Goal: Task Accomplishment & Management: Manage account settings

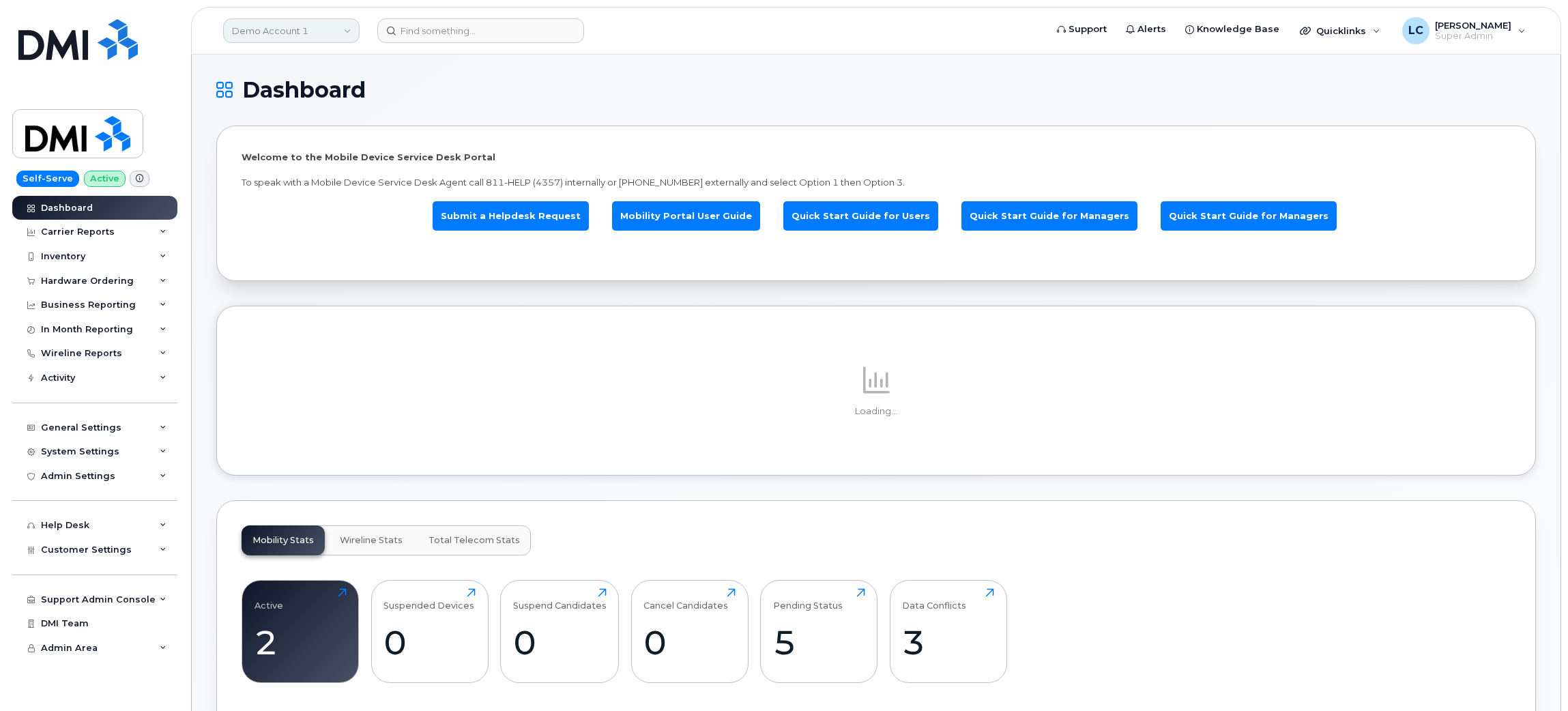
click at [339, 33] on link "Demo Account 1" at bounding box center [292, 31] width 137 height 25
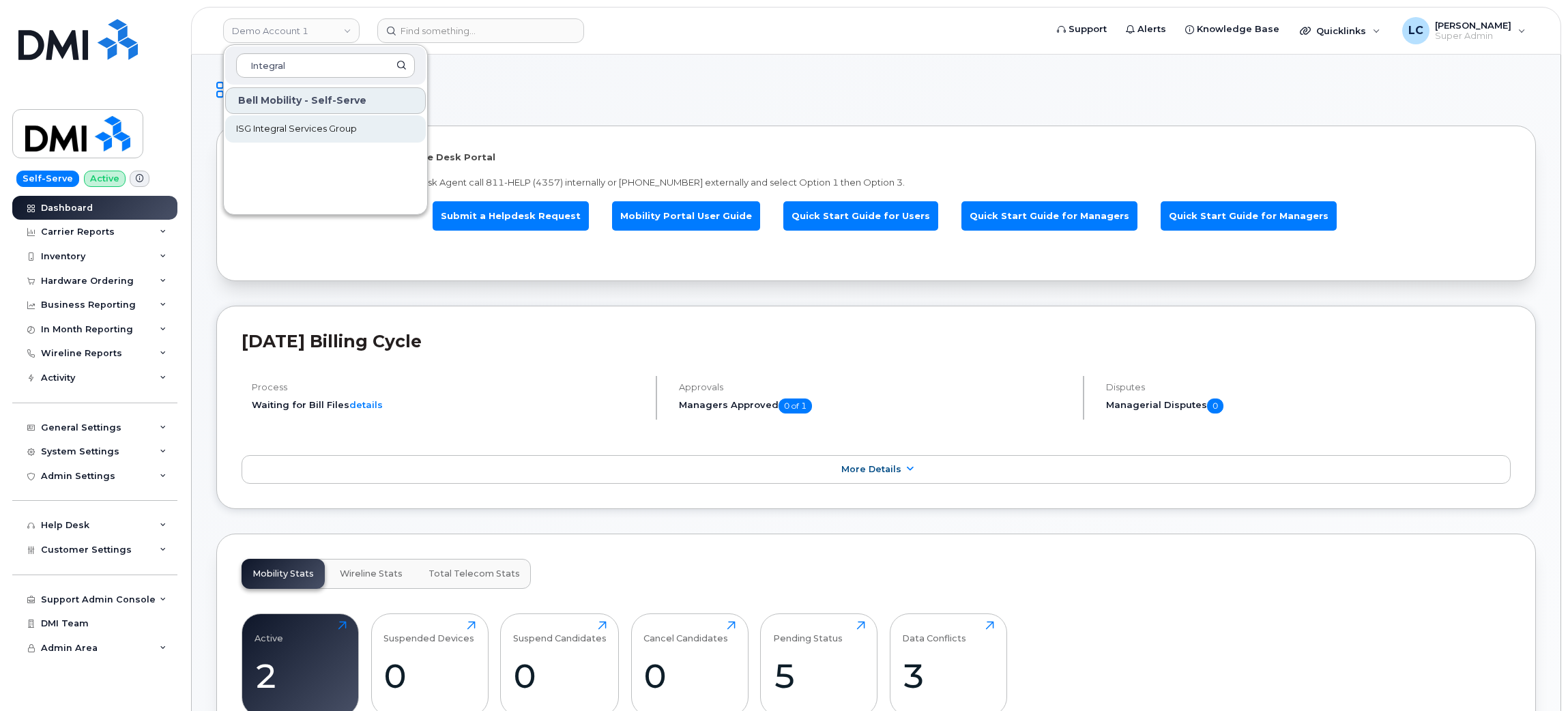
type input "Integral"
click at [334, 131] on span "ISG Integral Services Group" at bounding box center [296, 129] width 121 height 14
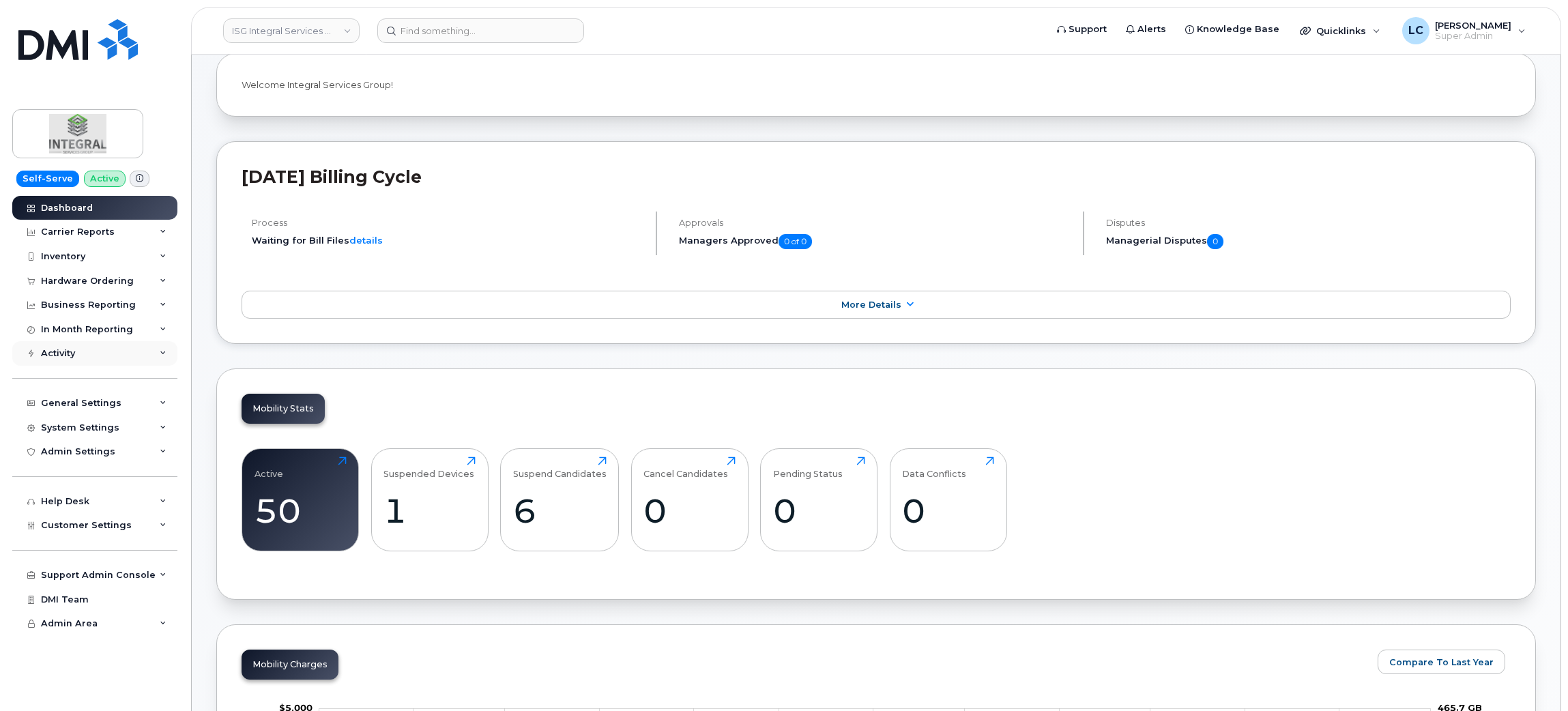
scroll to position [204, 0]
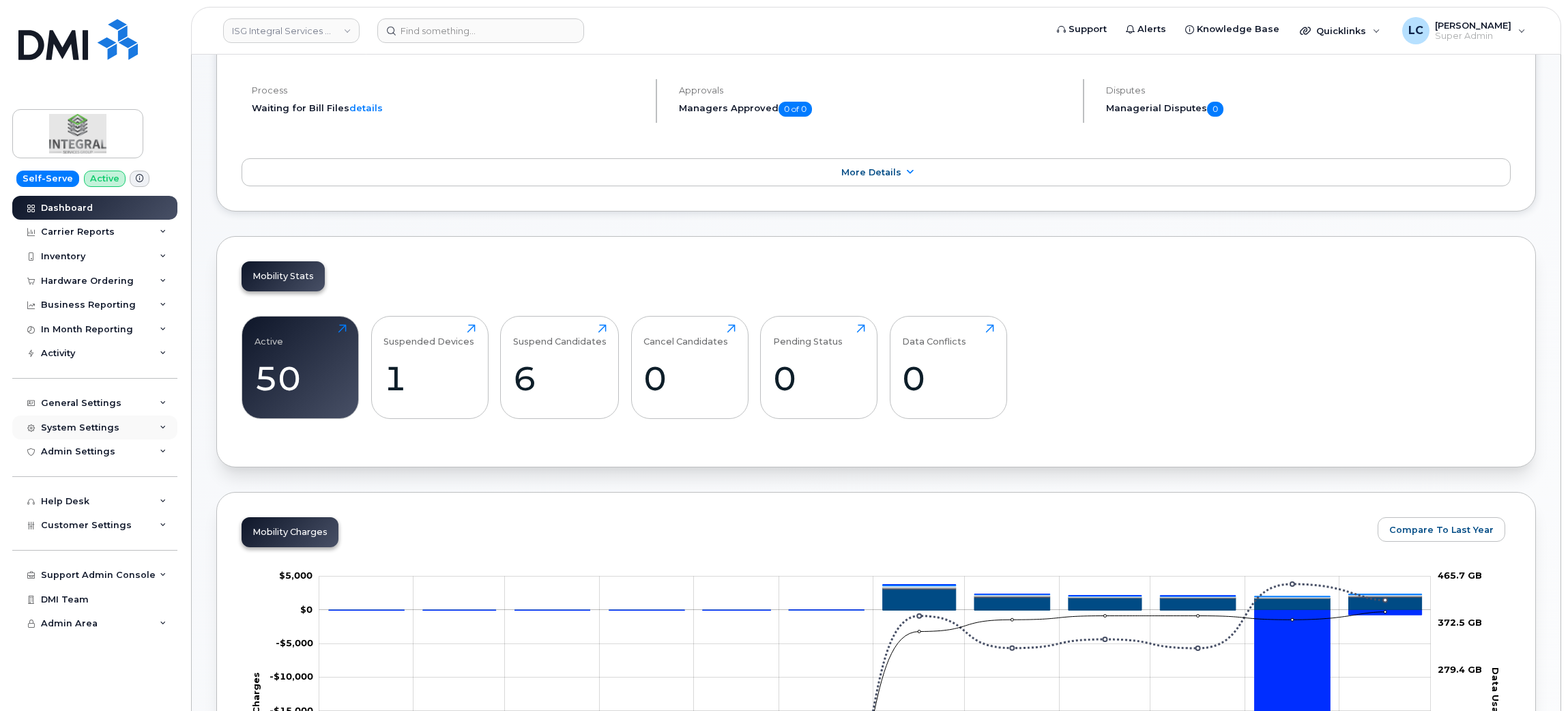
click at [137, 429] on div "System Settings" at bounding box center [95, 428] width 165 height 25
click at [118, 506] on div "Plans and Features" at bounding box center [93, 505] width 92 height 12
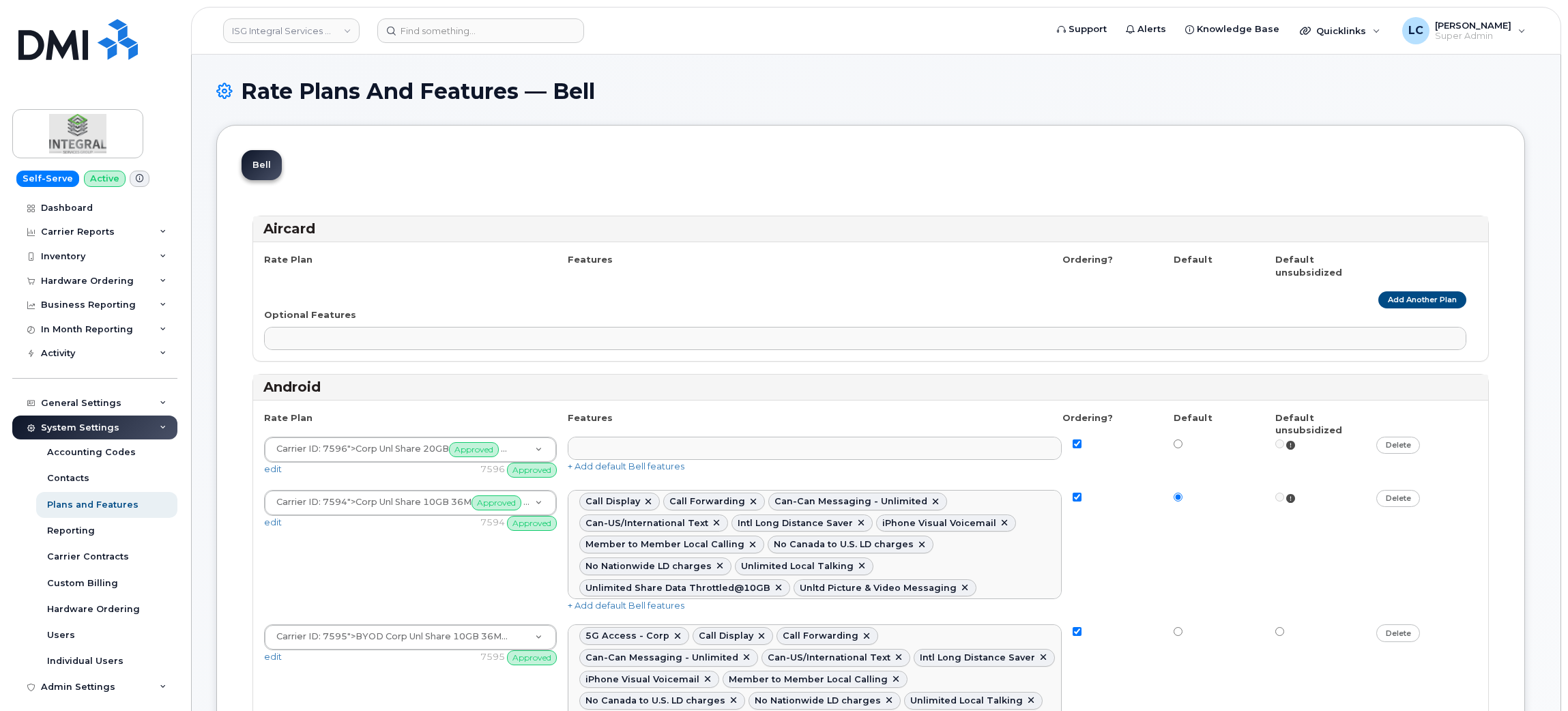
select select
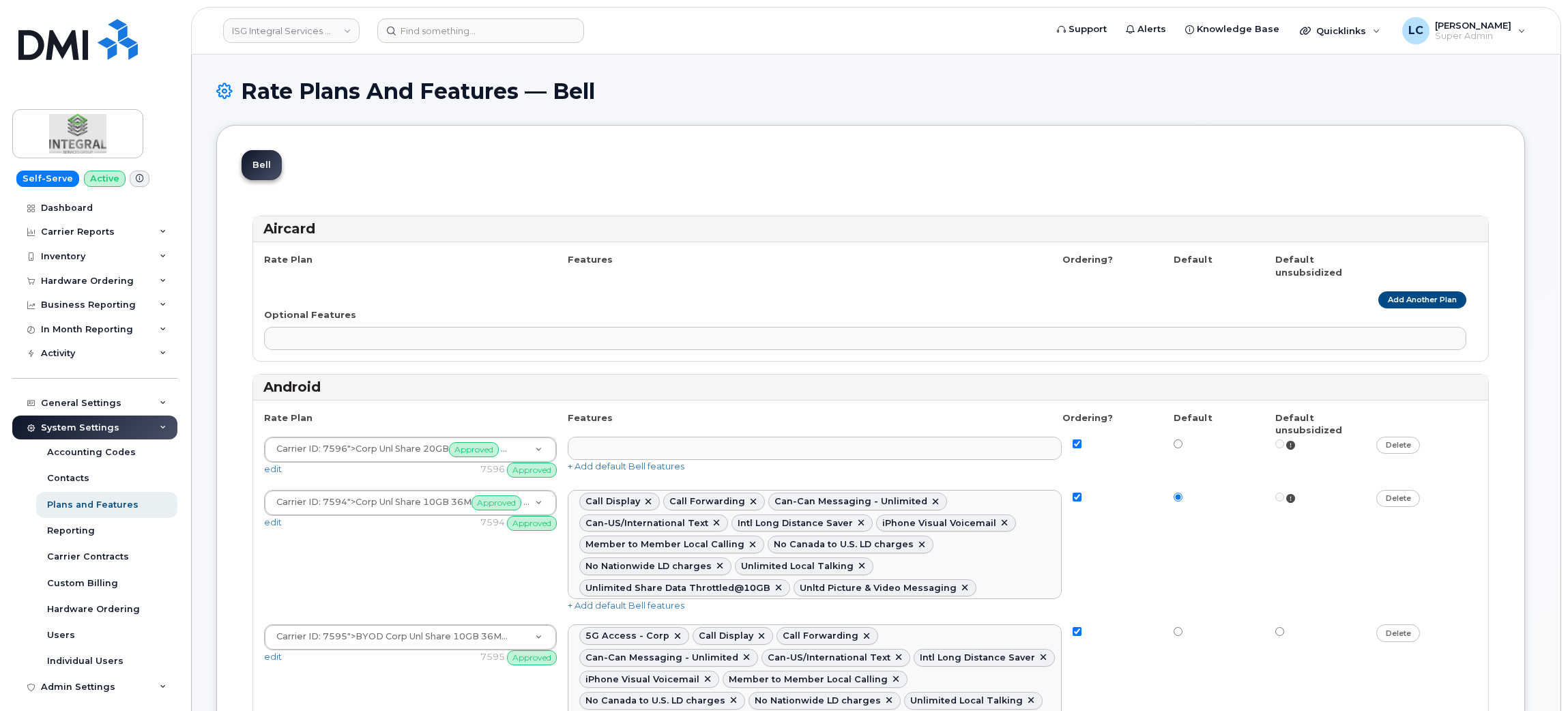
select select
select select "171"
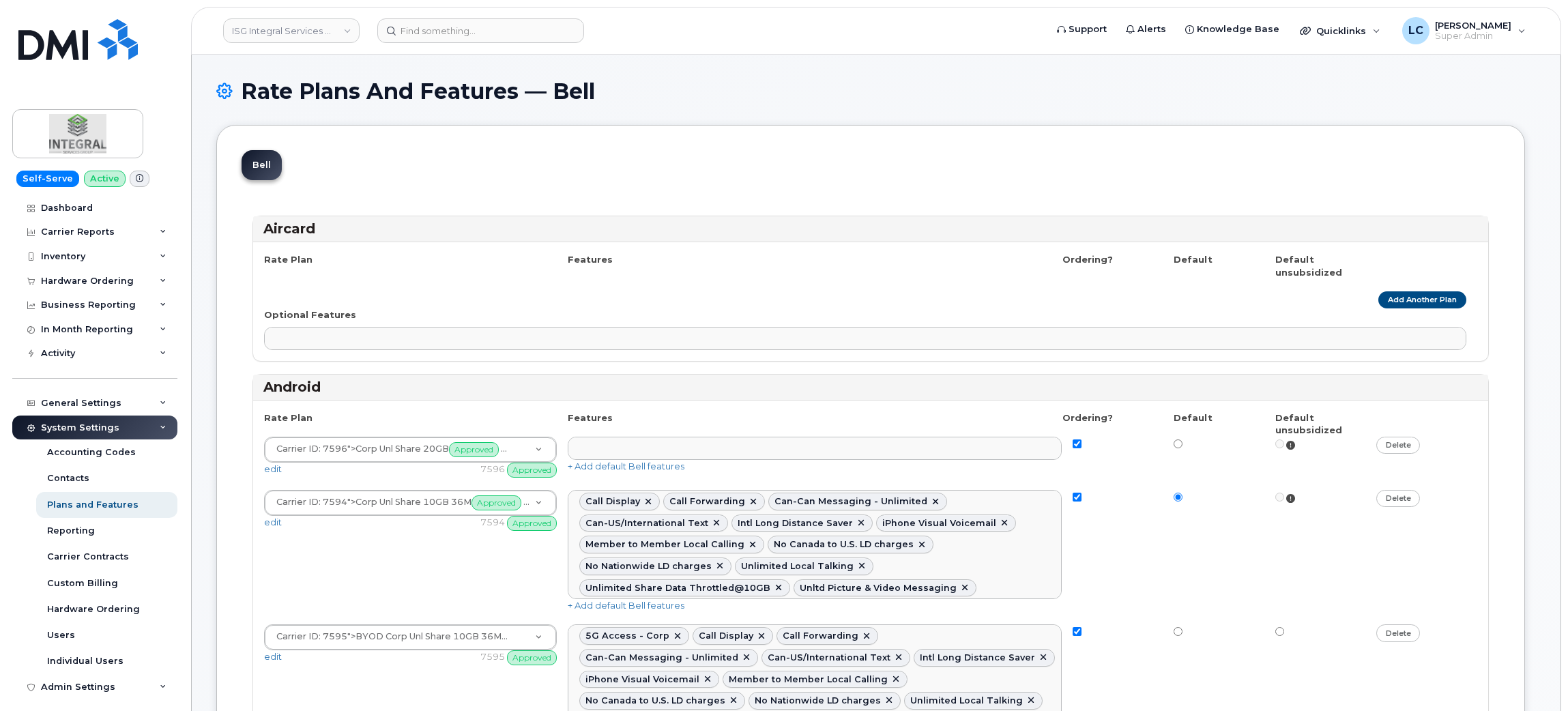
select select
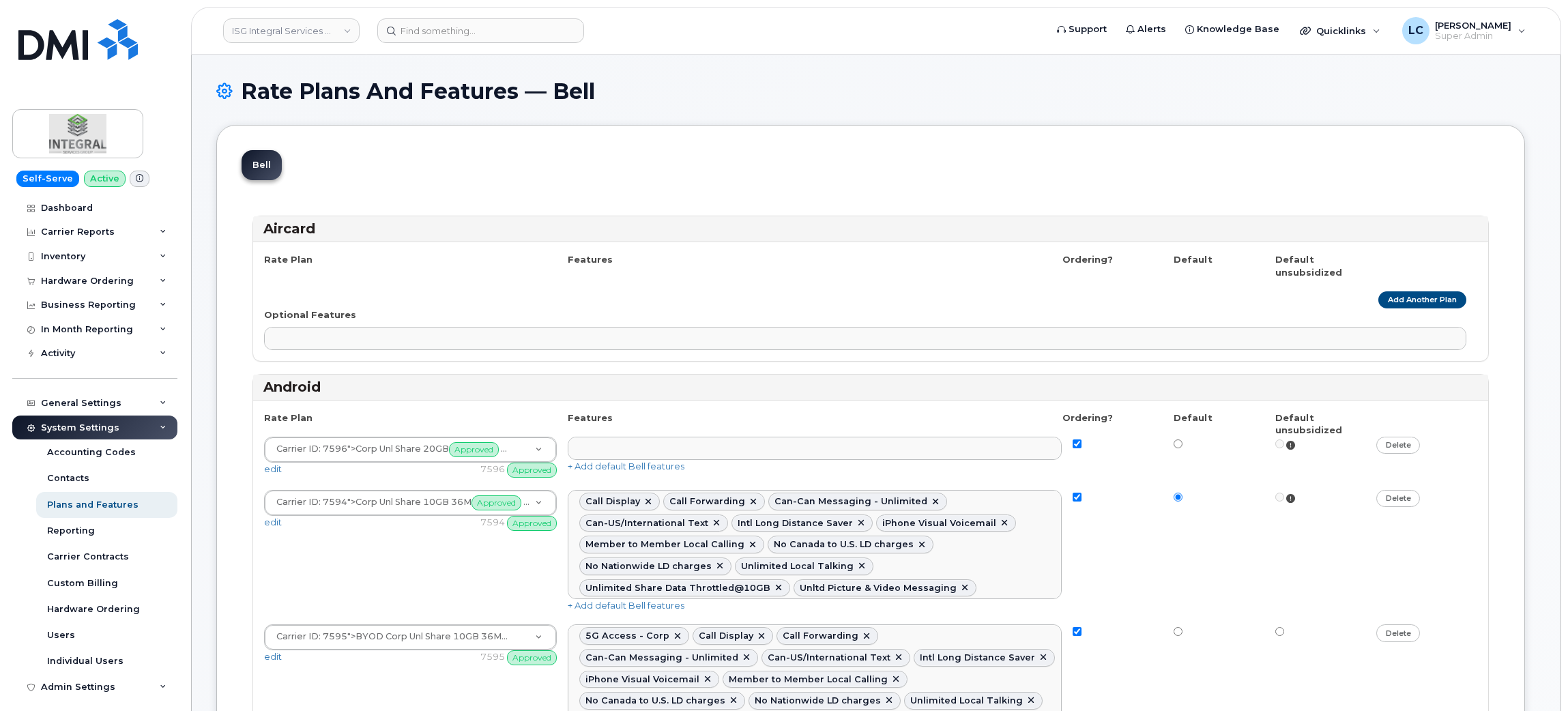
select select
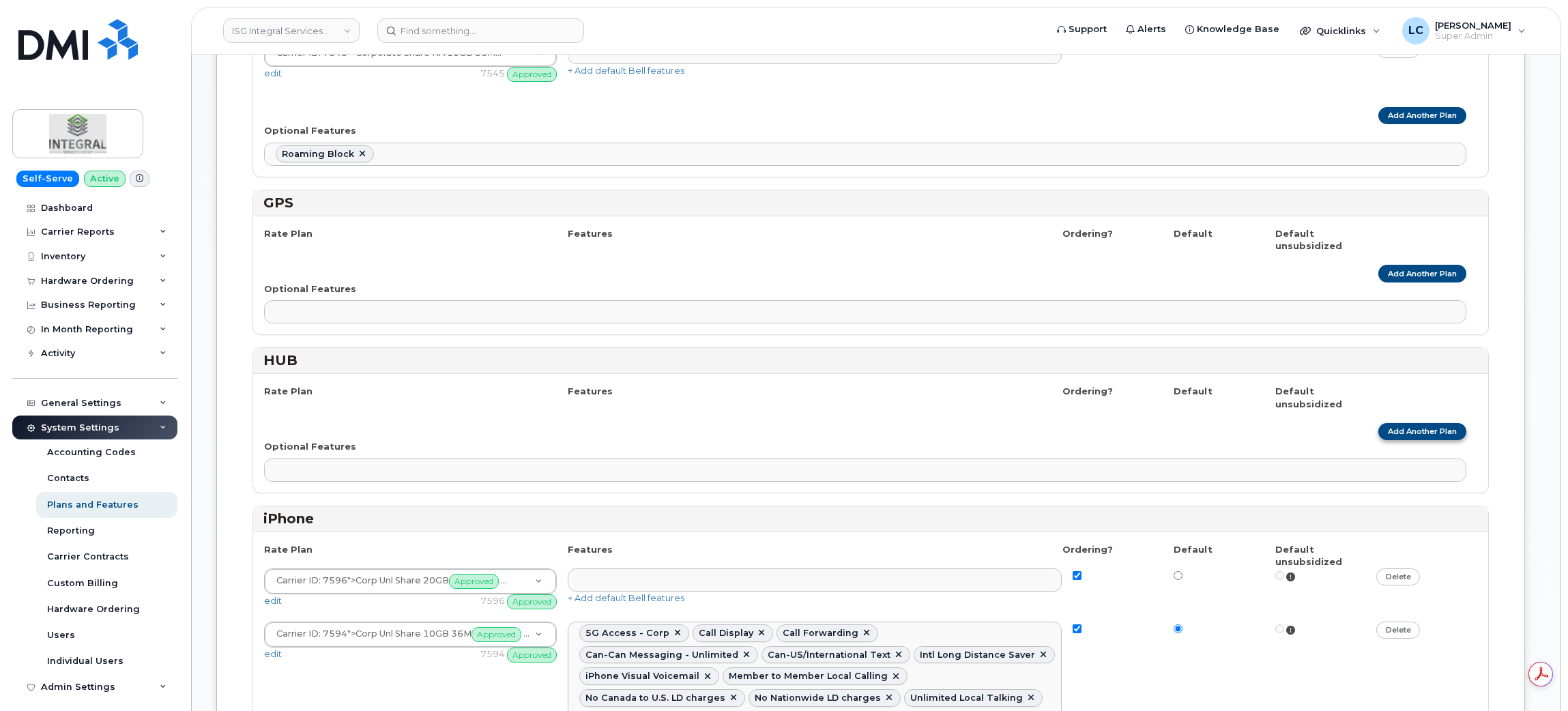
click at [1450, 440] on link "Add Another Plan" at bounding box center [1422, 431] width 88 height 17
select select
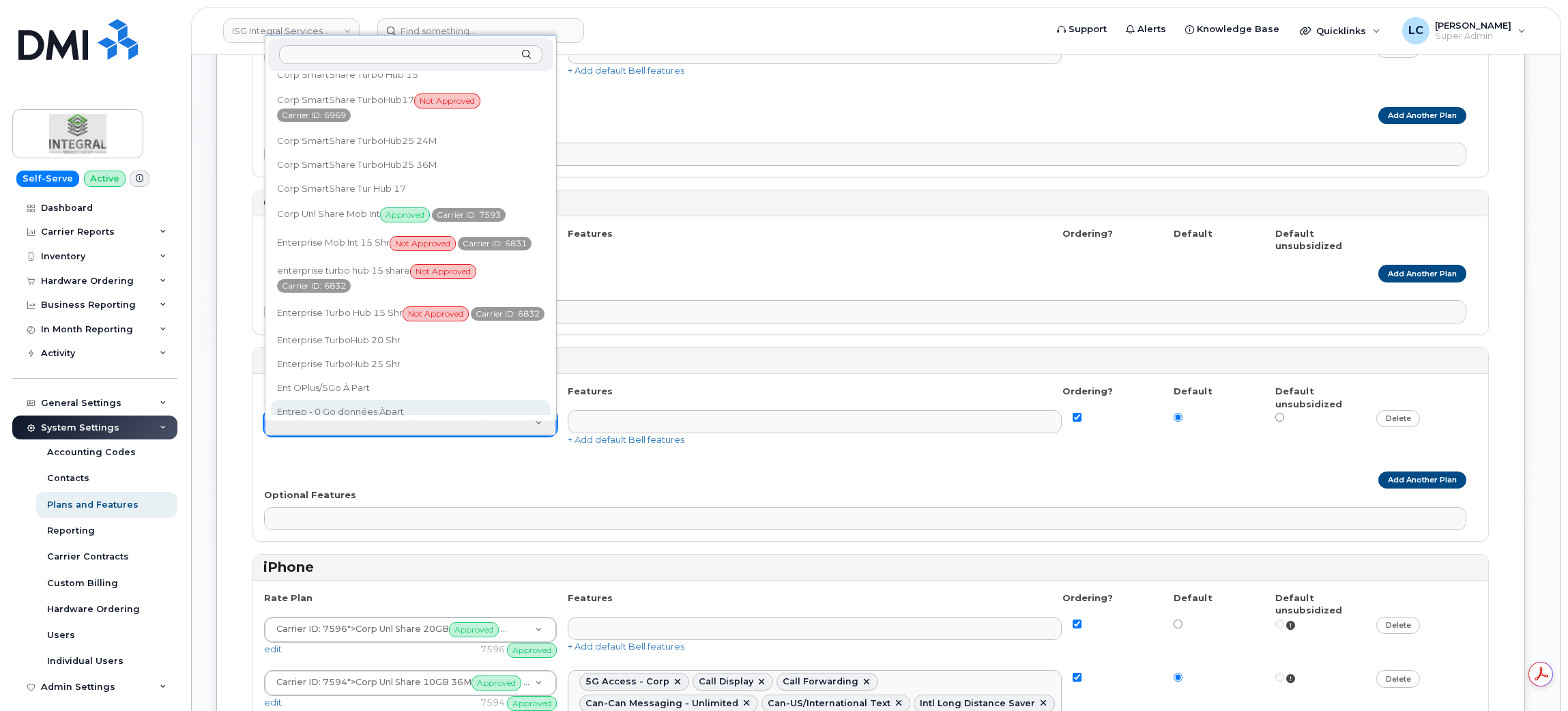
scroll to position [952, 0]
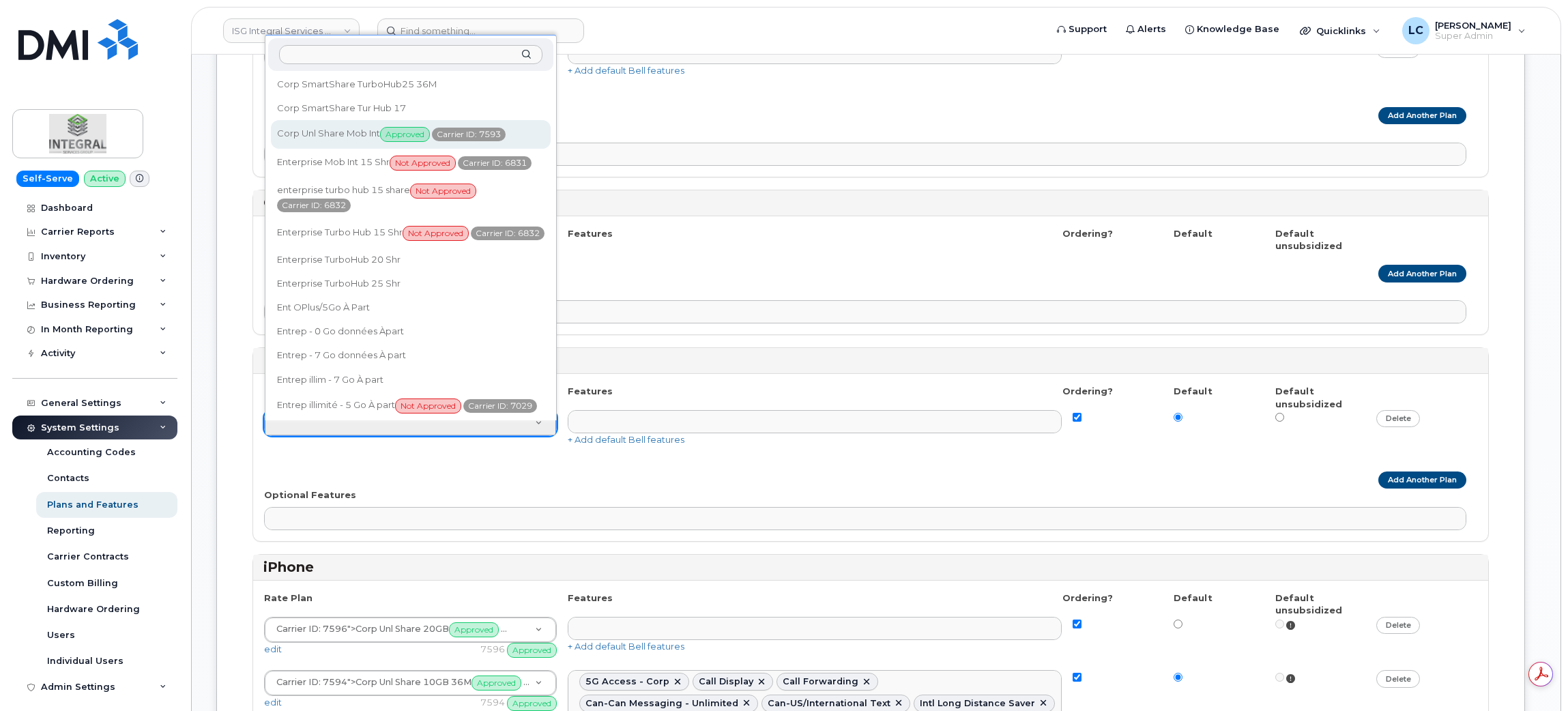
select select "3925103"
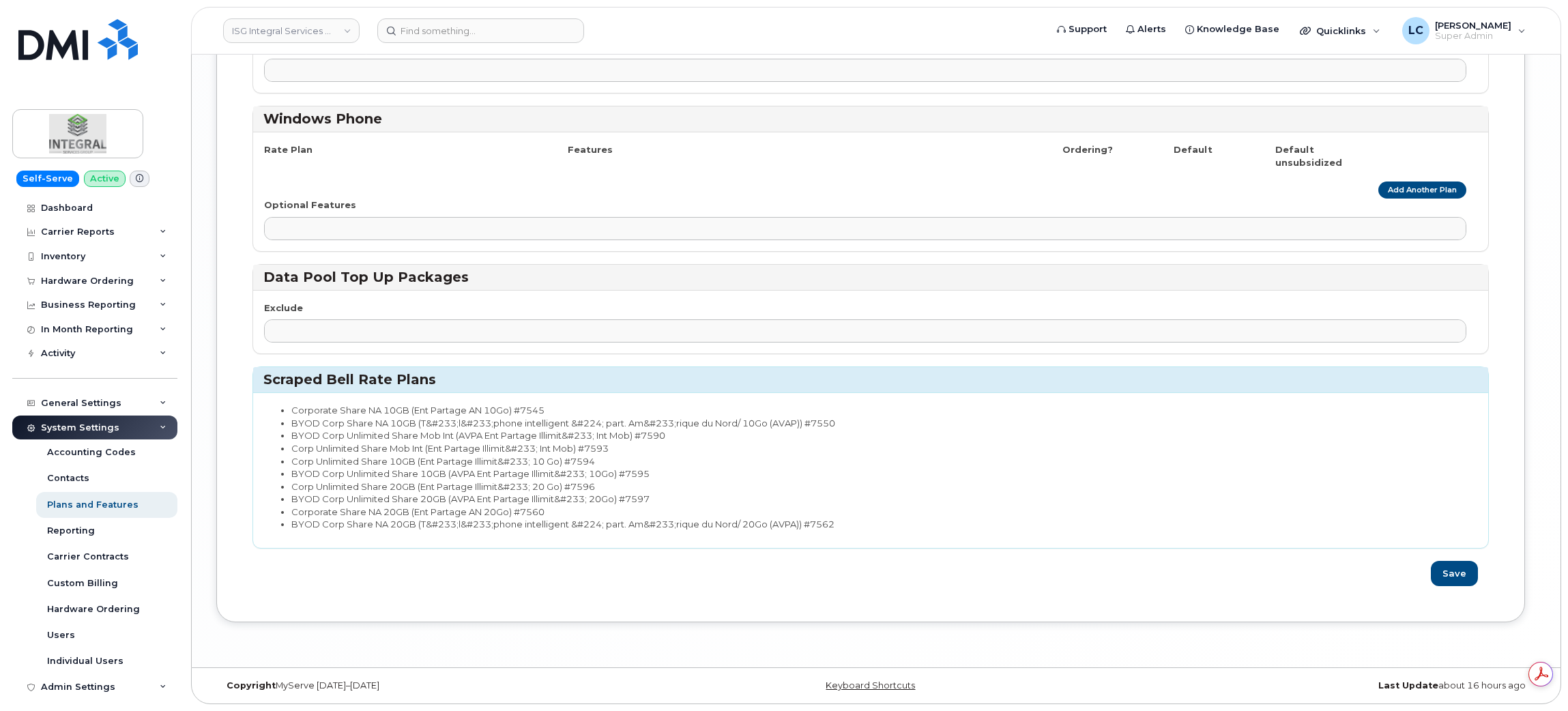
scroll to position [0, 0]
click at [1469, 576] on button "Save" at bounding box center [1455, 574] width 47 height 26
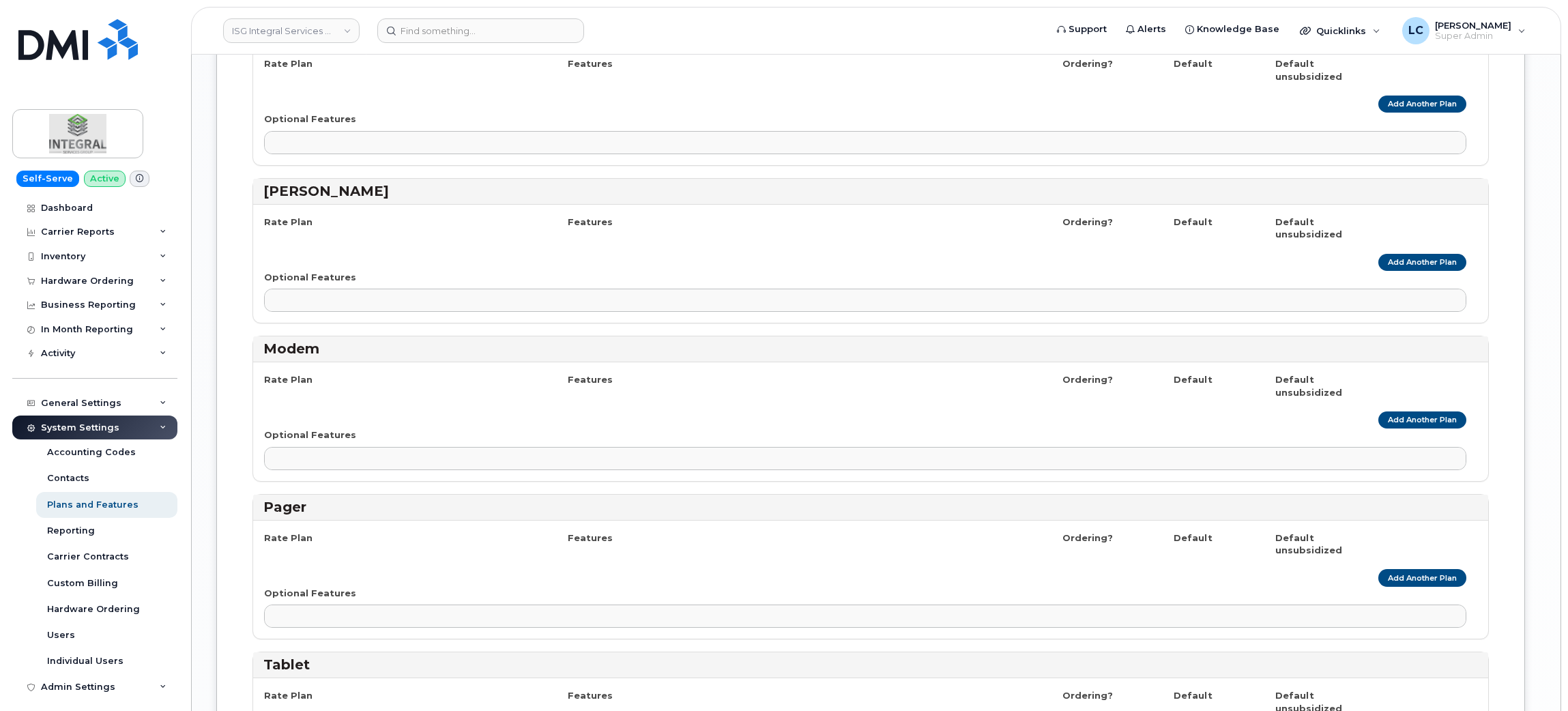
scroll to position [1854, 0]
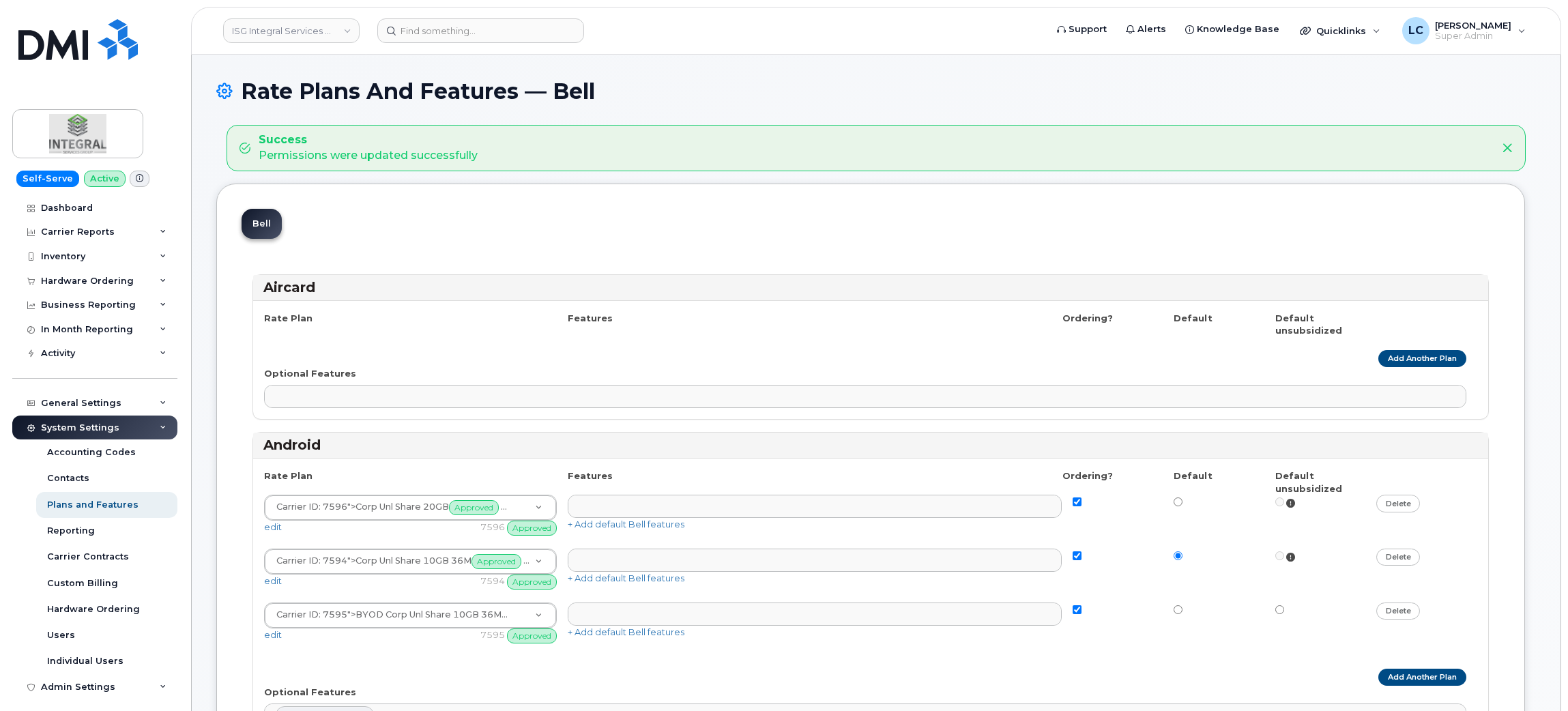
select select
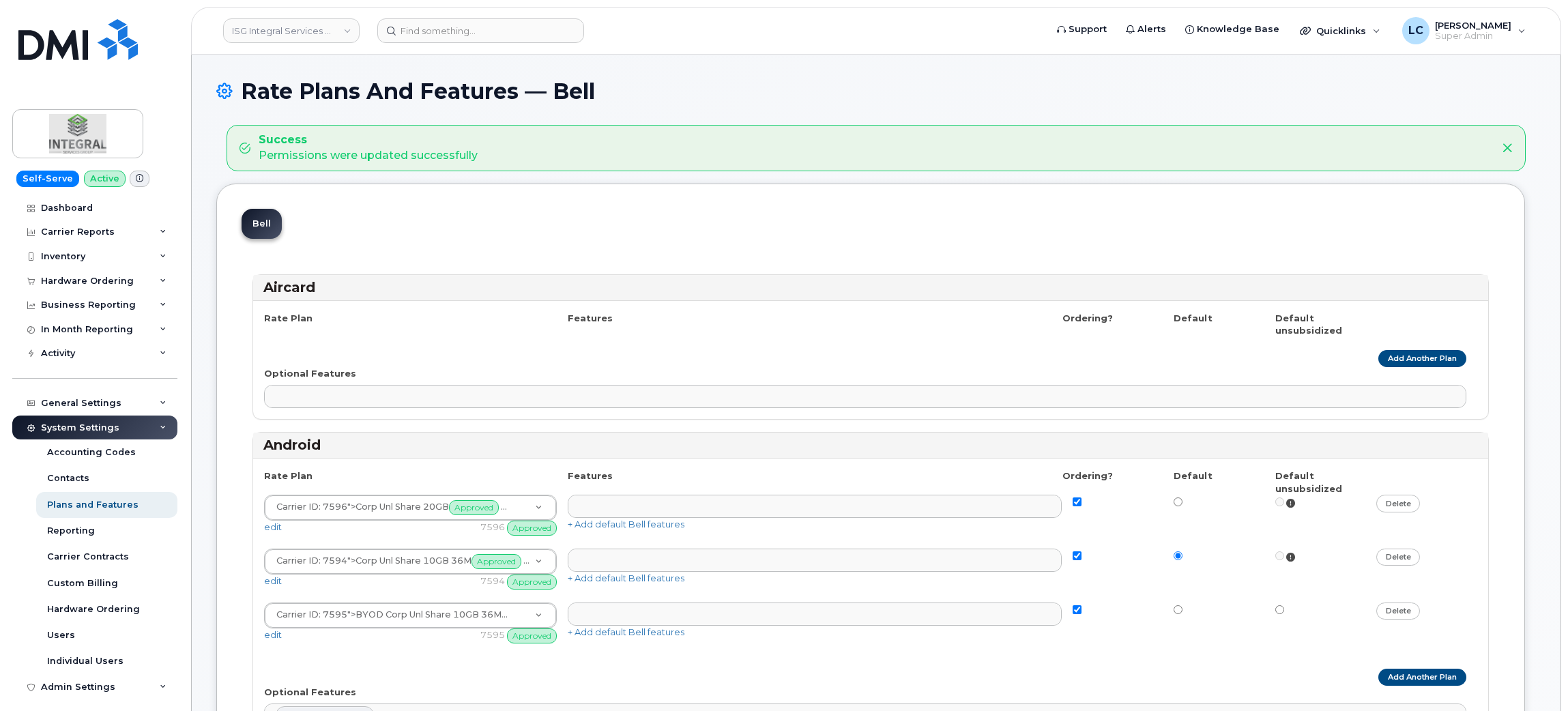
select select
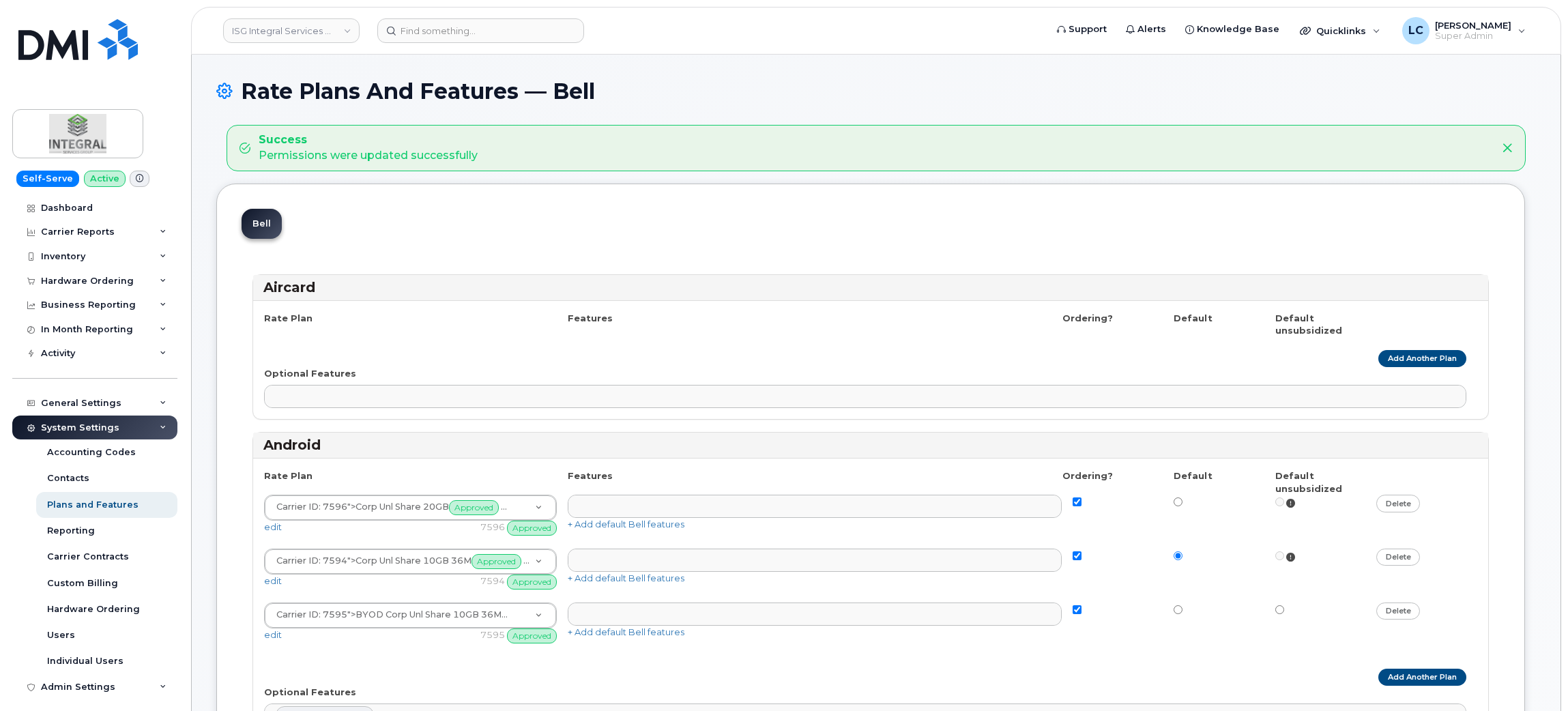
select select "171"
select select
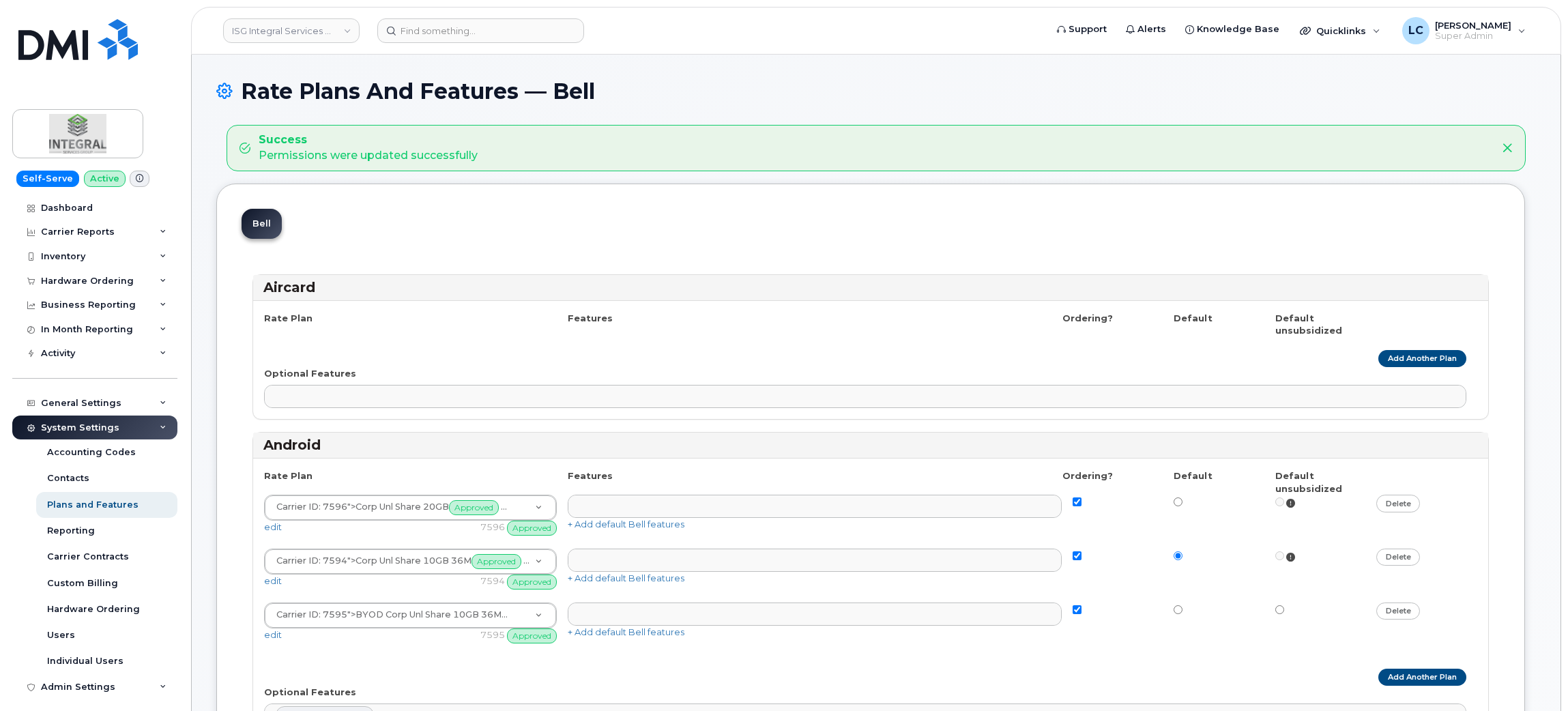
select select
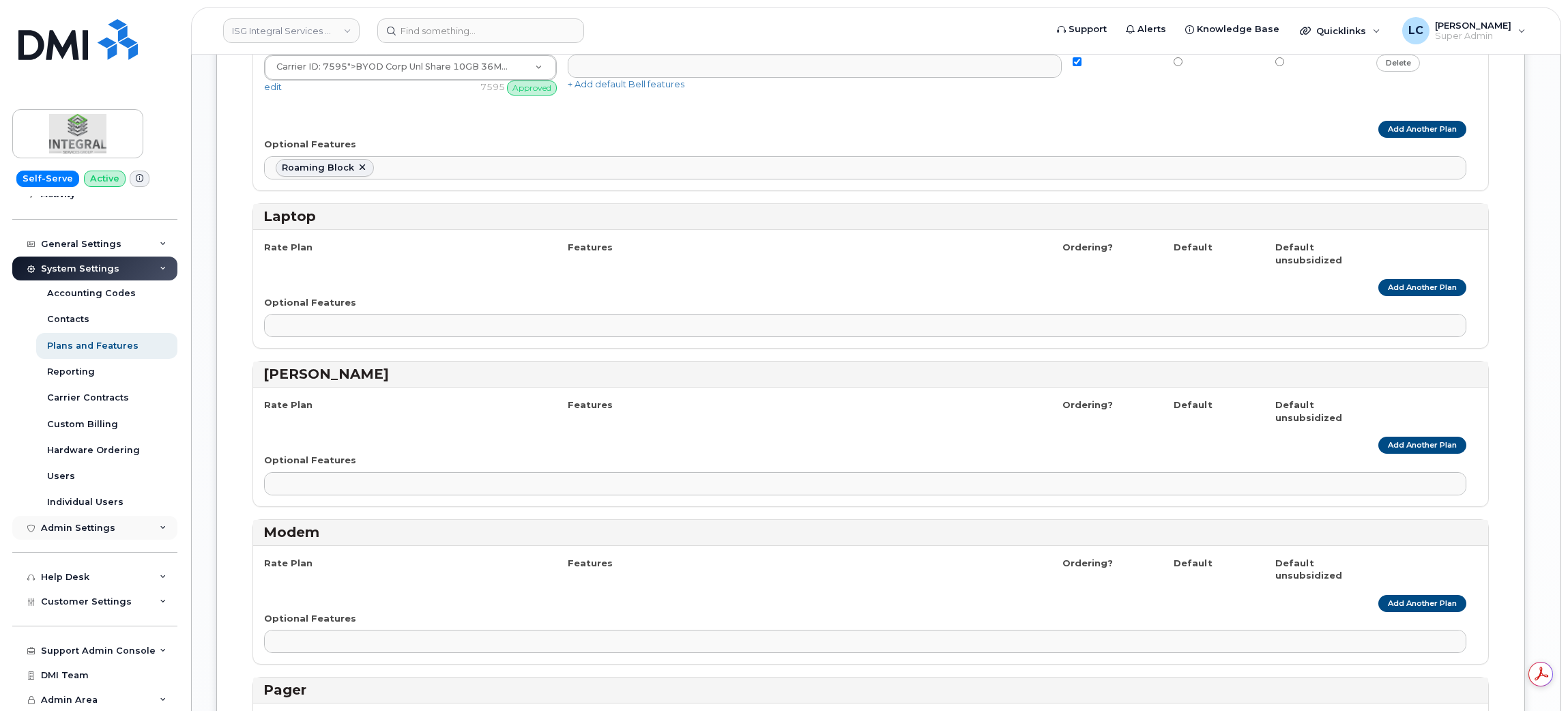
scroll to position [1741, 0]
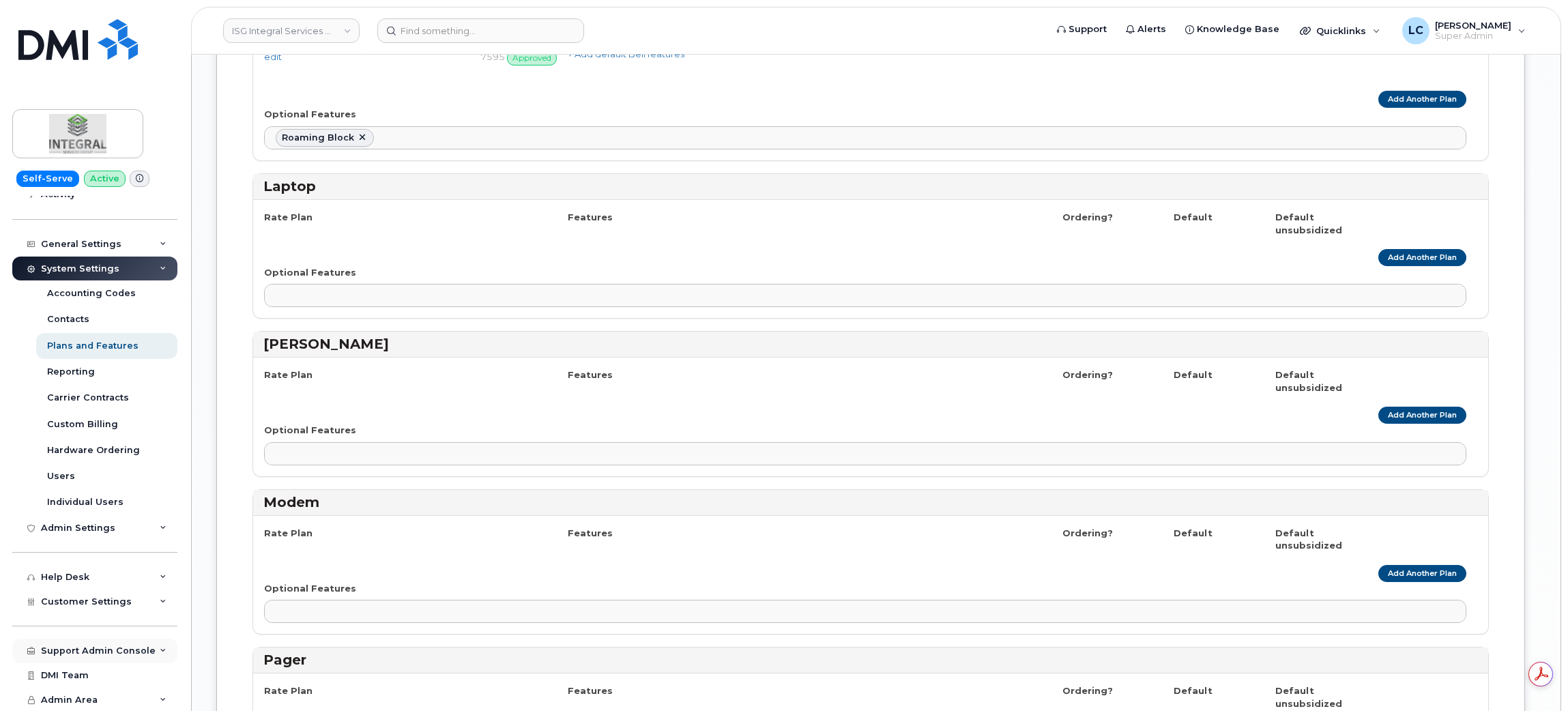
click at [112, 653] on div "Support Admin Console" at bounding box center [98, 651] width 115 height 11
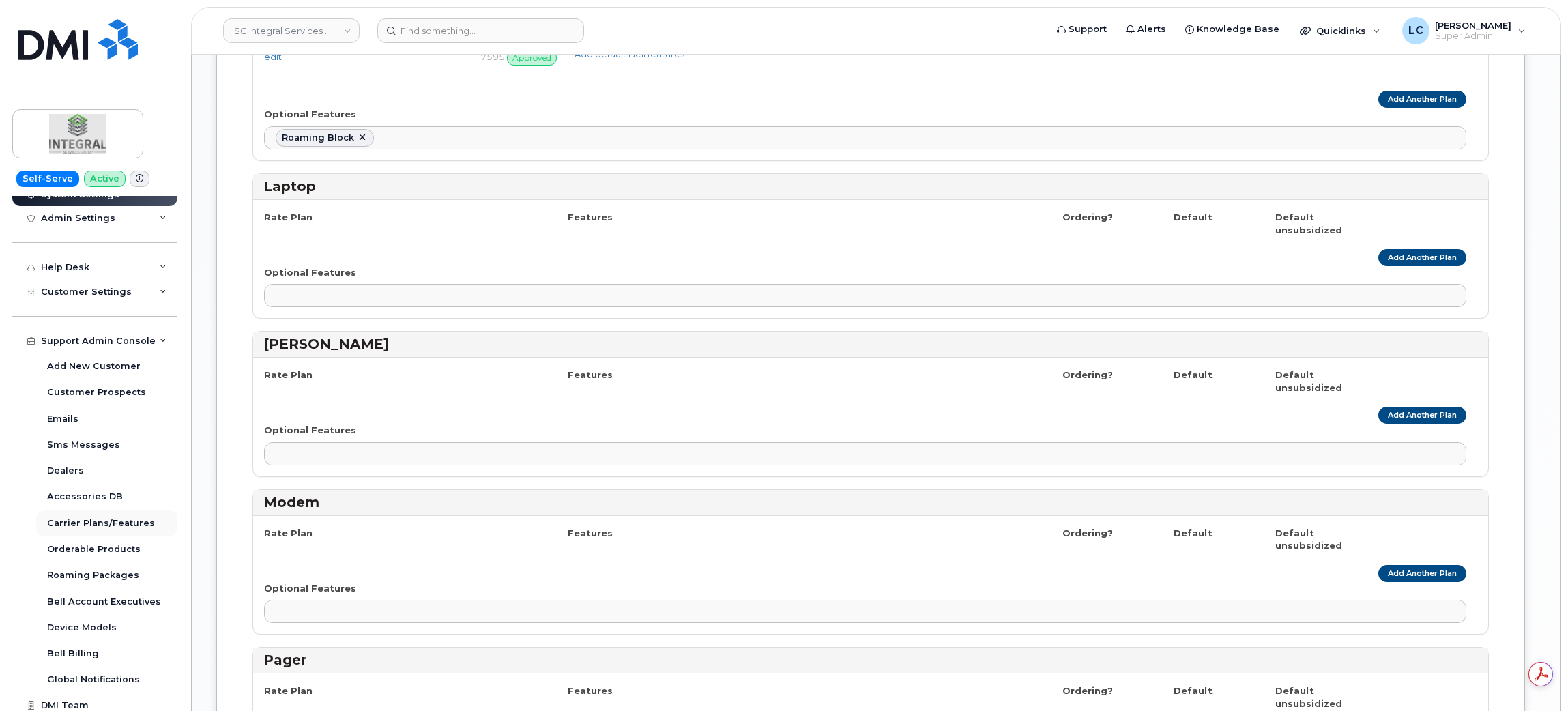
scroll to position [502, 0]
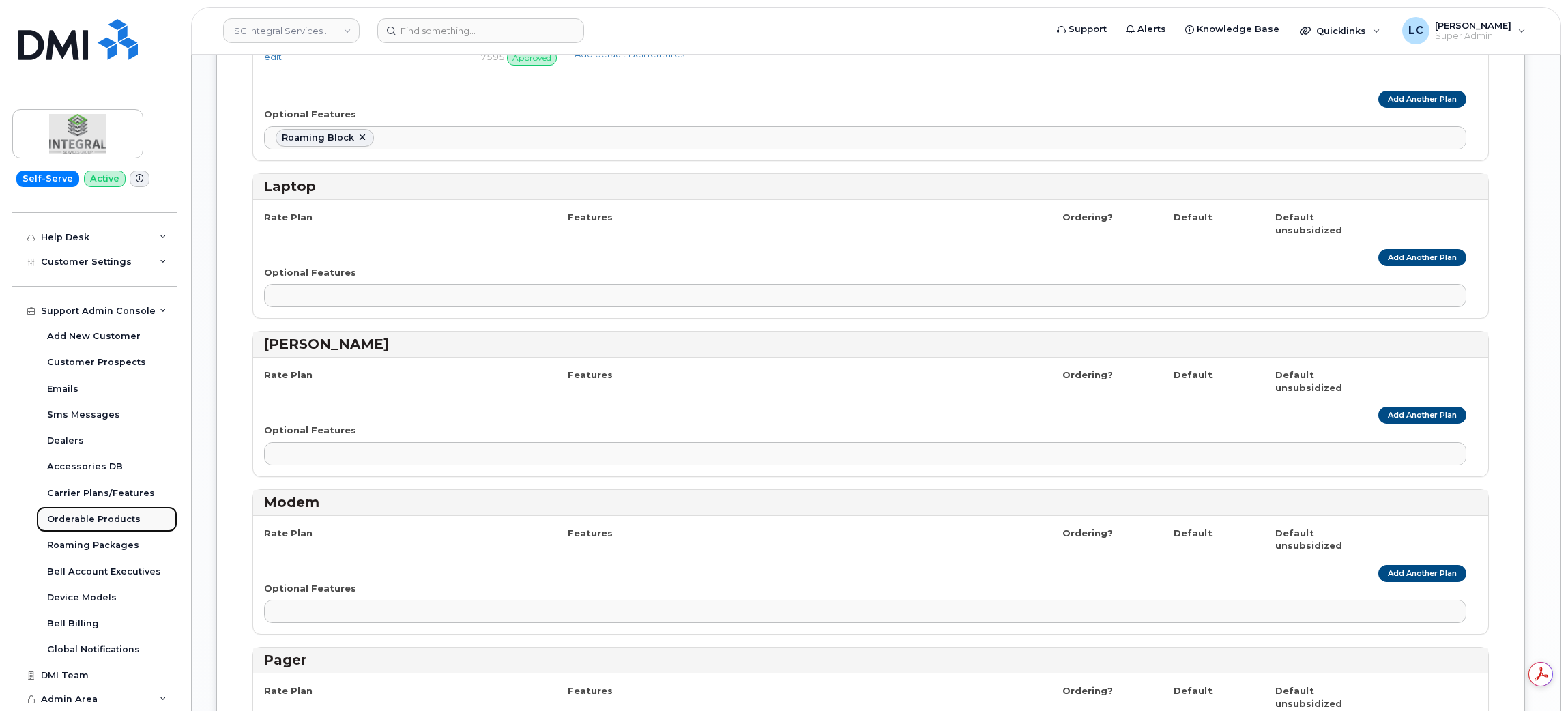
click at [116, 517] on div "Orderable Products" at bounding box center [94, 519] width 93 height 12
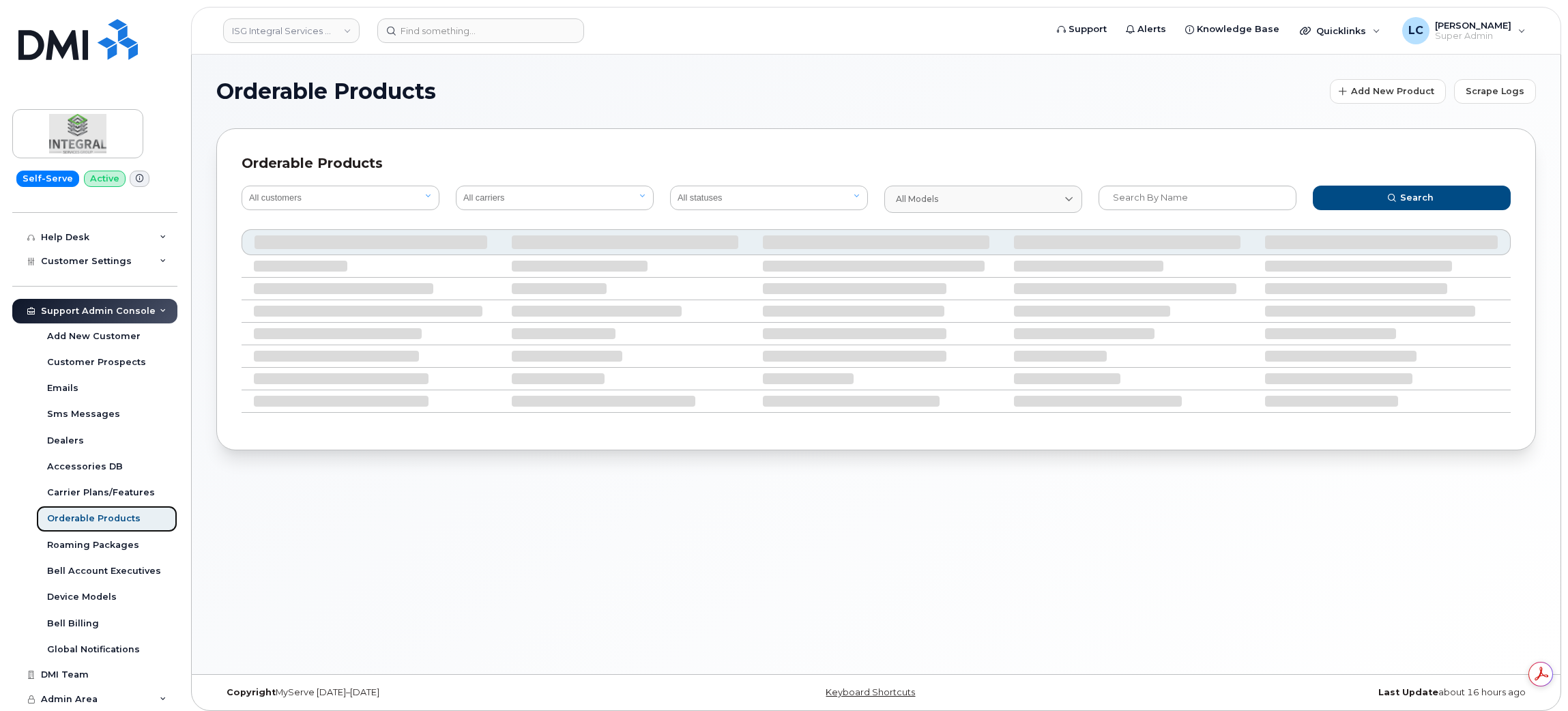
scroll to position [267, 0]
click at [1509, 86] on span "Scrape Logs" at bounding box center [1495, 91] width 59 height 13
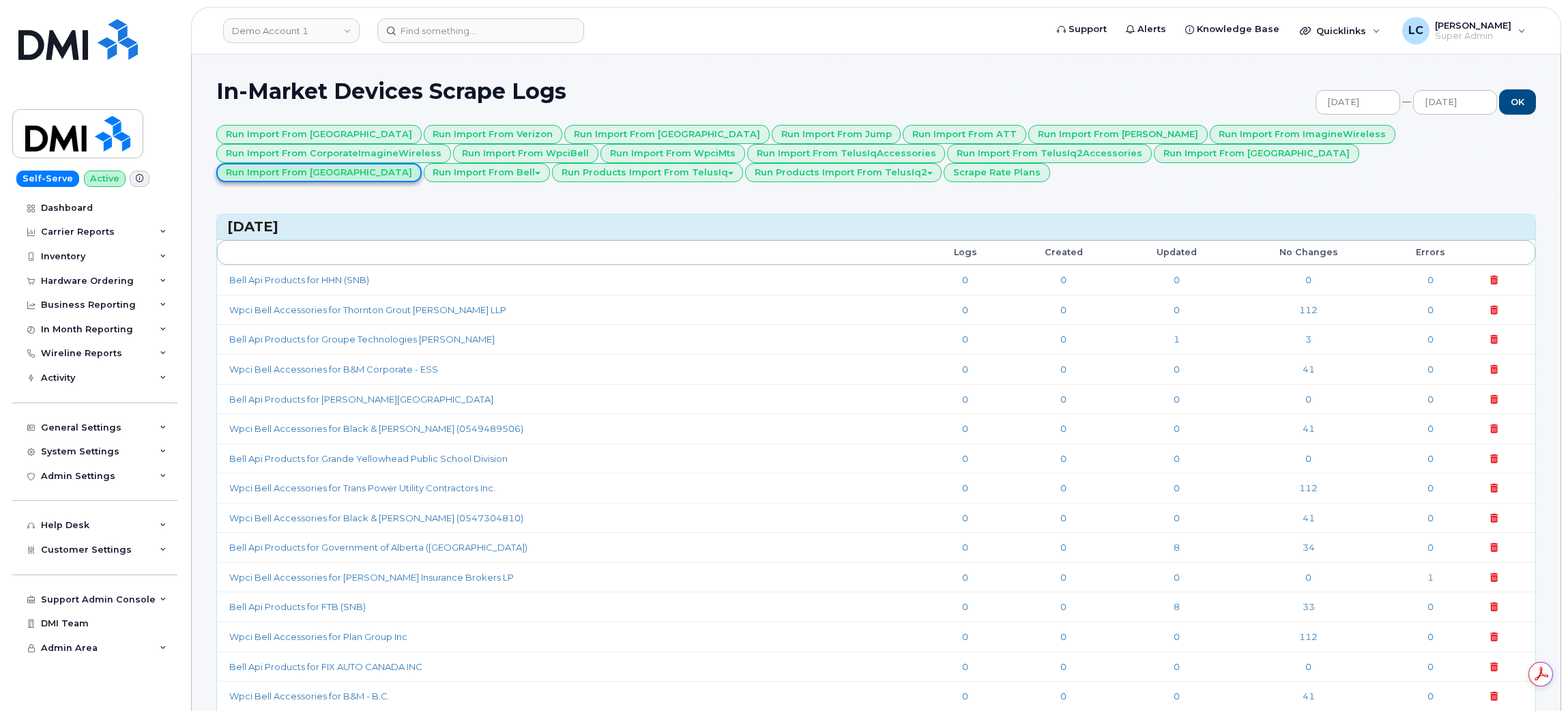
click at [421, 163] on link "Run Import from [GEOGRAPHIC_DATA]" at bounding box center [319, 172] width 205 height 19
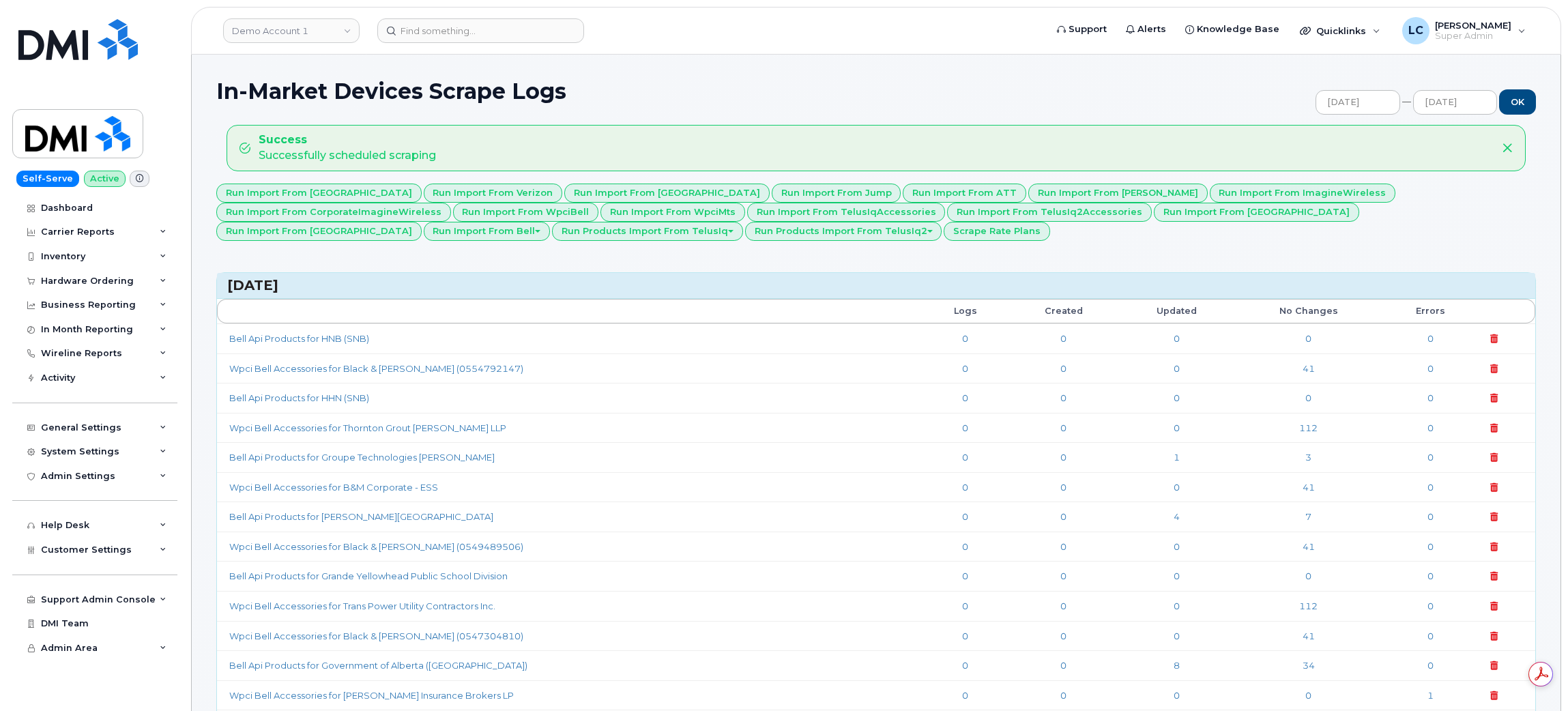
drag, startPoint x: 711, startPoint y: 2, endPoint x: 576, endPoint y: 69, distance: 150.7
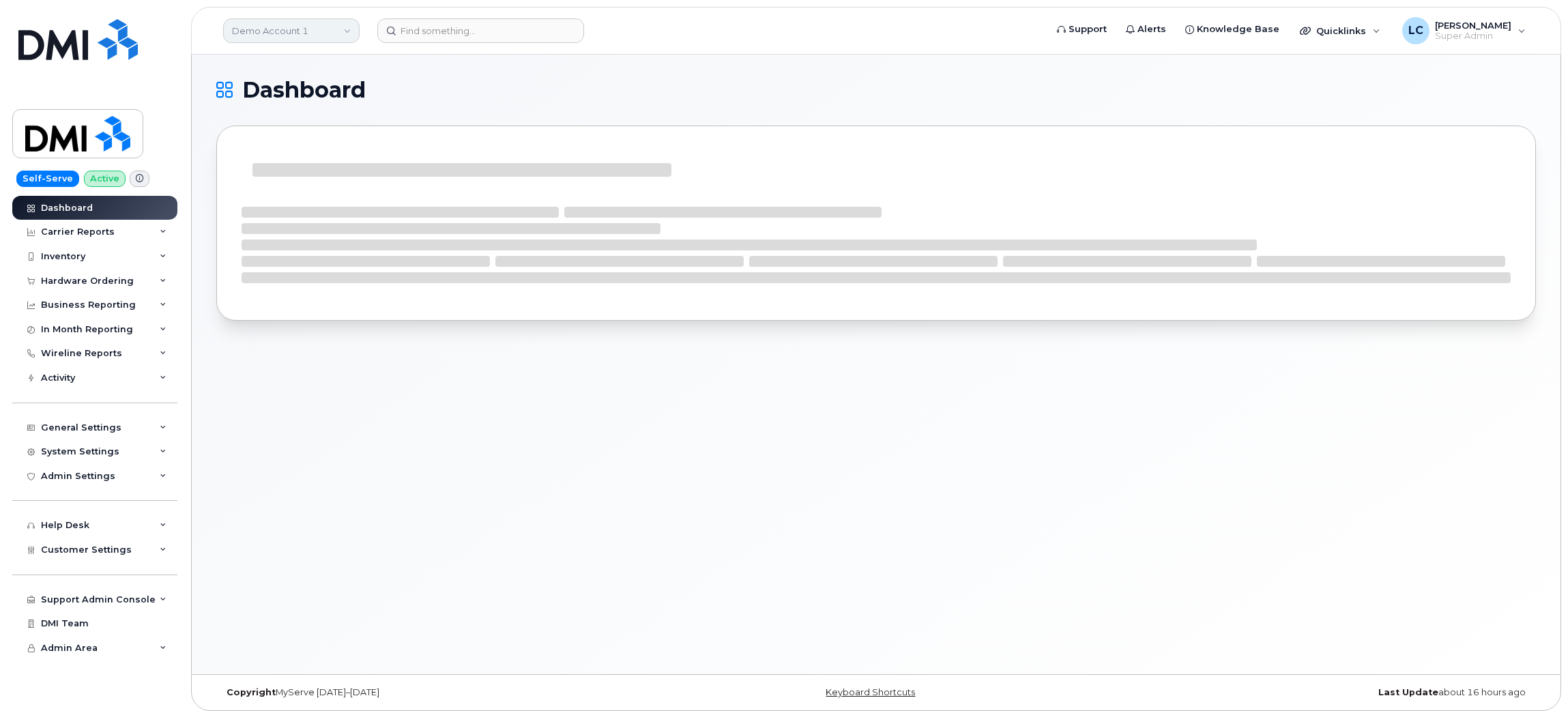
click at [338, 25] on link "Demo Account 1" at bounding box center [292, 31] width 137 height 25
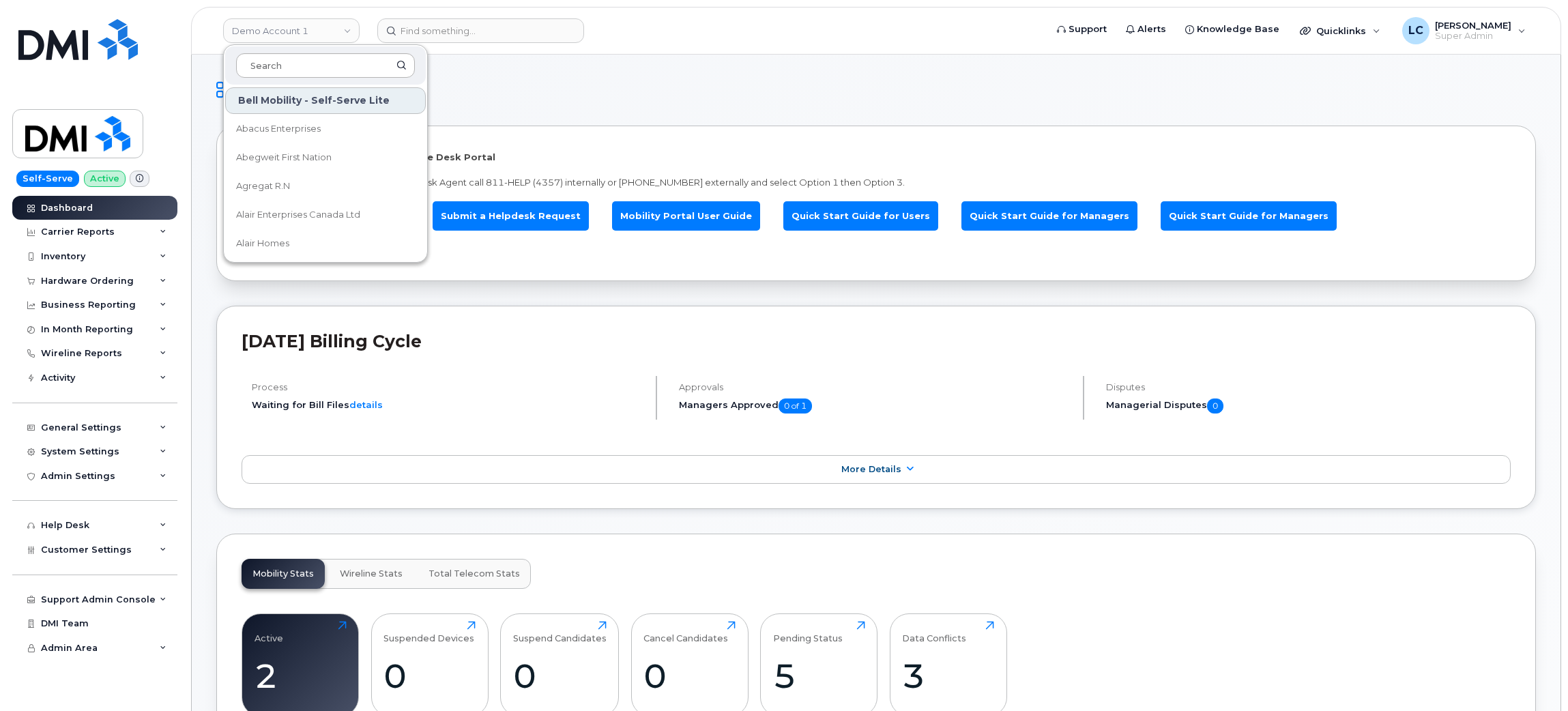
click at [334, 63] on input at bounding box center [325, 65] width 179 height 25
click at [335, 63] on input at bounding box center [325, 65] width 179 height 25
type input "Kiewit"
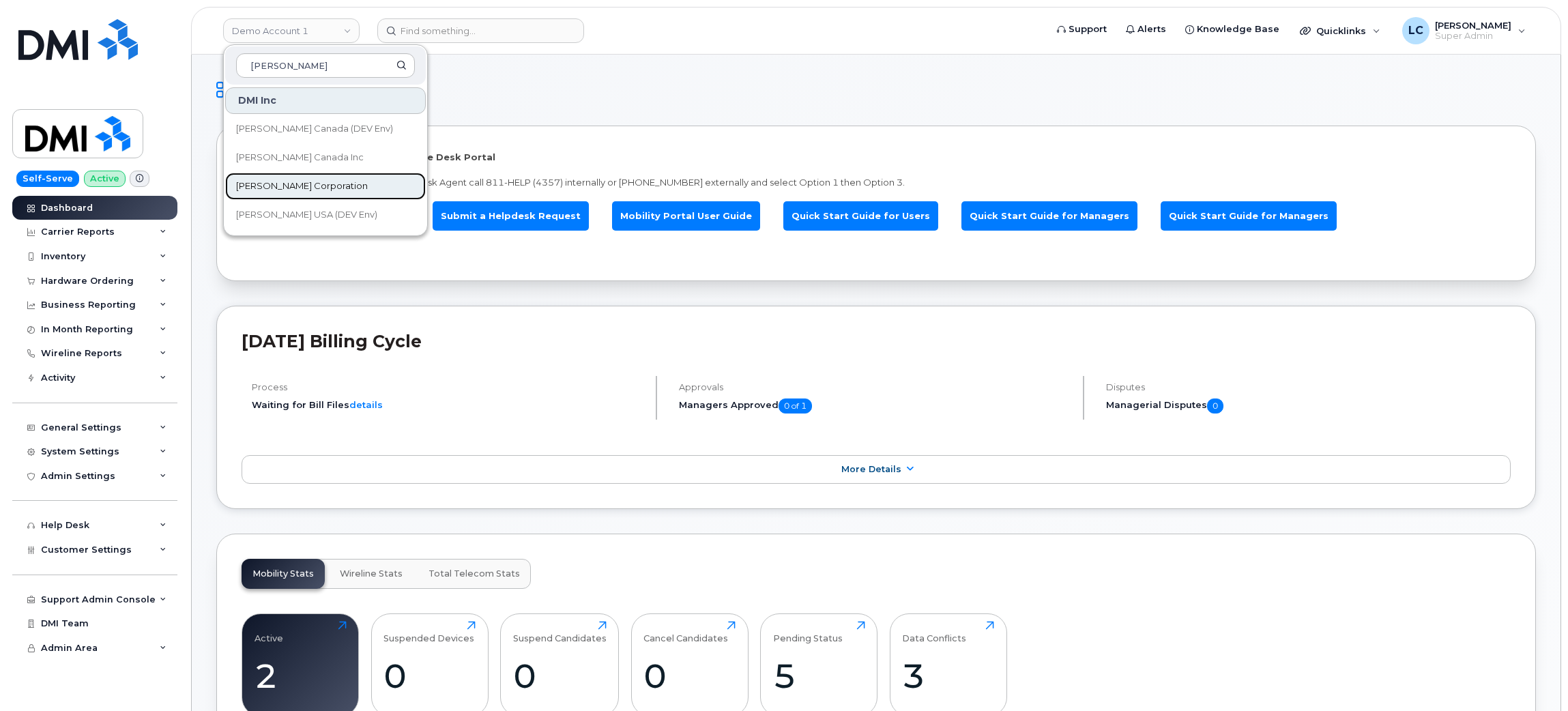
click at [321, 186] on link "[PERSON_NAME] Corporation" at bounding box center [325, 186] width 201 height 27
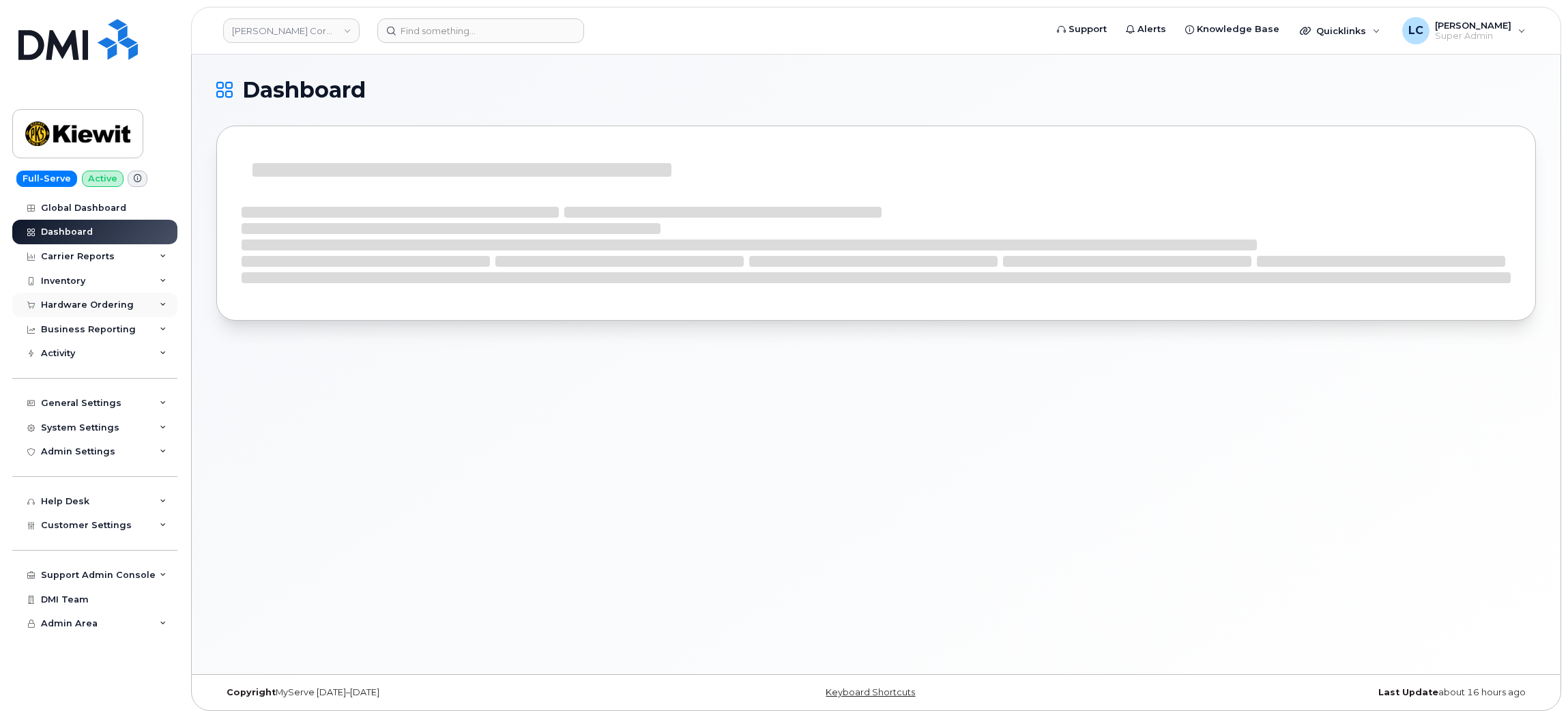
click at [134, 310] on div "Hardware Ordering" at bounding box center [95, 305] width 165 height 25
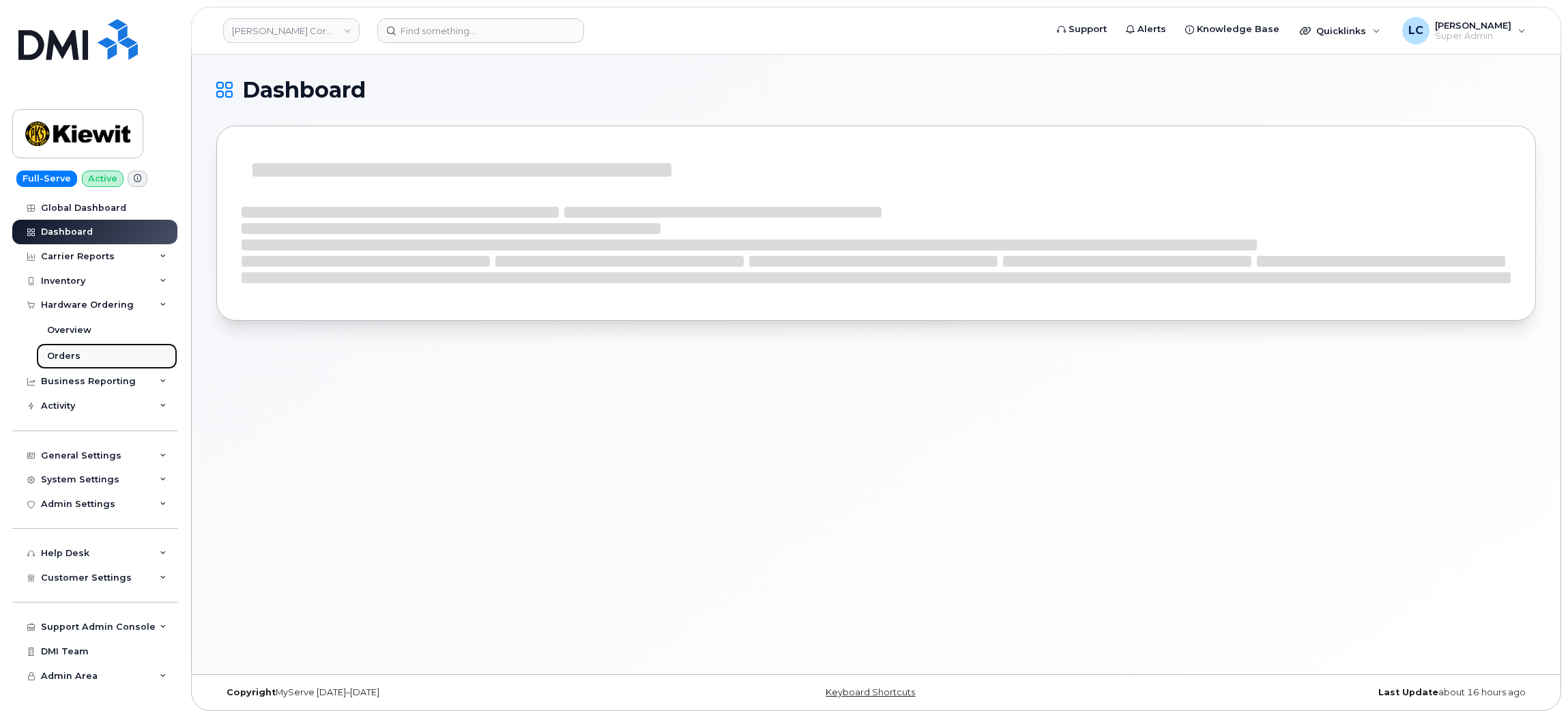
click at [69, 352] on div "Orders" at bounding box center [64, 356] width 34 height 12
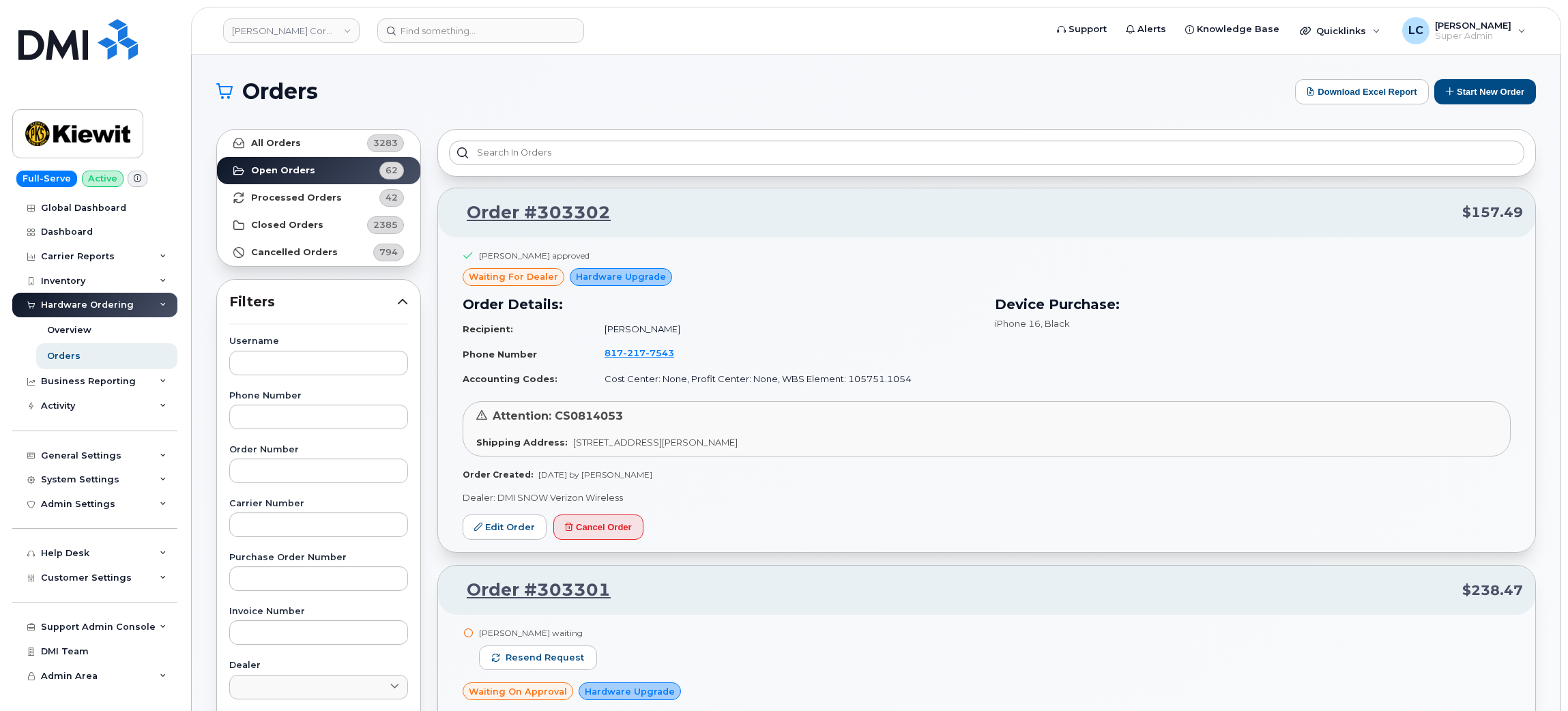
click at [690, 93] on h1 "Orders" at bounding box center [752, 91] width 1072 height 22
click at [1473, 86] on button "Start New Order" at bounding box center [1485, 92] width 101 height 26
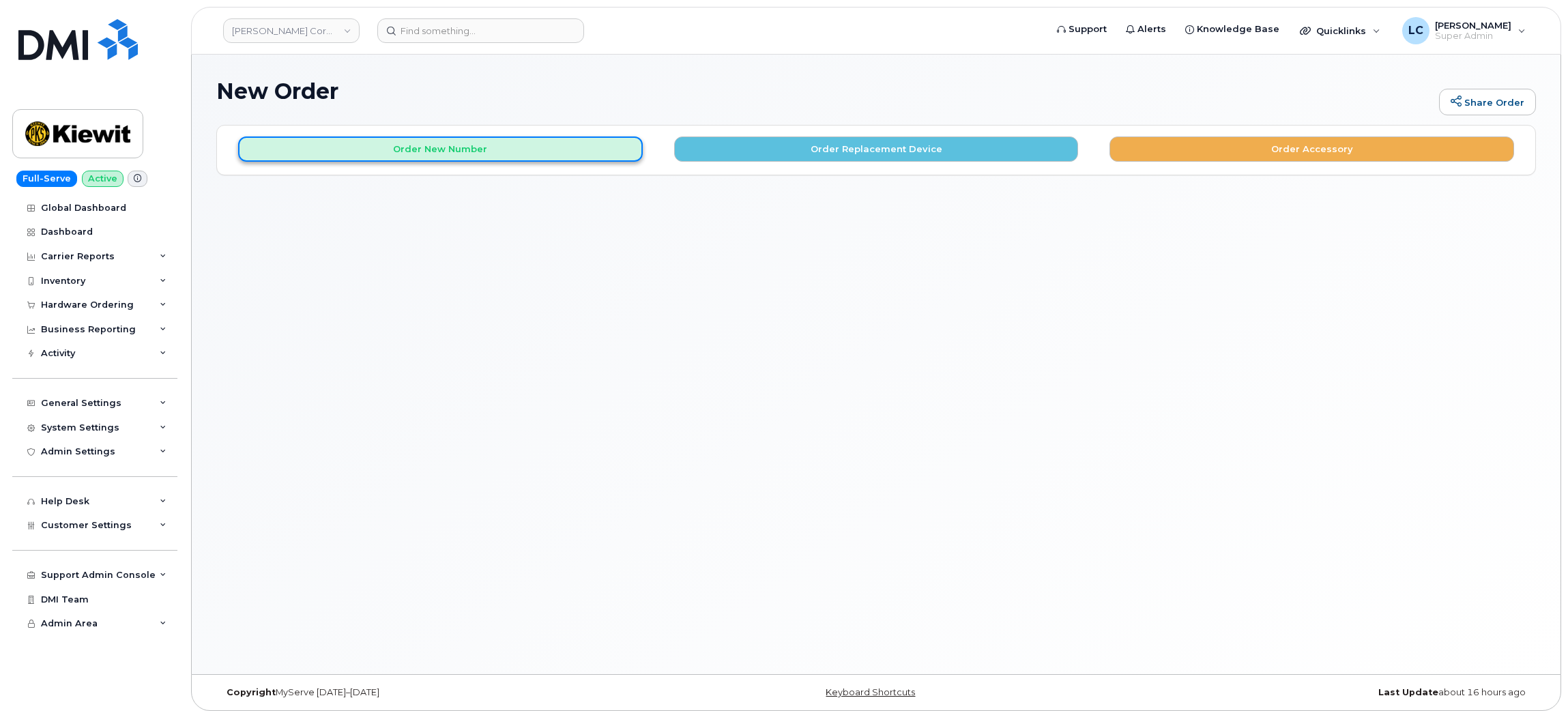
click at [476, 153] on button "Order New Number" at bounding box center [440, 150] width 405 height 26
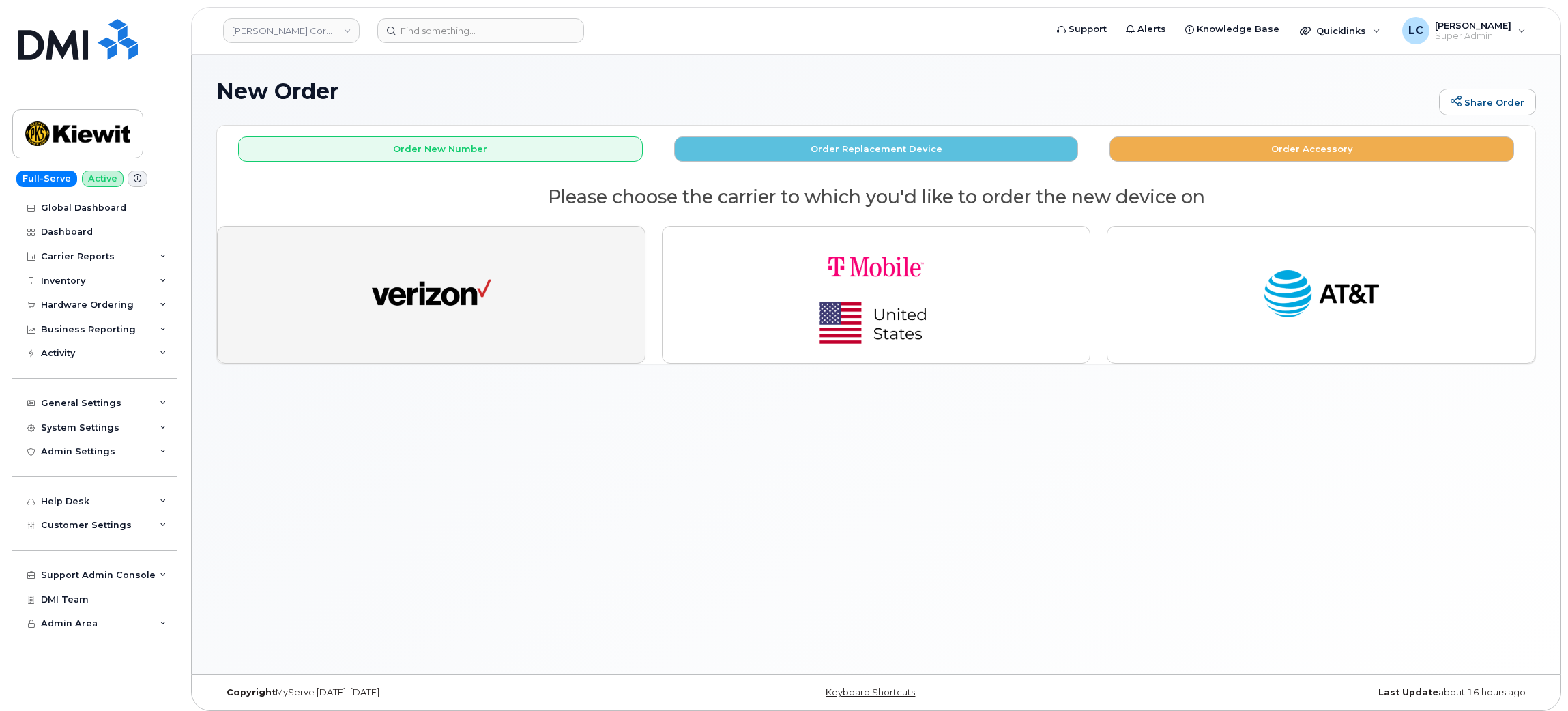
click at [506, 290] on button "button" at bounding box center [431, 295] width 428 height 138
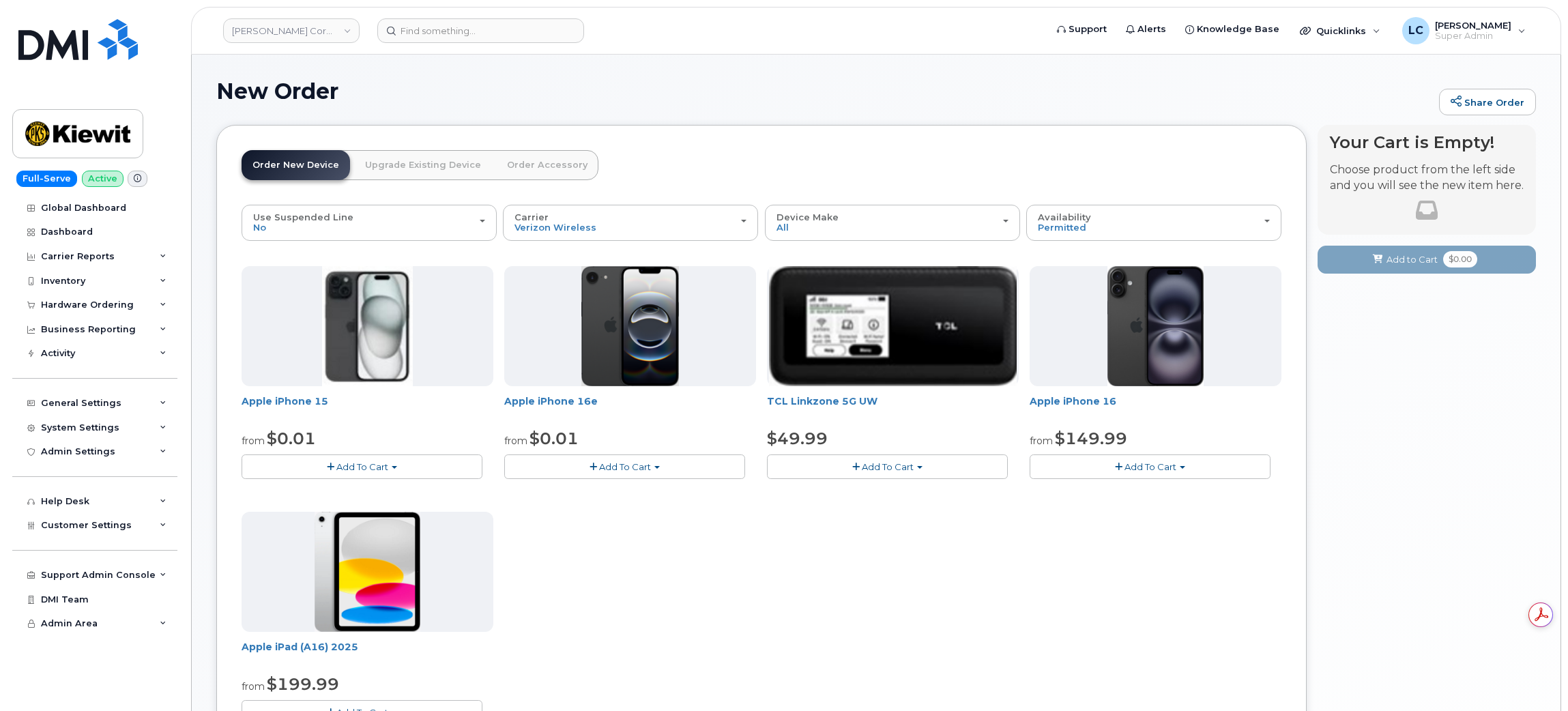
click at [603, 470] on span "Add To Cart" at bounding box center [624, 467] width 52 height 11
click at [617, 495] on link "$0.01 - 2 Year Activation (128GB)" at bounding box center [596, 492] width 176 height 17
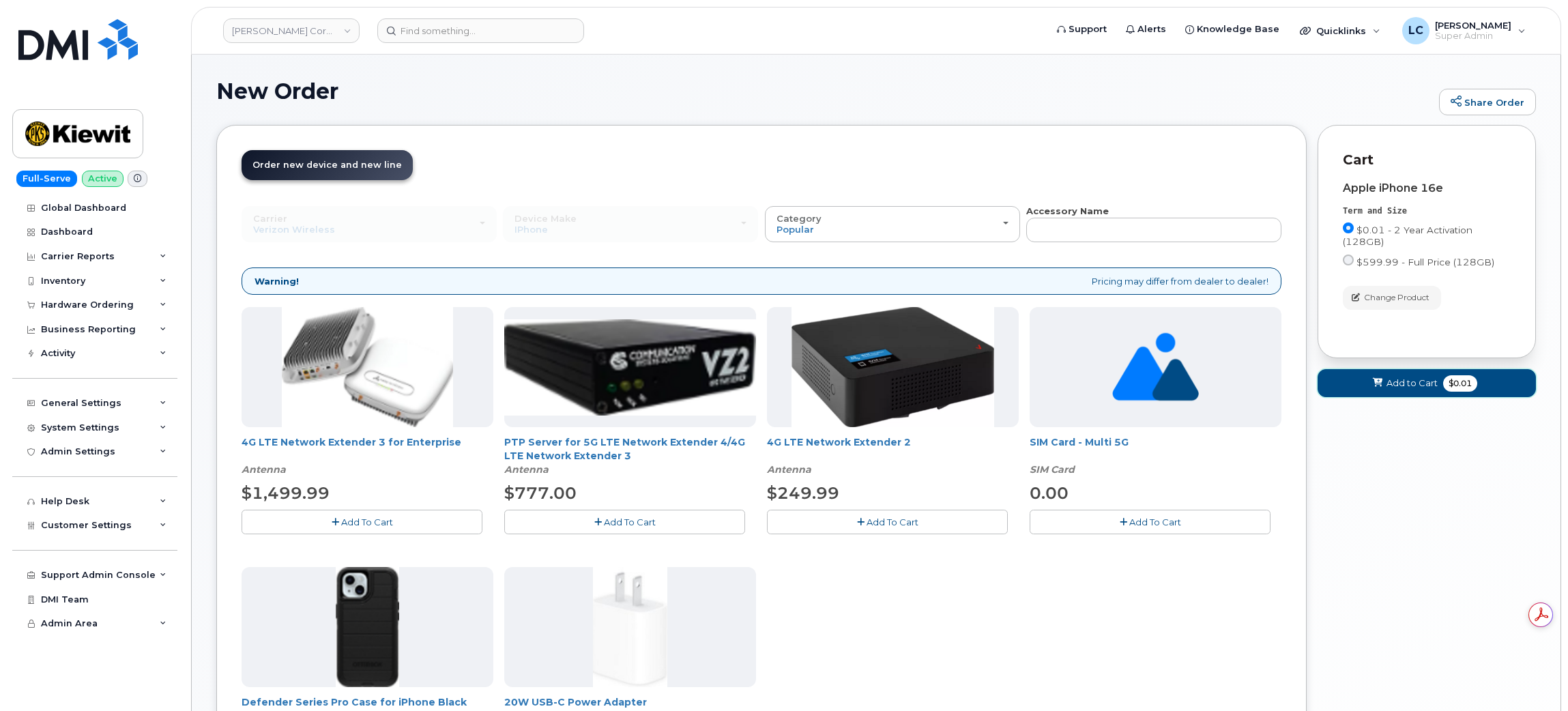
click at [1418, 384] on span "Add to Cart" at bounding box center [1412, 383] width 51 height 13
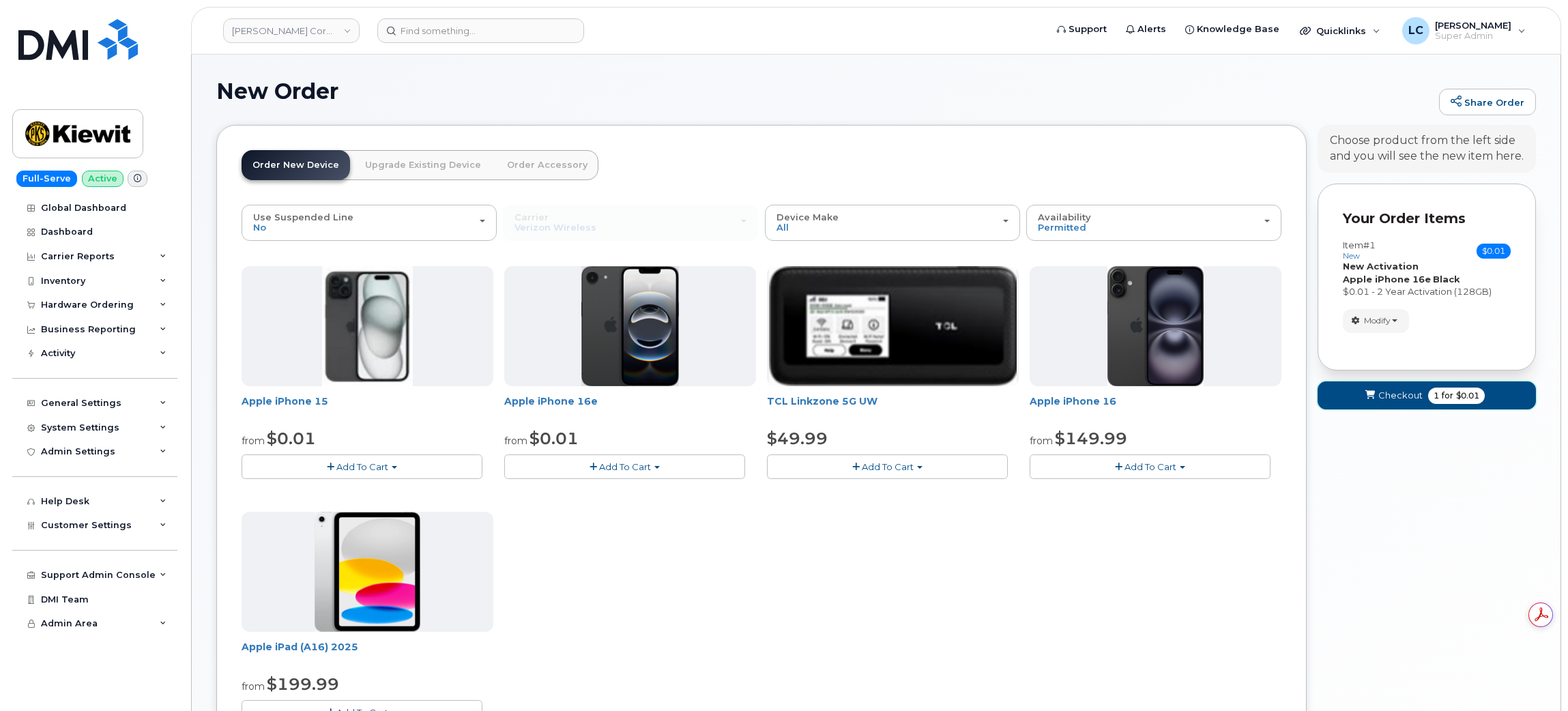
click at [1406, 384] on button "Checkout 1 for $0.01" at bounding box center [1427, 395] width 219 height 28
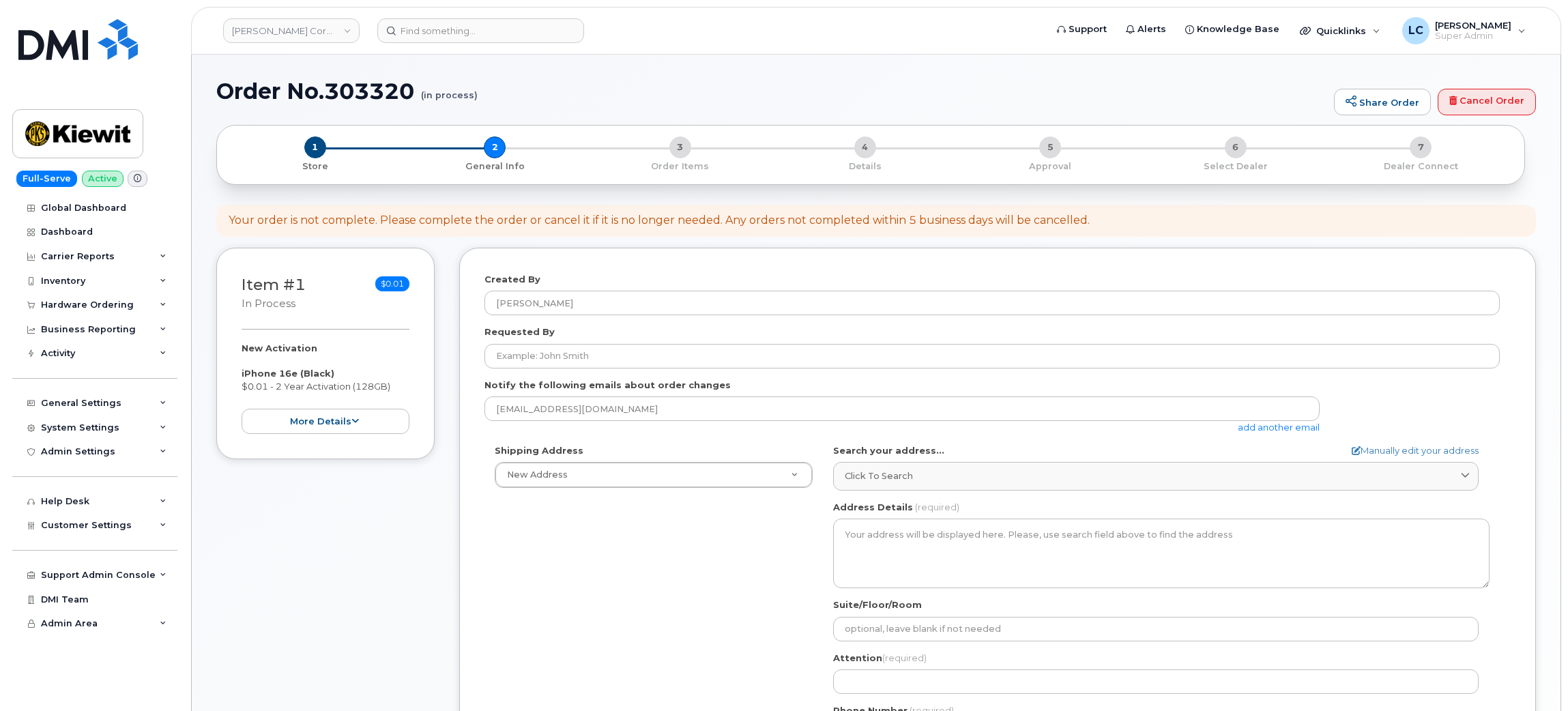
select select
click at [1505, 102] on link "Cancel Order" at bounding box center [1487, 102] width 98 height 27
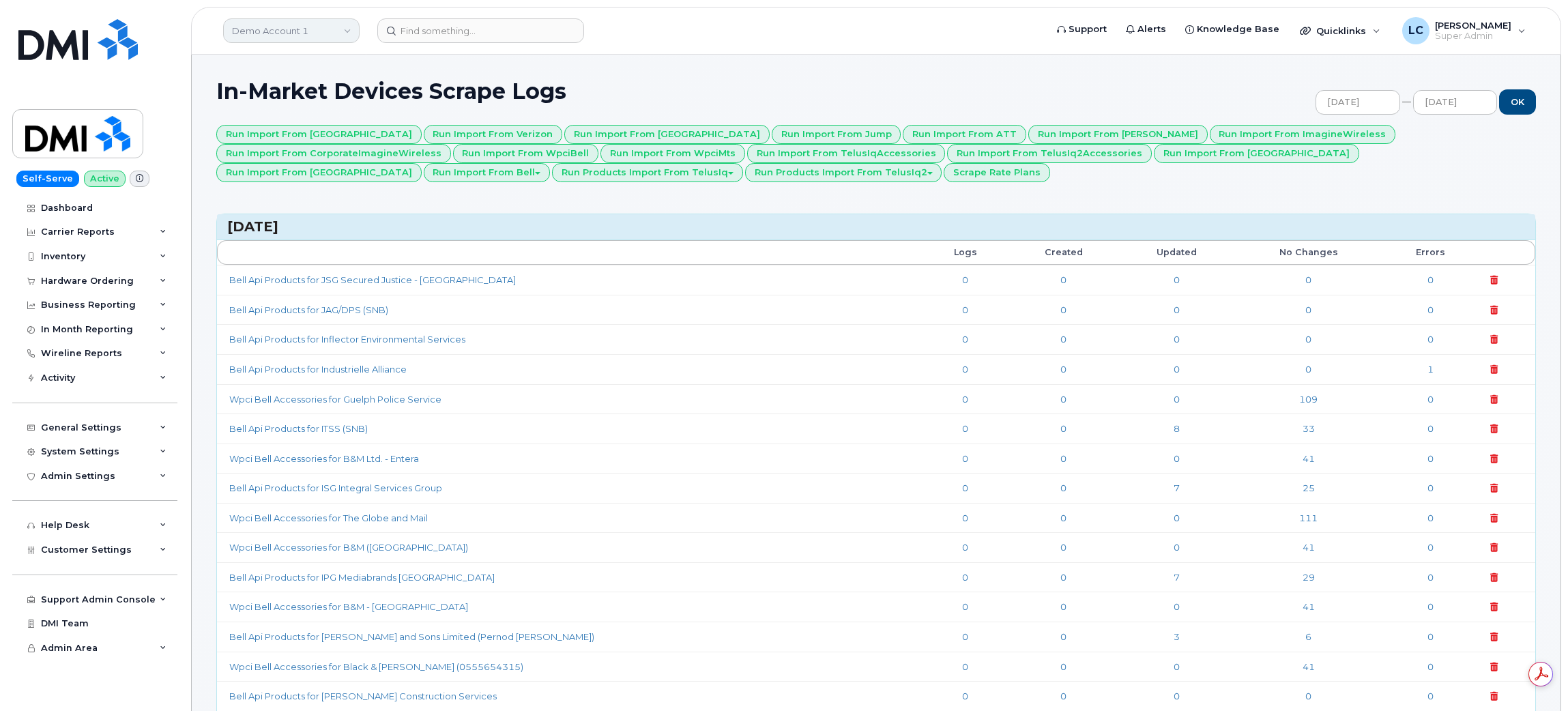
click at [322, 23] on link "Demo Account 1" at bounding box center [292, 31] width 137 height 25
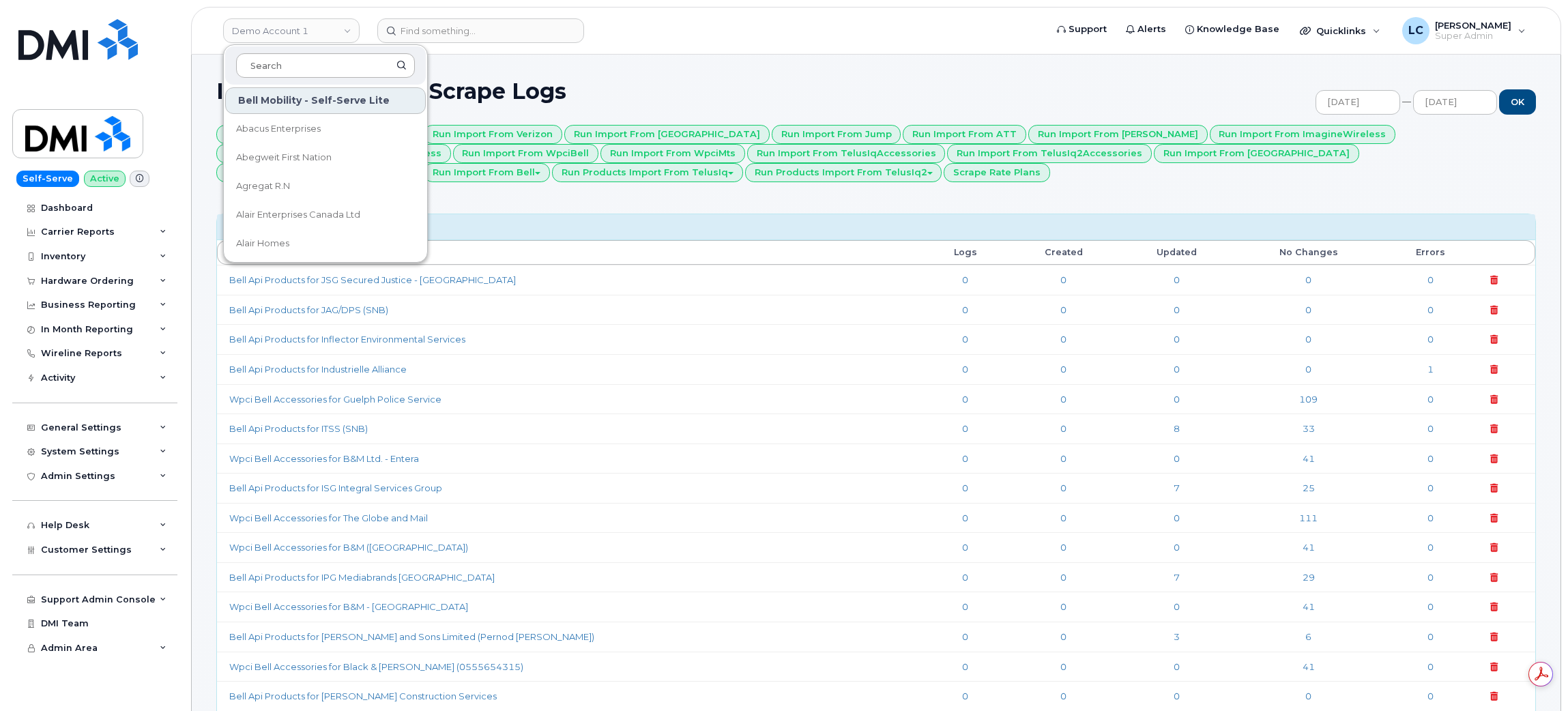
click at [313, 68] on input at bounding box center [325, 65] width 179 height 25
type input "ISG"
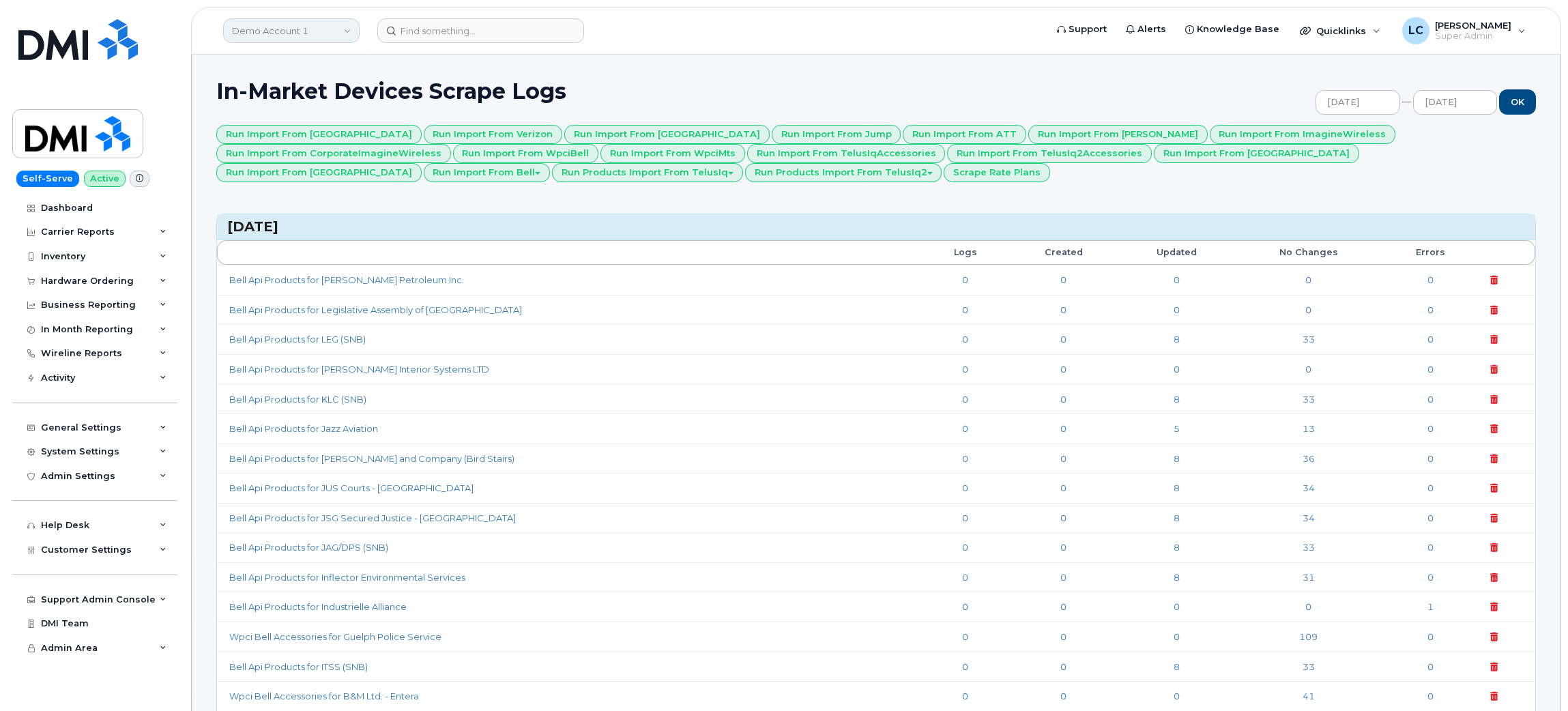
drag, startPoint x: 0, startPoint y: 0, endPoint x: 292, endPoint y: 20, distance: 292.7
click at [292, 20] on link "Demo Account 1" at bounding box center [292, 31] width 137 height 25
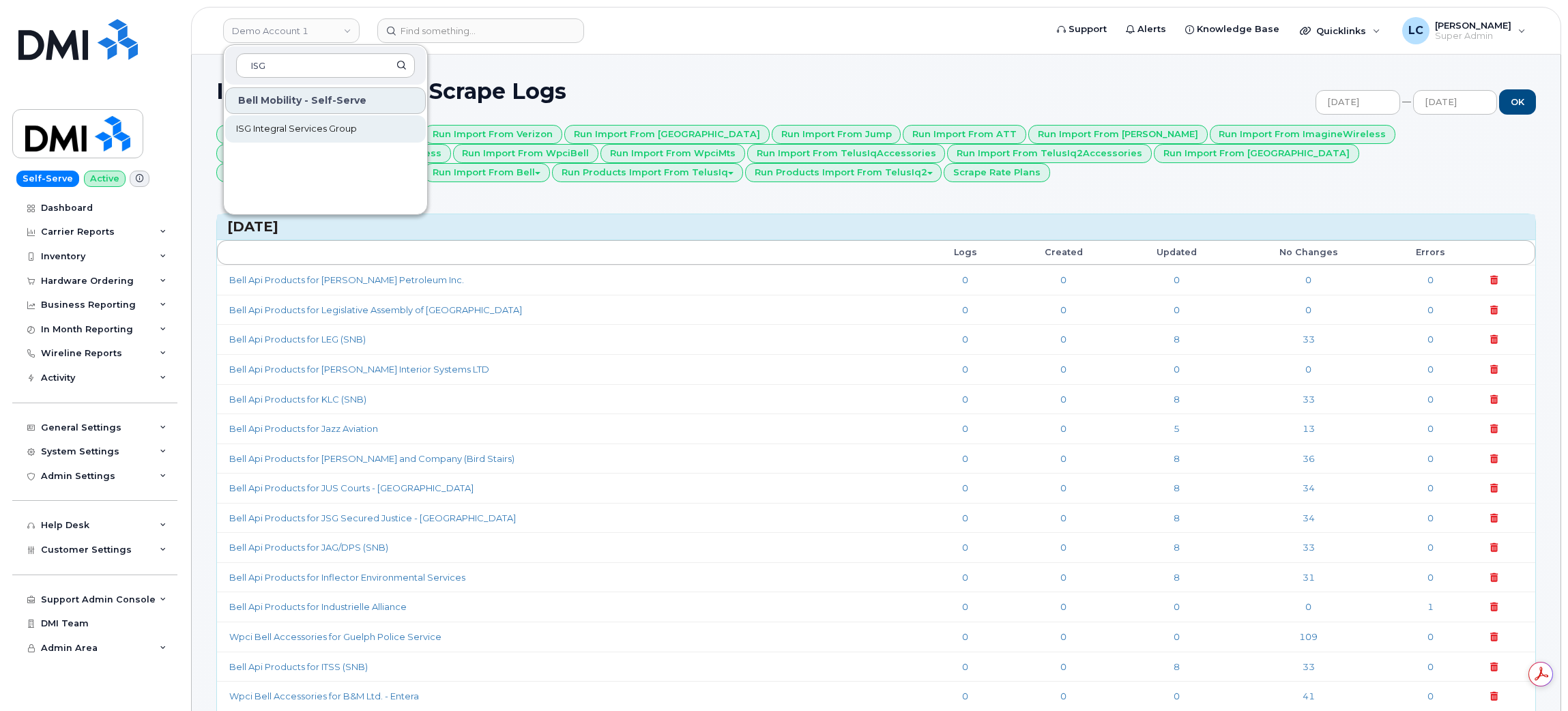
type input "ISG"
click at [340, 124] on span "ISG Integral Services Group" at bounding box center [296, 129] width 121 height 14
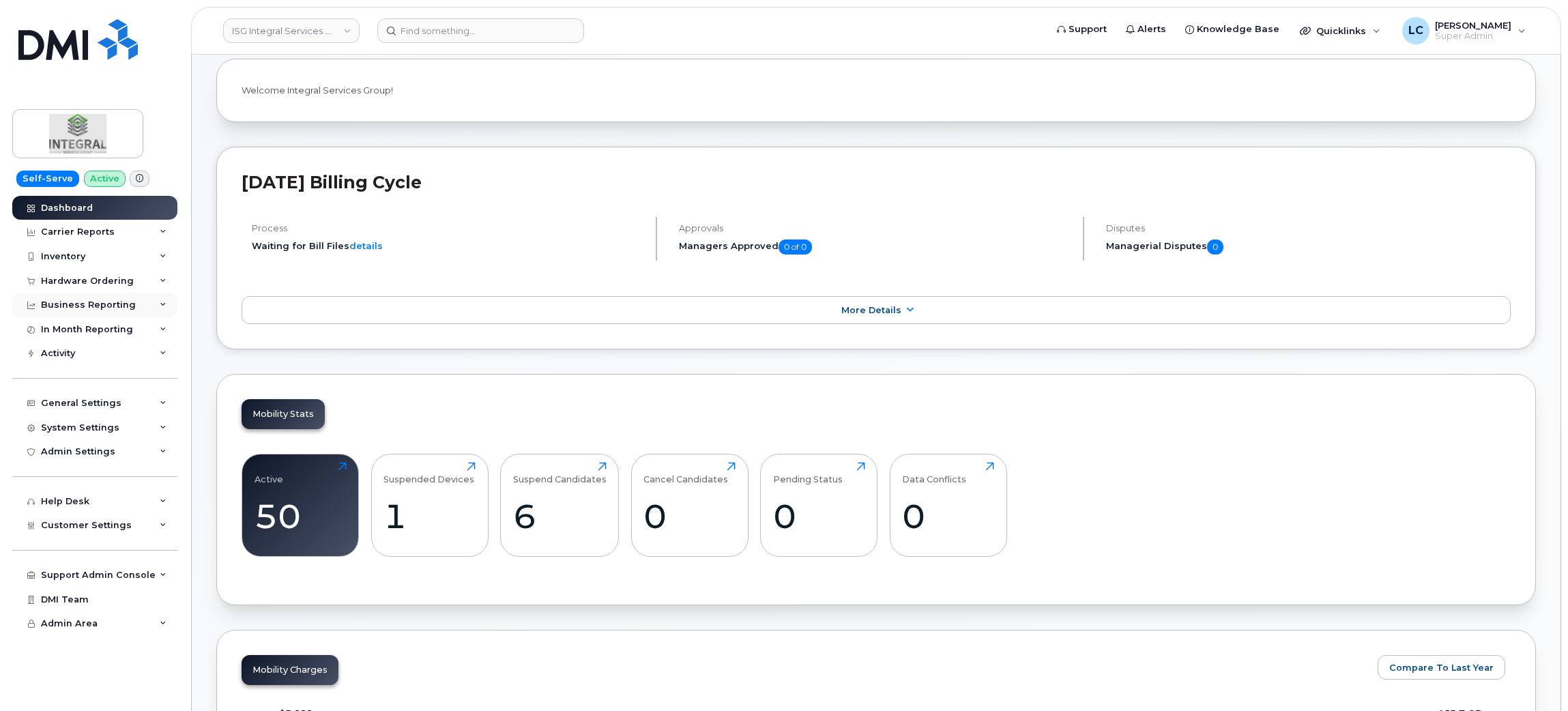
scroll to position [102, 0]
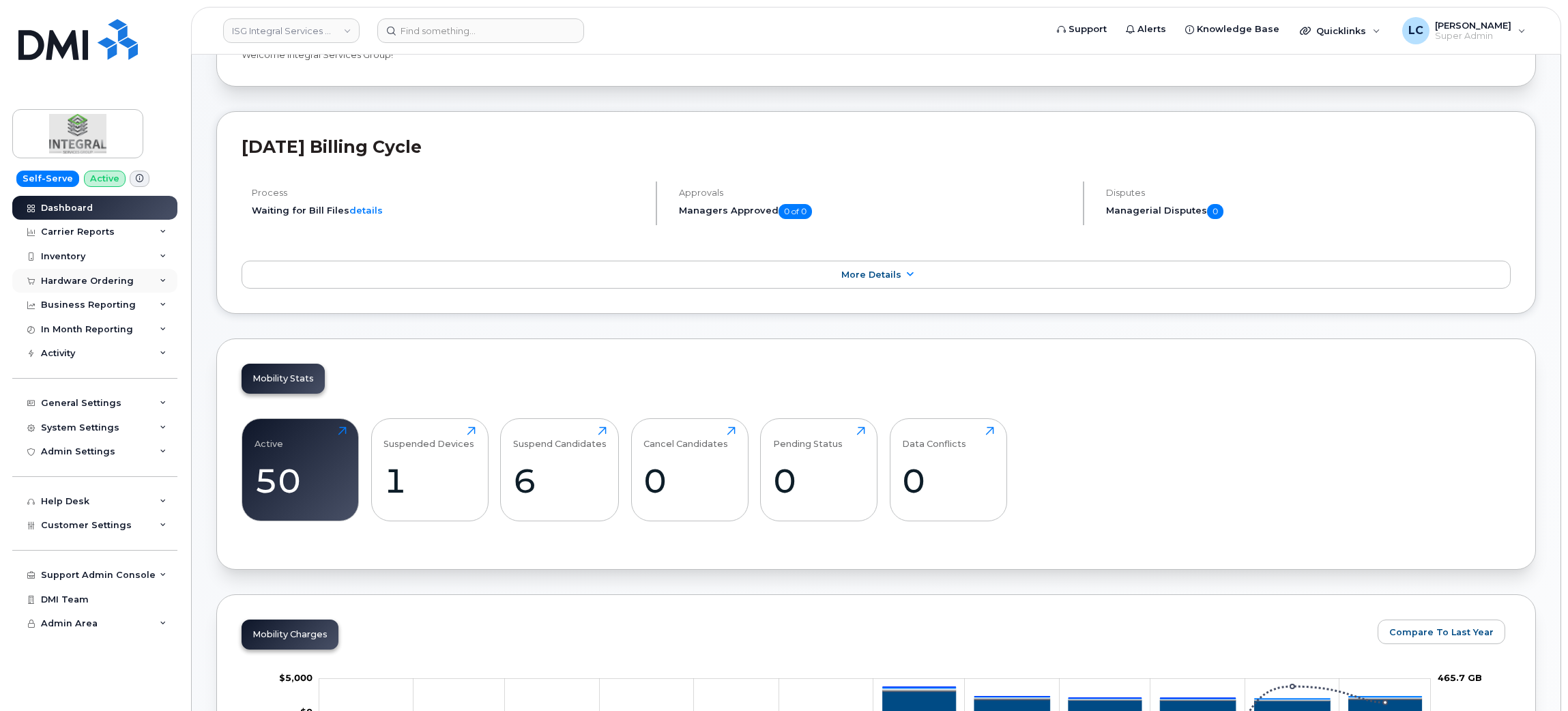
click at [96, 286] on div "Hardware Ordering" at bounding box center [95, 281] width 165 height 25
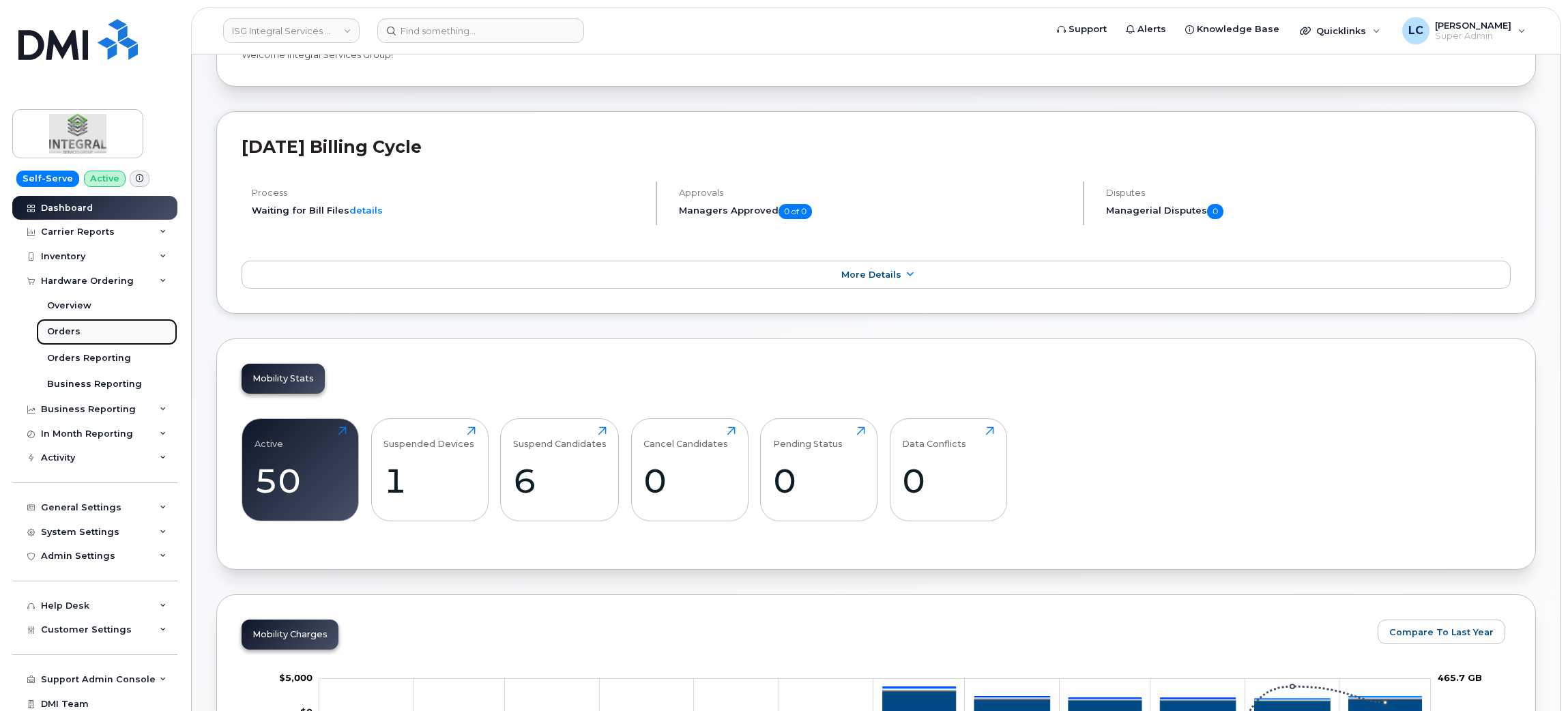
click at [75, 333] on div "Orders" at bounding box center [64, 331] width 34 height 12
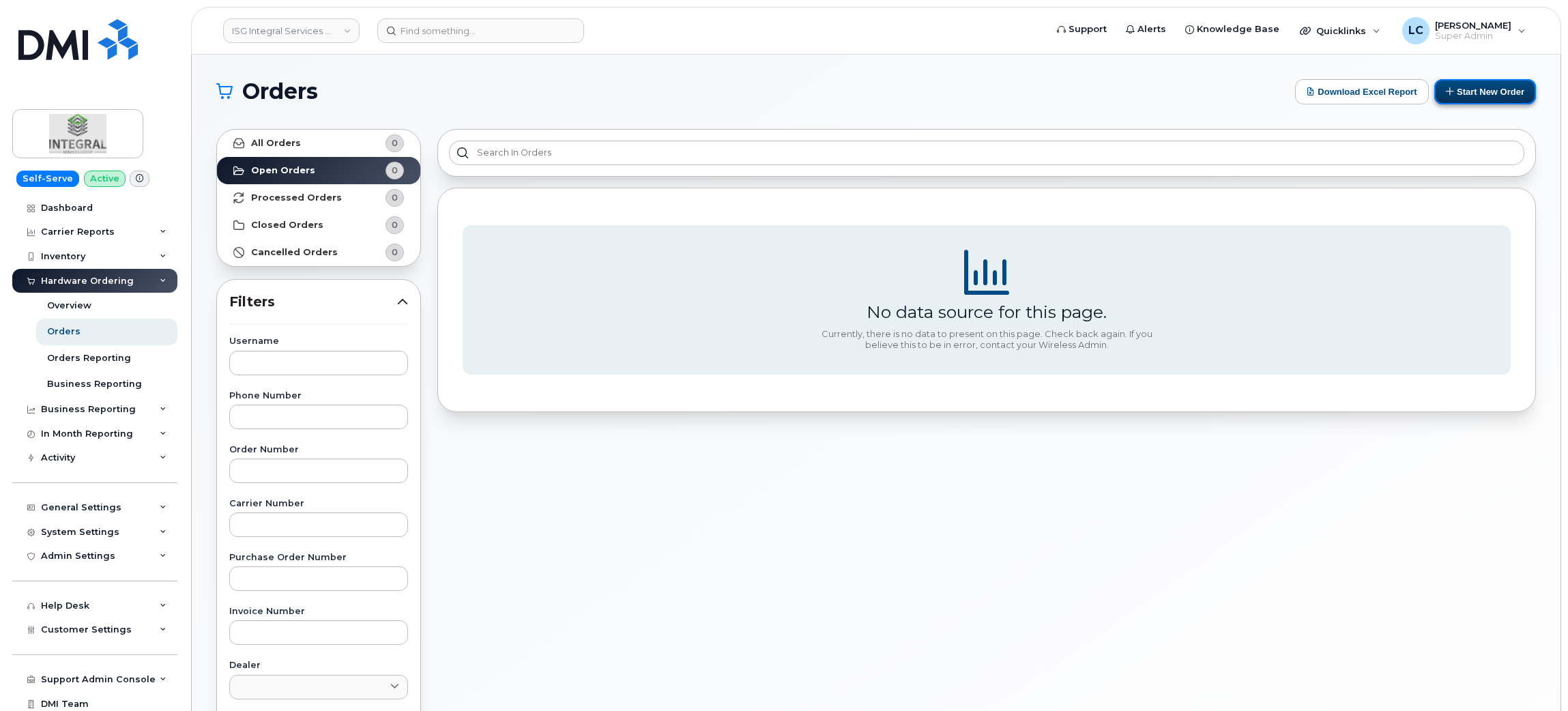
click at [1489, 80] on button "Start New Order" at bounding box center [1485, 92] width 101 height 26
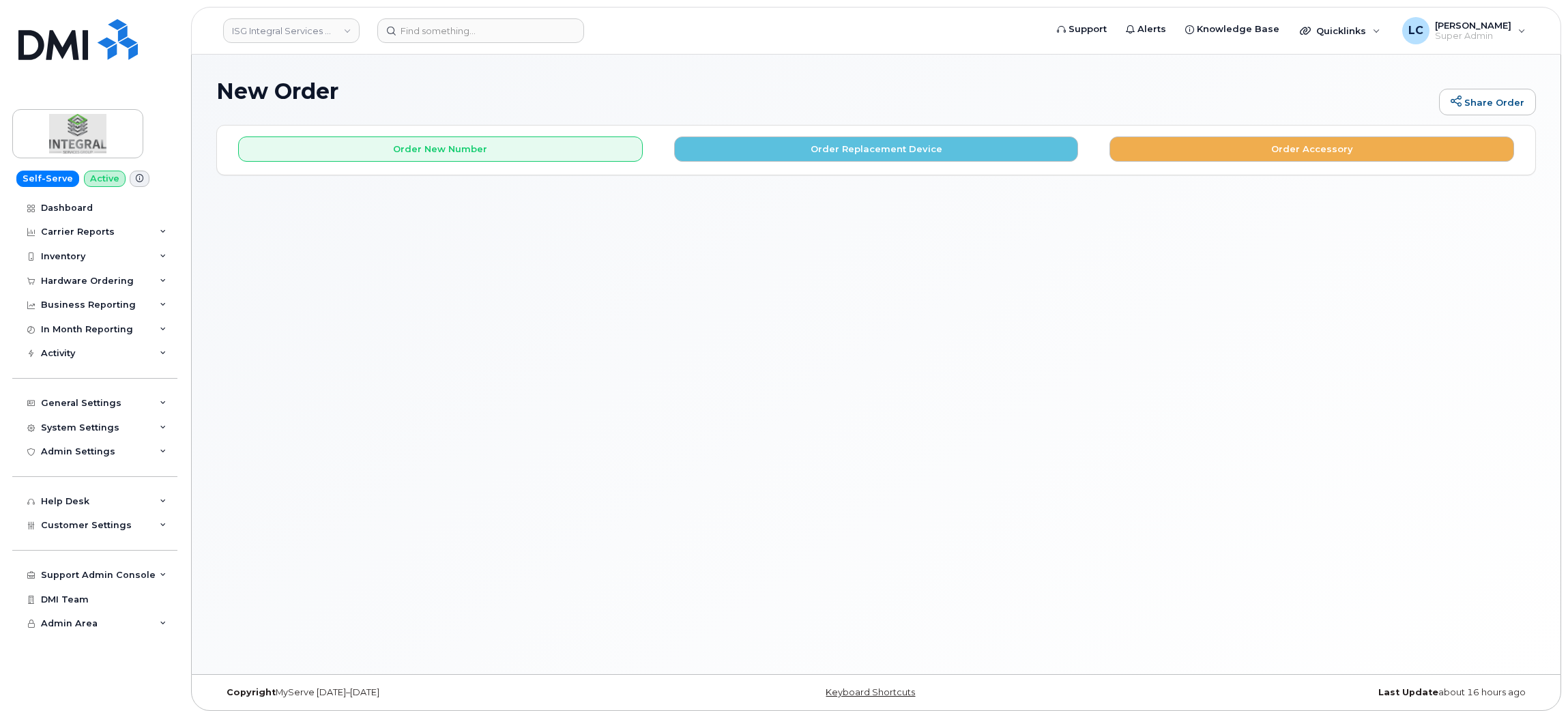
click at [542, 163] on div "Order New Number Order Replacement Device Order Accessory" at bounding box center [876, 150] width 1319 height 48
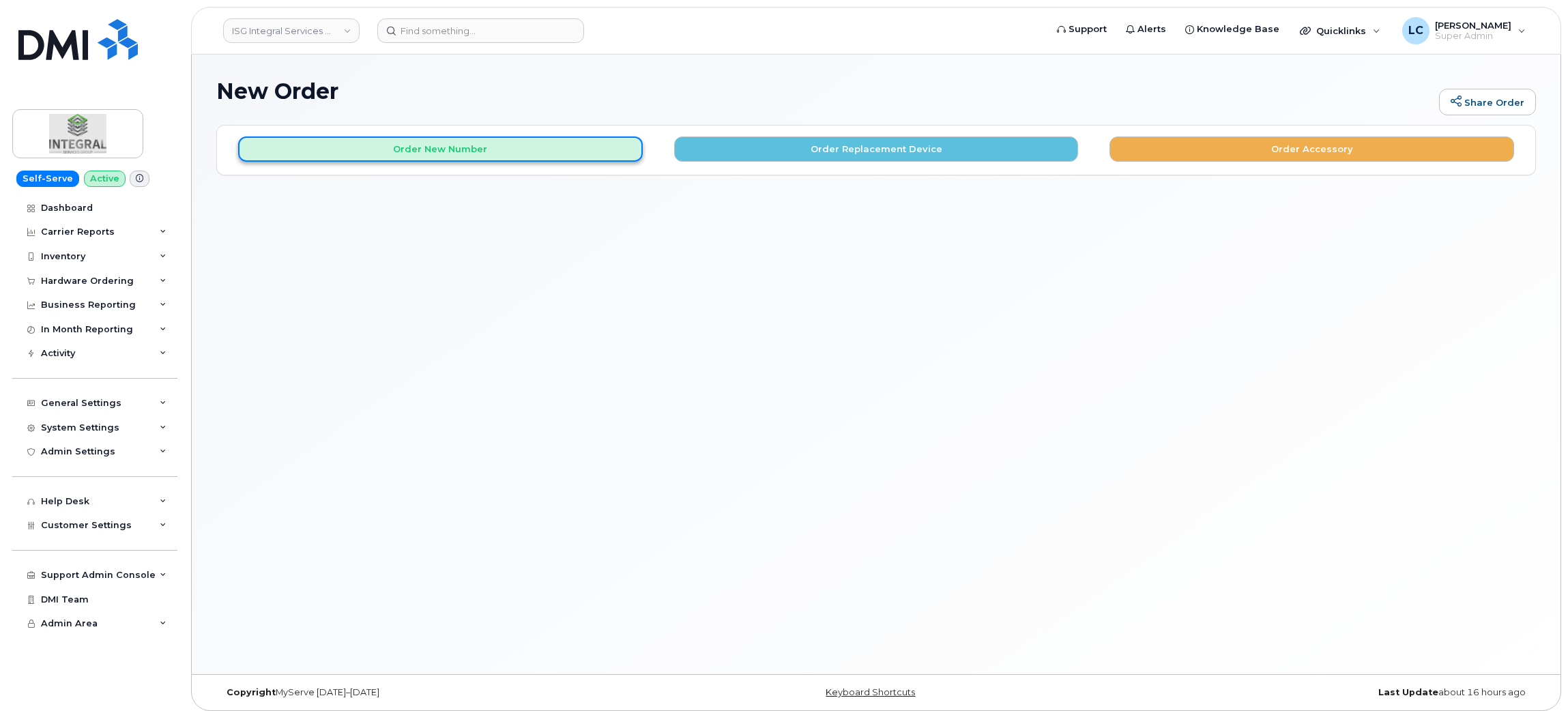
click at [554, 147] on button "Order New Number" at bounding box center [440, 150] width 405 height 26
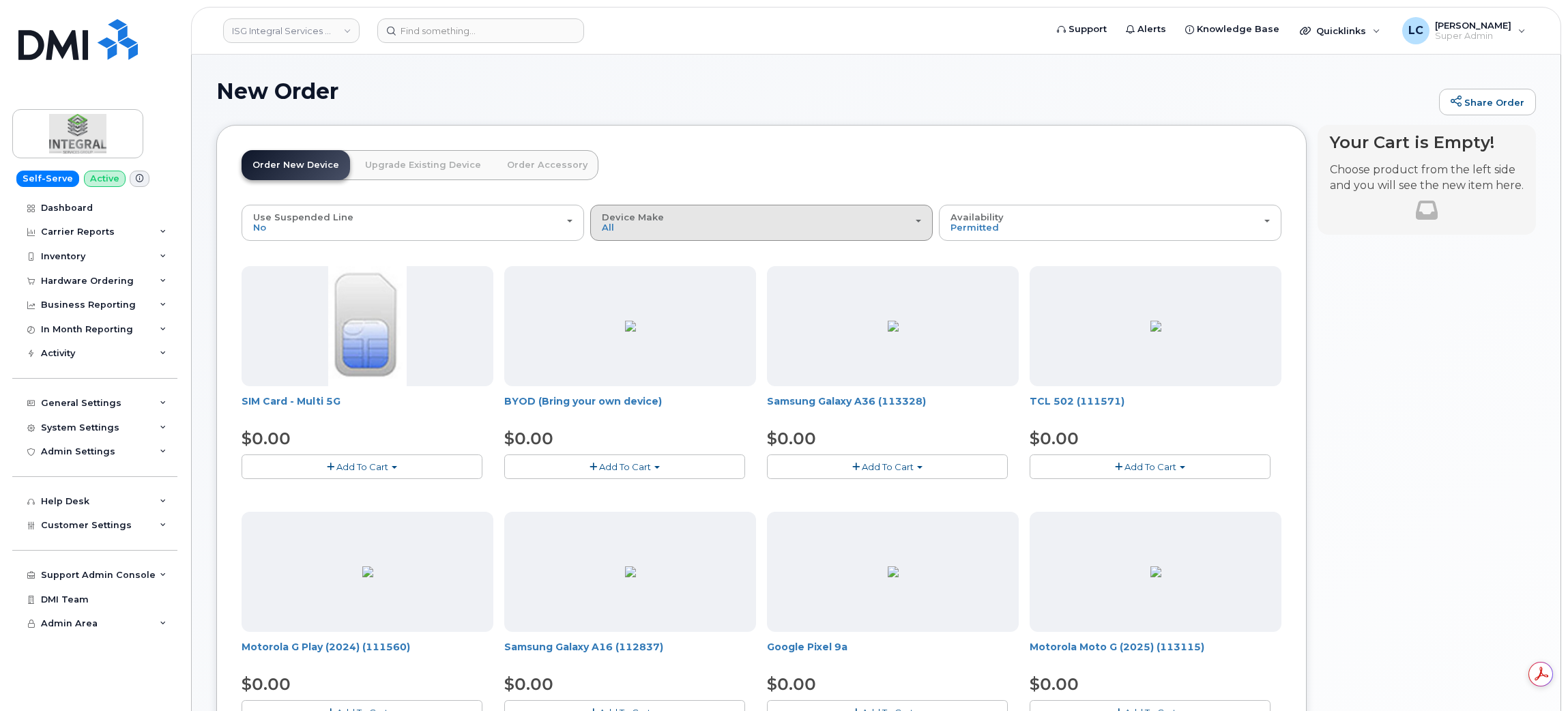
click at [853, 216] on div "Device Make All Android iPhone" at bounding box center [761, 222] width 319 height 21
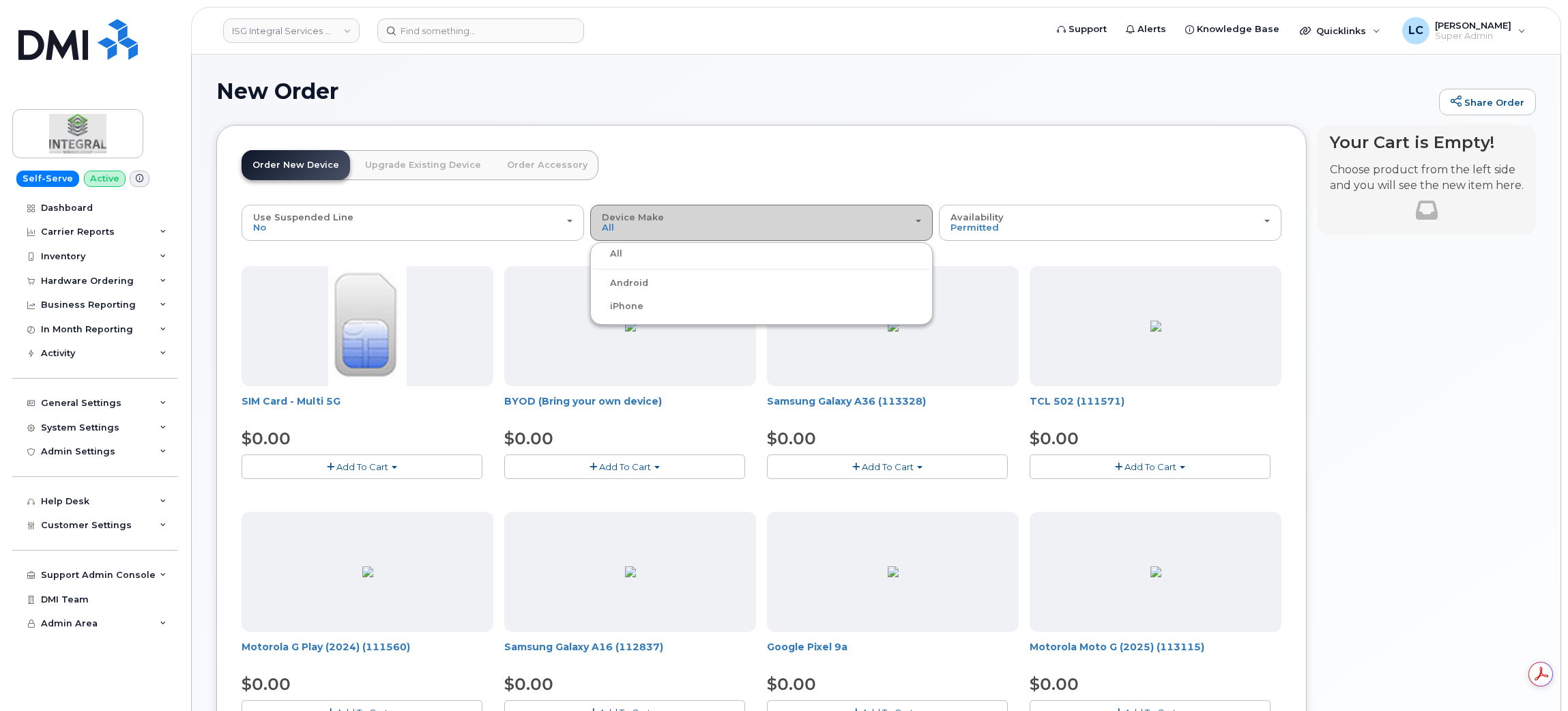
click at [853, 216] on div "Device Make All Android iPhone" at bounding box center [761, 222] width 319 height 21
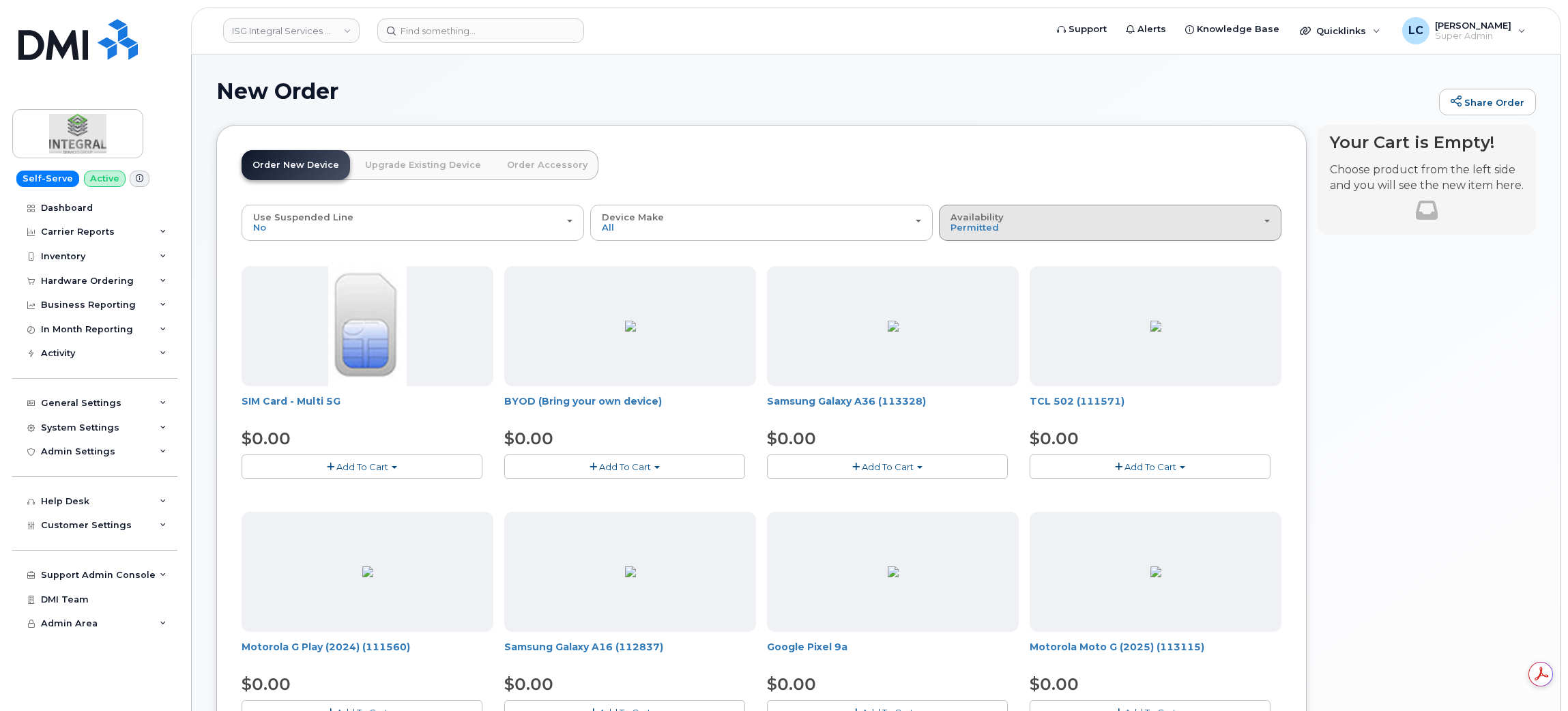
click at [1012, 217] on div "Availability Permitted All" at bounding box center [1110, 222] width 319 height 21
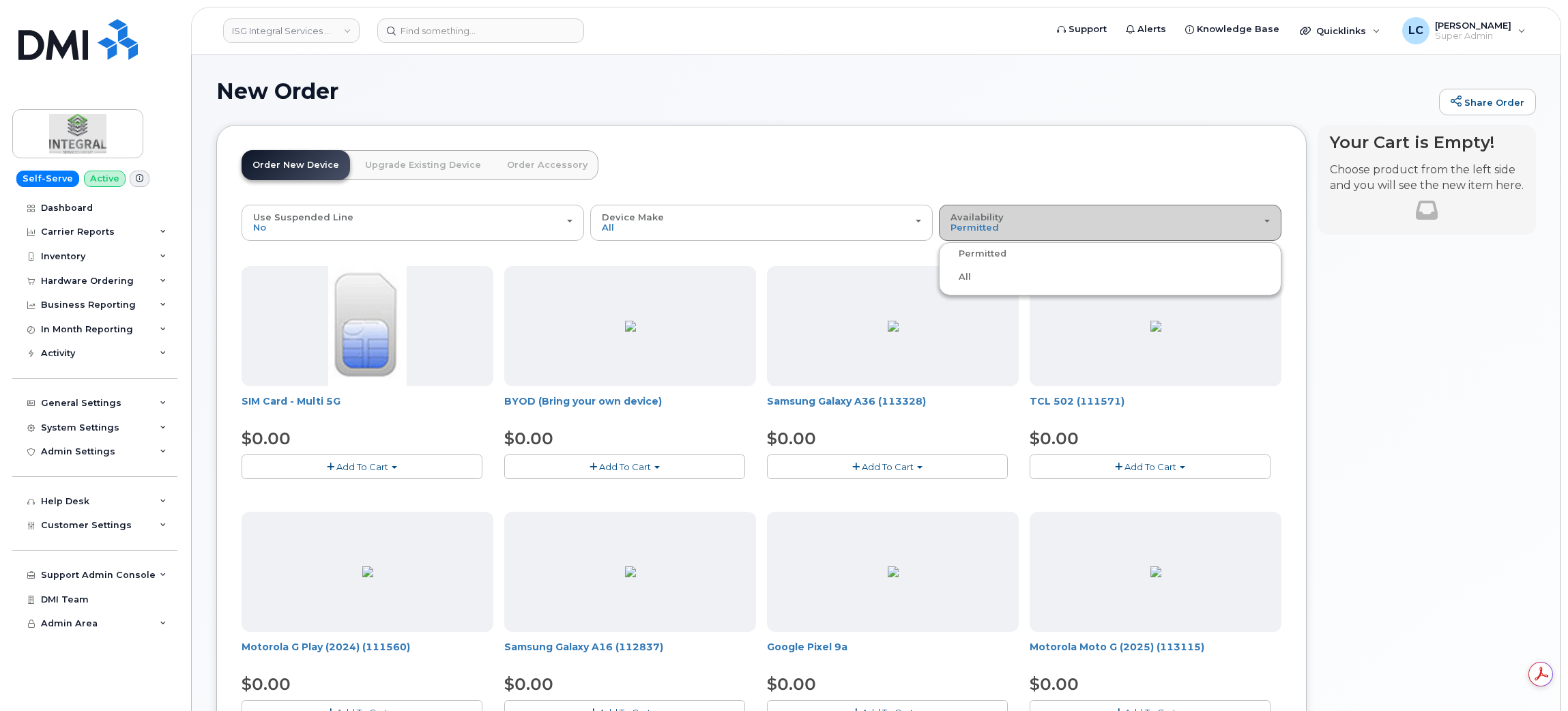
click at [1012, 228] on div "Availability Permitted All" at bounding box center [1110, 222] width 319 height 21
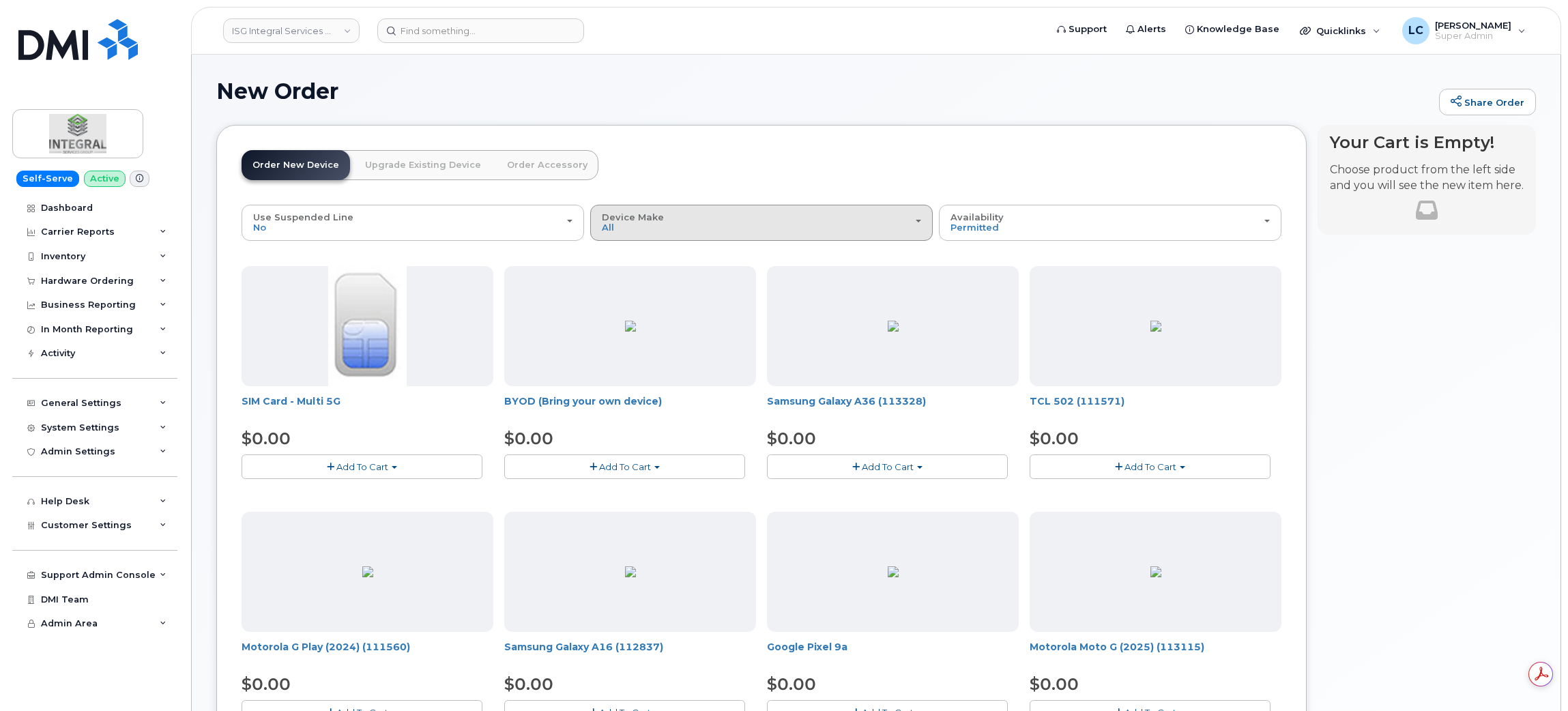
click at [796, 214] on div "Device Make All Android iPhone" at bounding box center [761, 222] width 319 height 21
click at [666, 75] on div "New Order Share Order × Share This Order If you want to allow others to create …" at bounding box center [876, 704] width 1369 height 1299
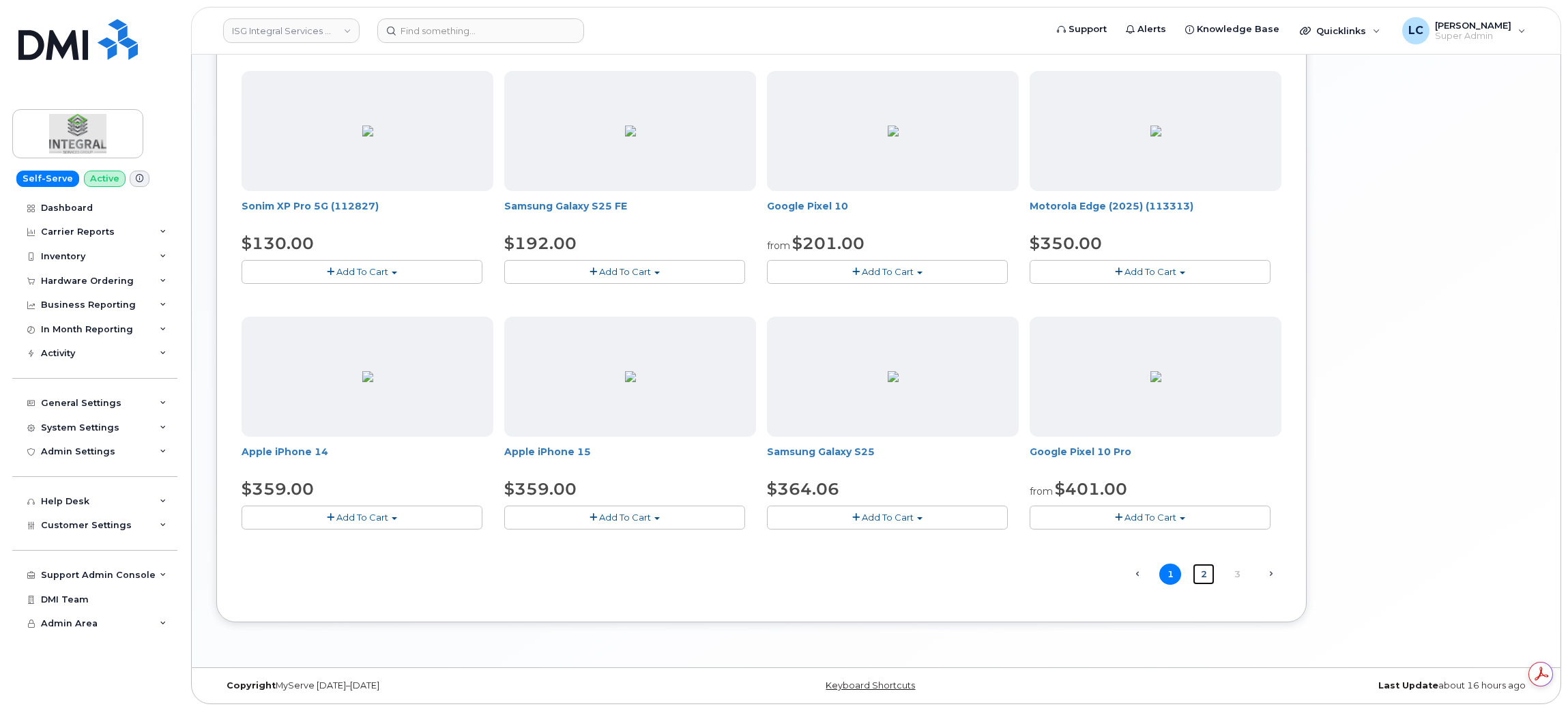
click at [1202, 576] on link "2" at bounding box center [1204, 574] width 22 height 21
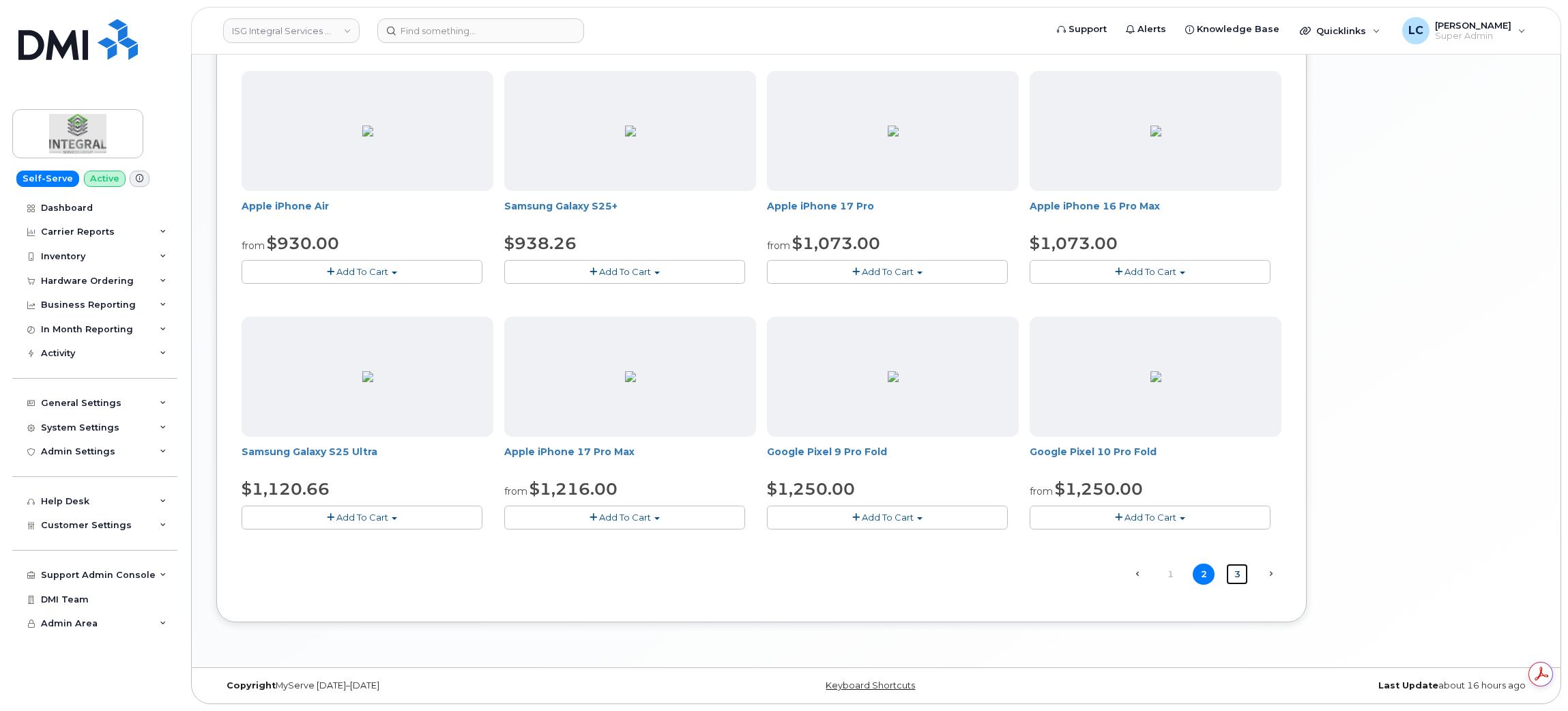
click at [1244, 570] on link "3" at bounding box center [1237, 574] width 22 height 21
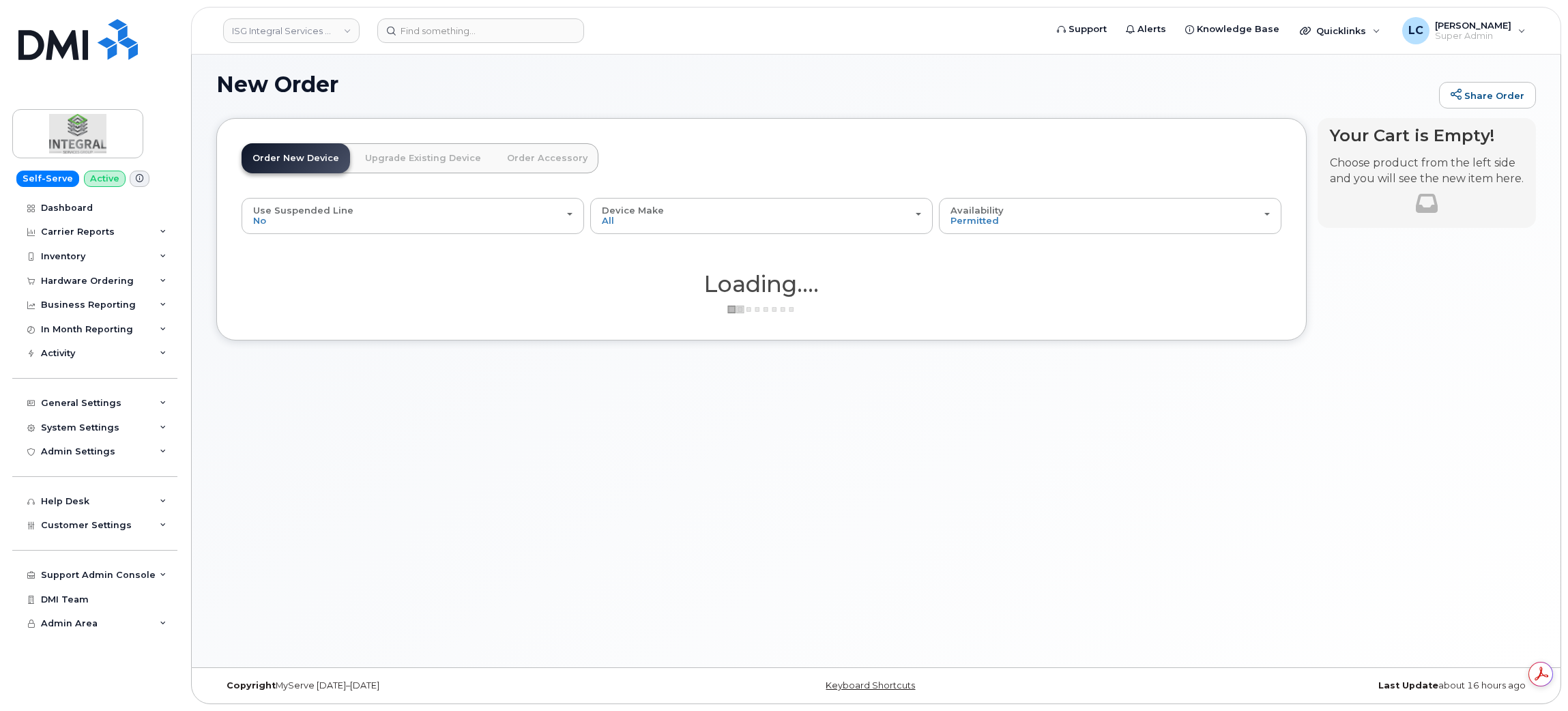
scroll to position [7, 0]
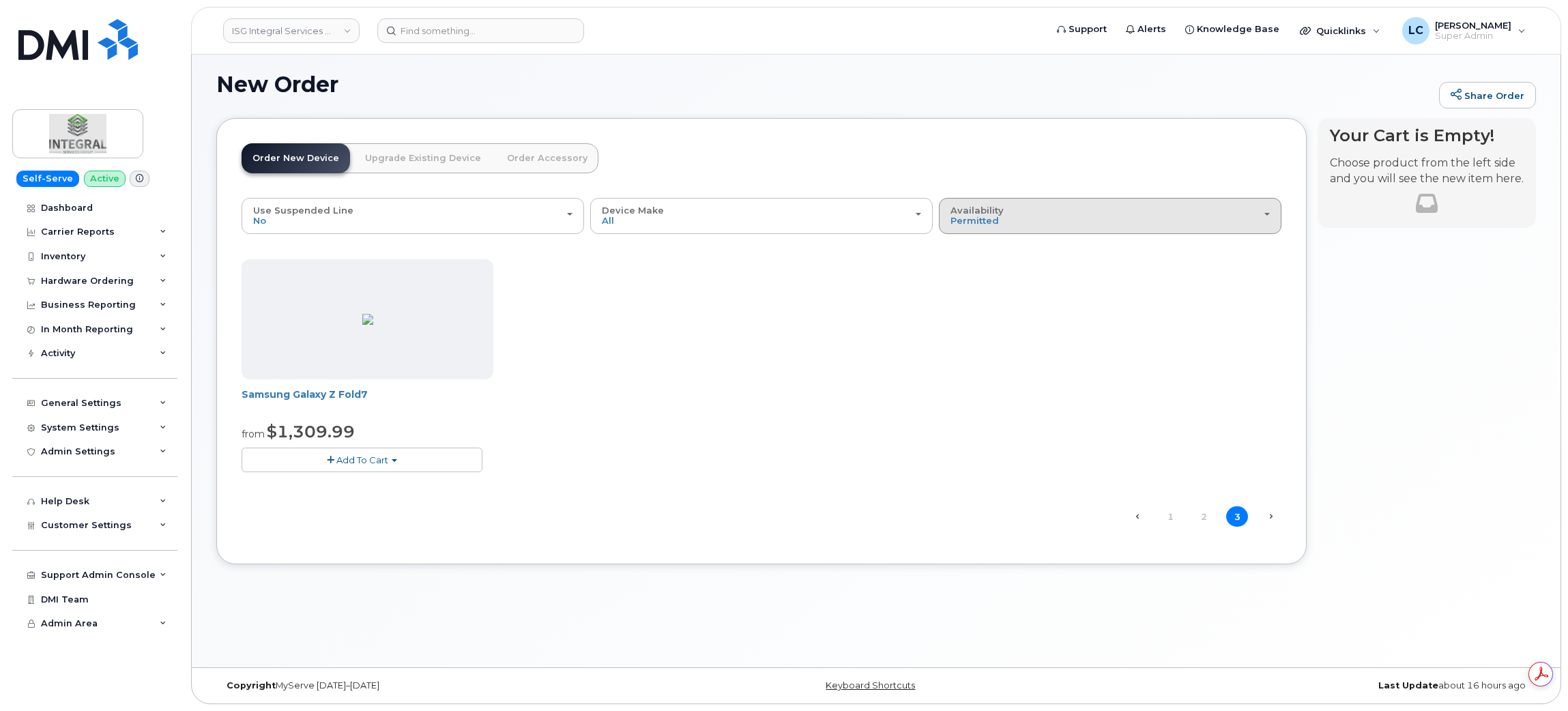
click at [1197, 227] on button "Availability Permitted All" at bounding box center [1110, 215] width 343 height 35
click at [960, 272] on label "All" at bounding box center [956, 271] width 29 height 17
click at [0, 0] on input "All" at bounding box center [0, 0] width 0 height 0
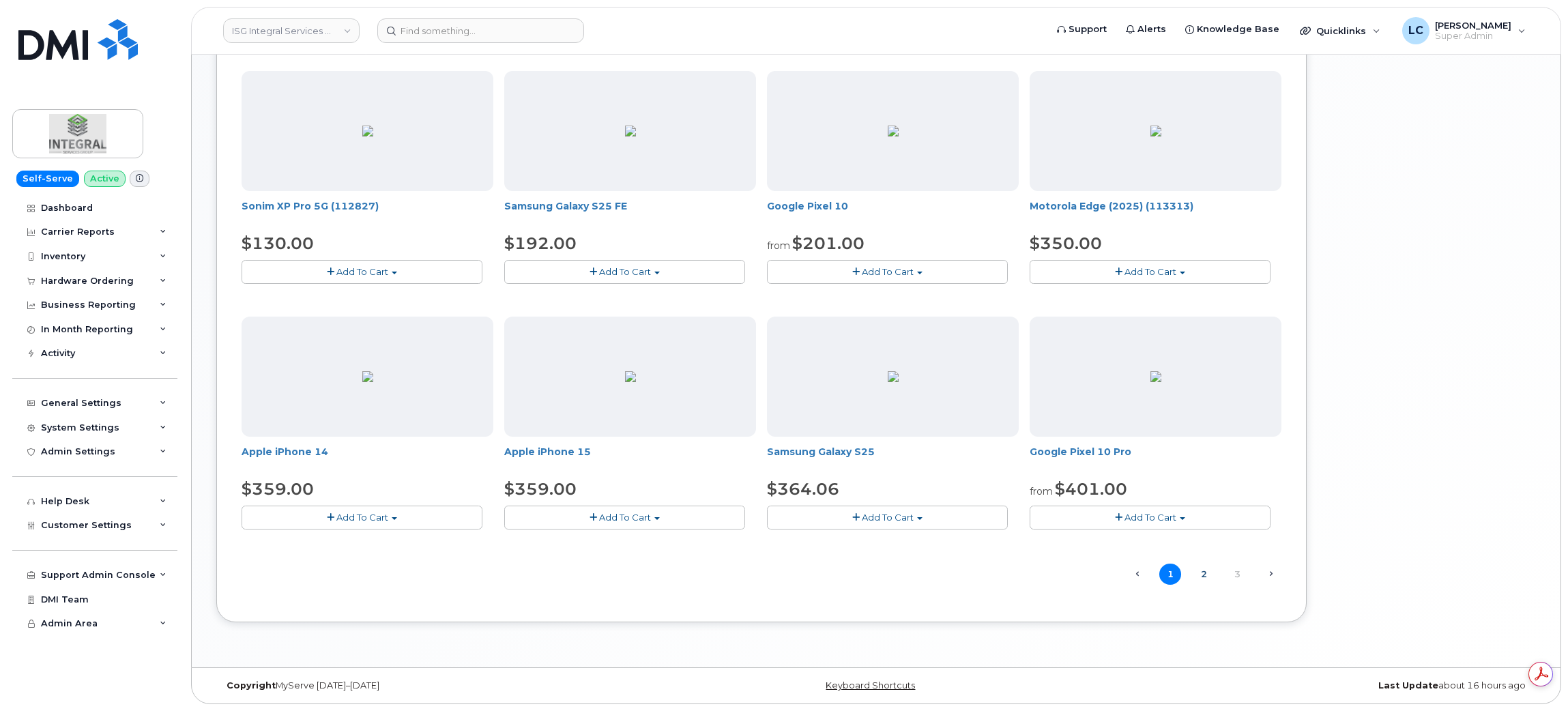
scroll to position [0, 0]
click at [1211, 585] on link "2" at bounding box center [1204, 574] width 22 height 21
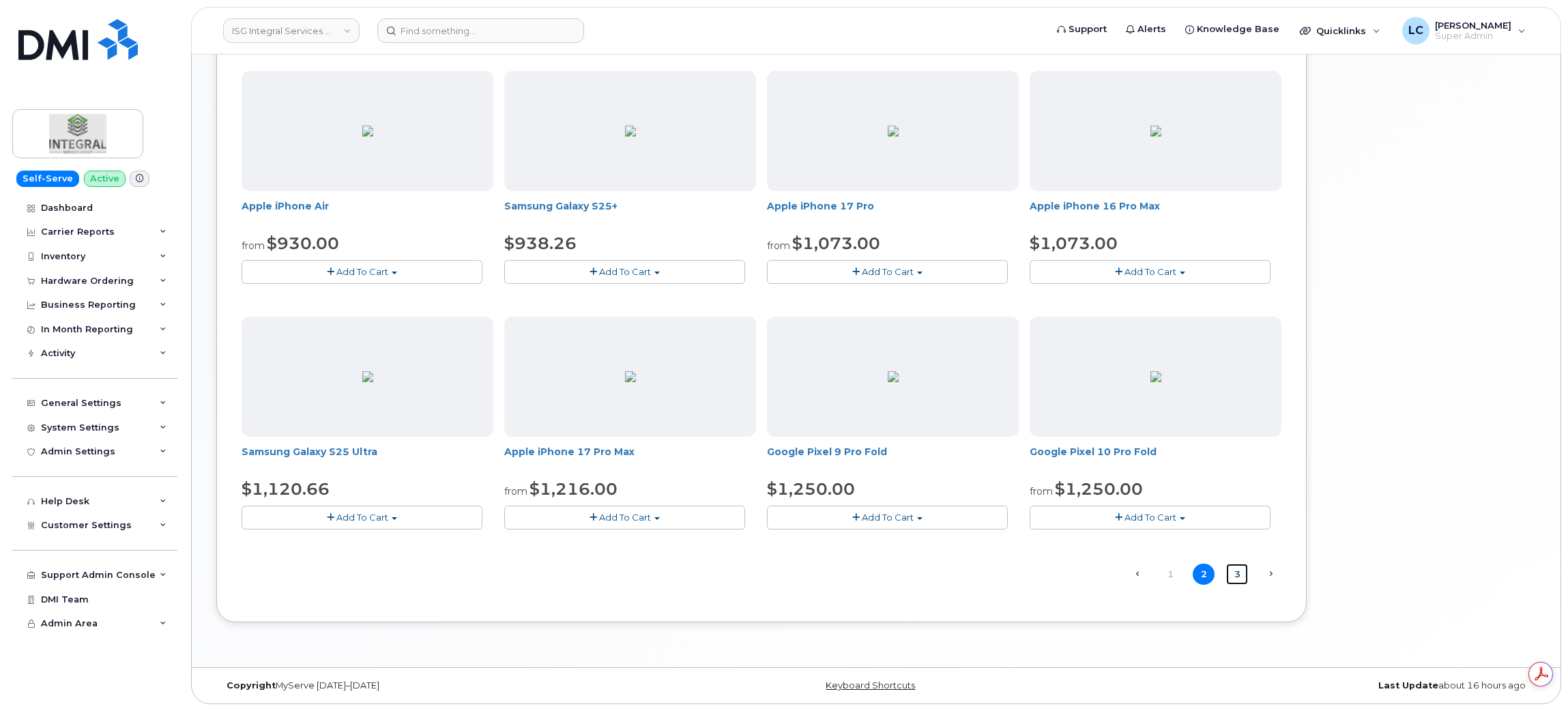
click at [1240, 583] on link "3" at bounding box center [1237, 574] width 22 height 21
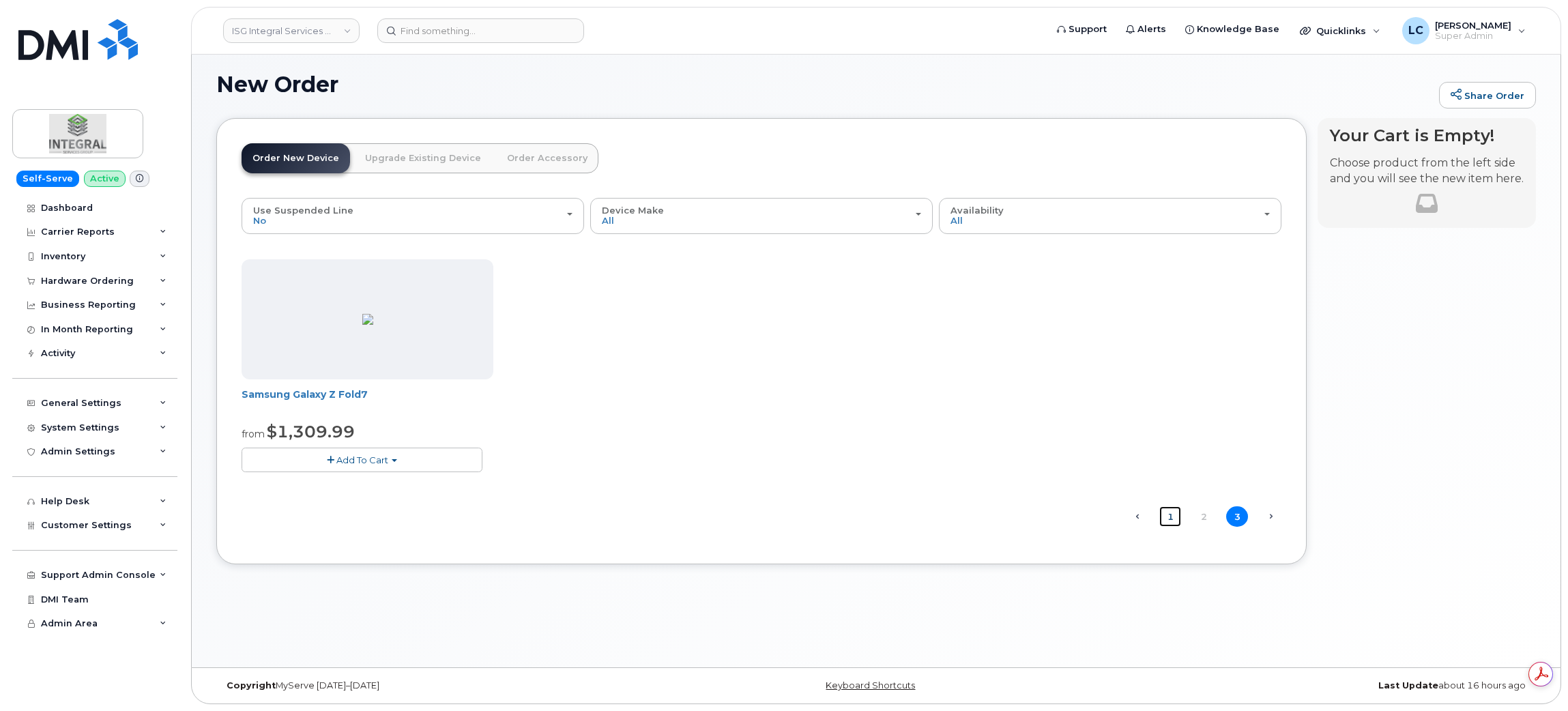
click at [1170, 518] on link "1" at bounding box center [1170, 517] width 22 height 21
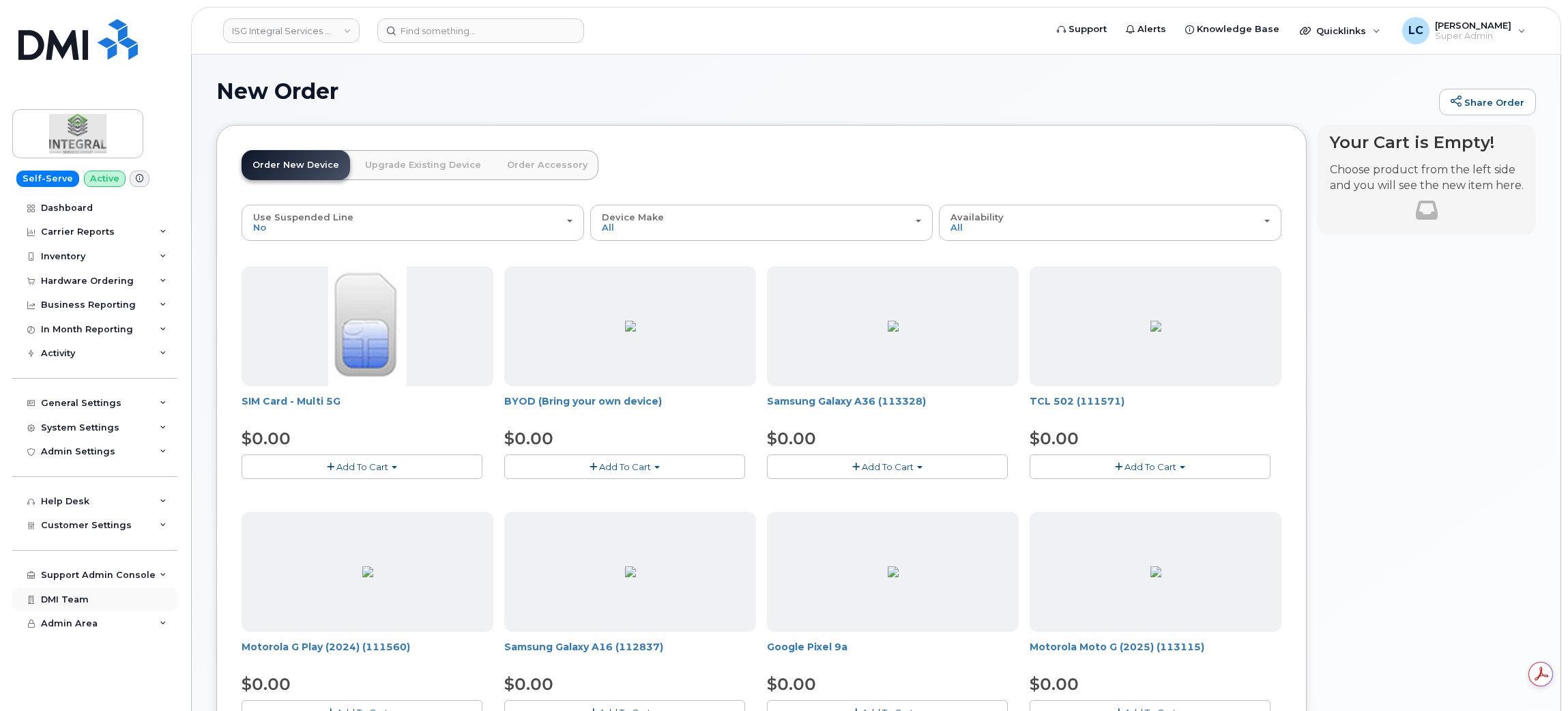
scroll to position [0, 0]
click at [140, 585] on div "Support Admin Console" at bounding box center [95, 575] width 165 height 25
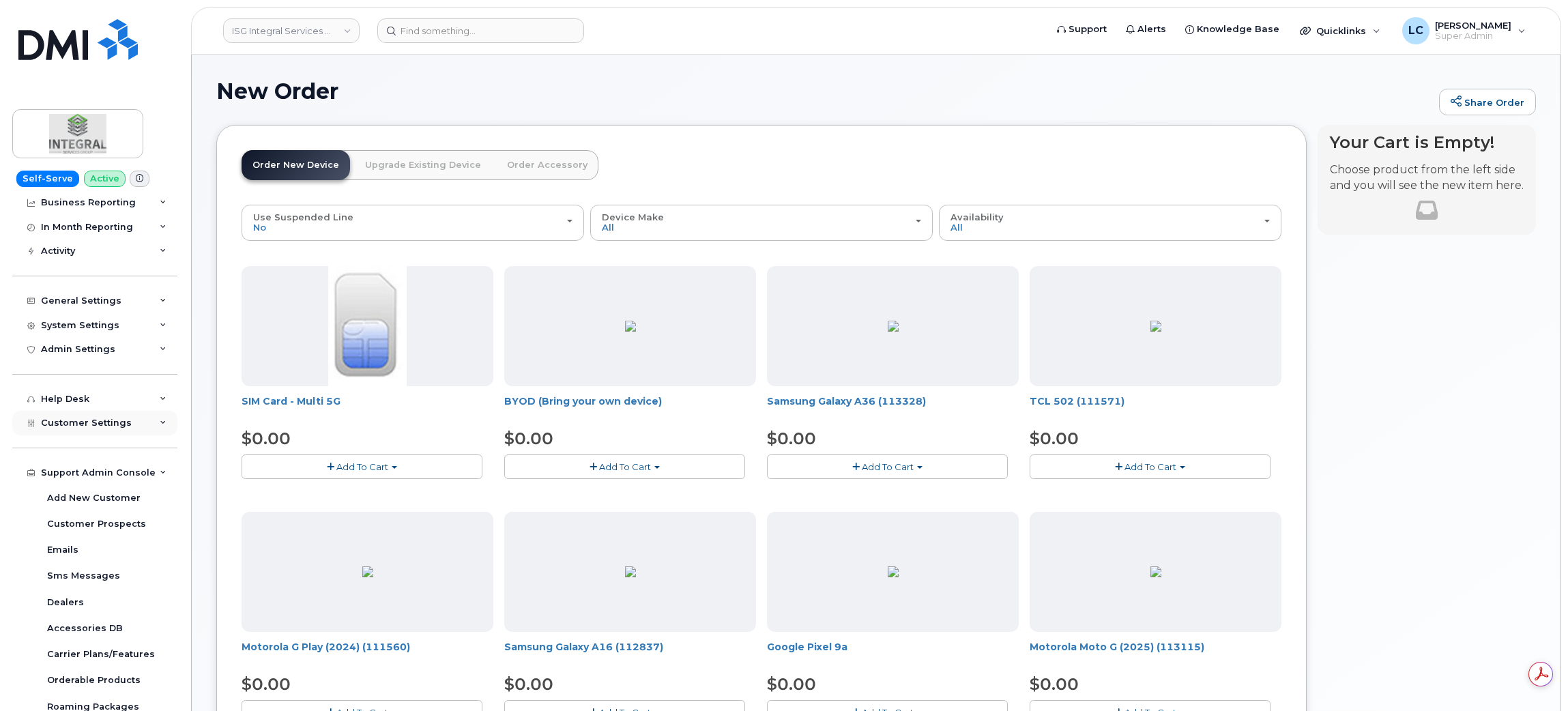
click at [128, 429] on div "Customer Settings" at bounding box center [95, 423] width 165 height 25
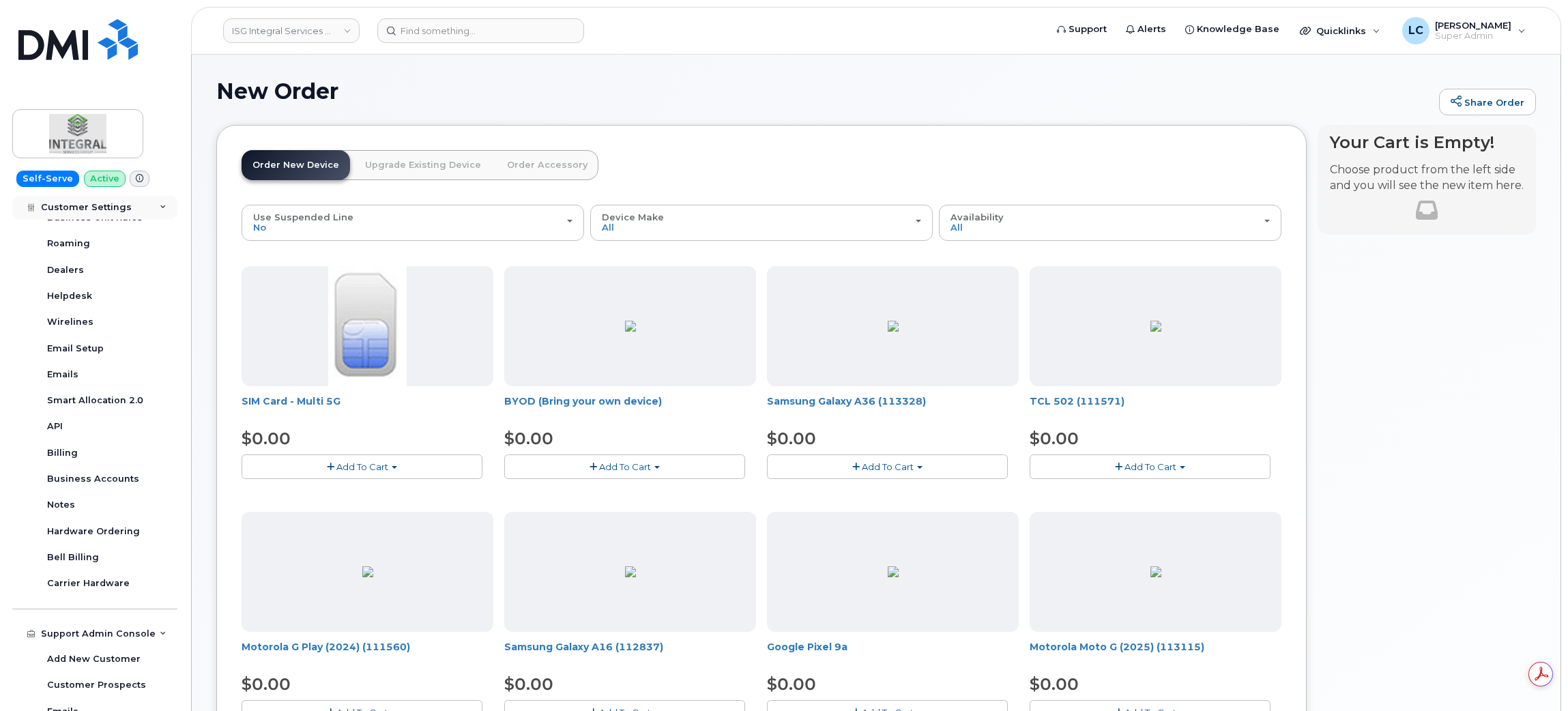
scroll to position [410, 0]
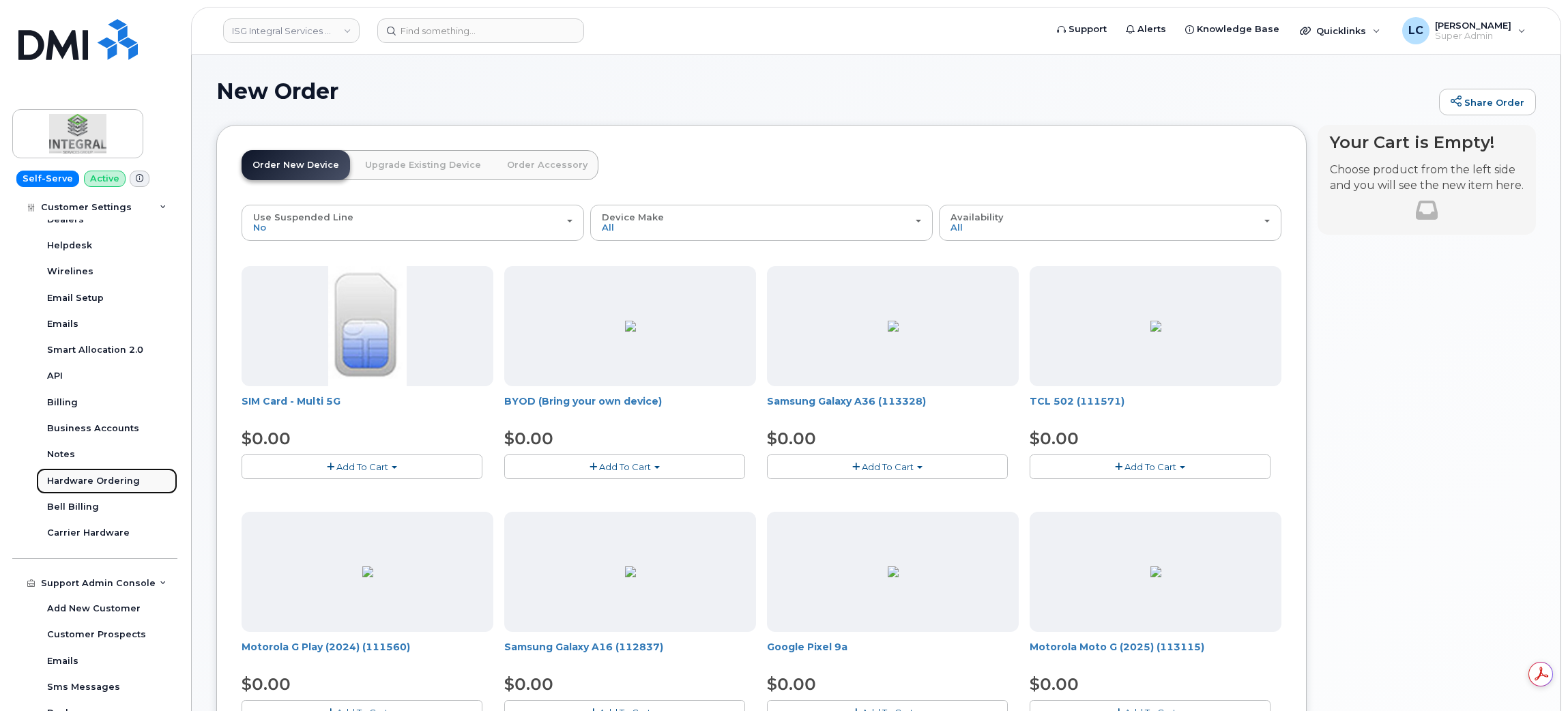
click at [116, 482] on div "Hardware Ordering" at bounding box center [94, 481] width 93 height 12
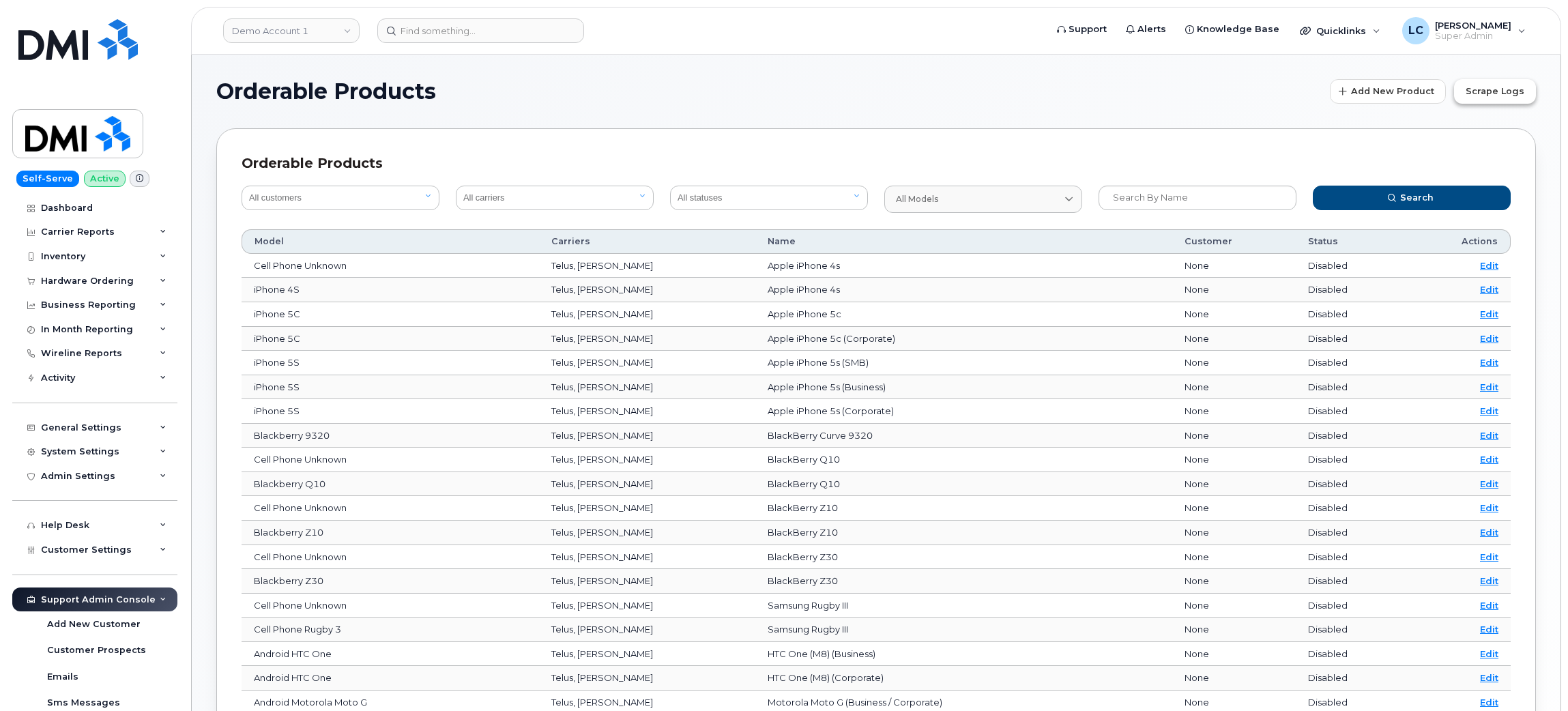
click at [1471, 92] on span "Scrape Logs" at bounding box center [1495, 91] width 59 height 13
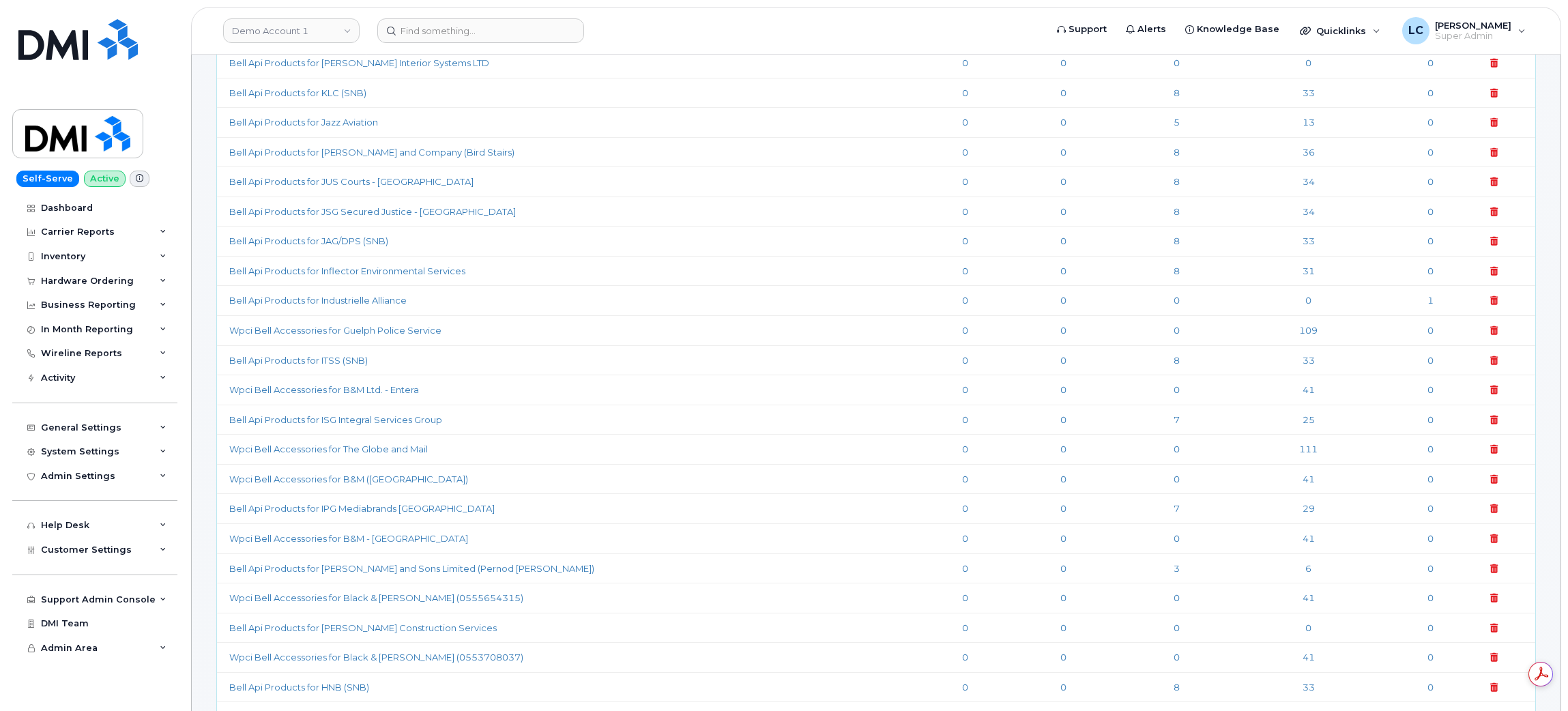
click at [319, 39] on link "Demo Account 1" at bounding box center [292, 31] width 137 height 25
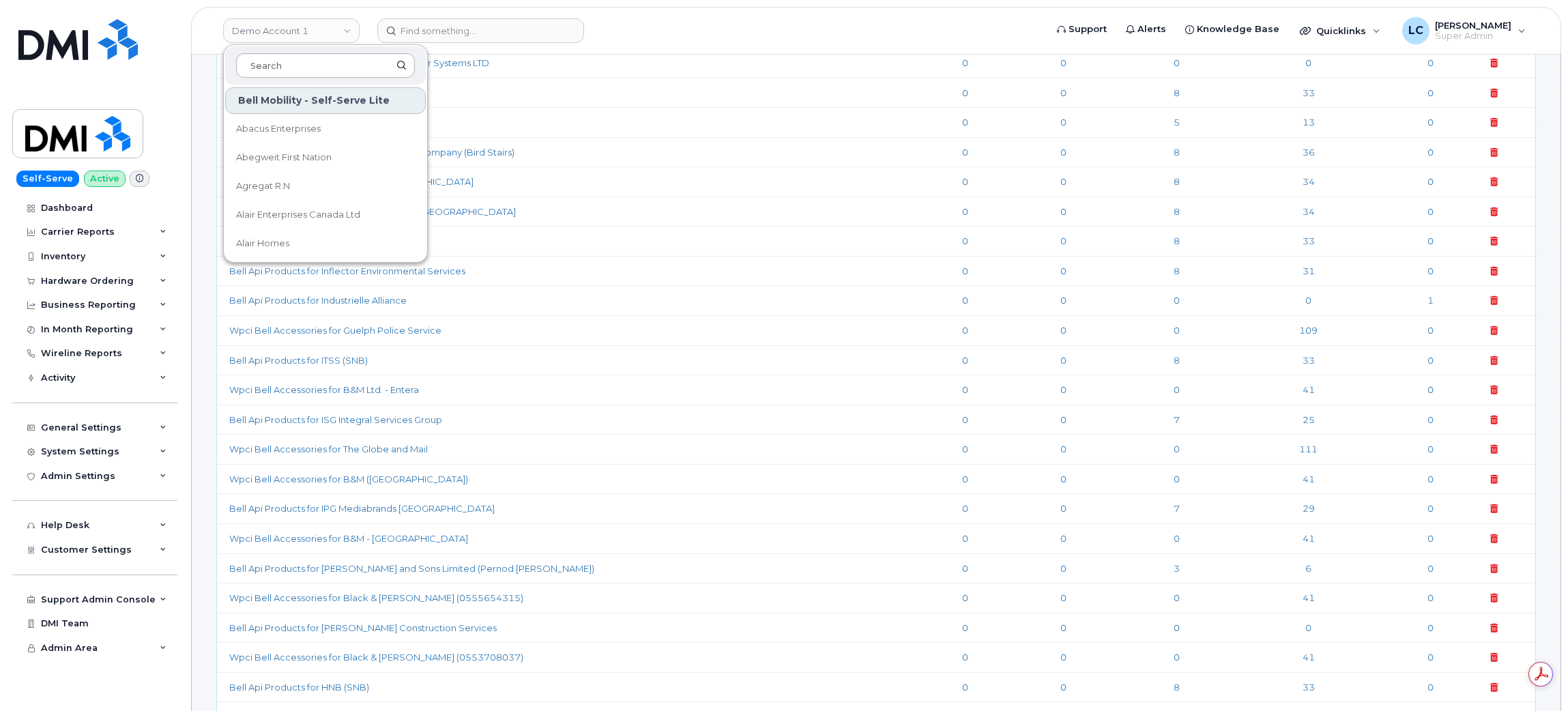
click at [308, 62] on input at bounding box center [325, 65] width 179 height 25
type input "Kiewit"
click at [654, 227] on td "Bell Api Products for JAG/DPS (SNB)" at bounding box center [569, 241] width 705 height 30
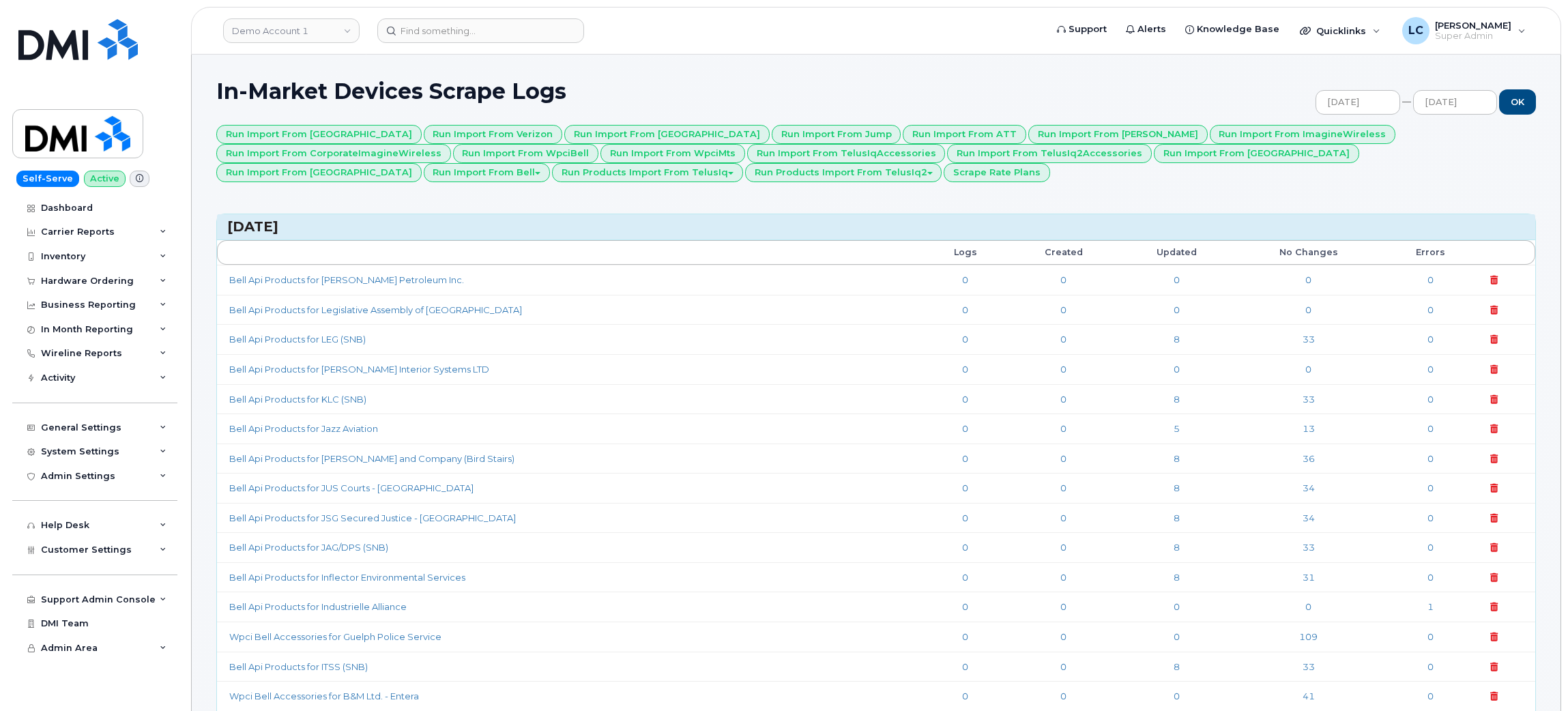
click at [1209, 182] on div "Run Import from Clearwest Run Import from Verizon Run Import from SaskTel Run I…" at bounding box center [876, 153] width 1320 height 57
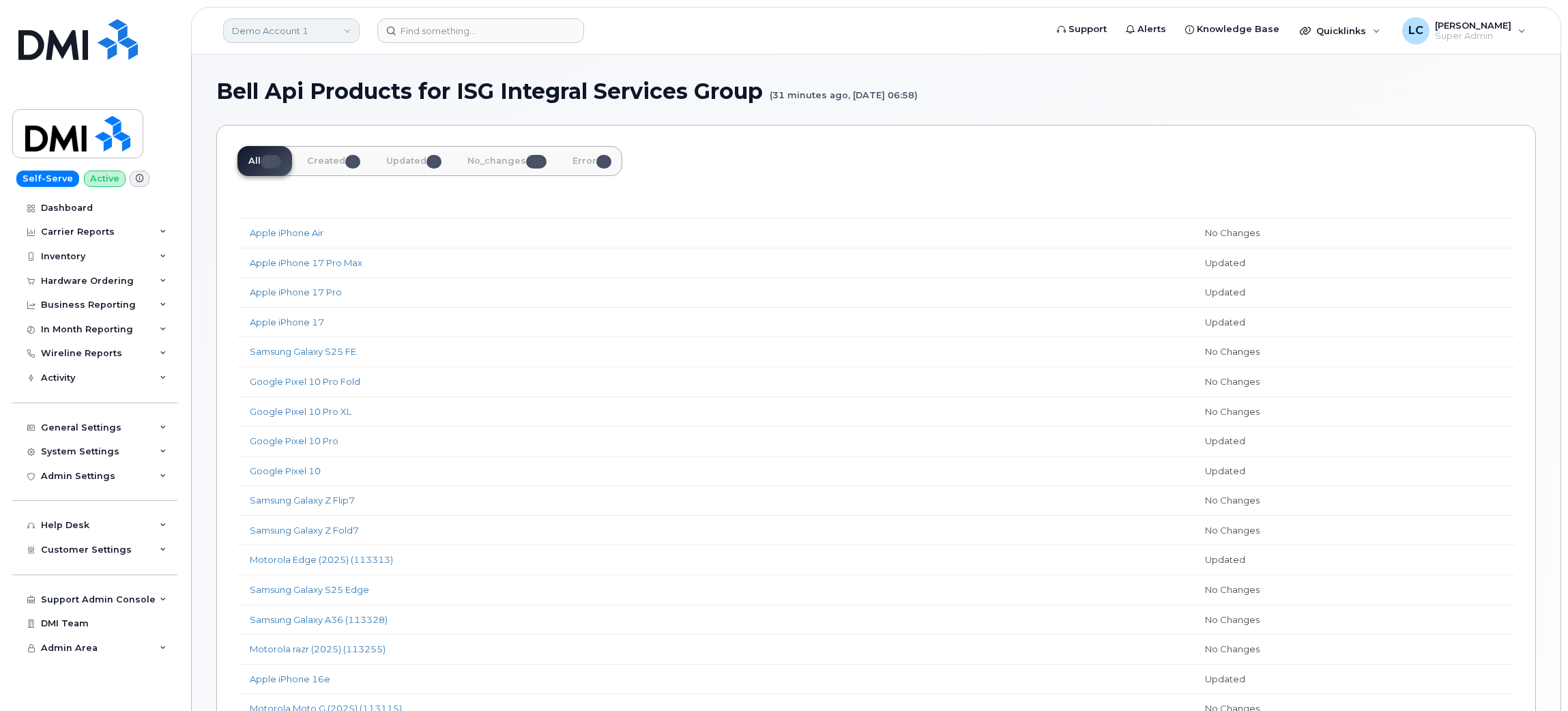
click at [271, 28] on link "Demo Account 1" at bounding box center [292, 31] width 137 height 25
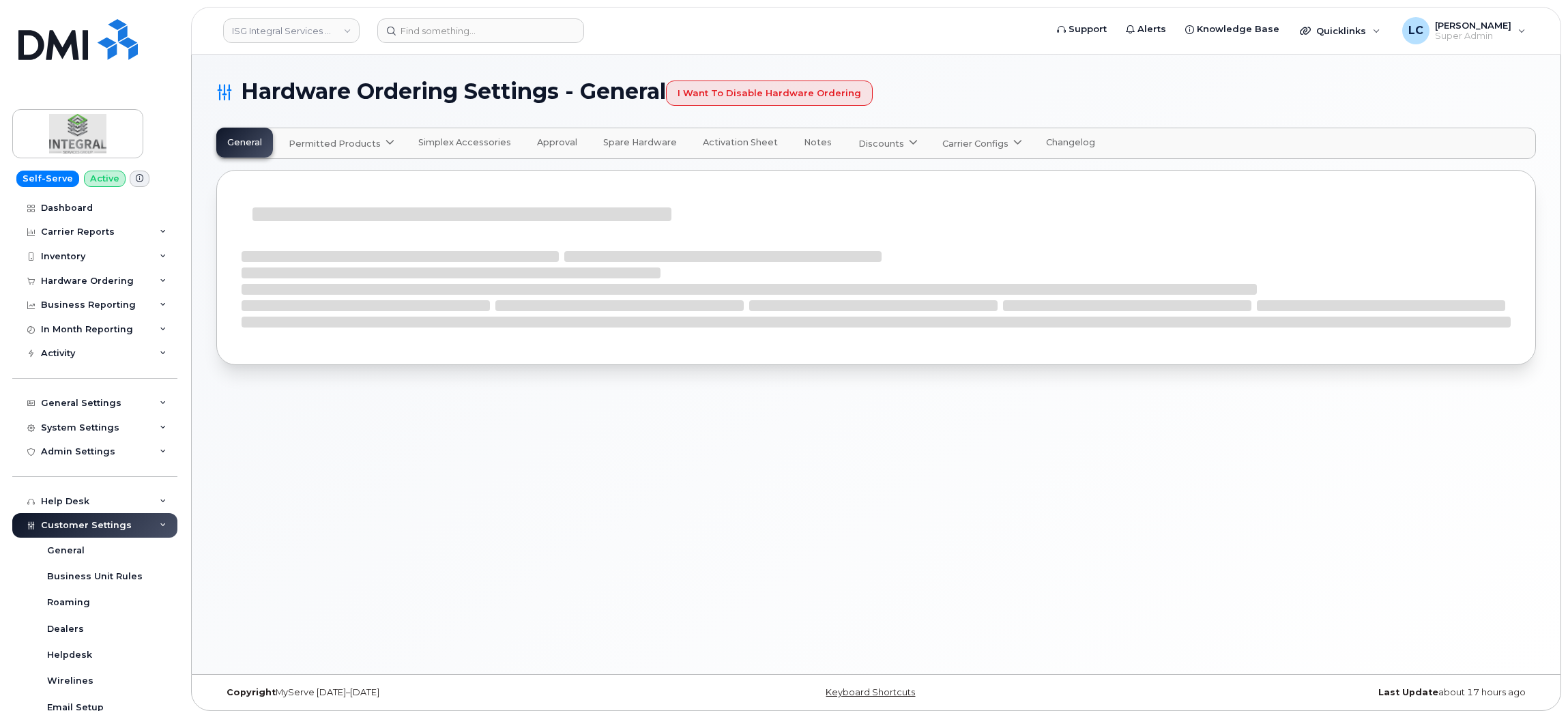
select select "admins"
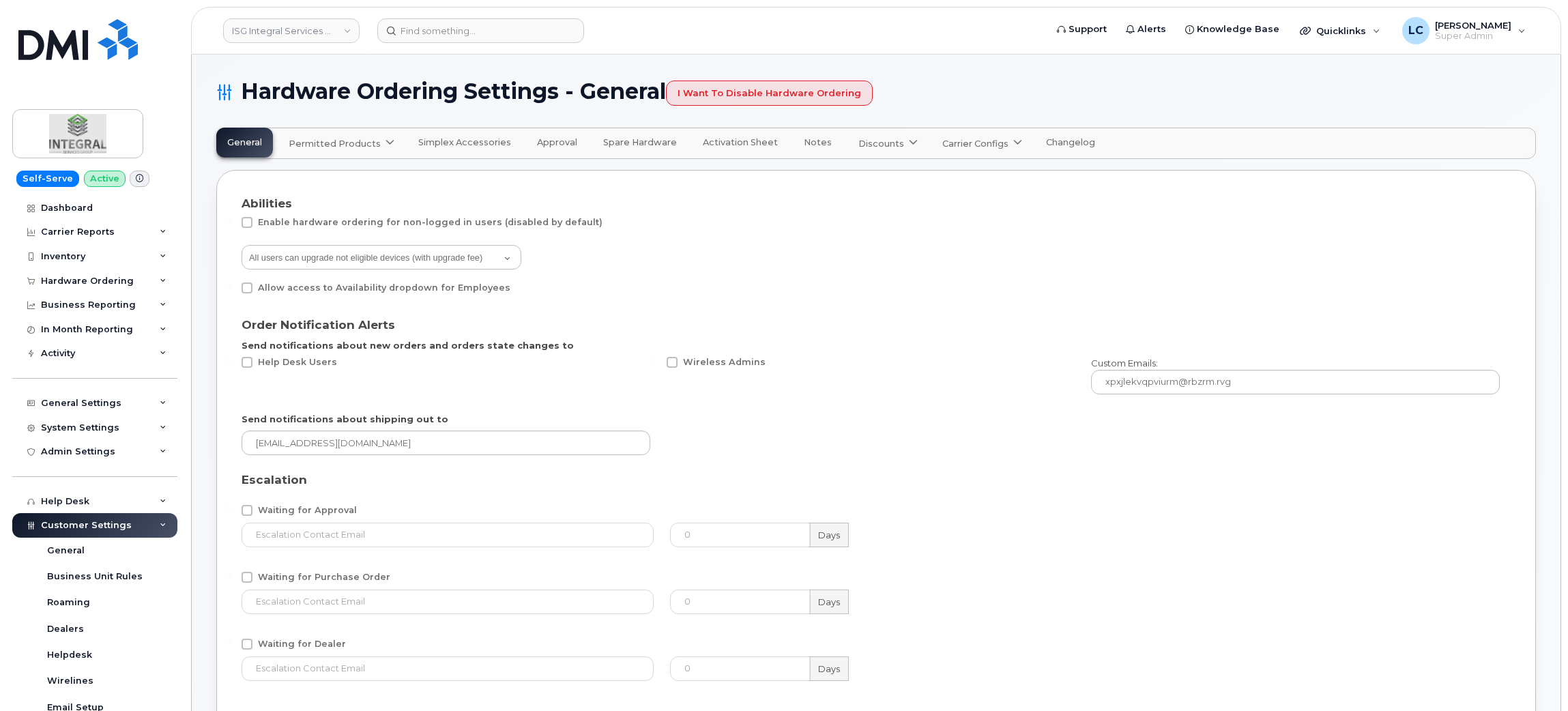
click at [383, 146] on span at bounding box center [389, 144] width 13 height 13
click at [361, 180] on span "available" at bounding box center [370, 177] width 48 height 17
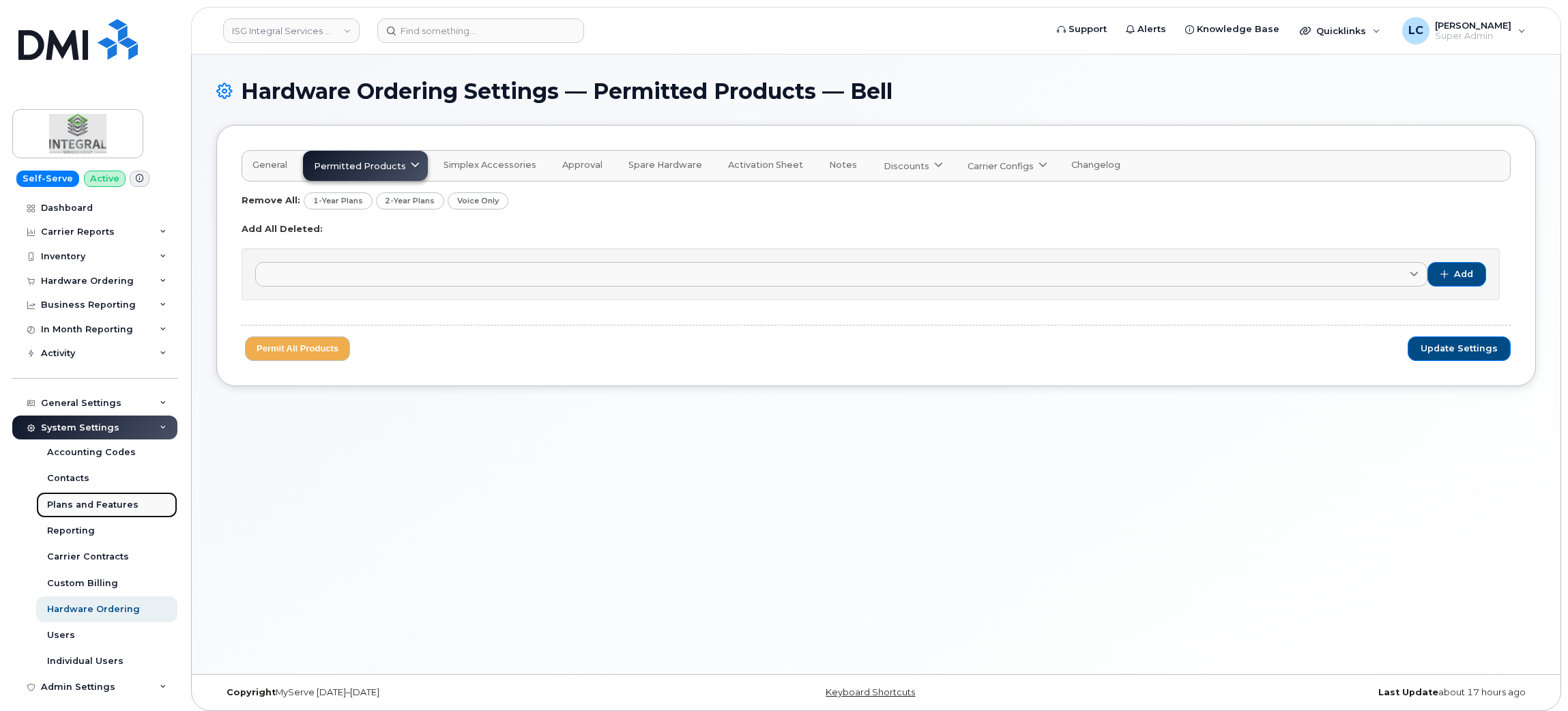
click at [113, 505] on div "Plans and Features" at bounding box center [93, 505] width 92 height 12
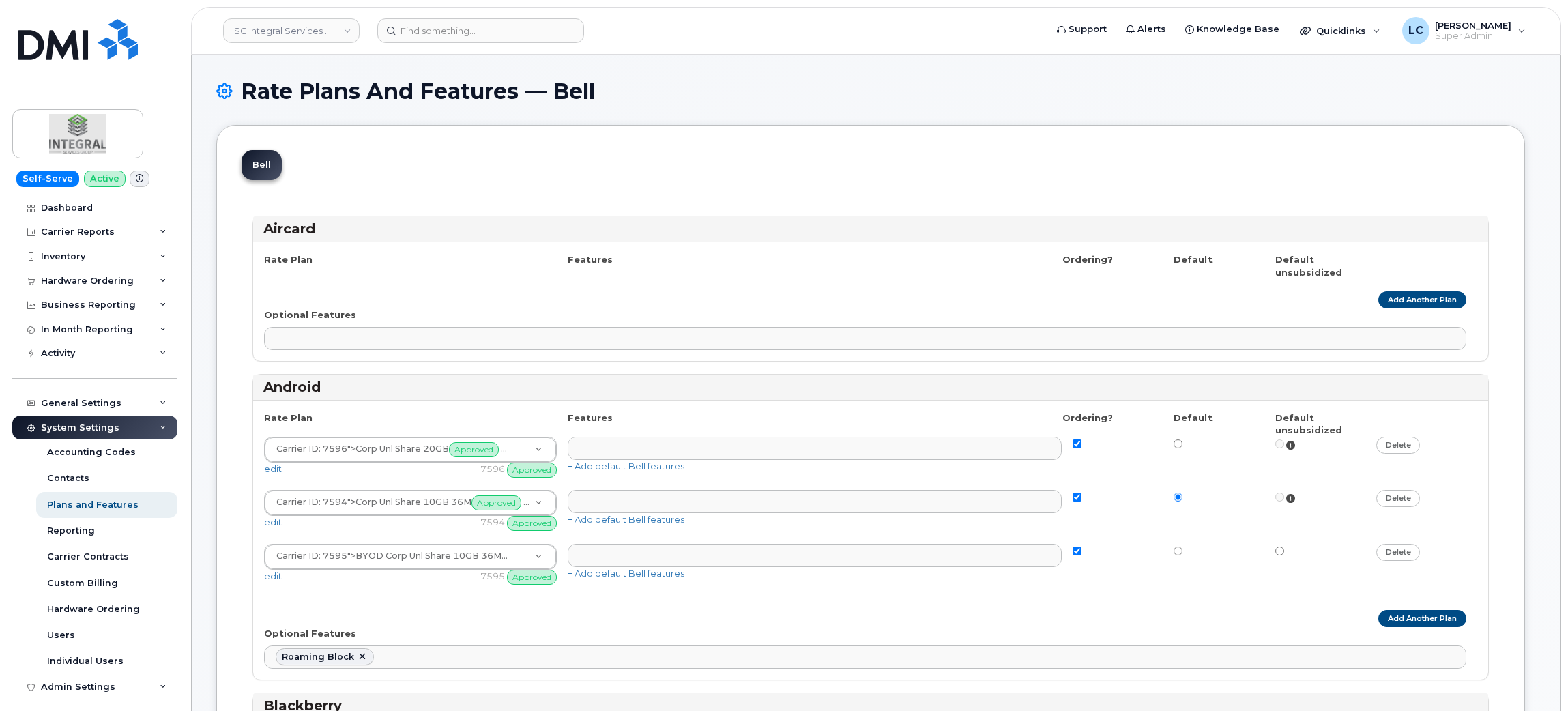
select select
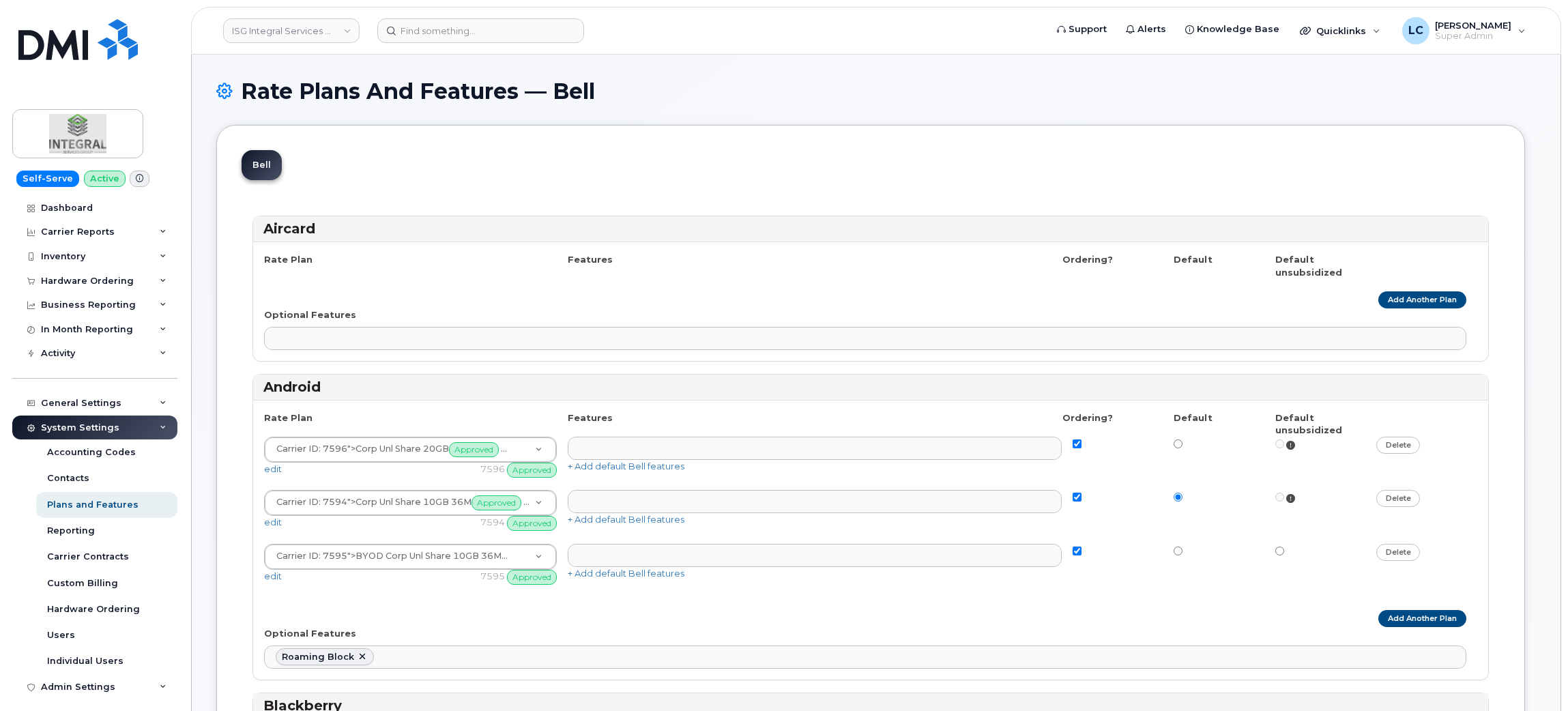
select select
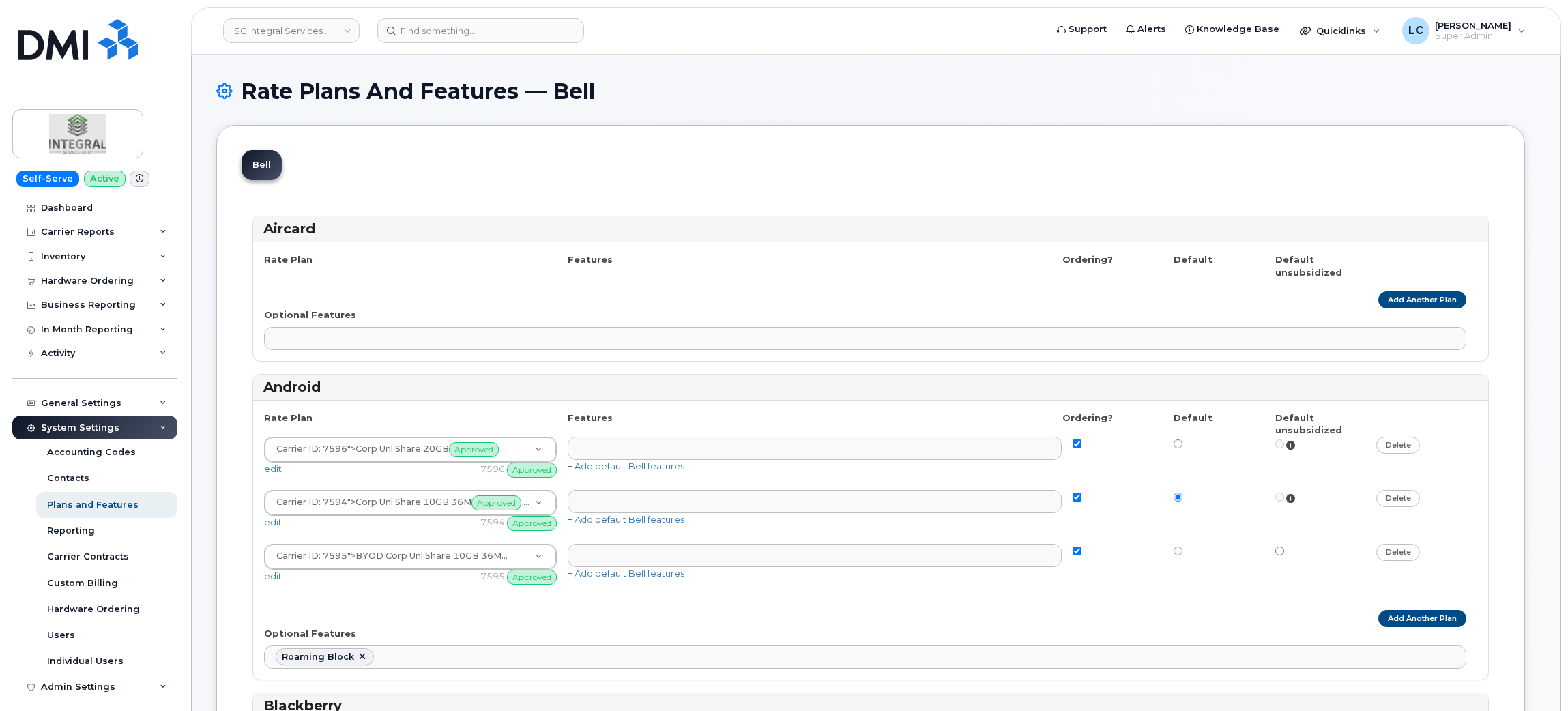
select select "171"
select select
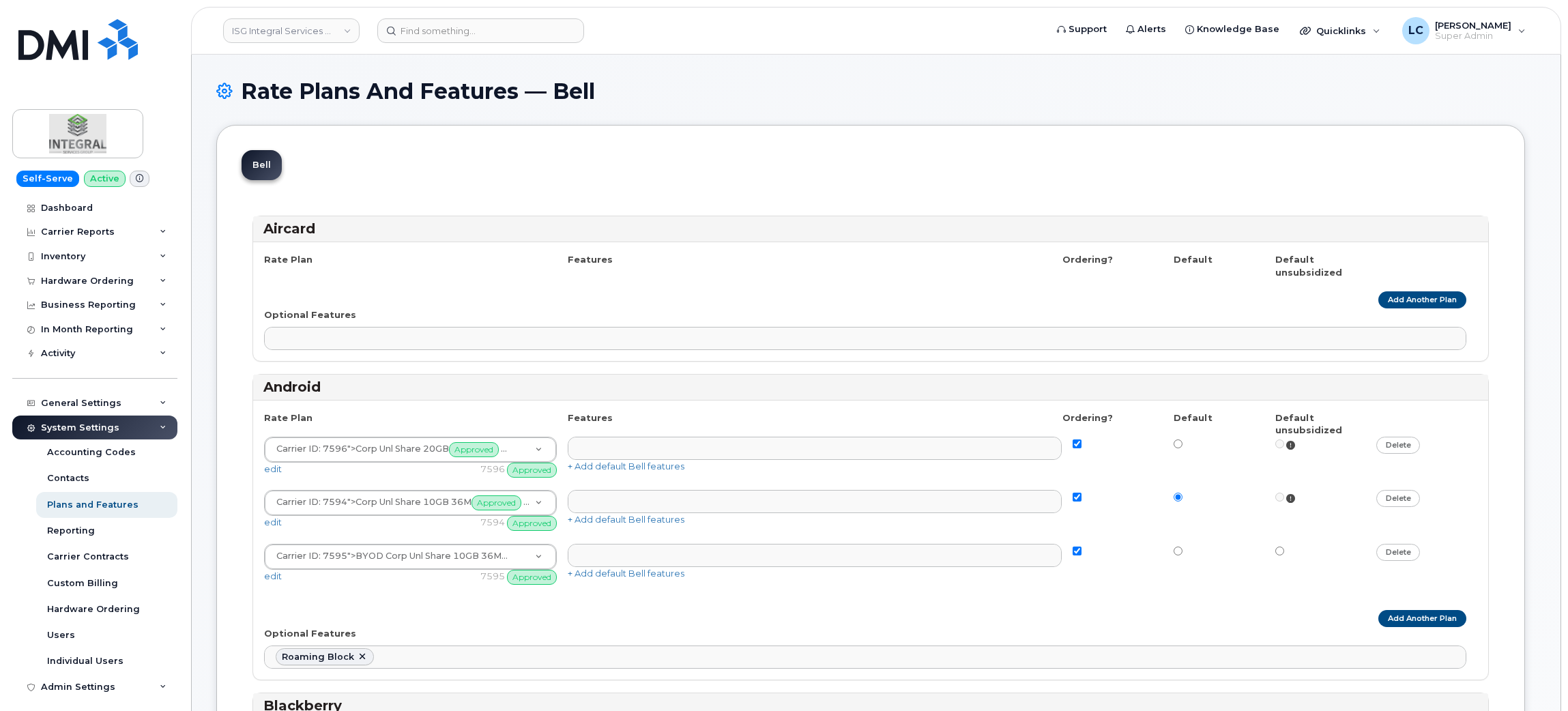
select select
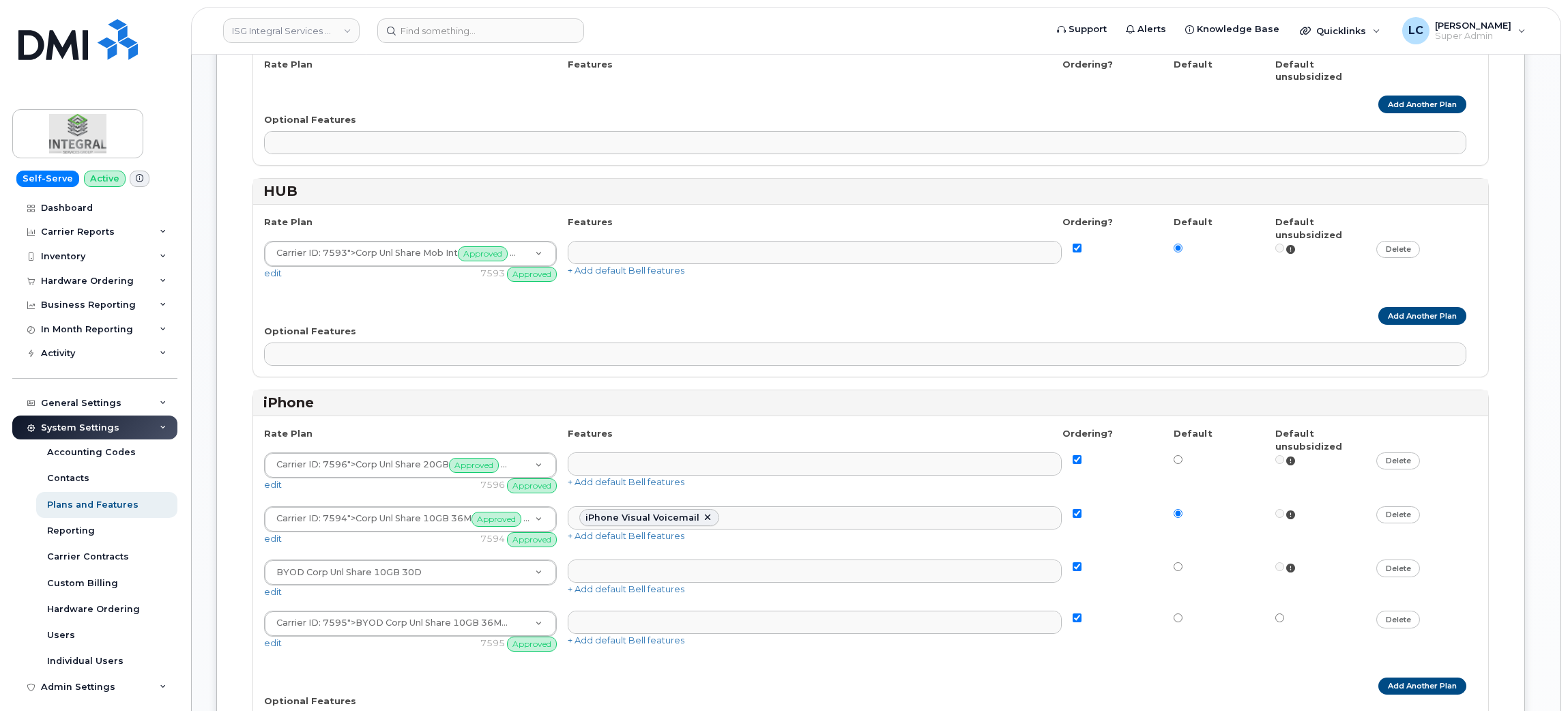
scroll to position [1126, 0]
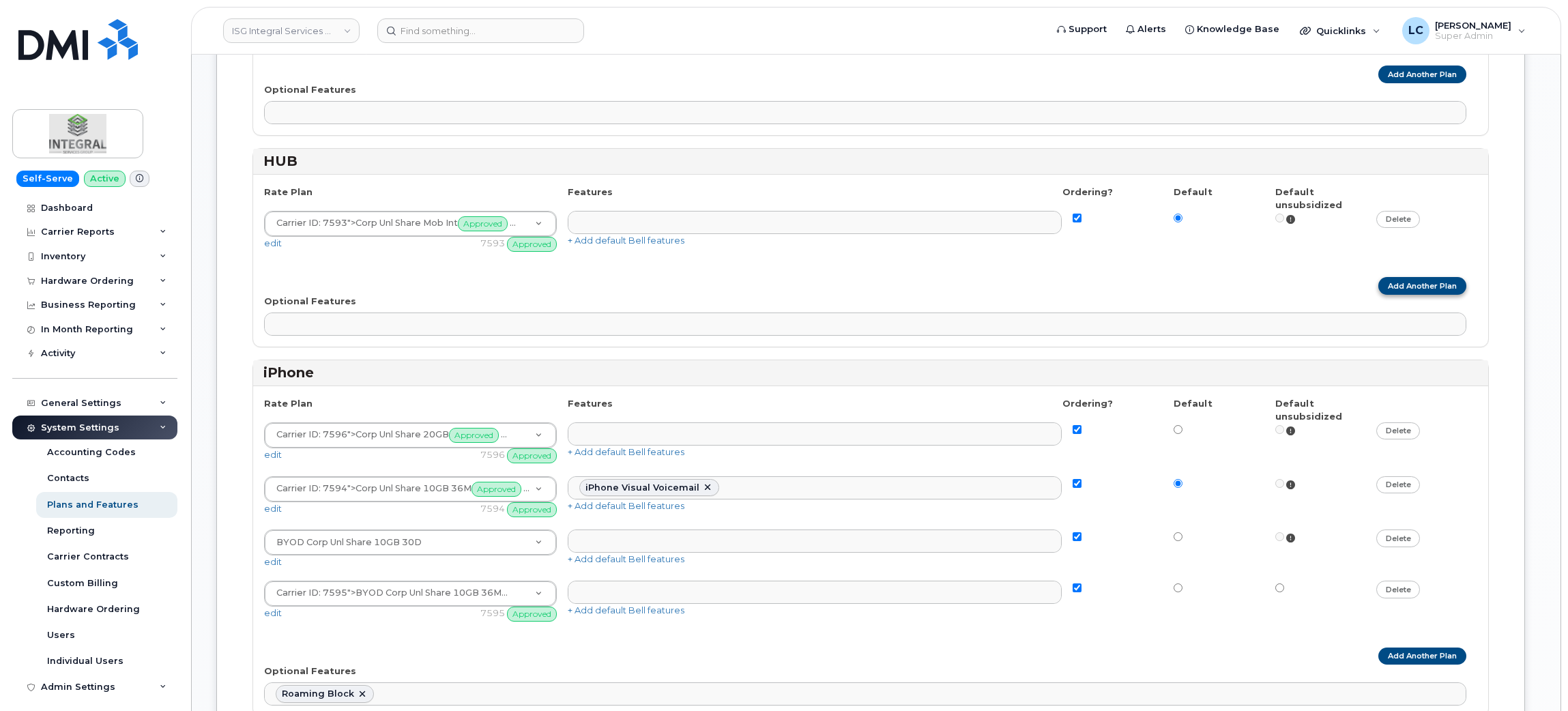
click at [1395, 291] on link "Add Another Plan" at bounding box center [1422, 286] width 88 height 17
select select
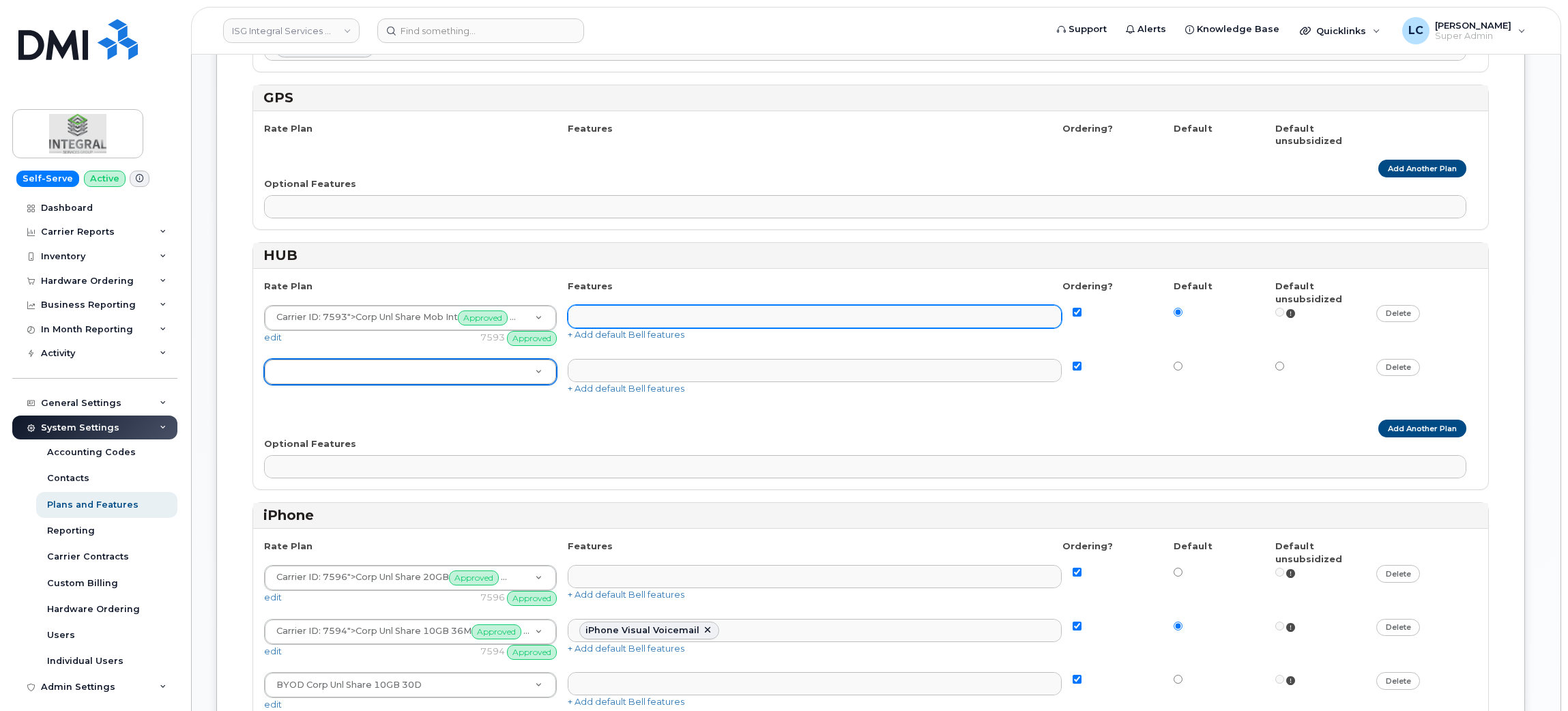
scroll to position [1024, 0]
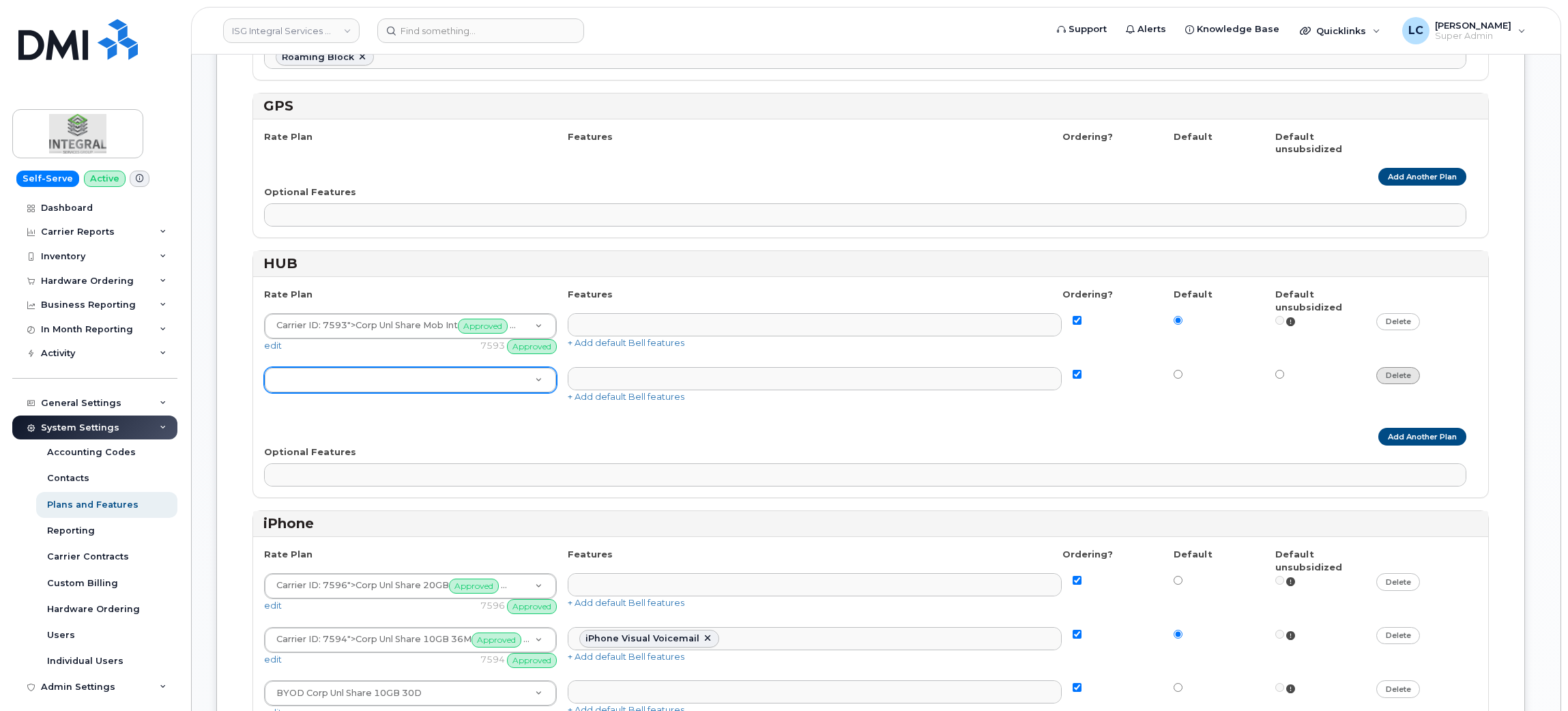
click at [1399, 383] on link "delete" at bounding box center [1398, 376] width 44 height 17
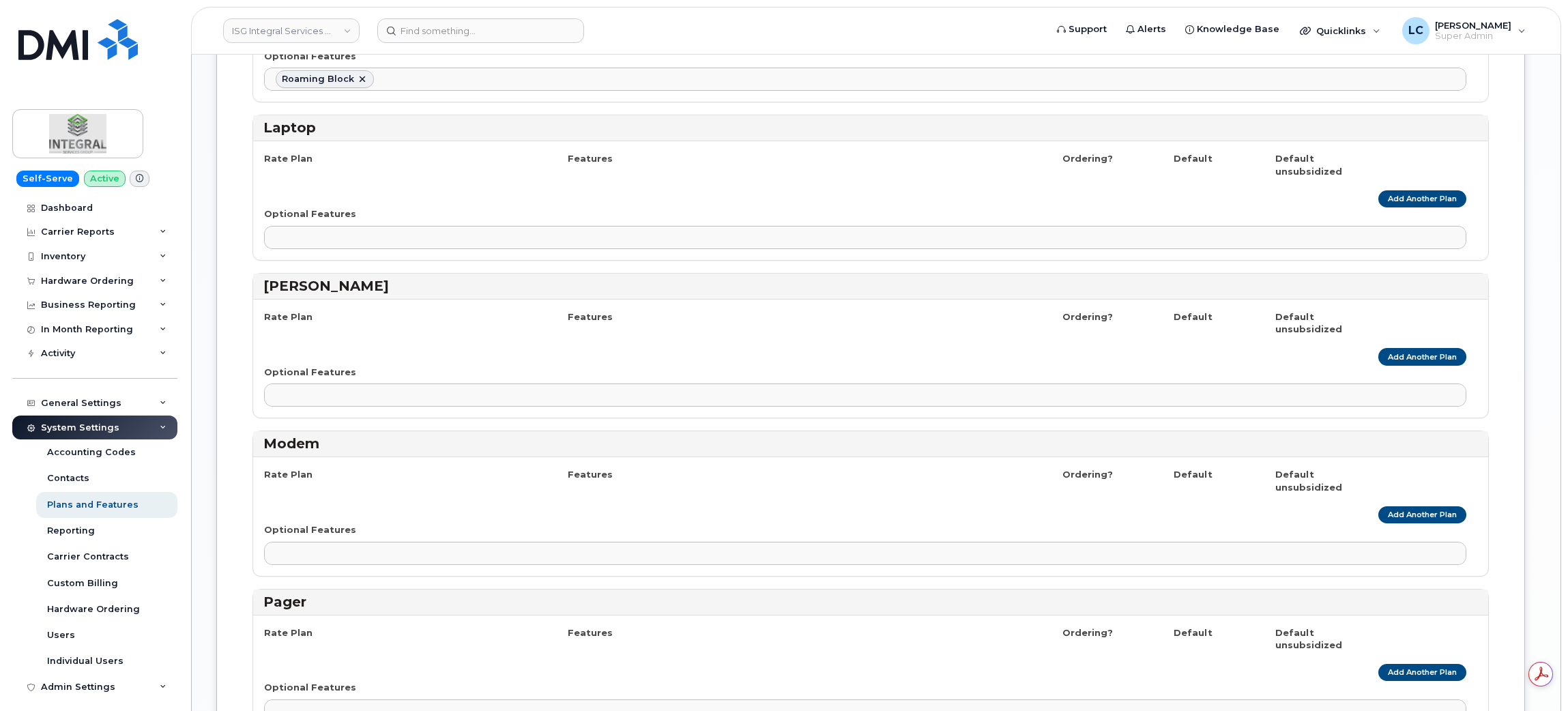
scroll to position [0, 0]
click at [1406, 524] on link "Add Another Plan" at bounding box center [1422, 515] width 88 height 17
select select
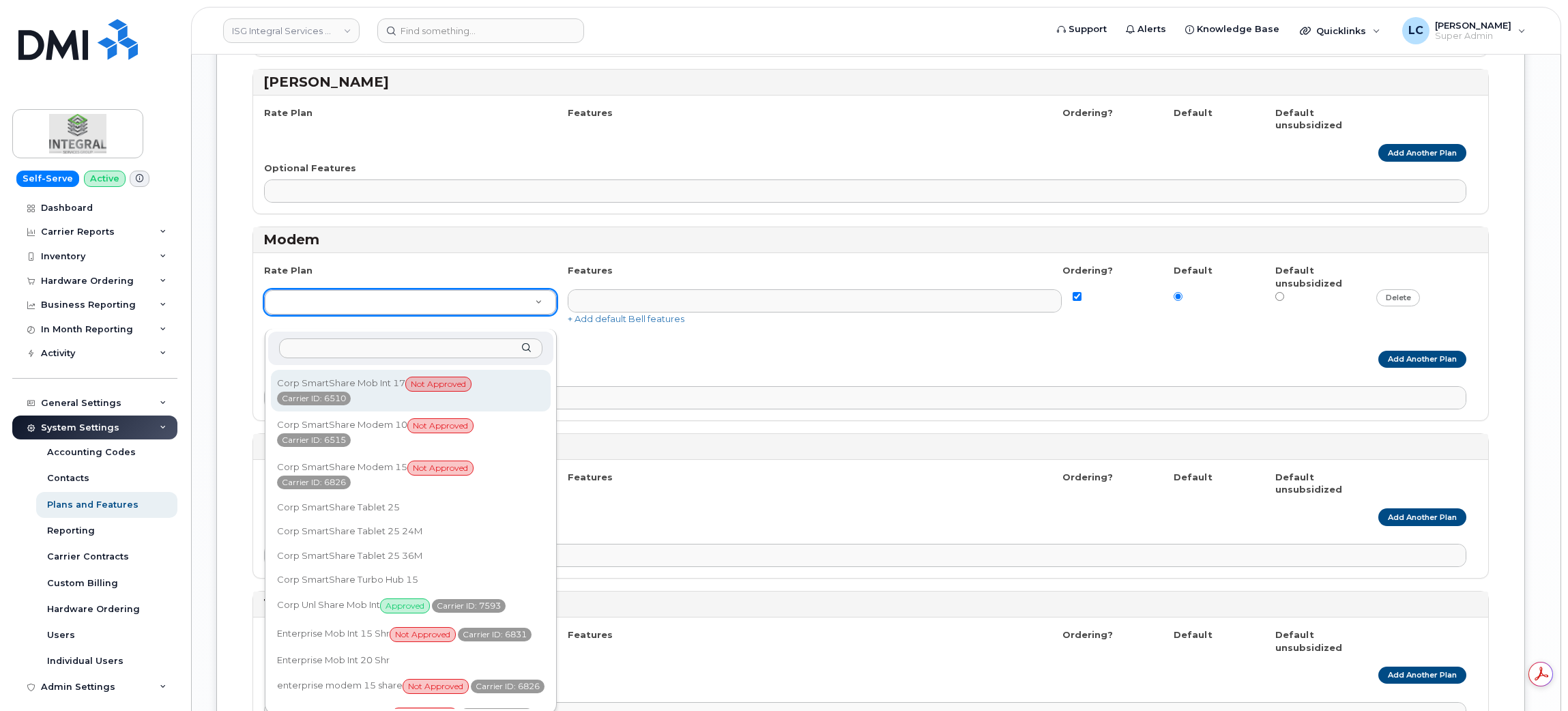
scroll to position [808, 0]
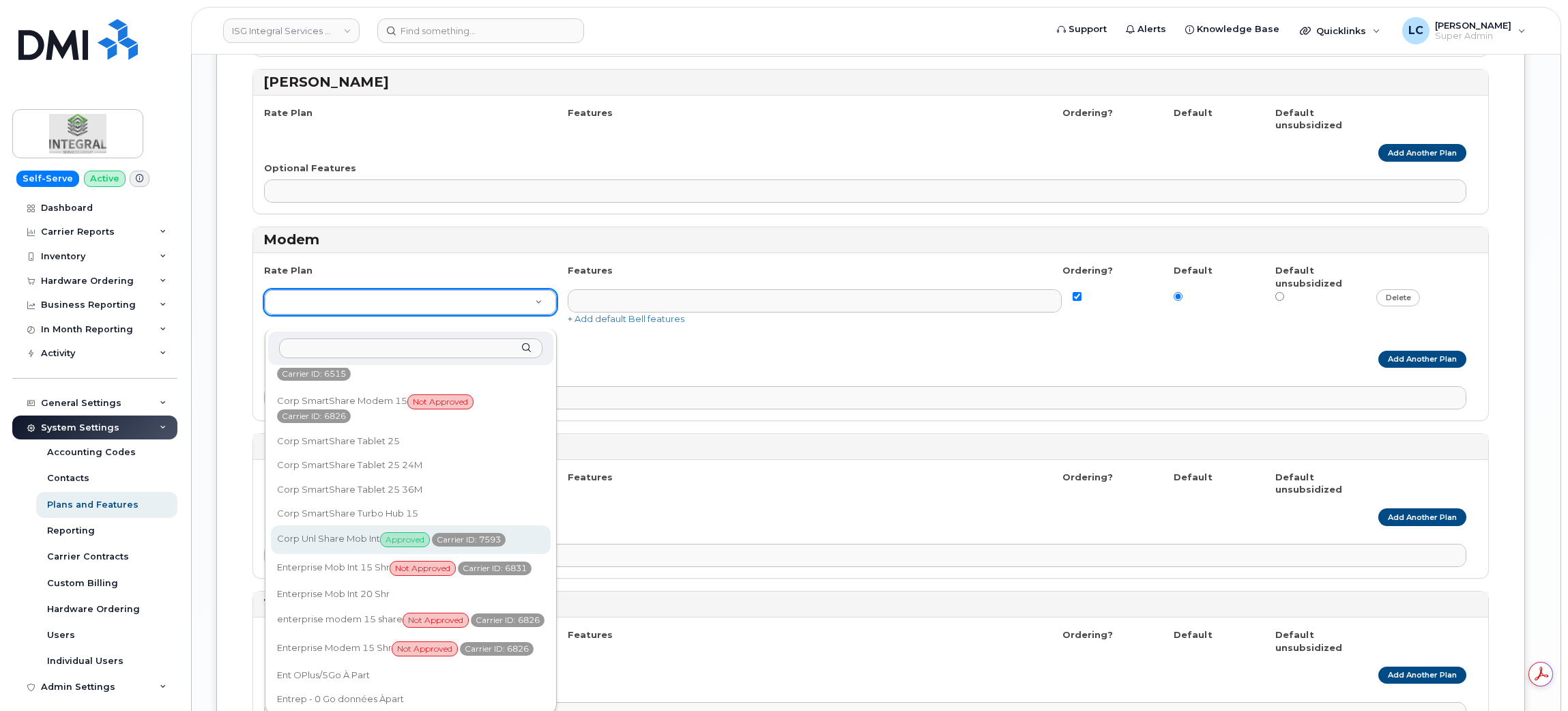
select select "3925103"
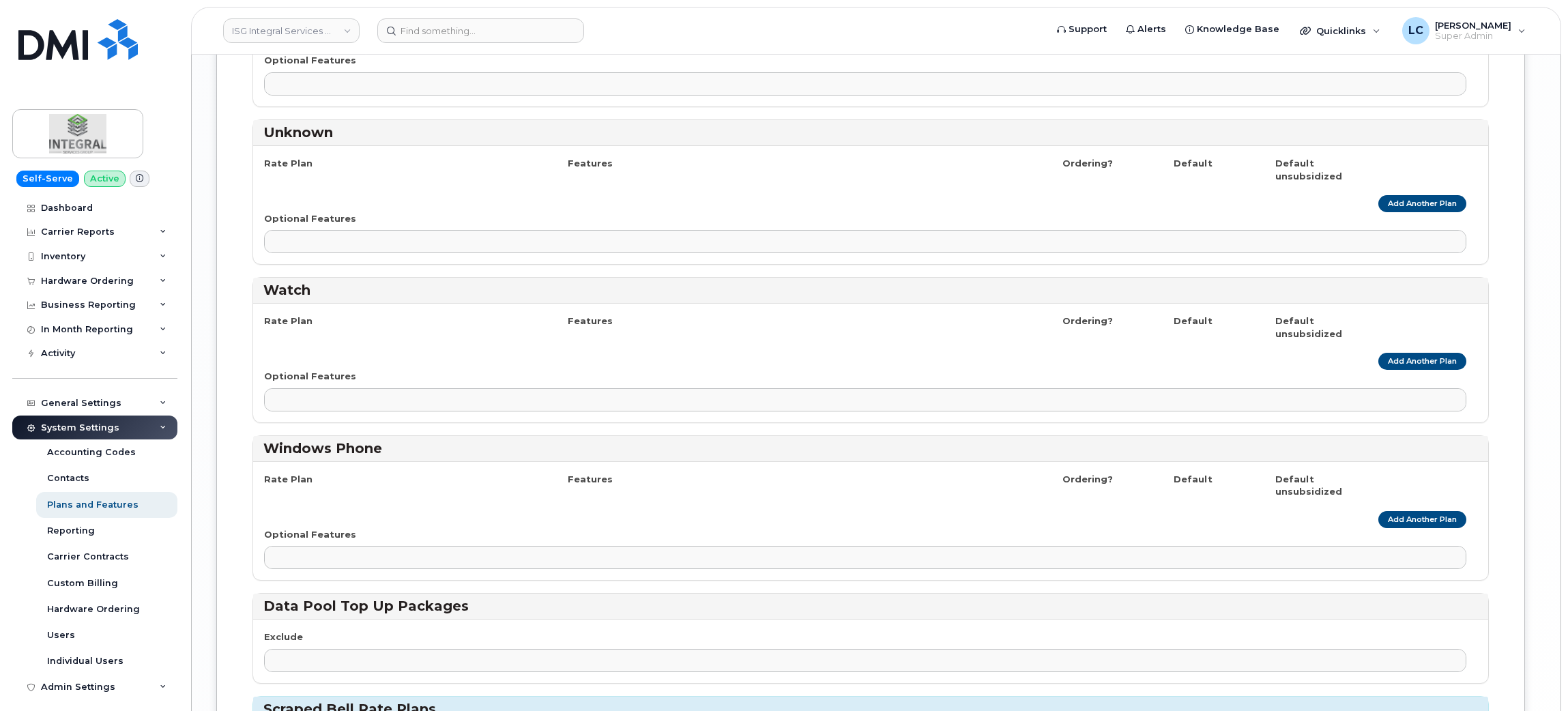
scroll to position [2457, 0]
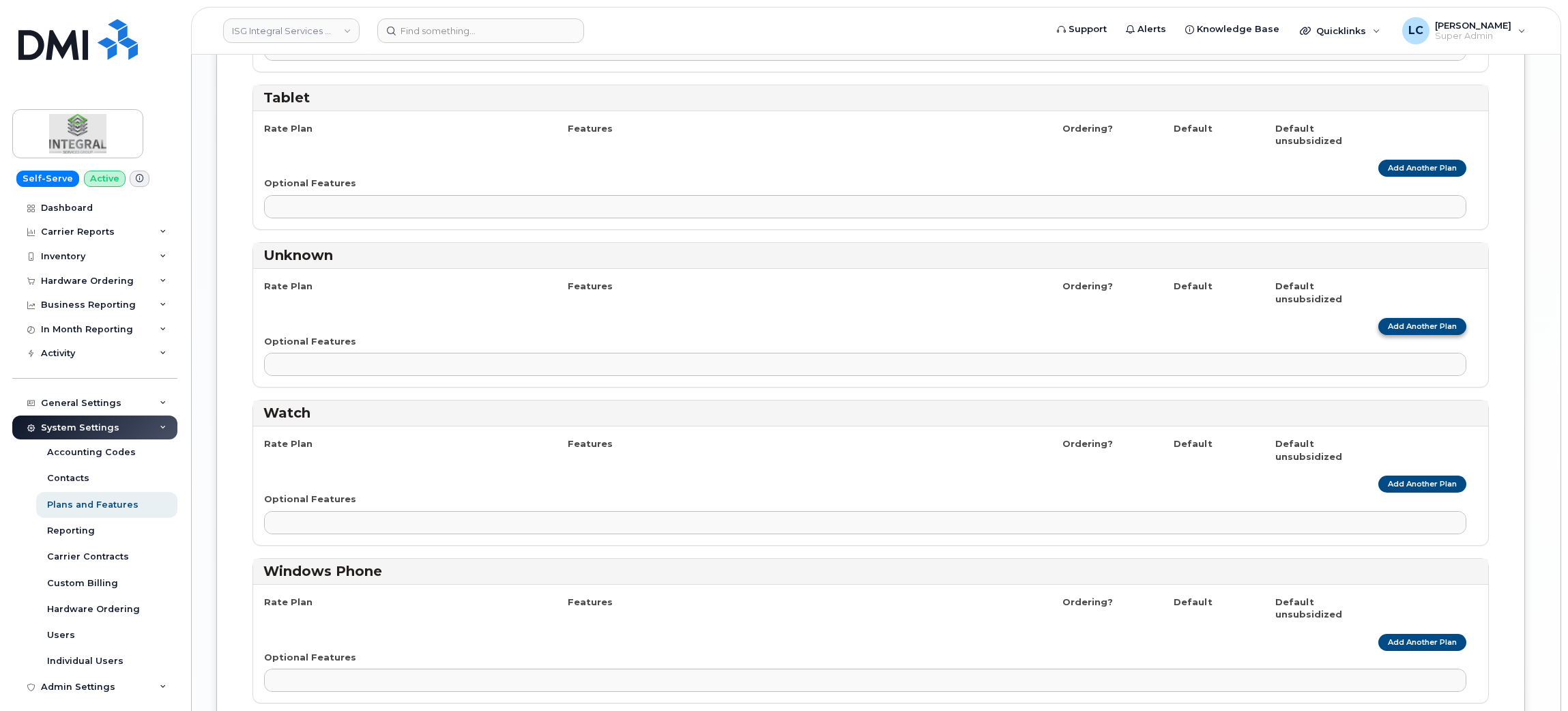
click at [1443, 335] on link "Add Another Plan" at bounding box center [1422, 326] width 88 height 17
select select
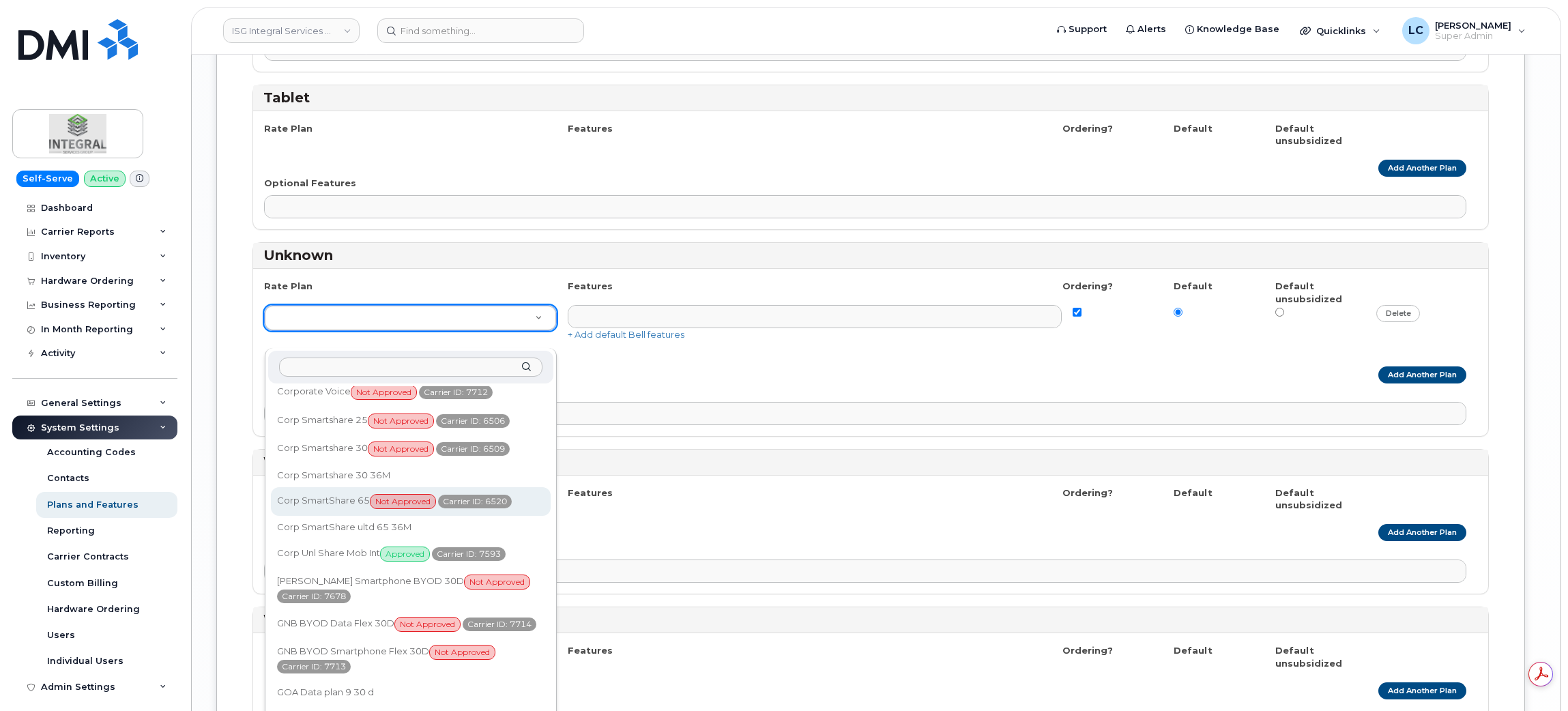
scroll to position [0, 0]
select select "3925103"
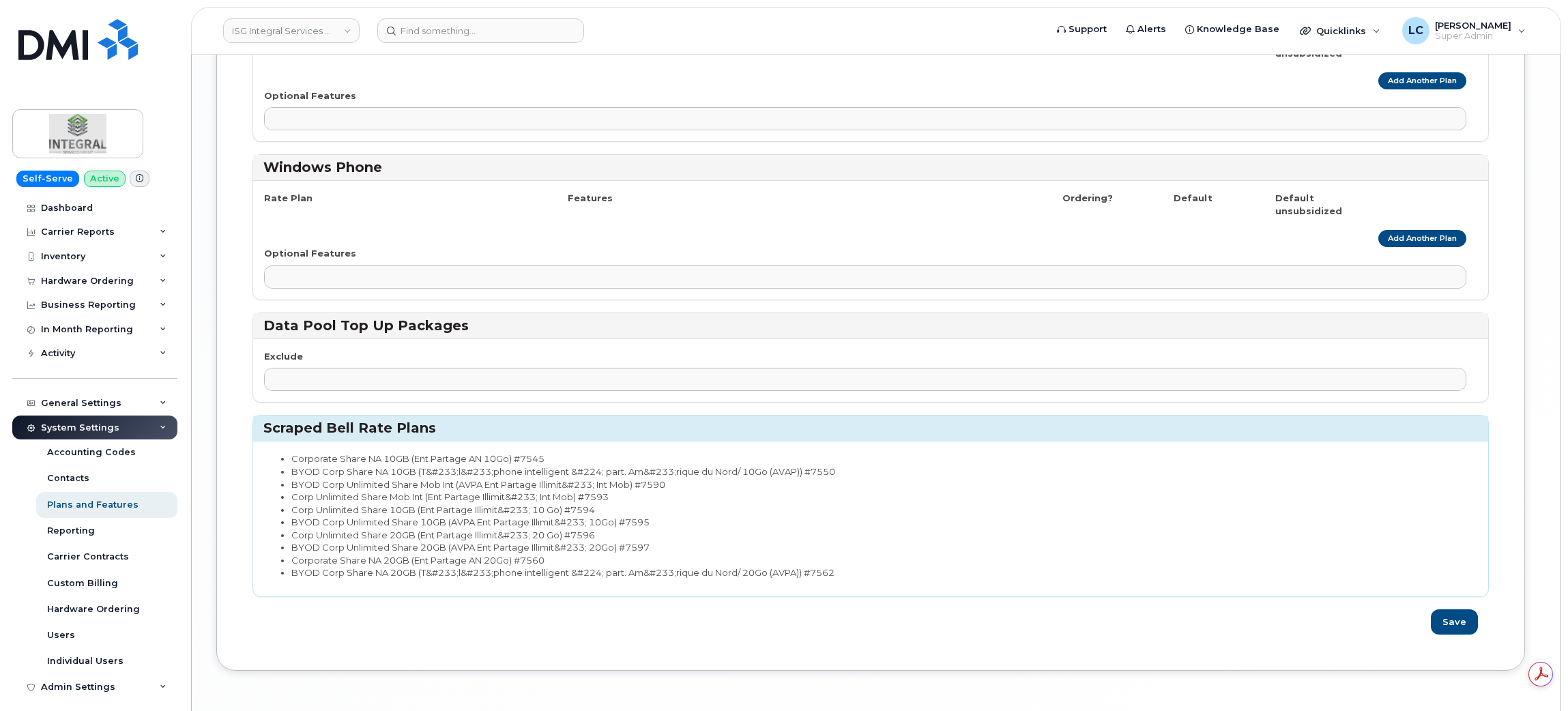
scroll to position [2970, 0]
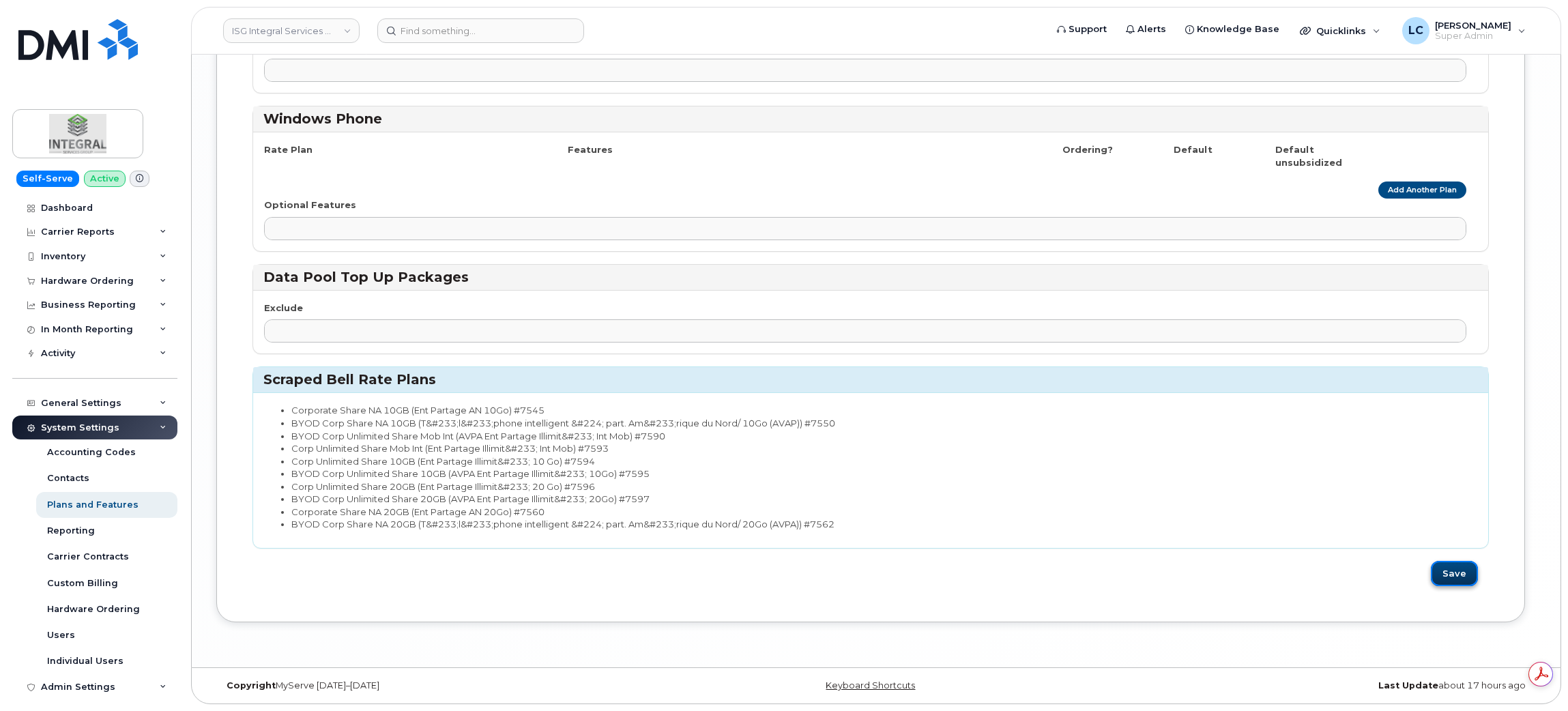
click at [1461, 586] on button "Save" at bounding box center [1455, 574] width 47 height 26
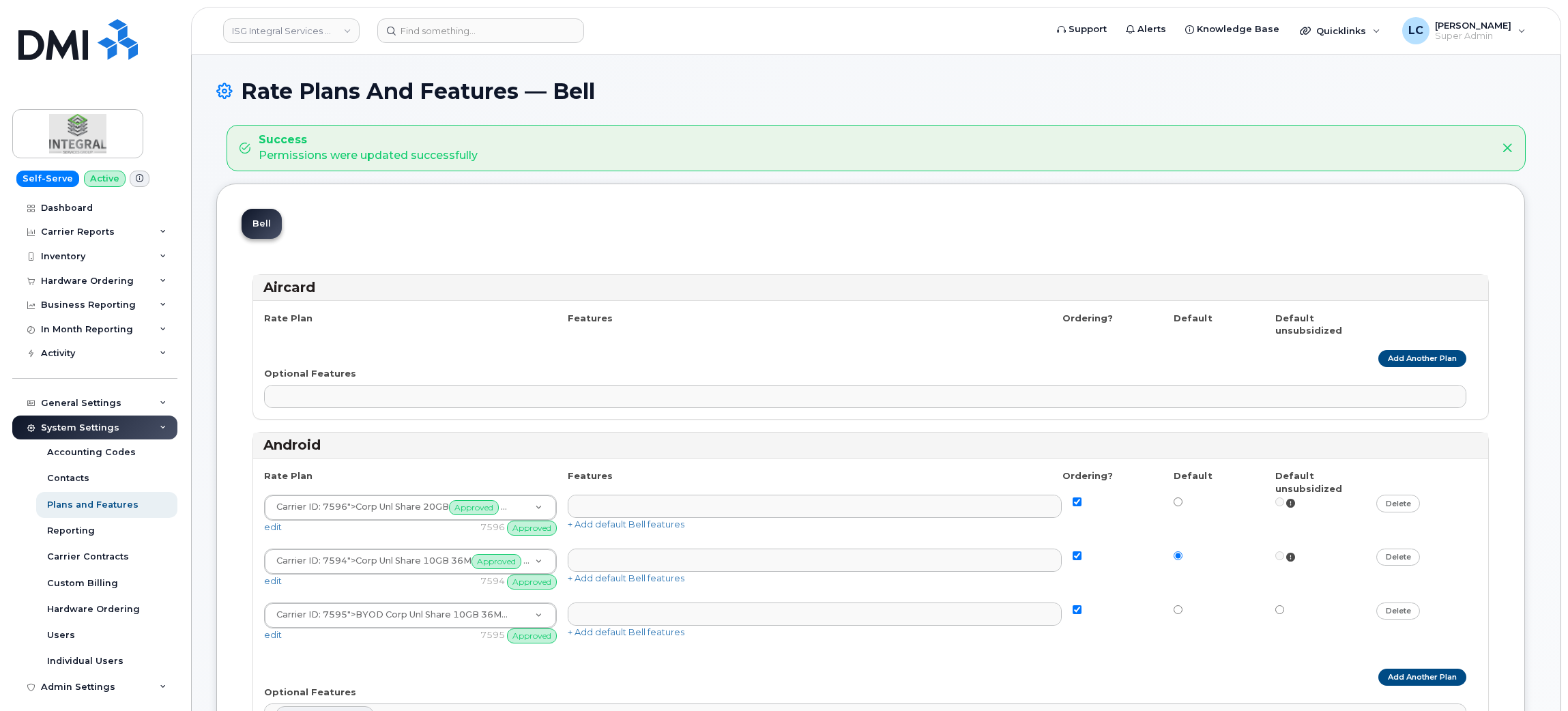
select select
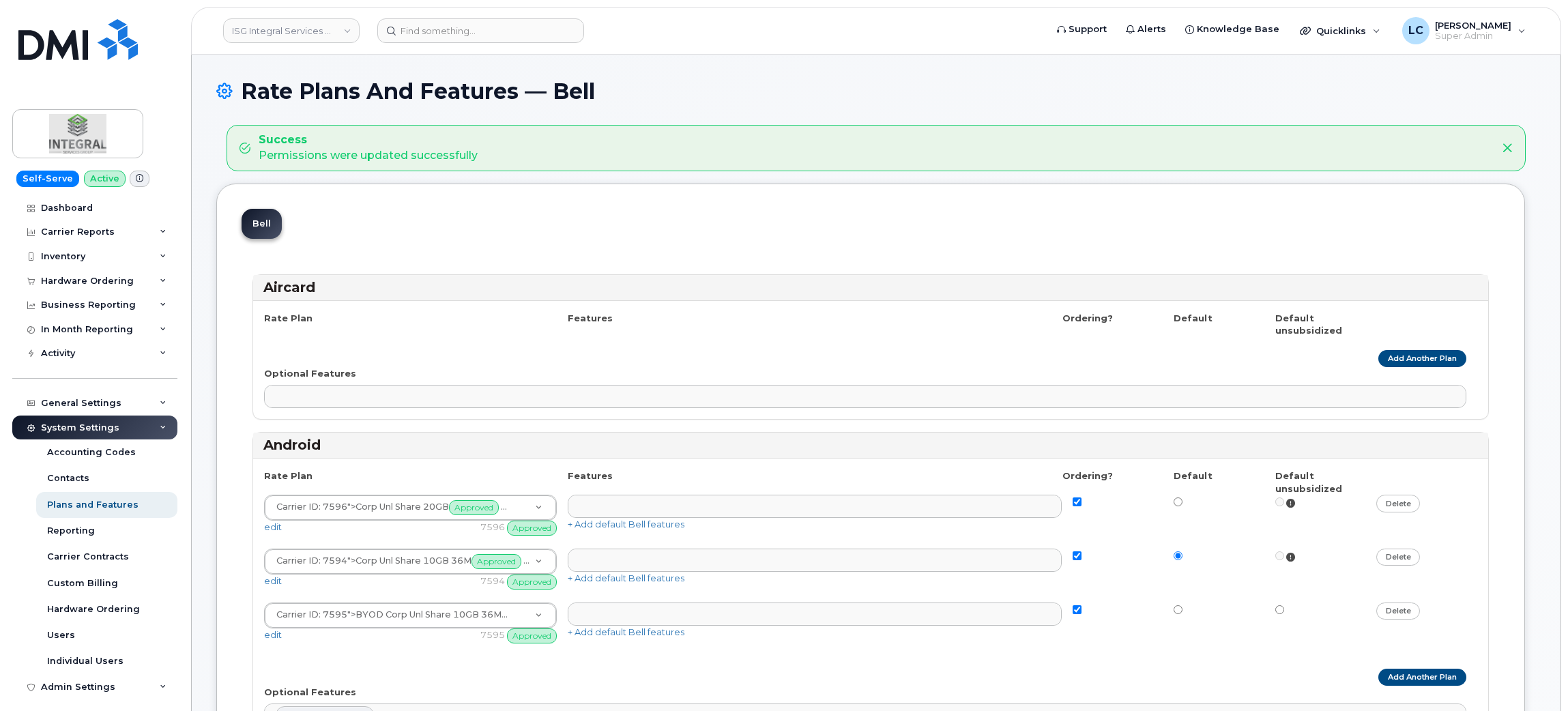
select select
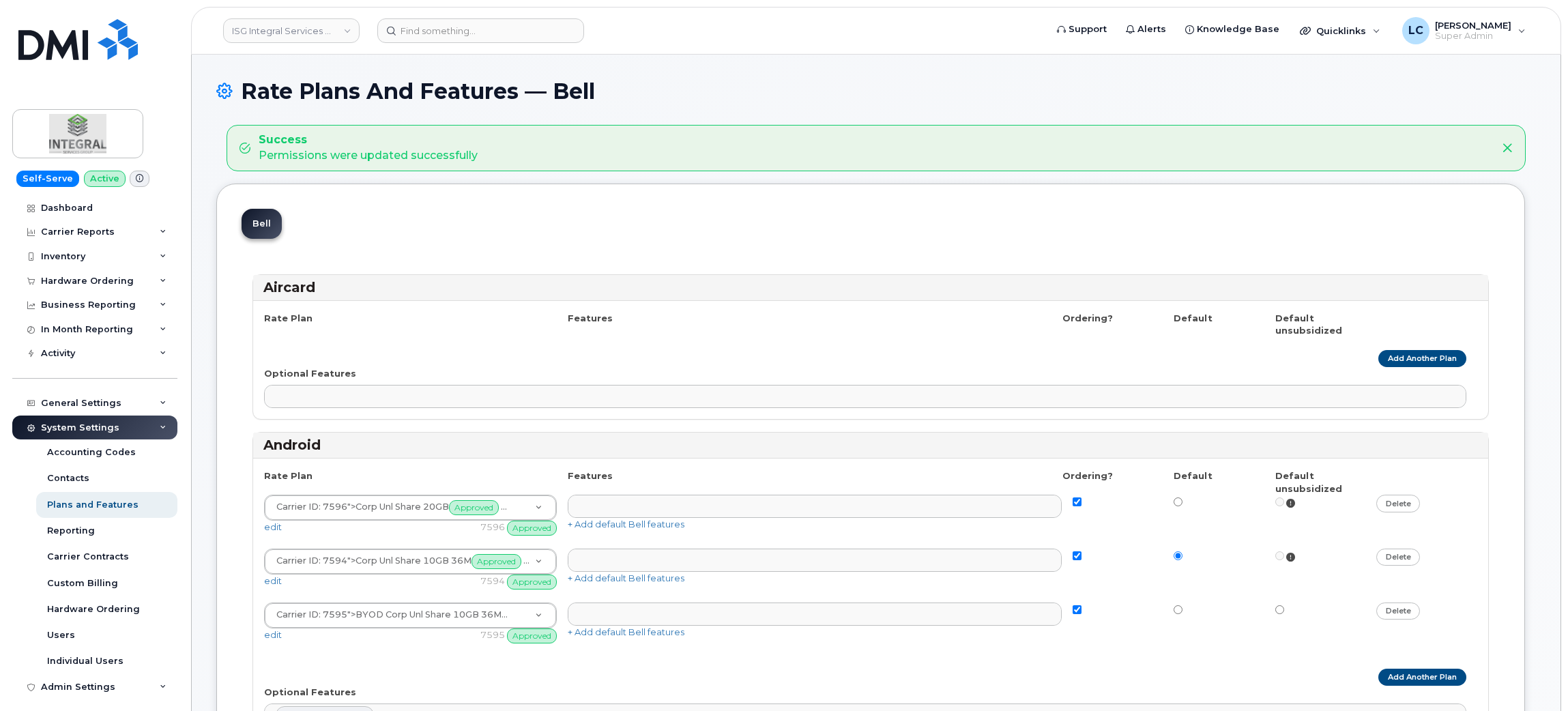
select select "171"
select select
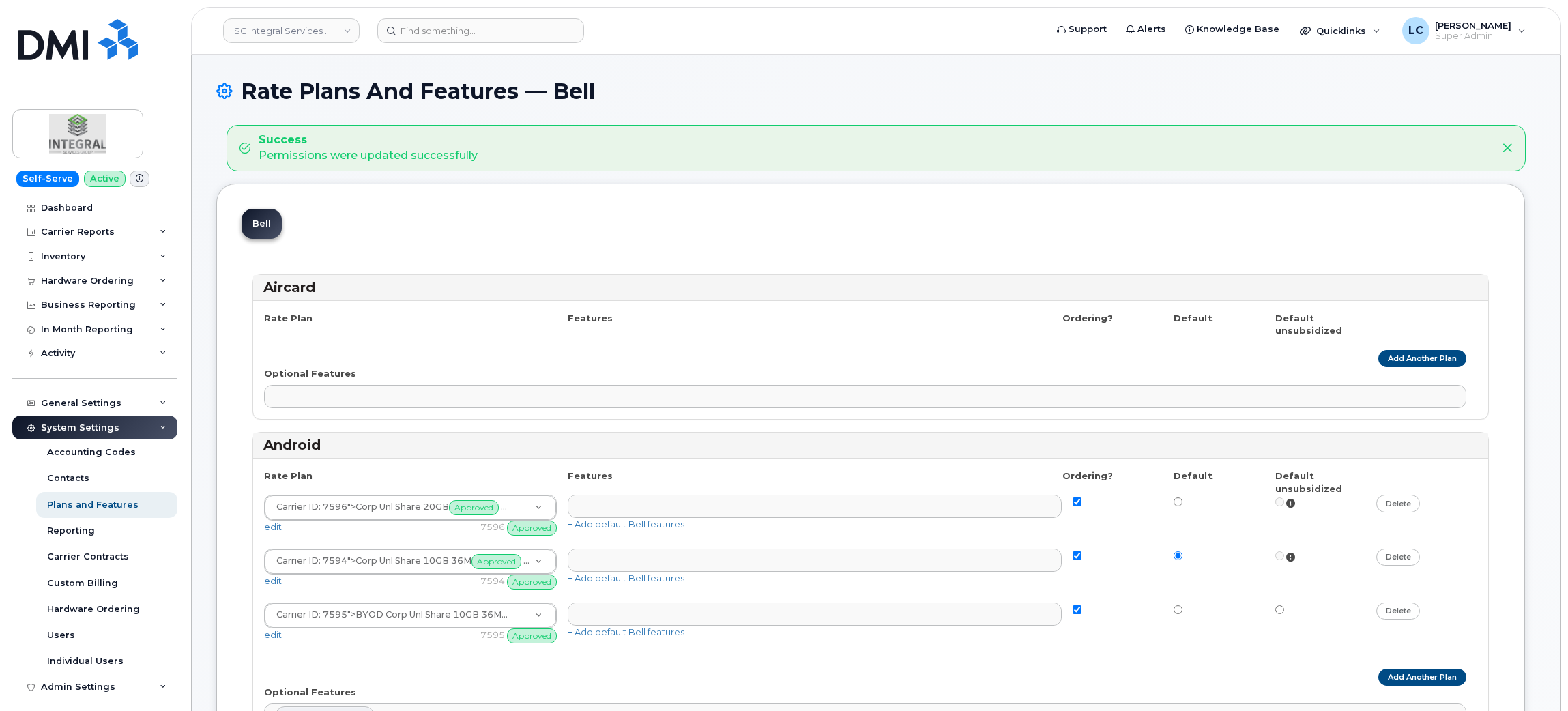
select select
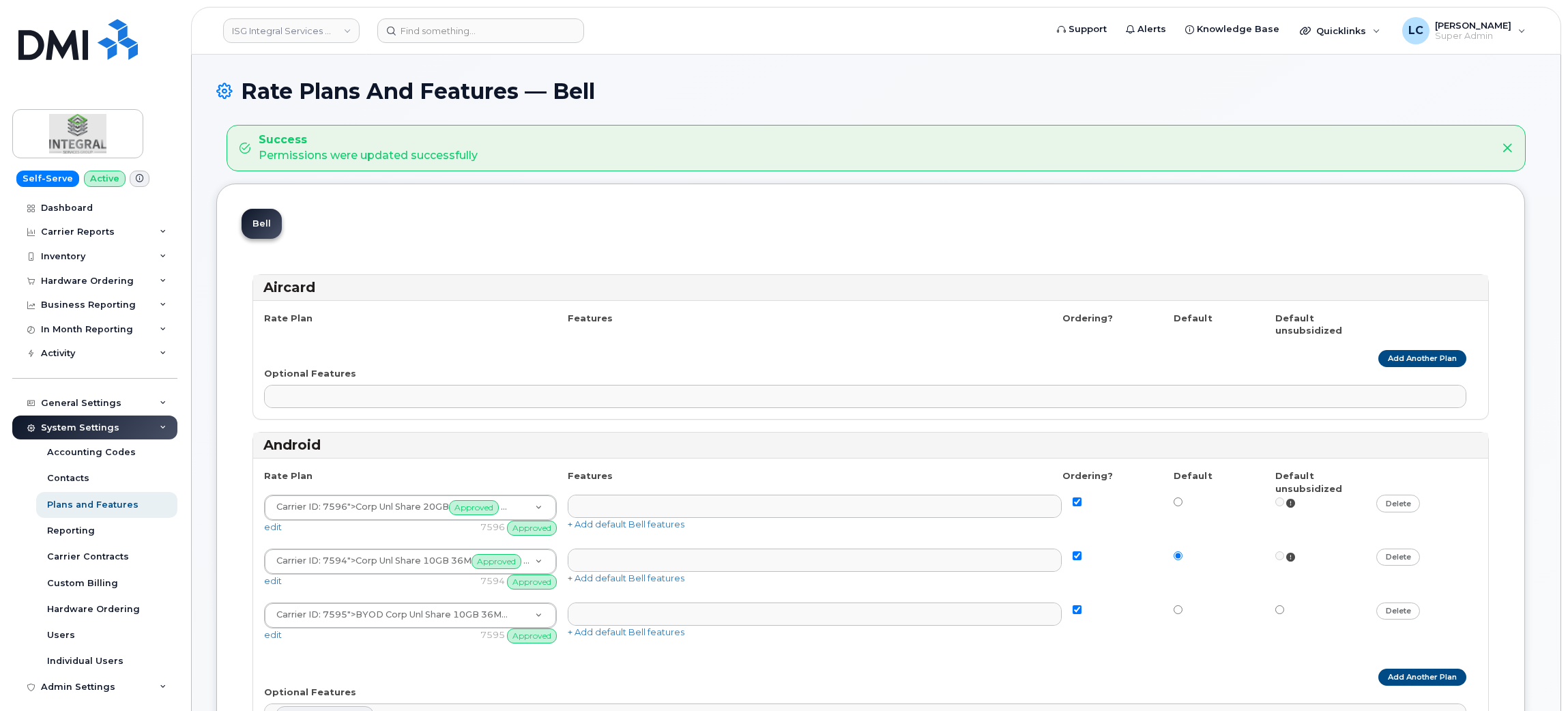
select select
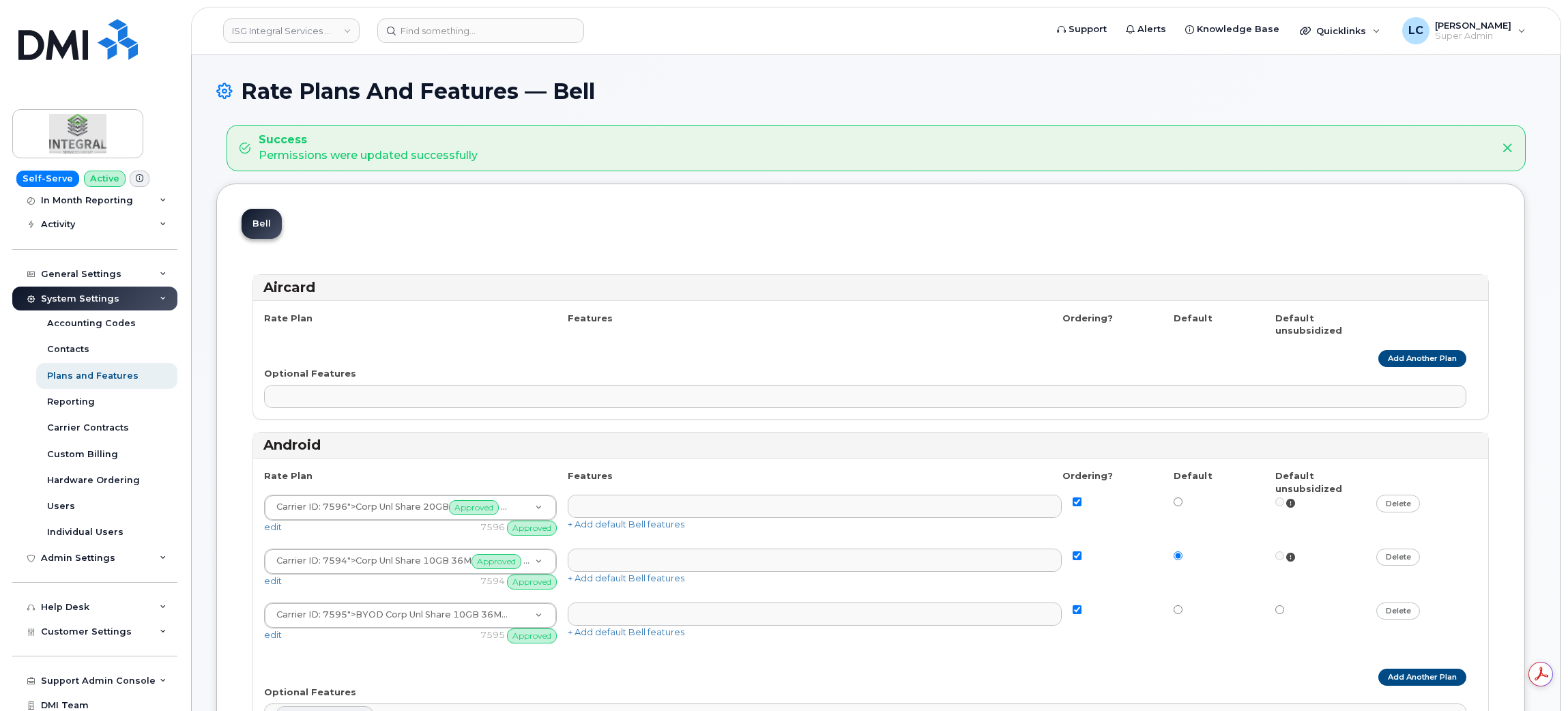
scroll to position [162, 0]
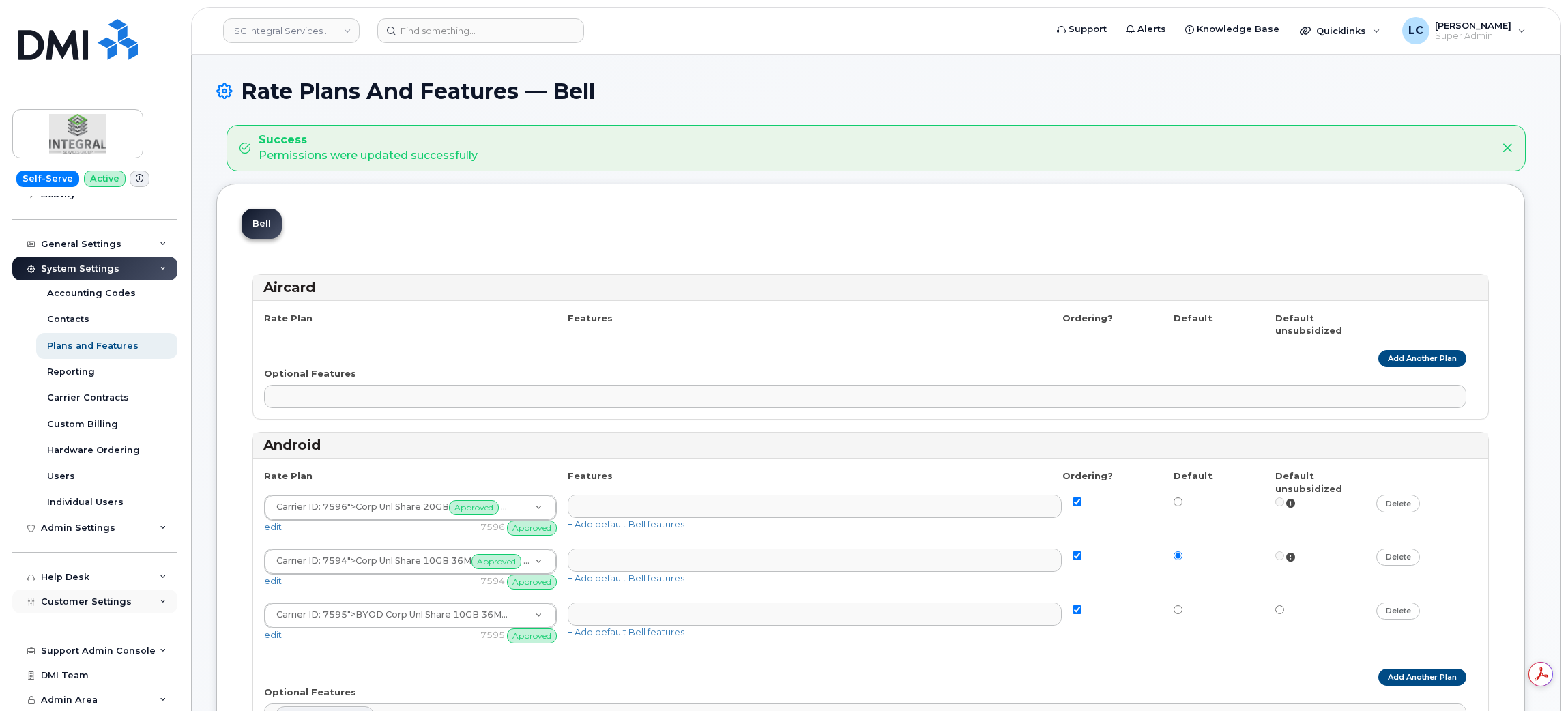
click at [105, 612] on div "Customer Settings" at bounding box center [95, 602] width 165 height 25
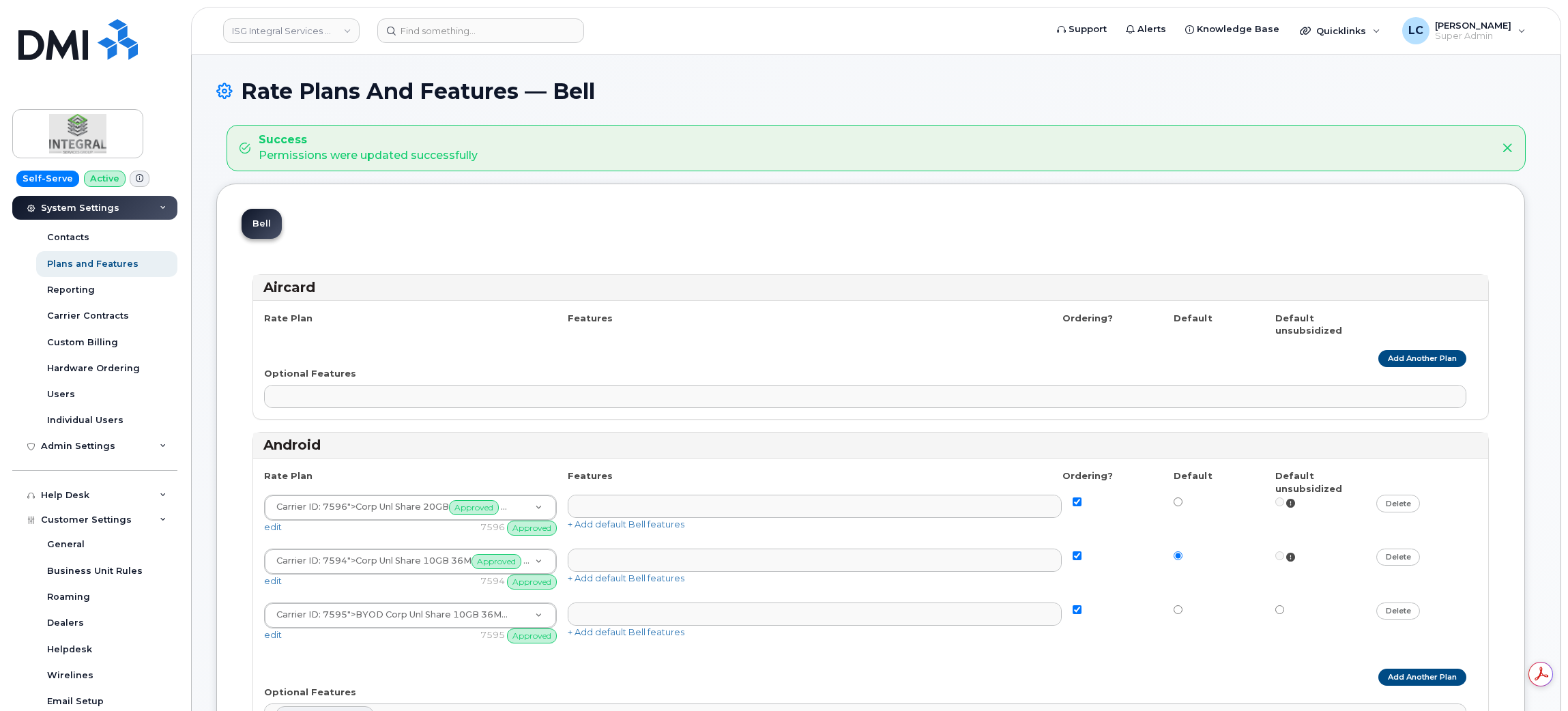
scroll to position [580, 0]
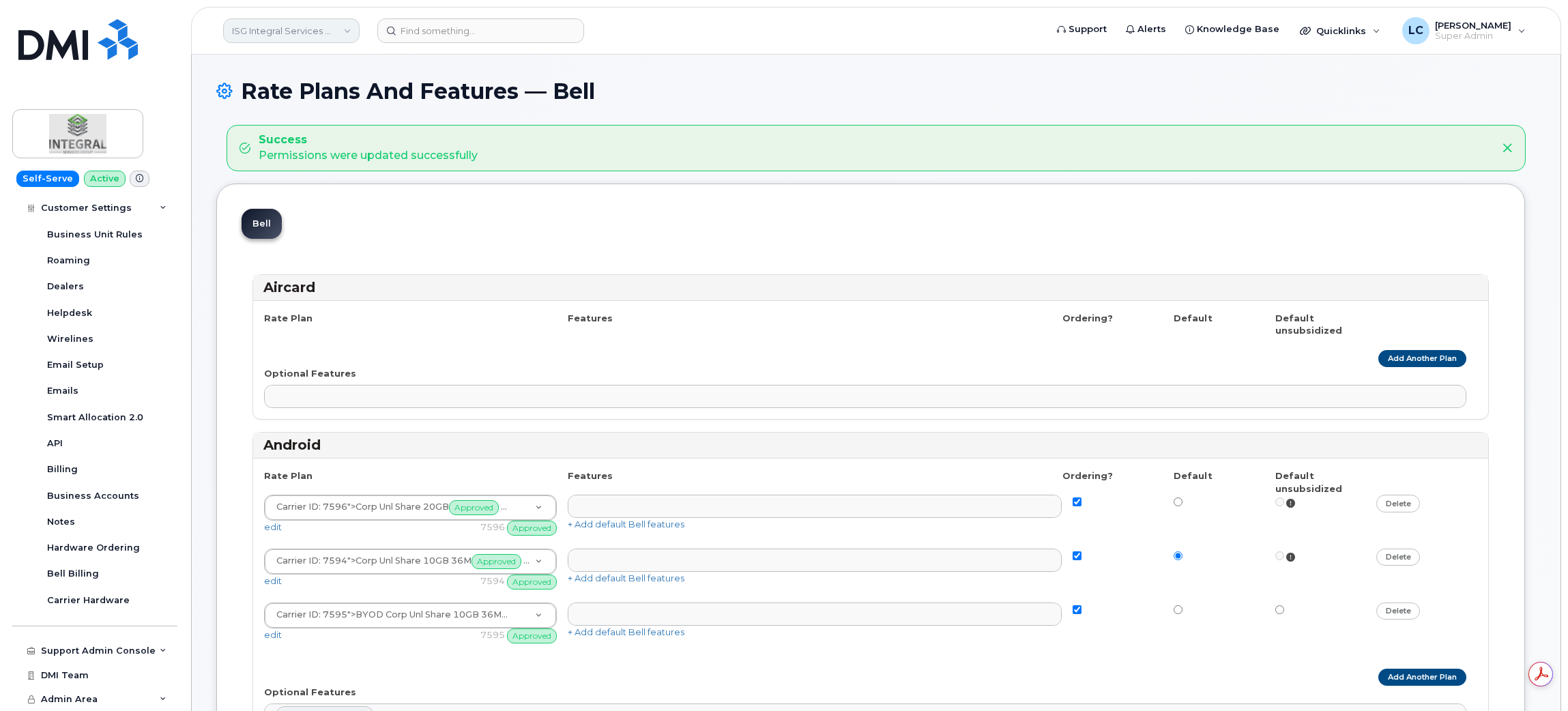
click at [292, 41] on link "ISG Integral Services Group" at bounding box center [292, 31] width 137 height 25
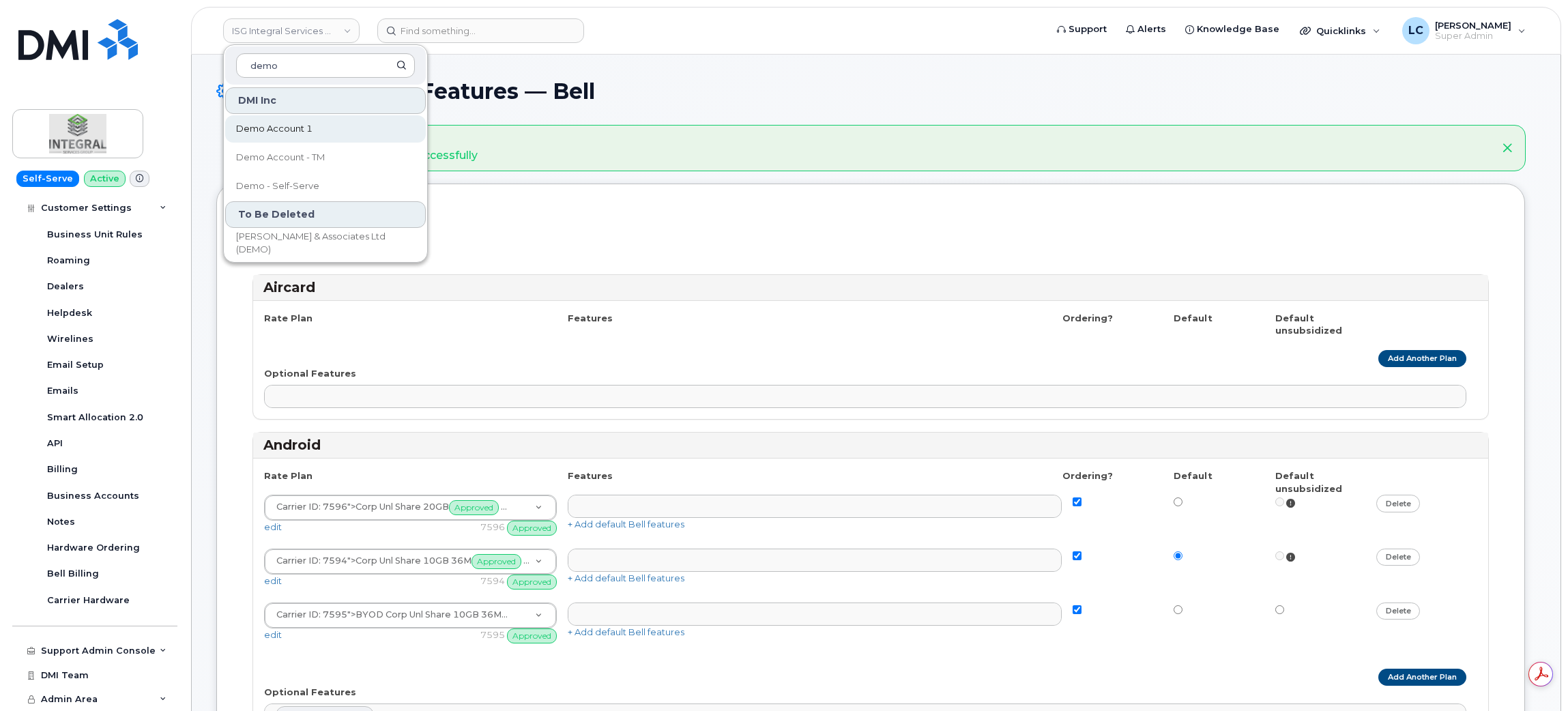
type input "demo"
click at [321, 131] on link "Demo Account 1" at bounding box center [325, 129] width 201 height 27
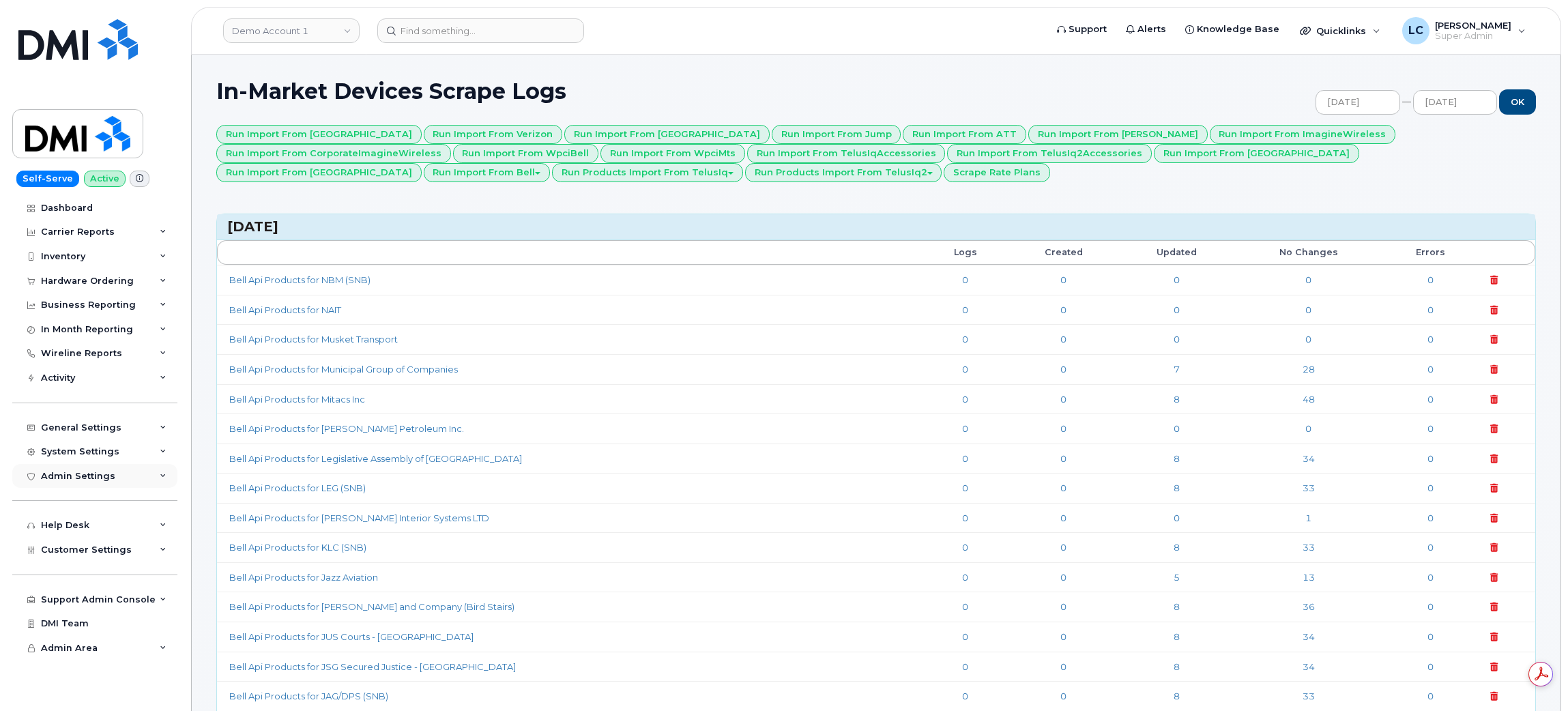
scroll to position [102, 0]
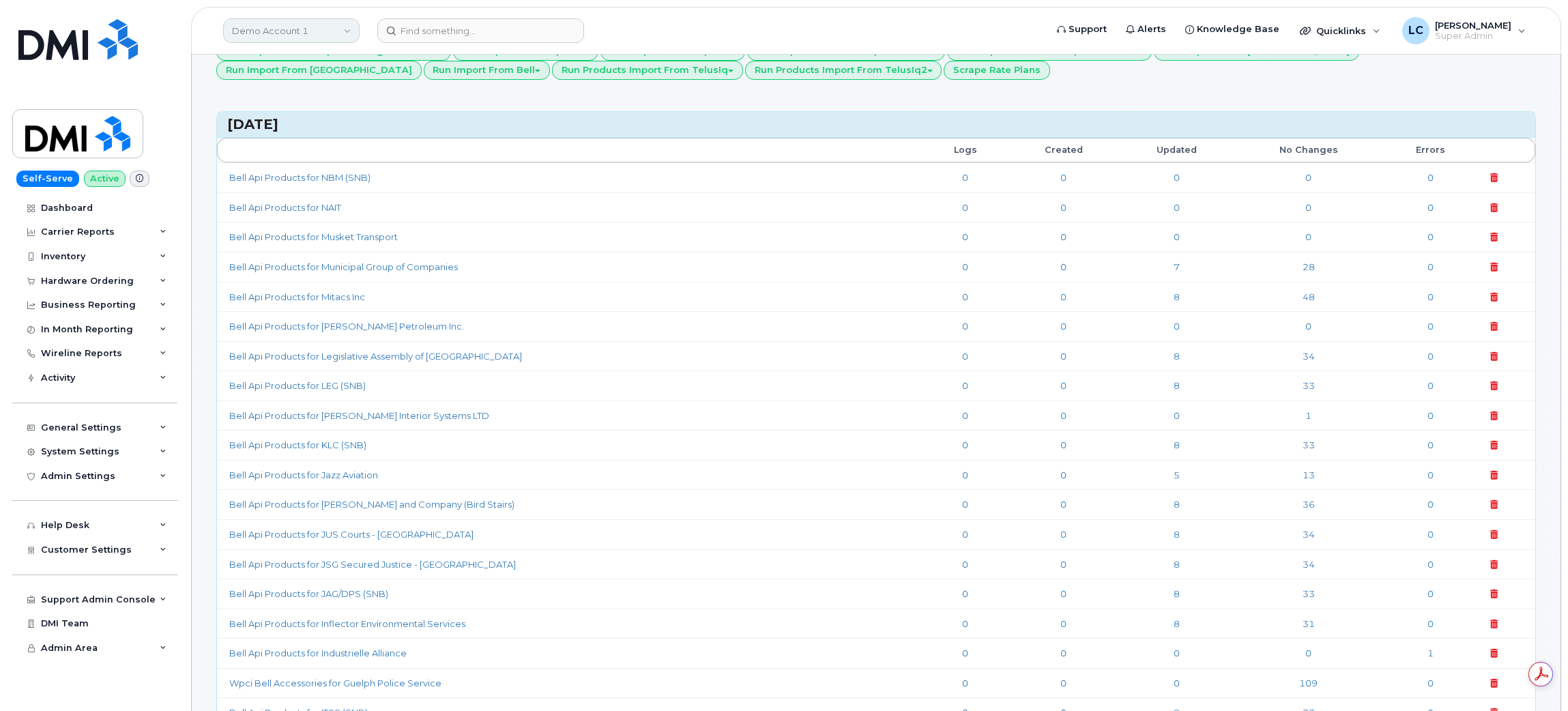
click at [318, 41] on link "Demo Account 1" at bounding box center [292, 31] width 137 height 25
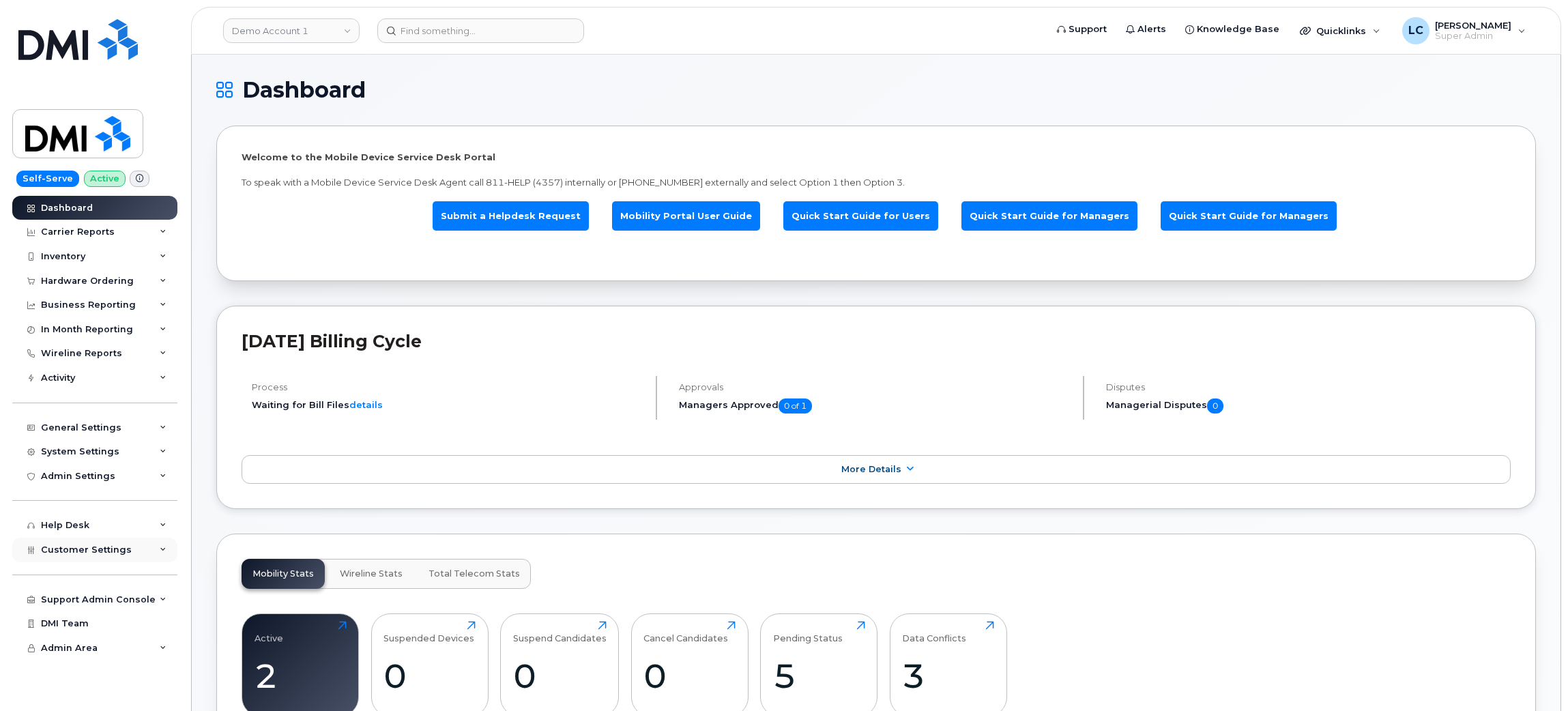
click at [129, 555] on div "Customer Settings" at bounding box center [95, 550] width 165 height 25
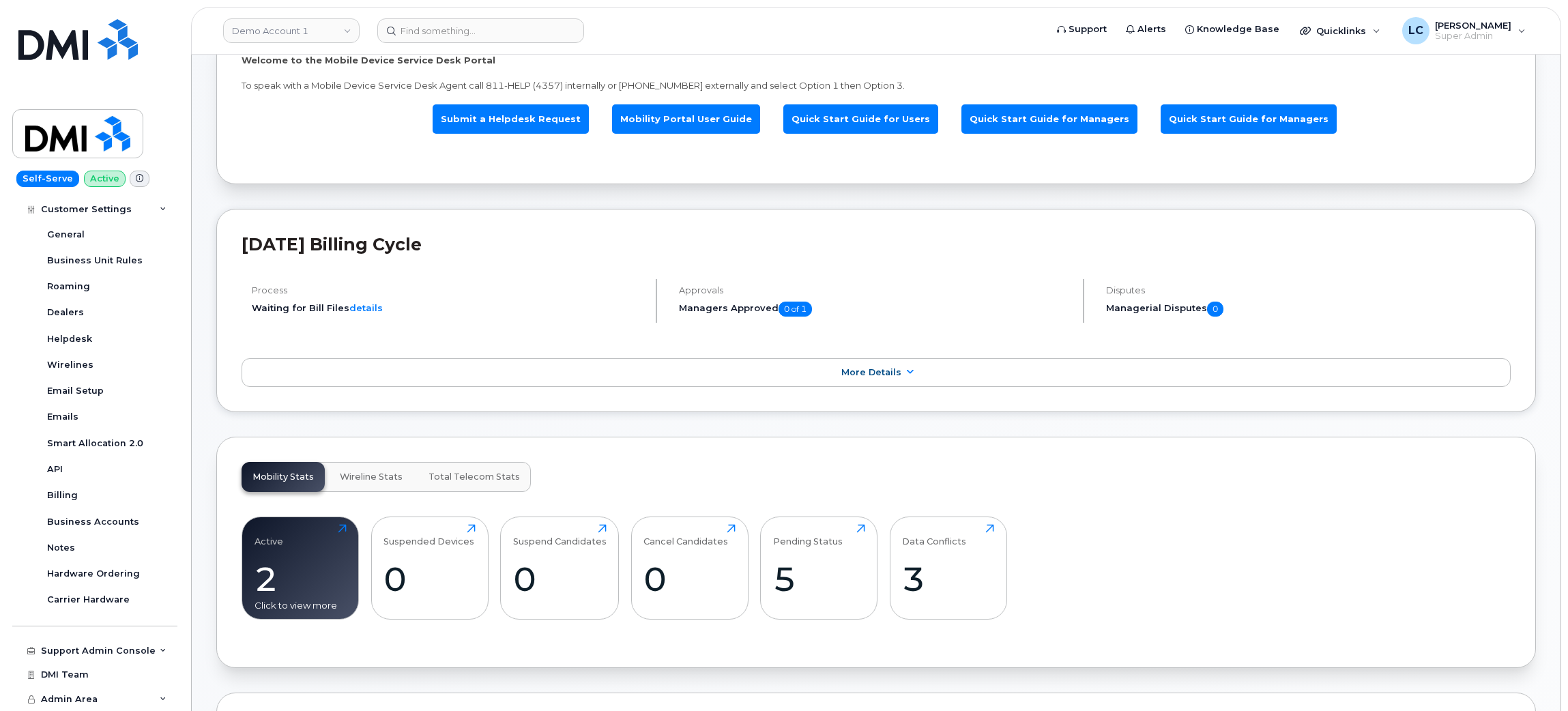
scroll to position [204, 0]
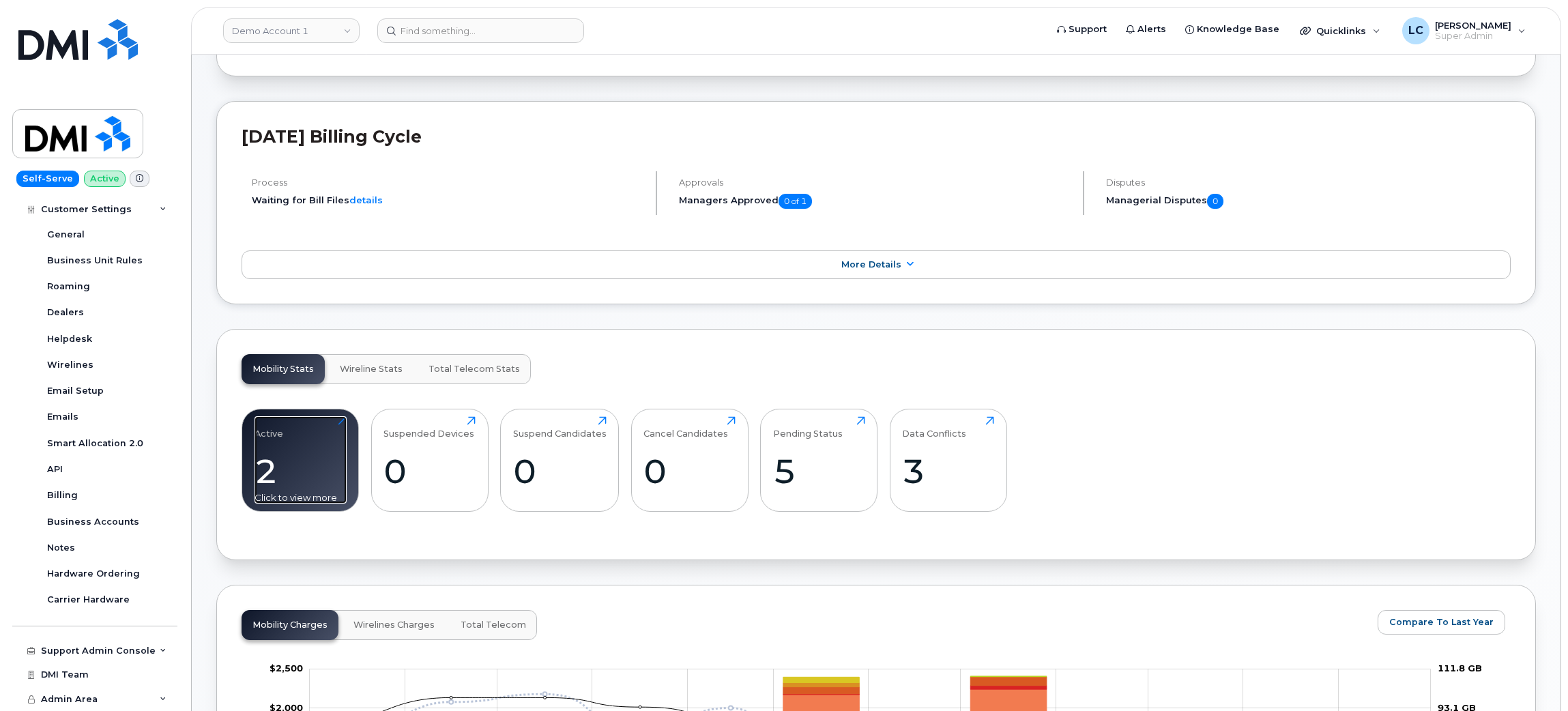
click at [342, 460] on div "2" at bounding box center [301, 471] width 92 height 41
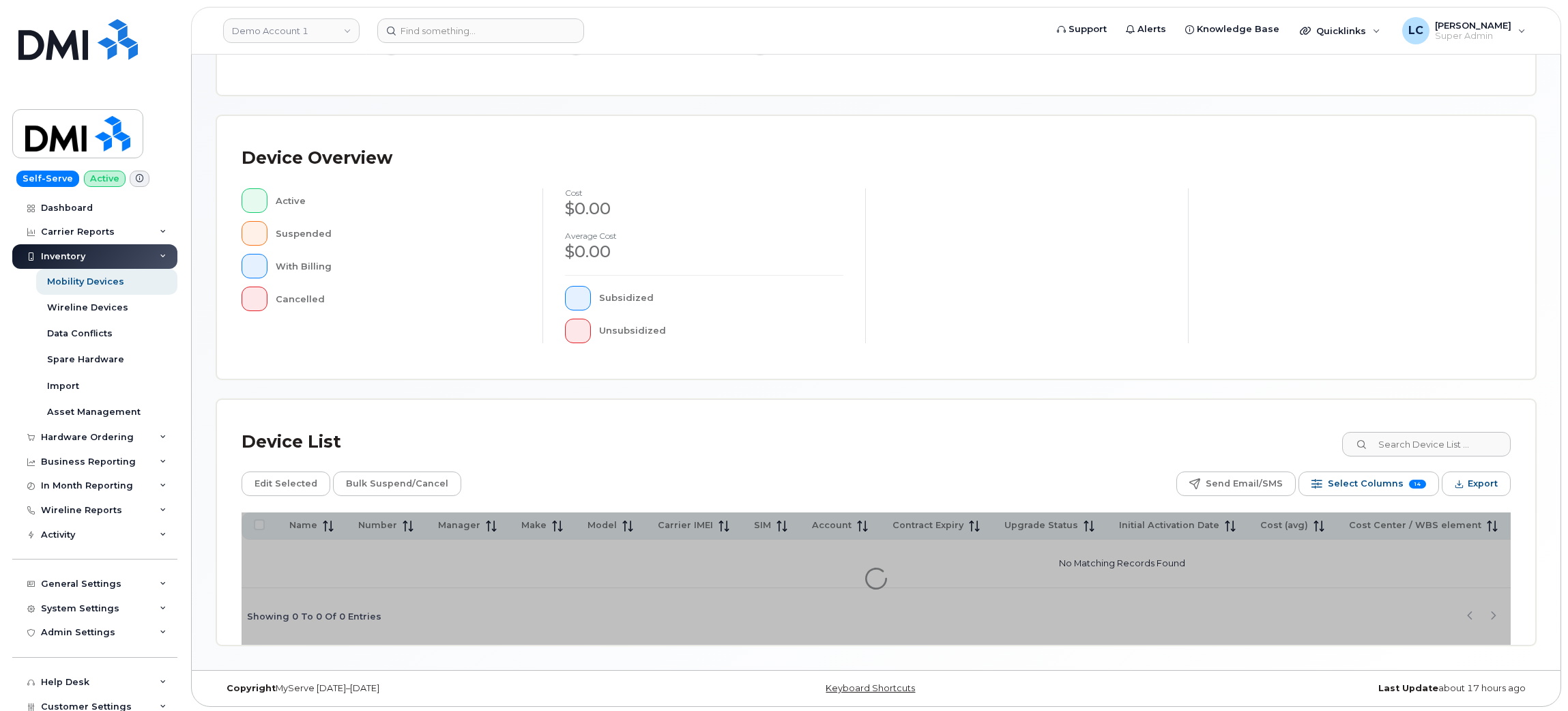
scroll to position [231, 0]
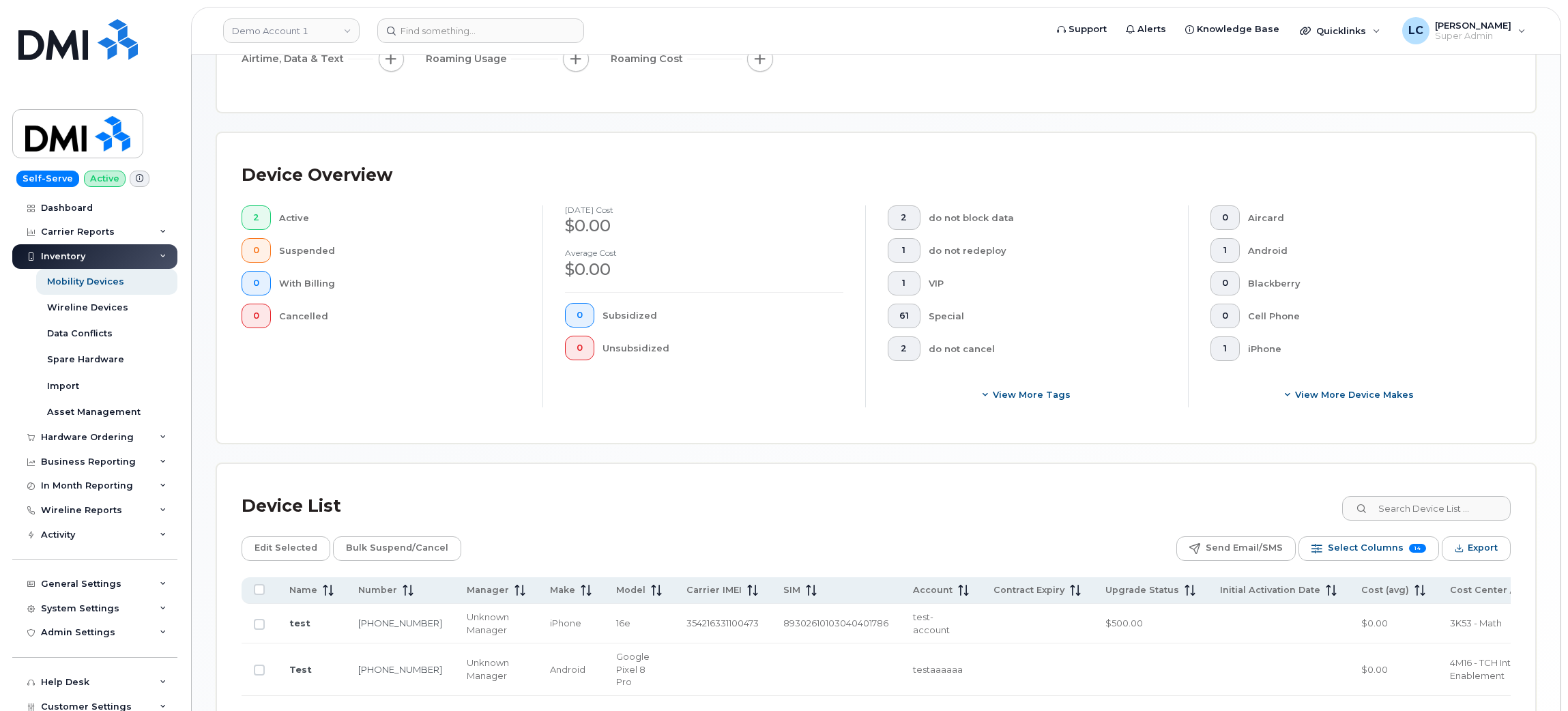
scroll to position [256, 0]
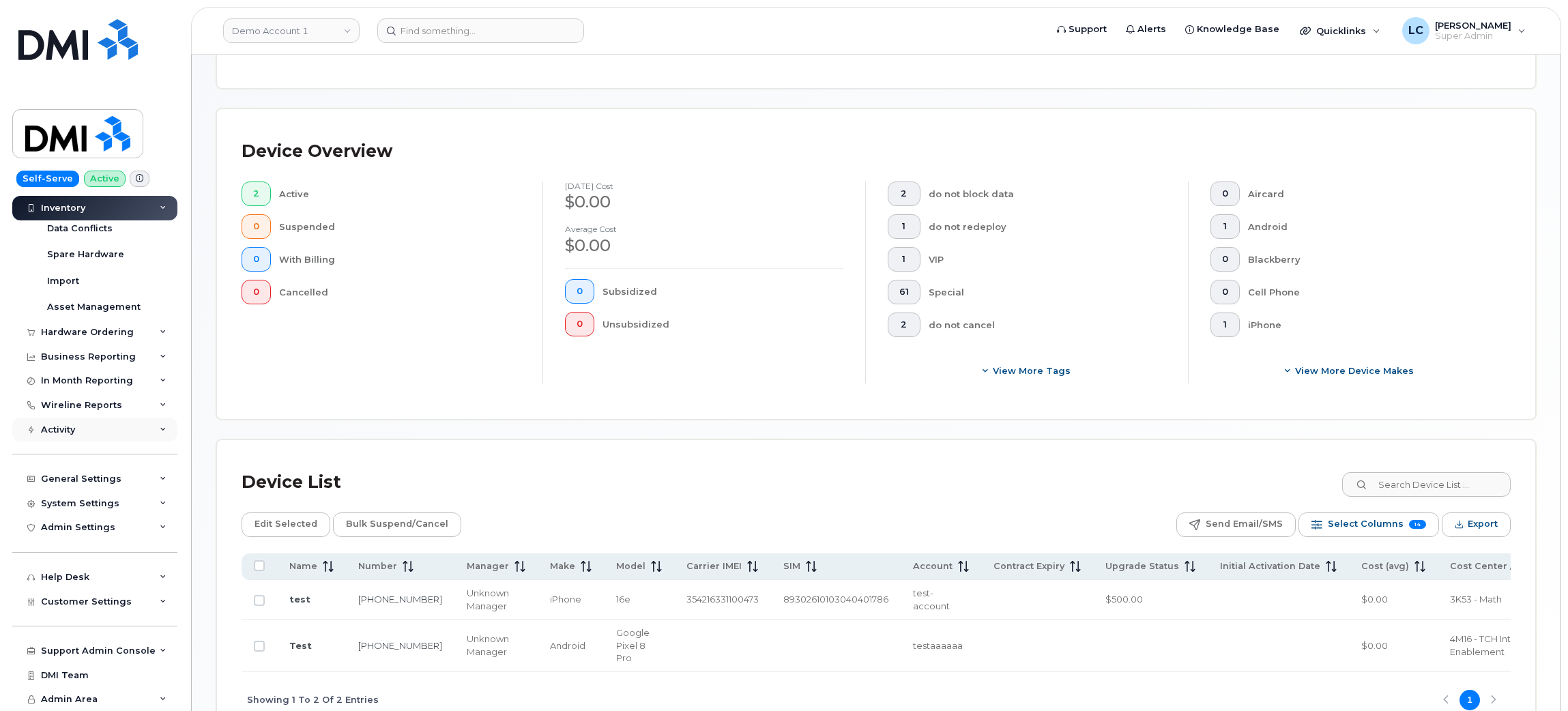
scroll to position [108, 0]
click at [122, 602] on span "Customer Settings" at bounding box center [86, 602] width 91 height 11
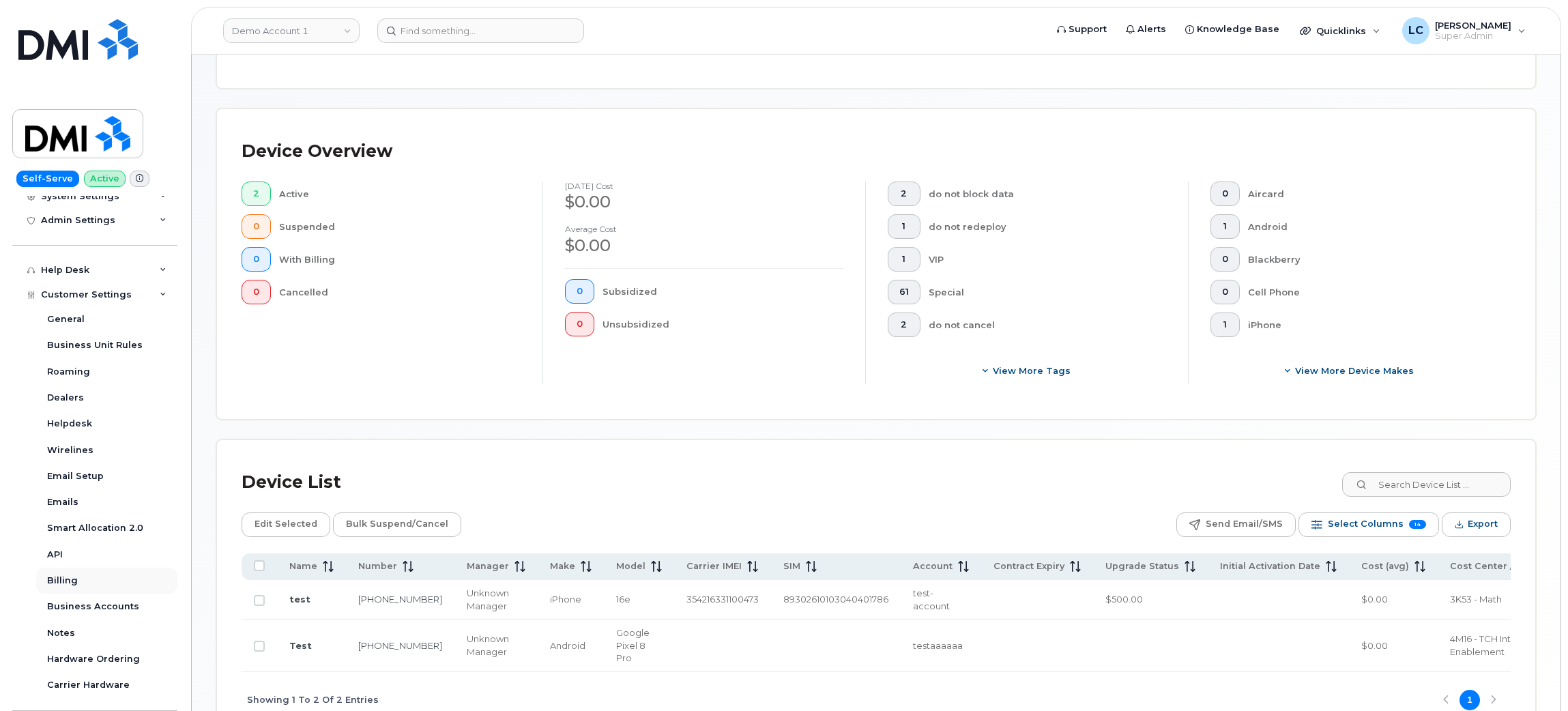
scroll to position [416, 0]
click at [122, 604] on div "Business Accounts" at bounding box center [93, 604] width 92 height 12
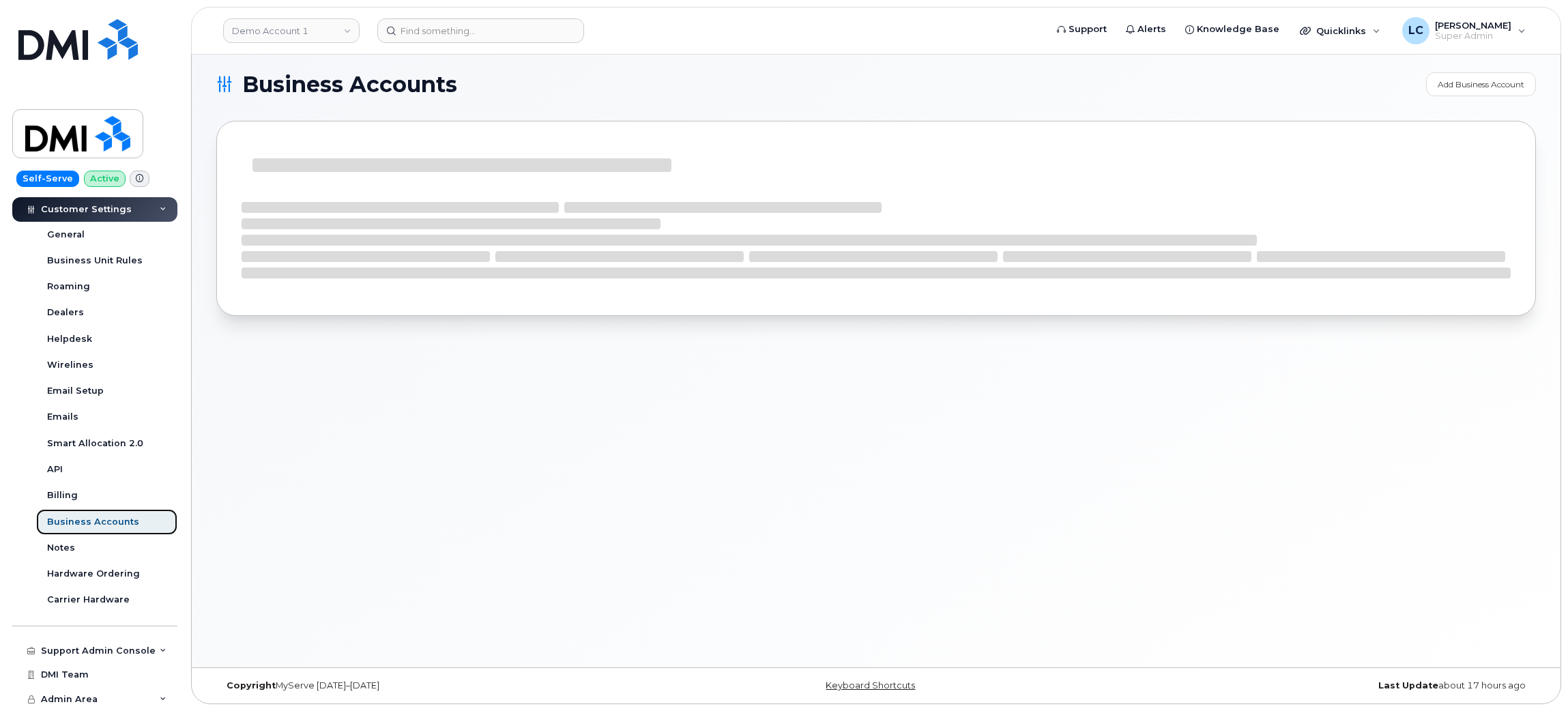
scroll to position [259, 0]
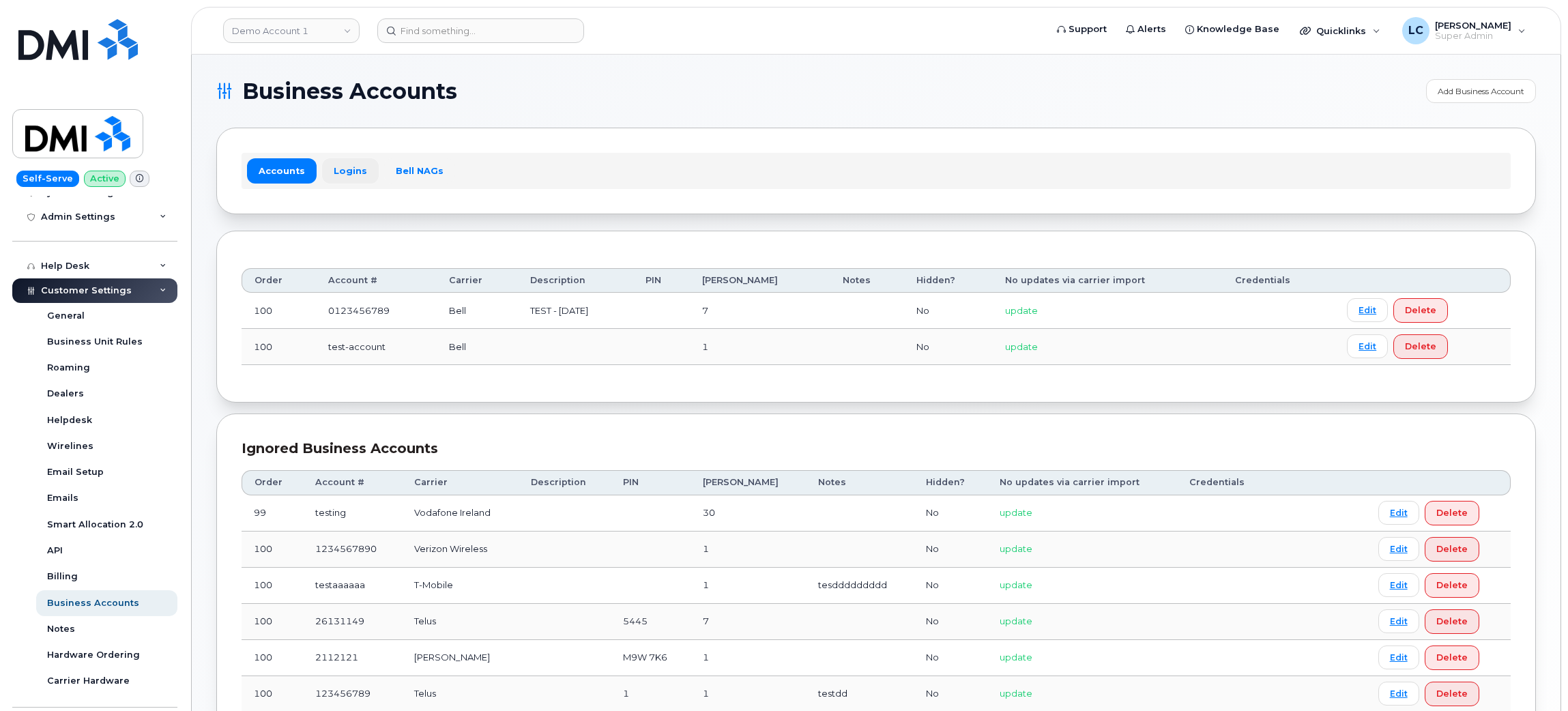
click at [352, 159] on link "Logins" at bounding box center [350, 171] width 56 height 25
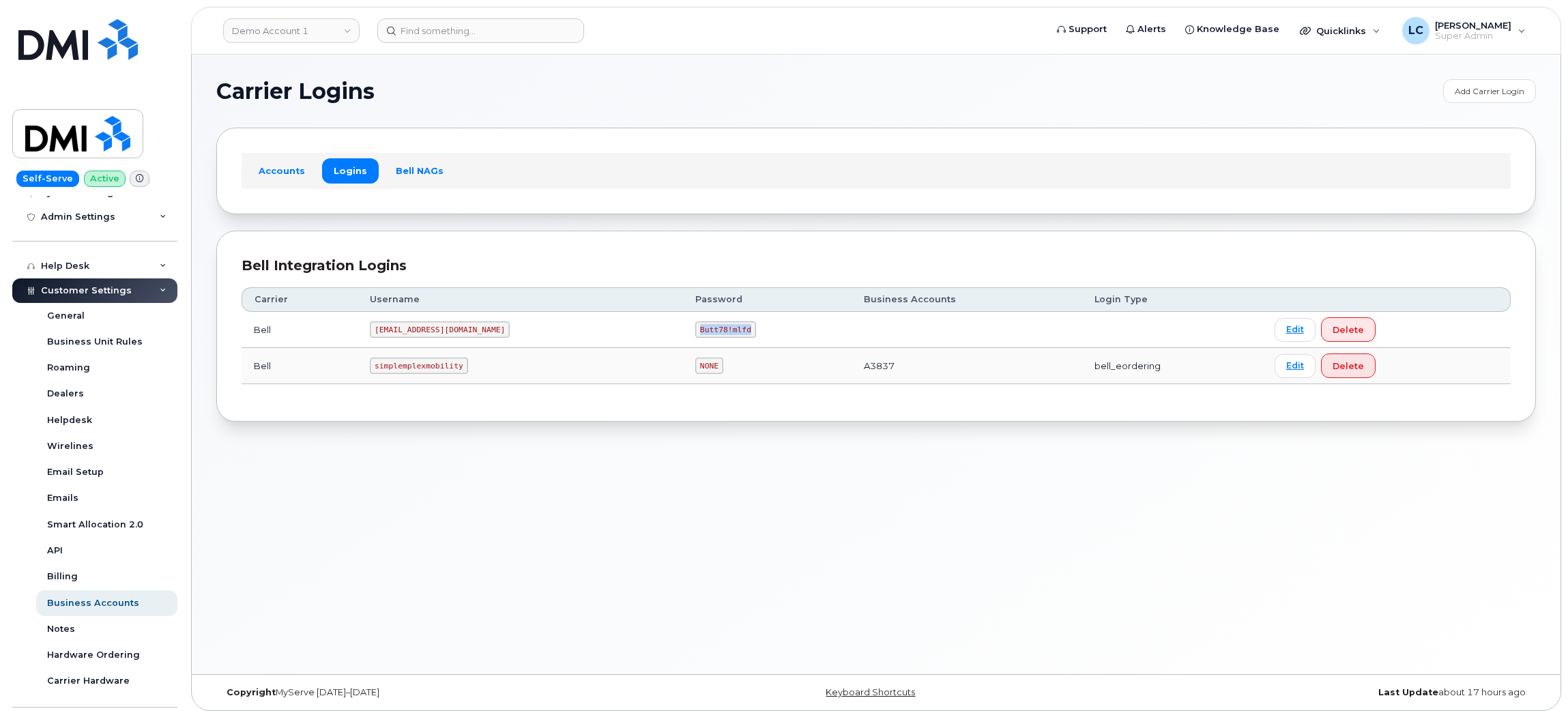
drag, startPoint x: 702, startPoint y: 330, endPoint x: 657, endPoint y: 331, distance: 45.0
click at [696, 331] on code "Butt78!mlfd" at bounding box center [726, 330] width 61 height 17
copy code "Butt78!mlfd"
click at [337, 38] on link "Demo Account 1" at bounding box center [292, 31] width 137 height 25
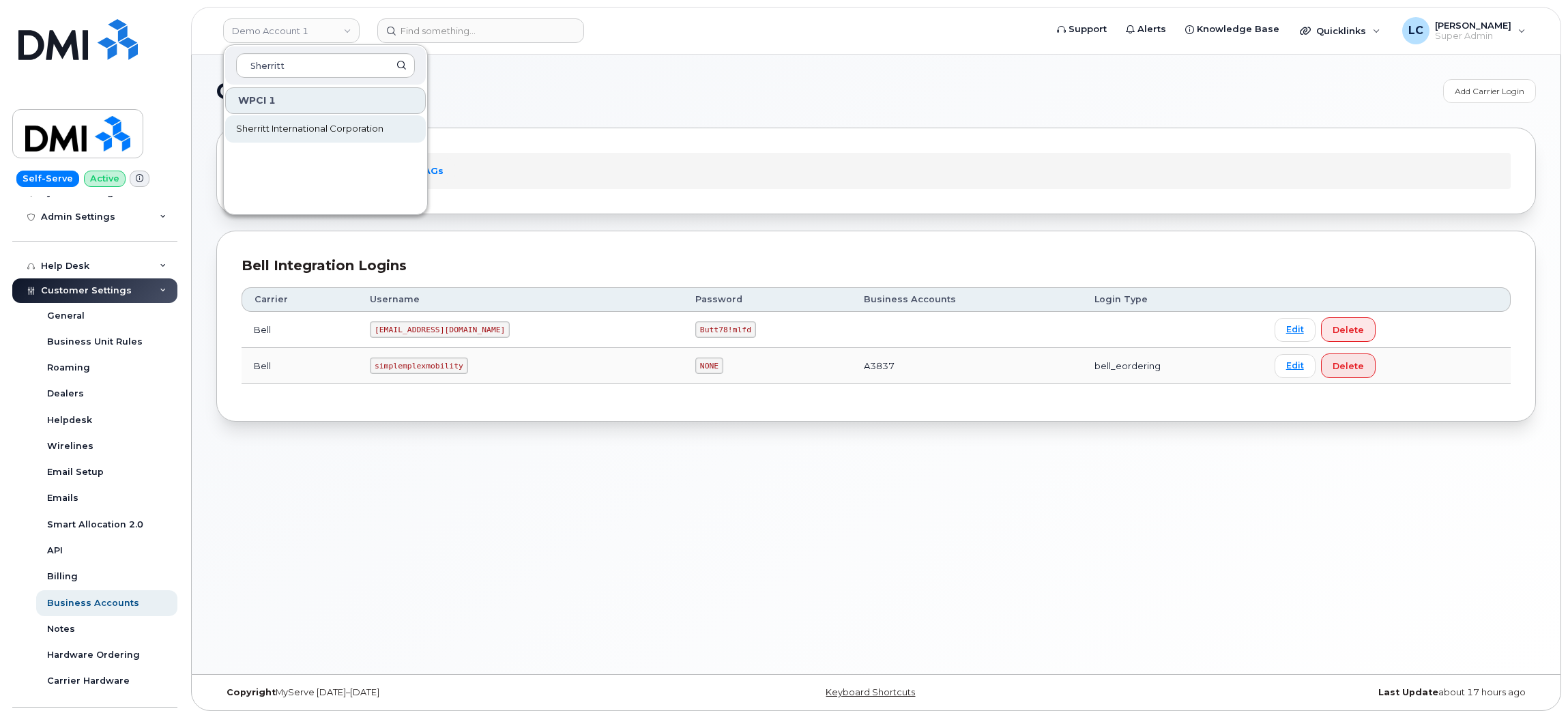
type input "Sherritt"
click at [383, 123] on span "Sherritt International Corporation" at bounding box center [310, 129] width 147 height 14
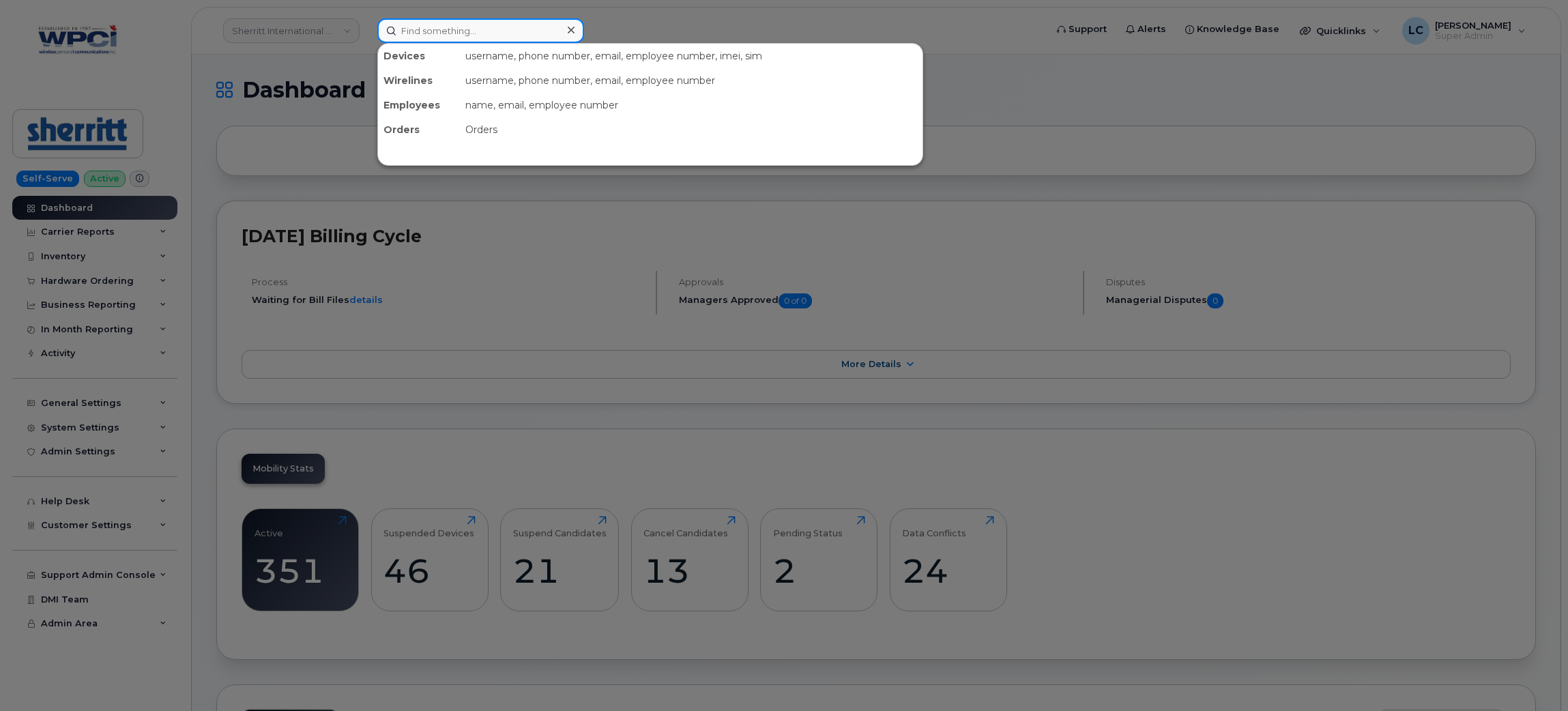
click at [431, 26] on input at bounding box center [480, 31] width 207 height 25
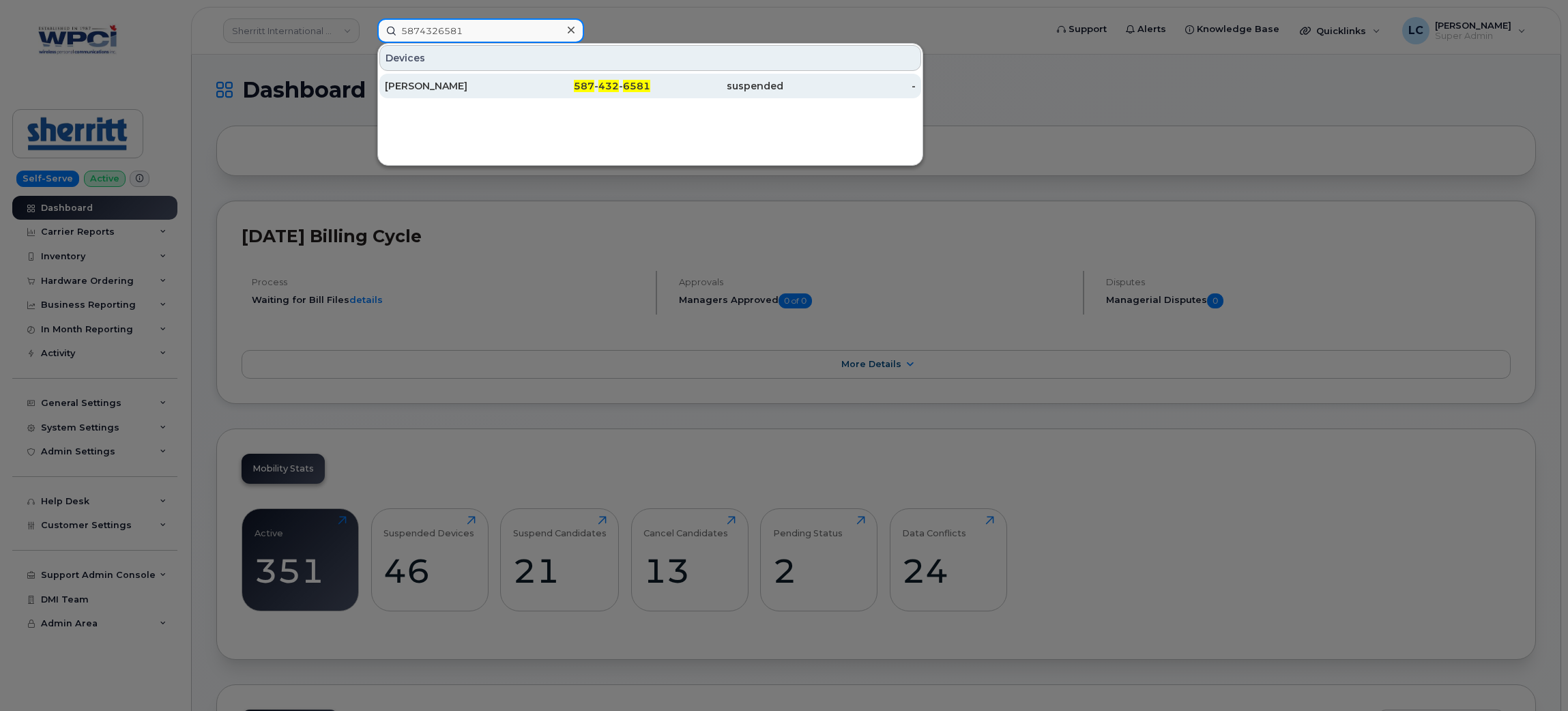
type input "5874326581"
click at [568, 89] on div "587 - 432 - 6581" at bounding box center [584, 86] width 133 height 14
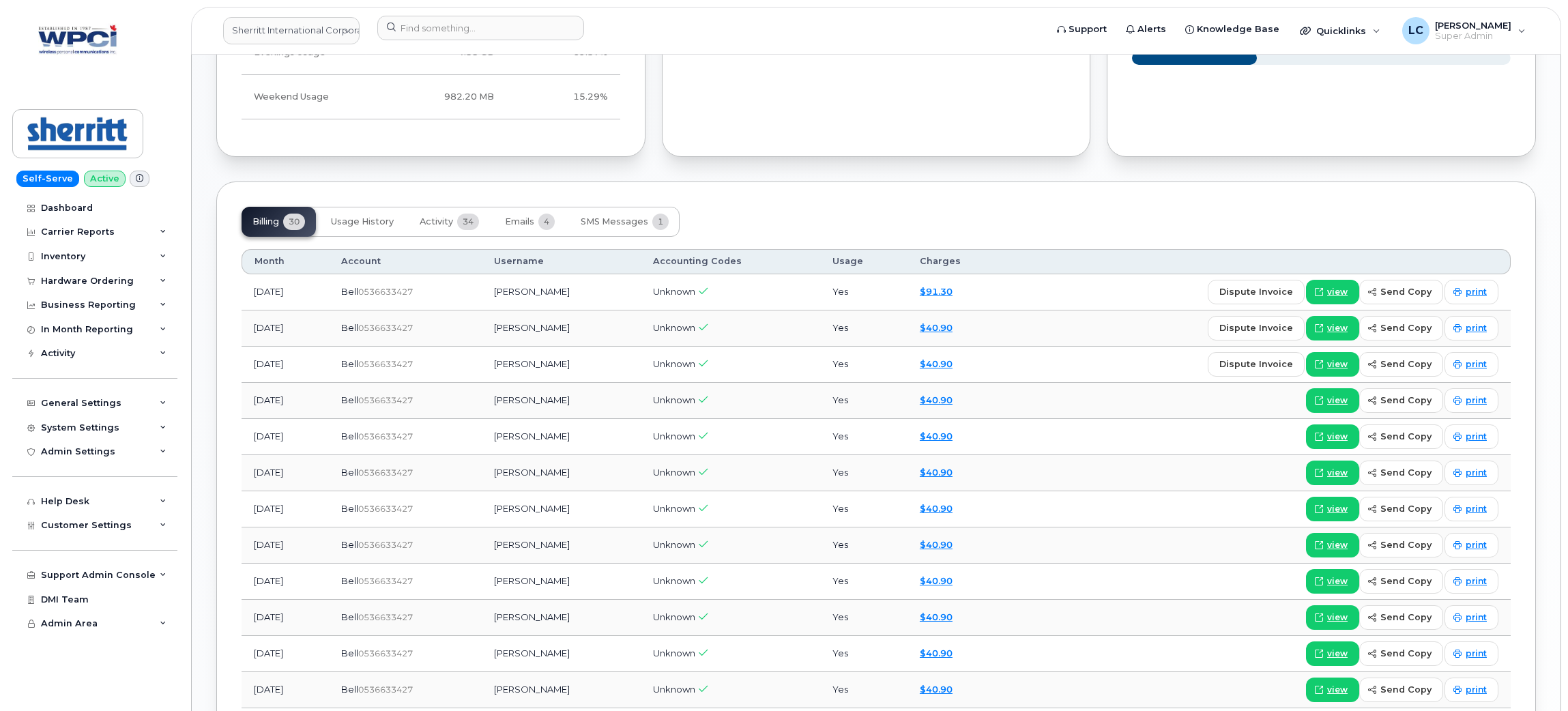
scroll to position [921, 0]
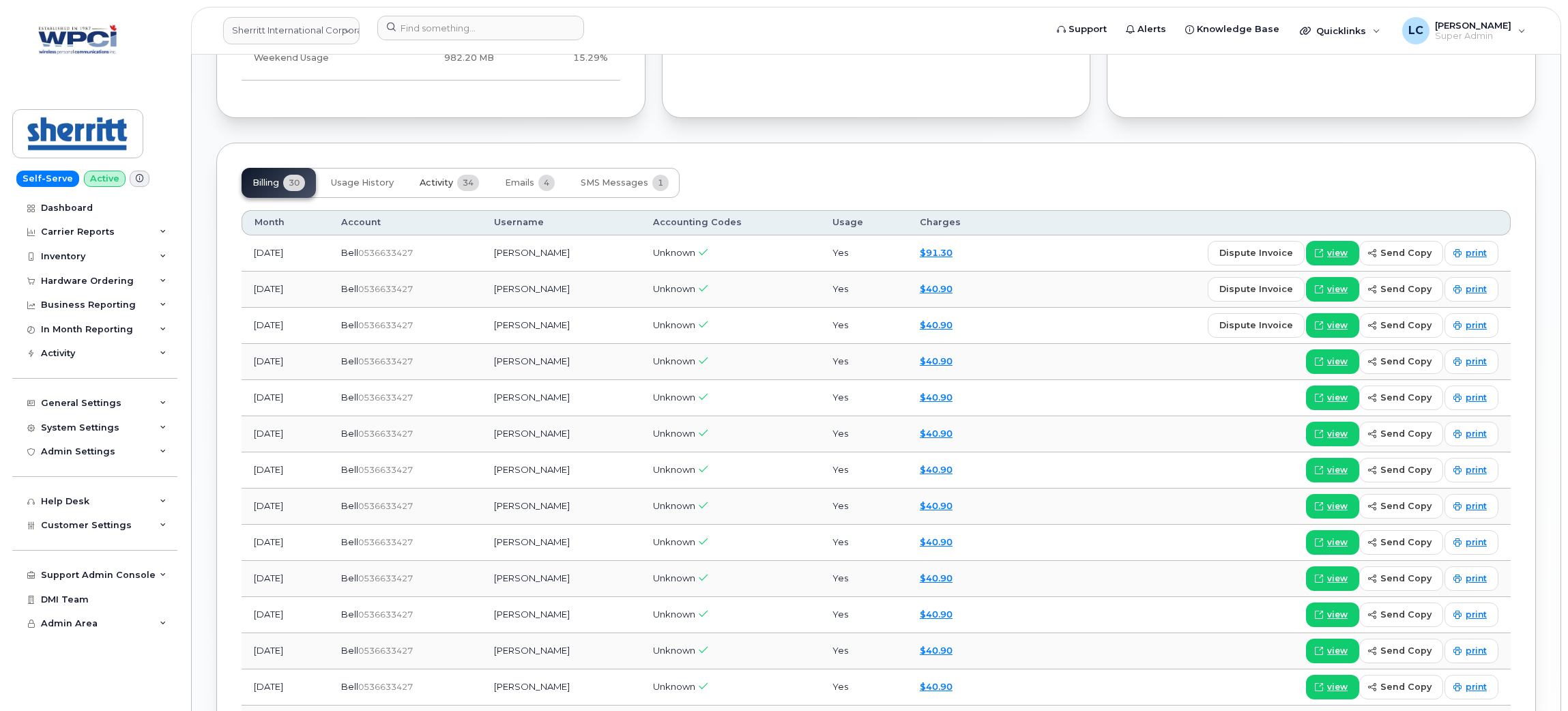
click at [431, 180] on span "Activity" at bounding box center [437, 183] width 34 height 11
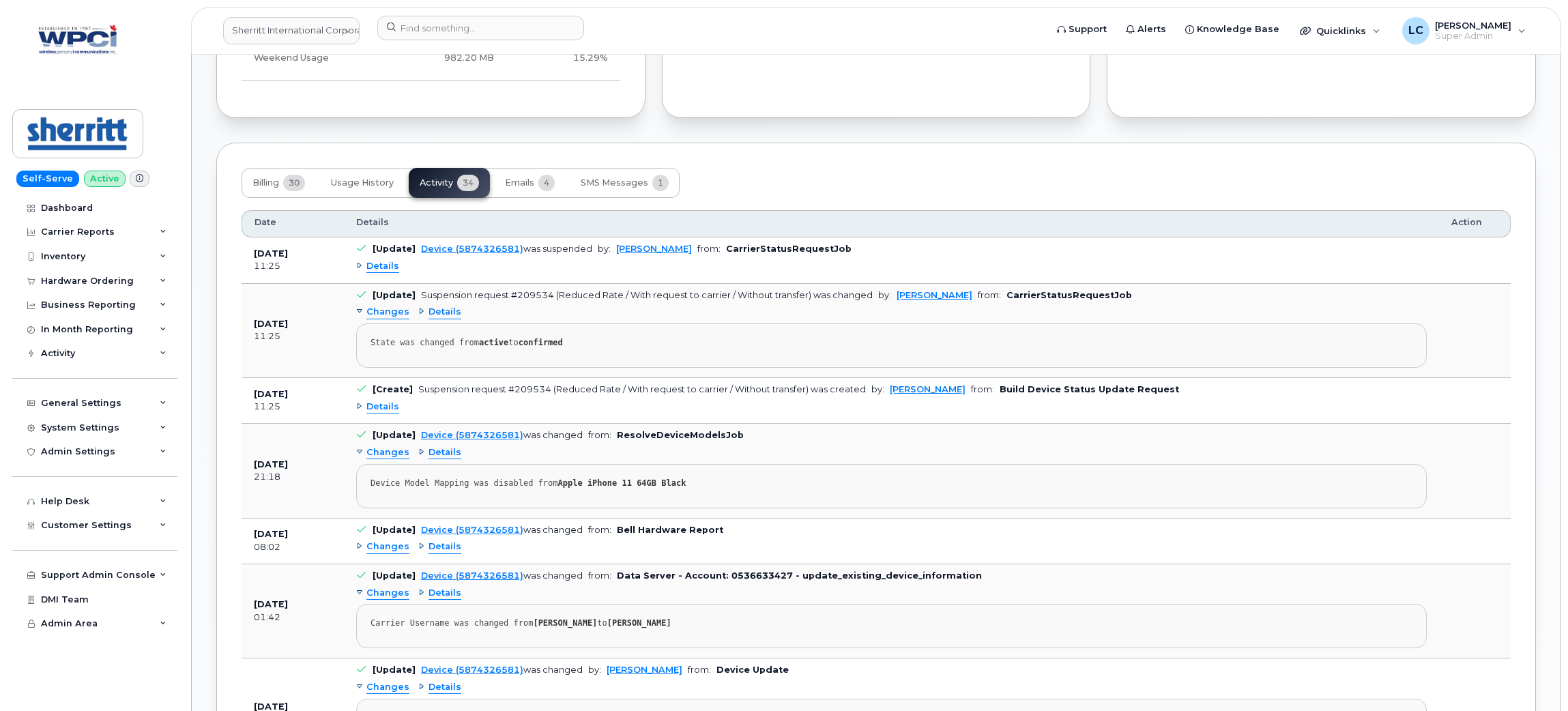
click at [391, 550] on span "Changes" at bounding box center [388, 546] width 43 height 13
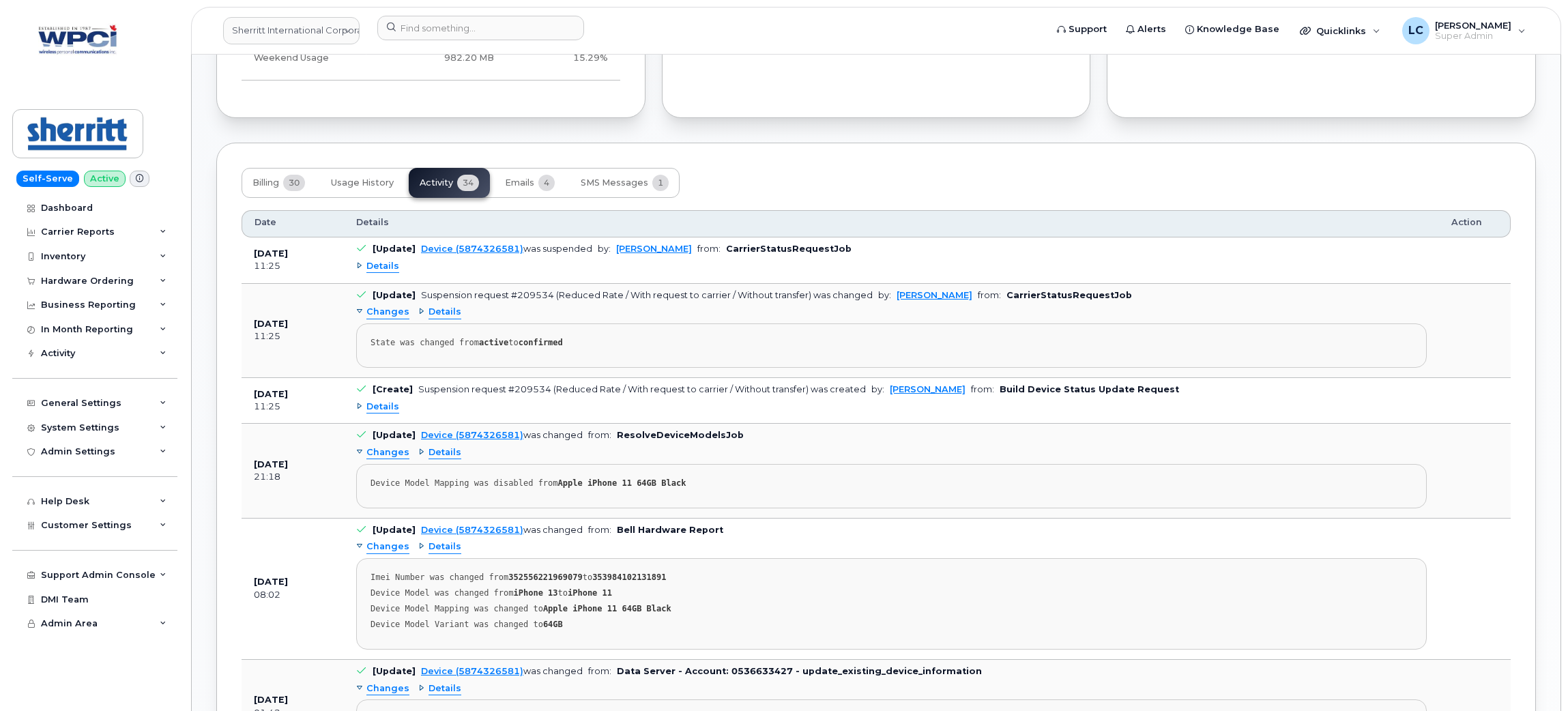
click at [436, 554] on span "Details" at bounding box center [445, 546] width 33 height 13
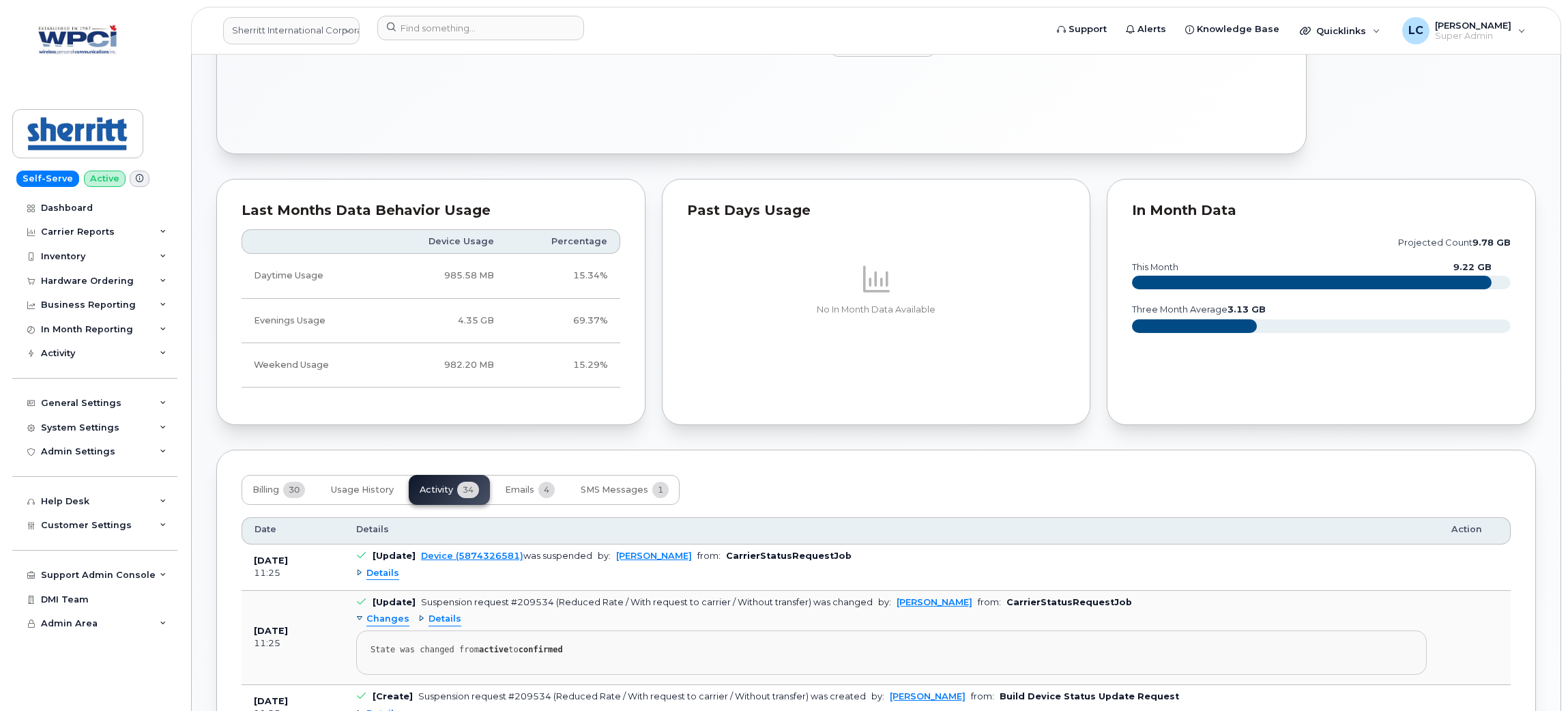
scroll to position [717, 0]
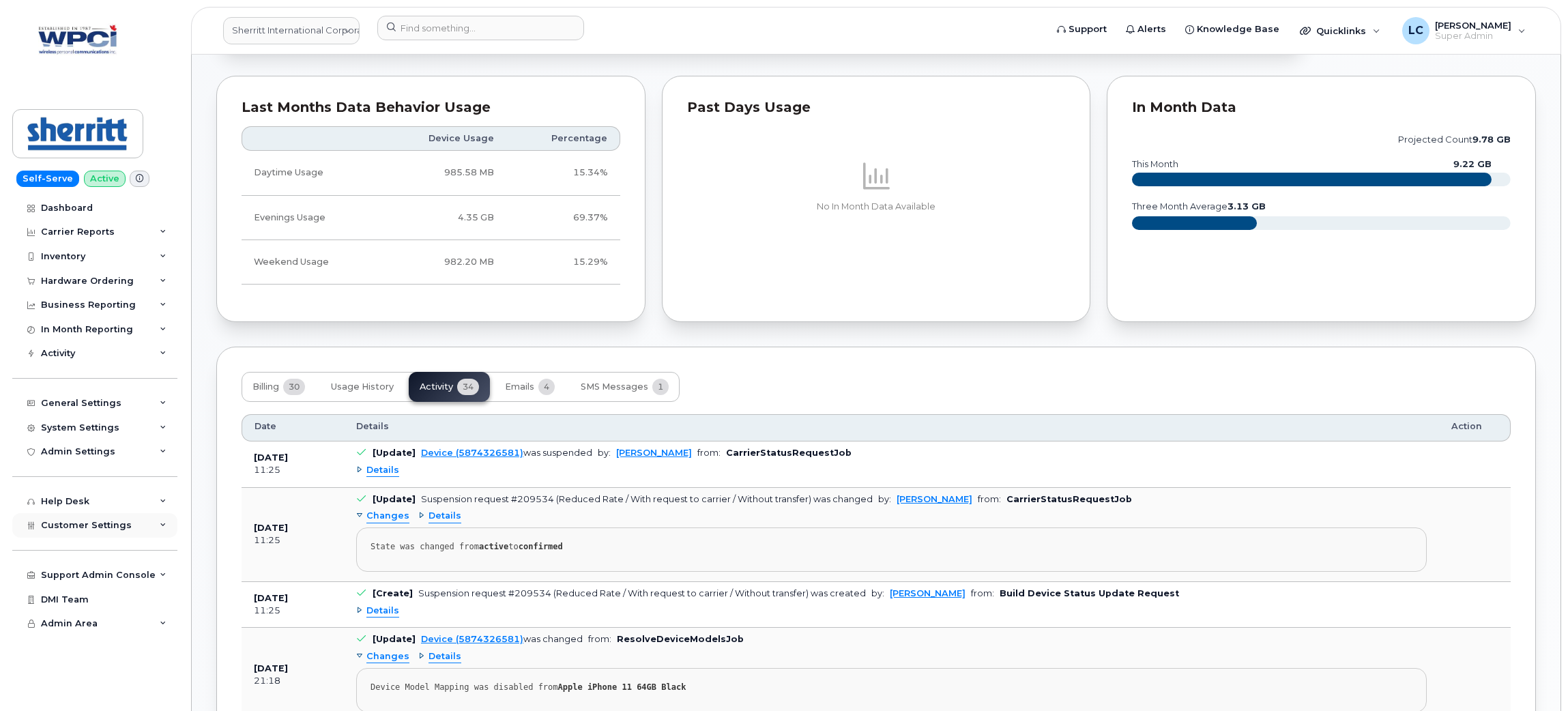
click at [118, 538] on div "Customer Settings" at bounding box center [95, 525] width 165 height 25
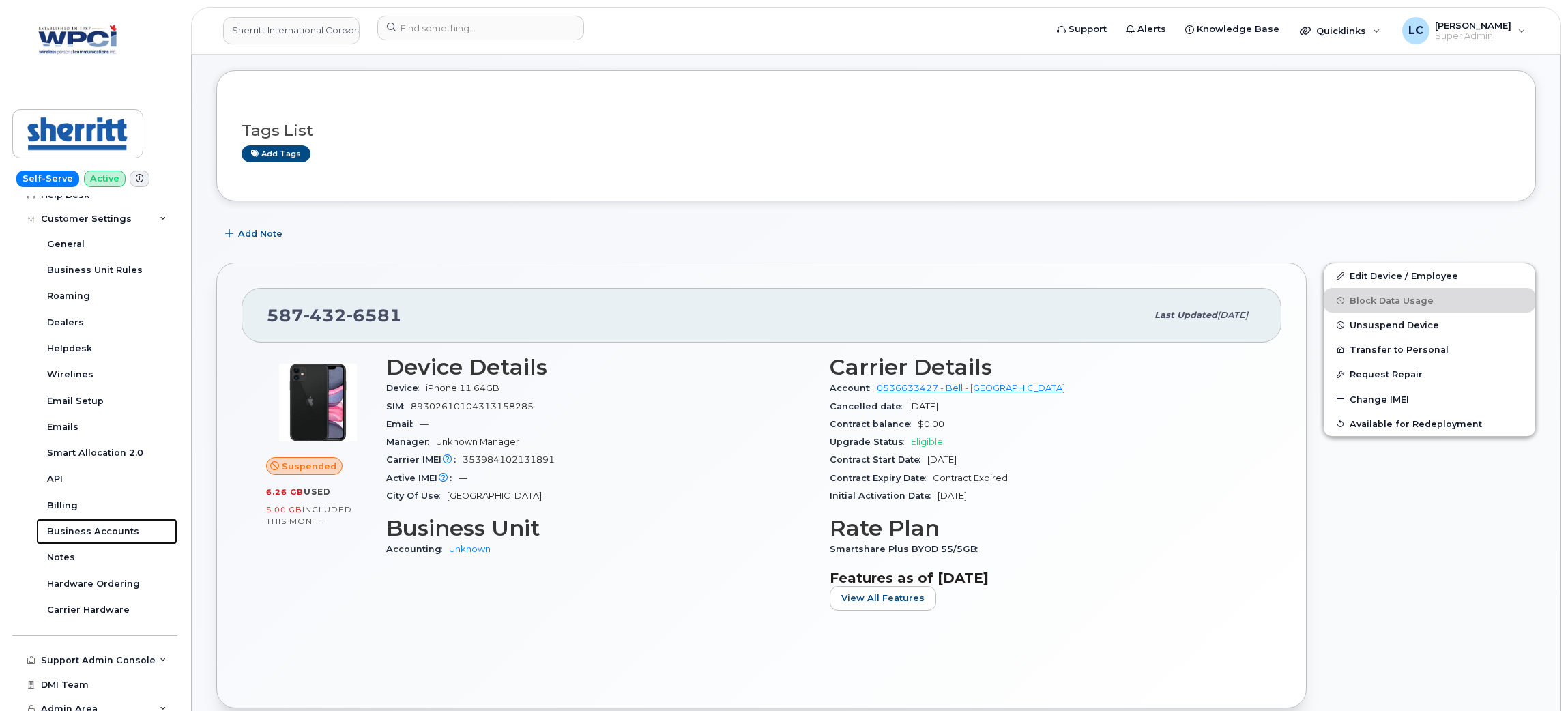
scroll to position [0, 0]
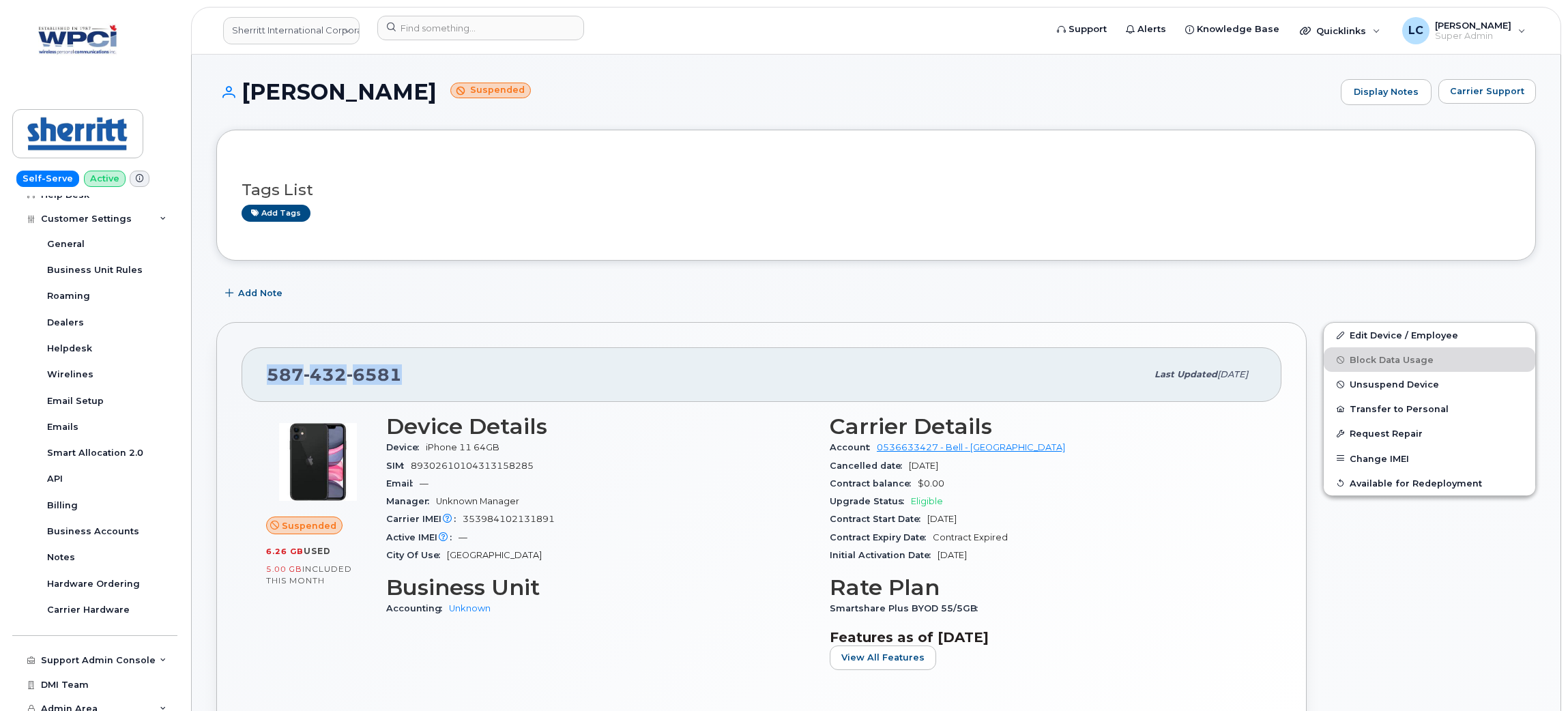
click at [216, 370] on div "587 432 6581 Last updated Oct 08, 2025 Suspended 6.26 GB  used 5.00 GB  include…" at bounding box center [761, 545] width 1090 height 446
copy span "587 432 6581"
click at [331, 27] on link "Sherritt International Corporation" at bounding box center [292, 31] width 137 height 27
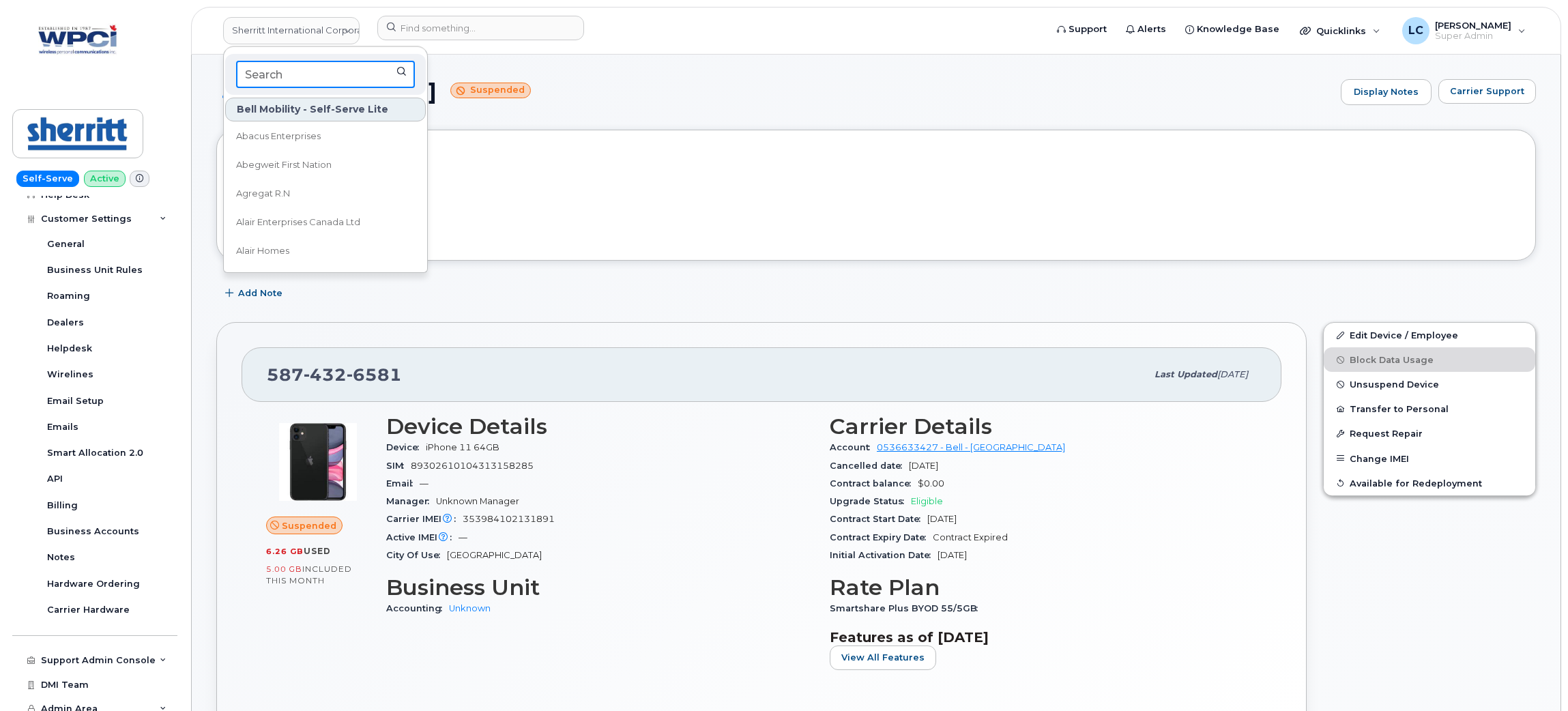
click at [307, 88] on div at bounding box center [325, 74] width 201 height 41
click at [326, 78] on input at bounding box center [325, 74] width 179 height 27
type input "Kiewit"
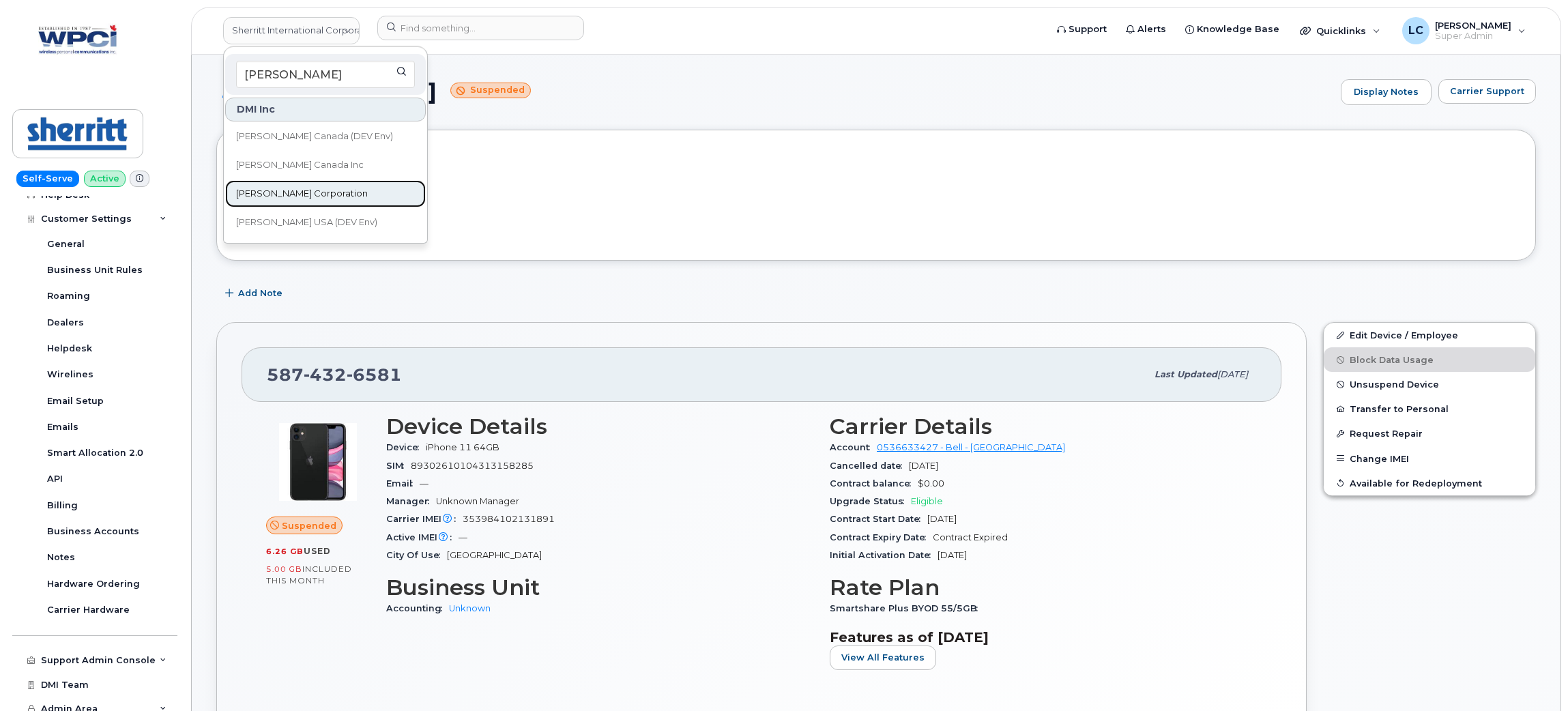
click at [301, 187] on span "Kiewit Corporation" at bounding box center [301, 194] width 131 height 14
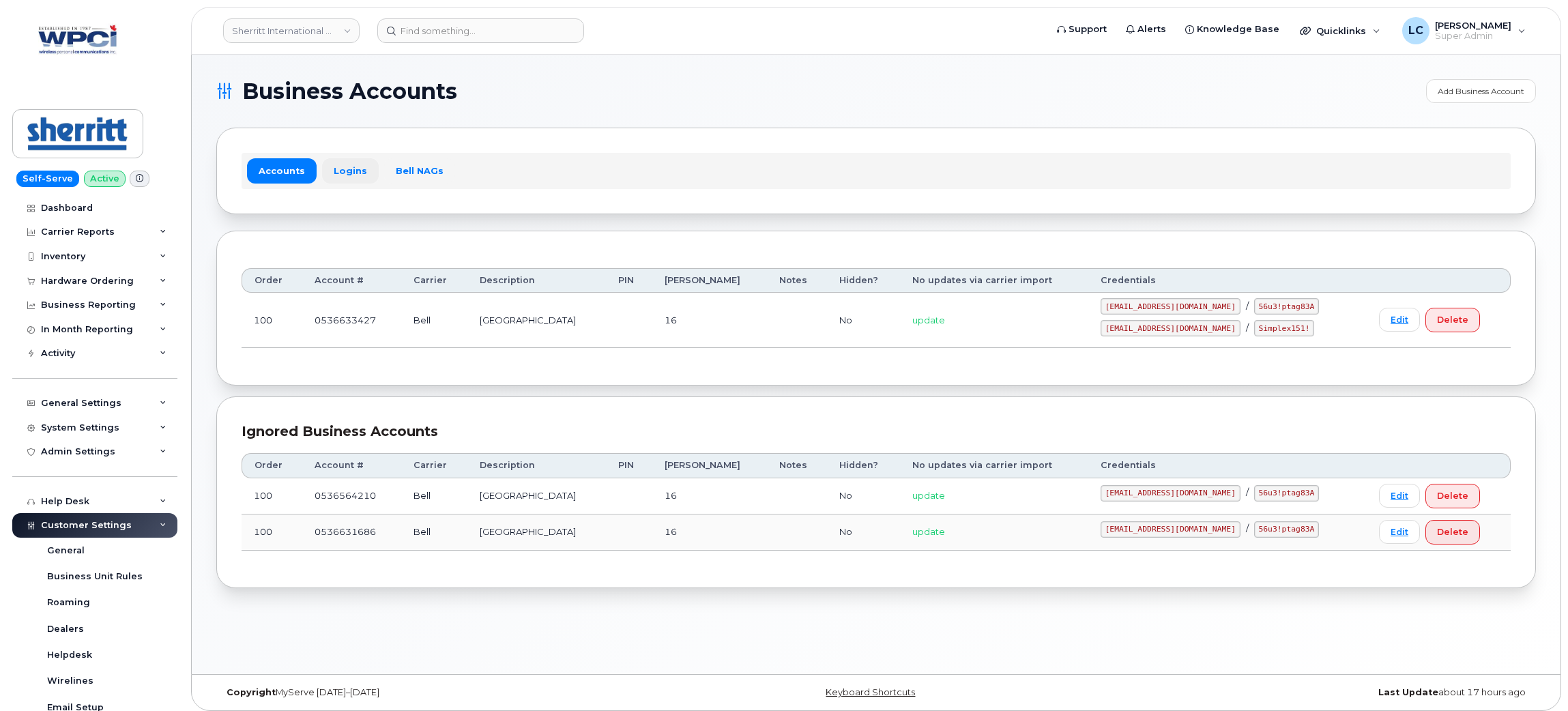
click at [343, 177] on link "Logins" at bounding box center [350, 171] width 56 height 25
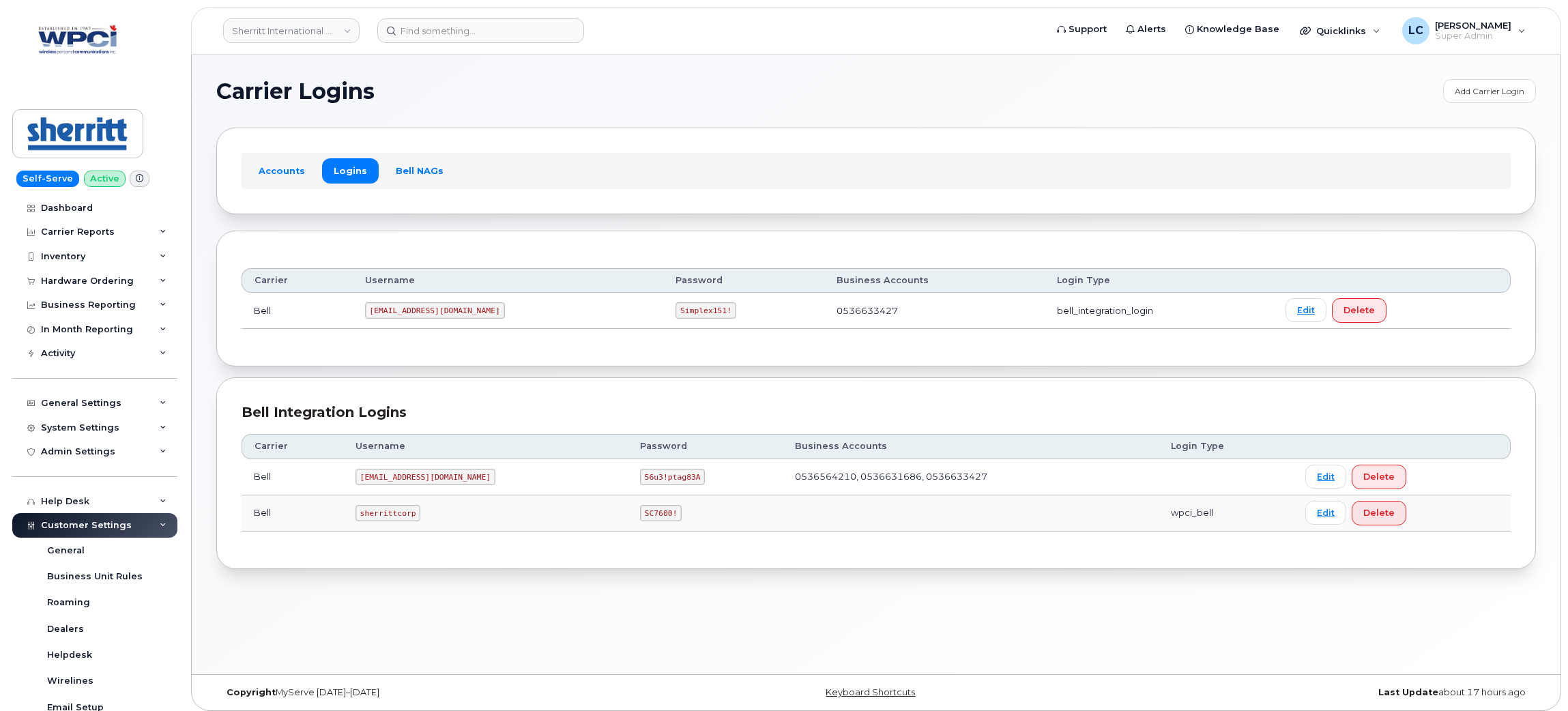
click at [505, 311] on code "[EMAIL_ADDRESS][DOMAIN_NAME]" at bounding box center [435, 310] width 140 height 17
click at [373, 319] on code "[EMAIL_ADDRESS][DOMAIN_NAME]" at bounding box center [435, 310] width 140 height 17
drag, startPoint x: 358, startPoint y: 313, endPoint x: 546, endPoint y: 315, distance: 188.0
click at [505, 315] on code "[EMAIL_ADDRESS][DOMAIN_NAME]" at bounding box center [435, 310] width 140 height 17
copy code "[EMAIL_ADDRESS][DOMAIN_NAME]"
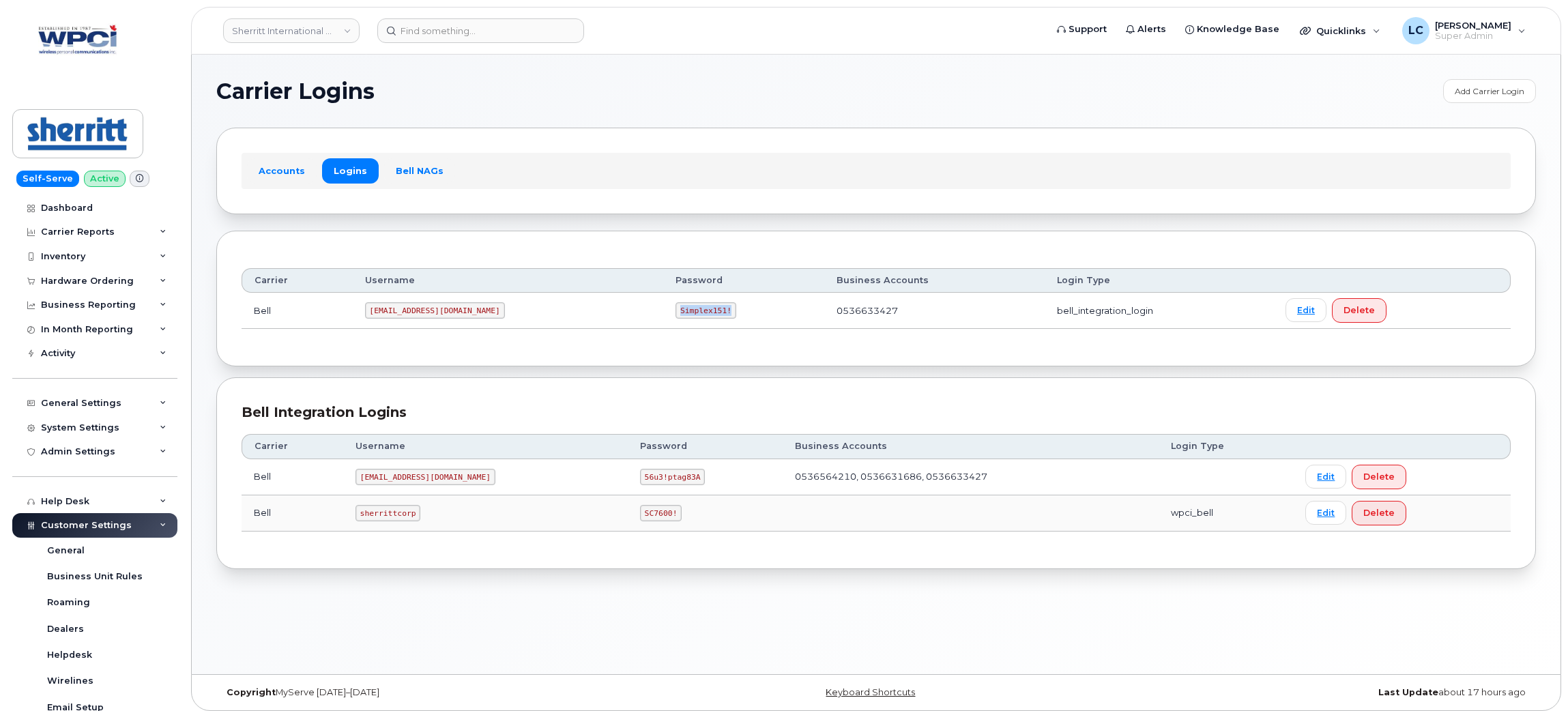
drag, startPoint x: 754, startPoint y: 310, endPoint x: 829, endPoint y: 318, distance: 75.4
click at [824, 318] on td "Simplex151!" at bounding box center [744, 311] width 161 height 36
copy code "Simplex151!"
drag, startPoint x: 546, startPoint y: 313, endPoint x: 358, endPoint y: 310, distance: 188.0
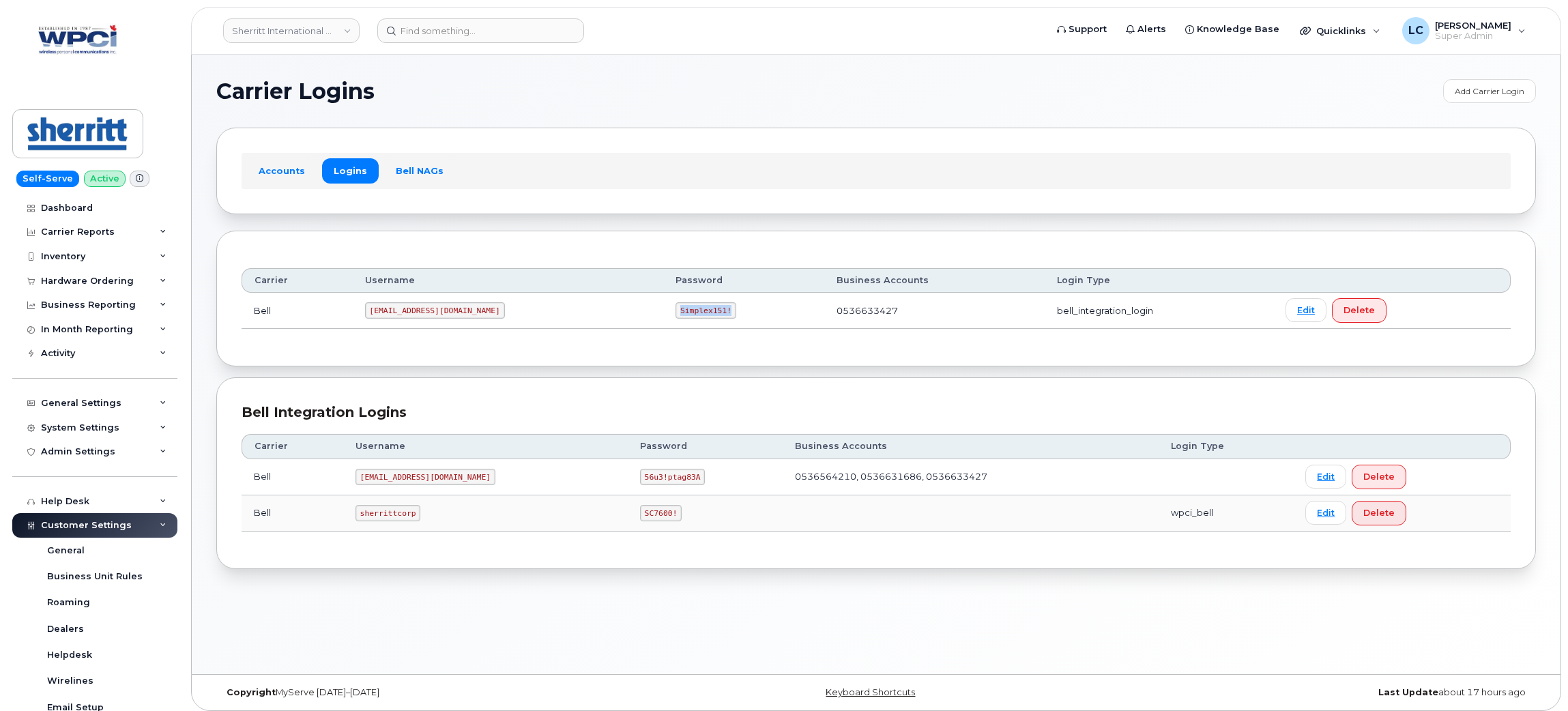
click at [365, 310] on code "[EMAIL_ADDRESS][DOMAIN_NAME]" at bounding box center [435, 310] width 140 height 17
copy code "[EMAIL_ADDRESS][DOMAIN_NAME]"
drag, startPoint x: 799, startPoint y: 309, endPoint x: 748, endPoint y: 309, distance: 51.0
click at [747, 309] on td "Simplex151!" at bounding box center [744, 311] width 161 height 36
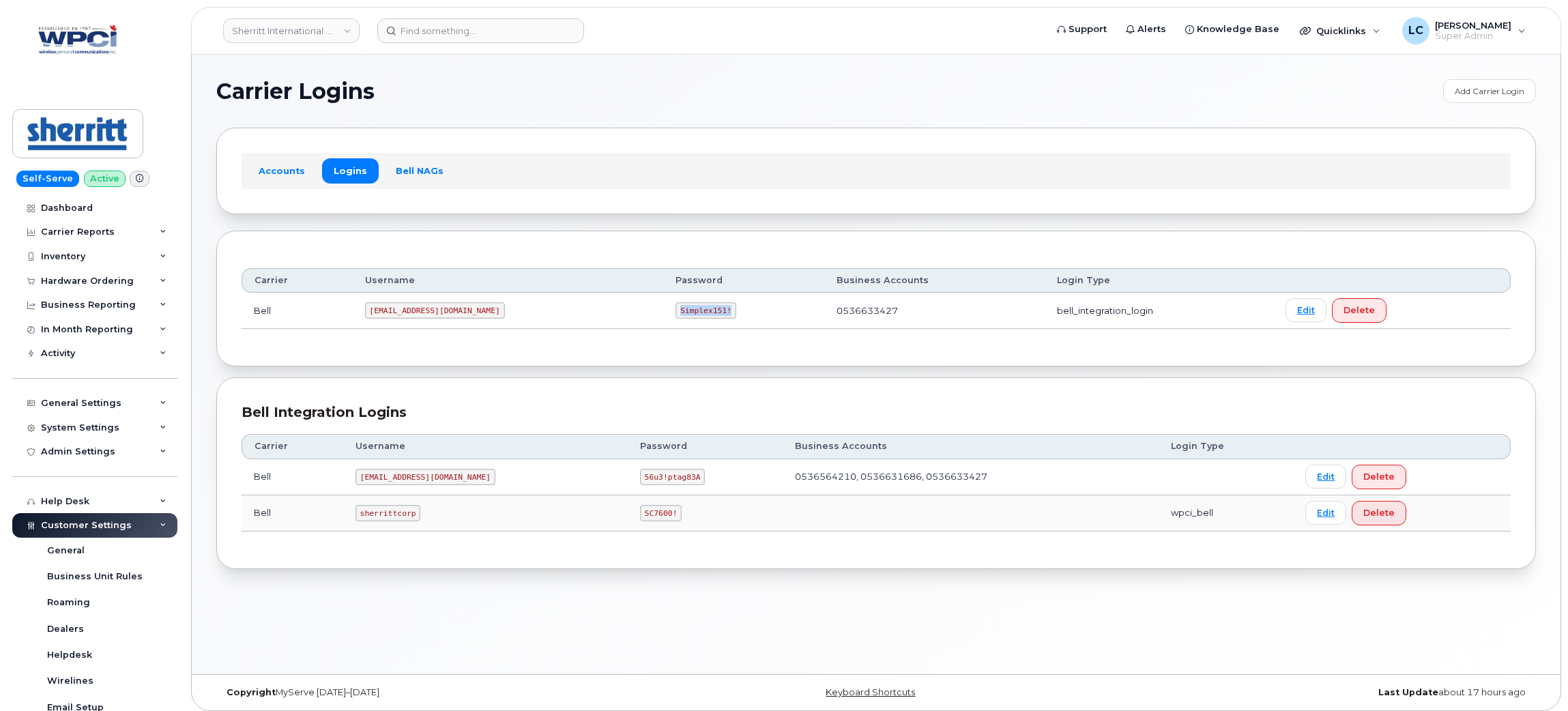
copy code "Simplex151!"
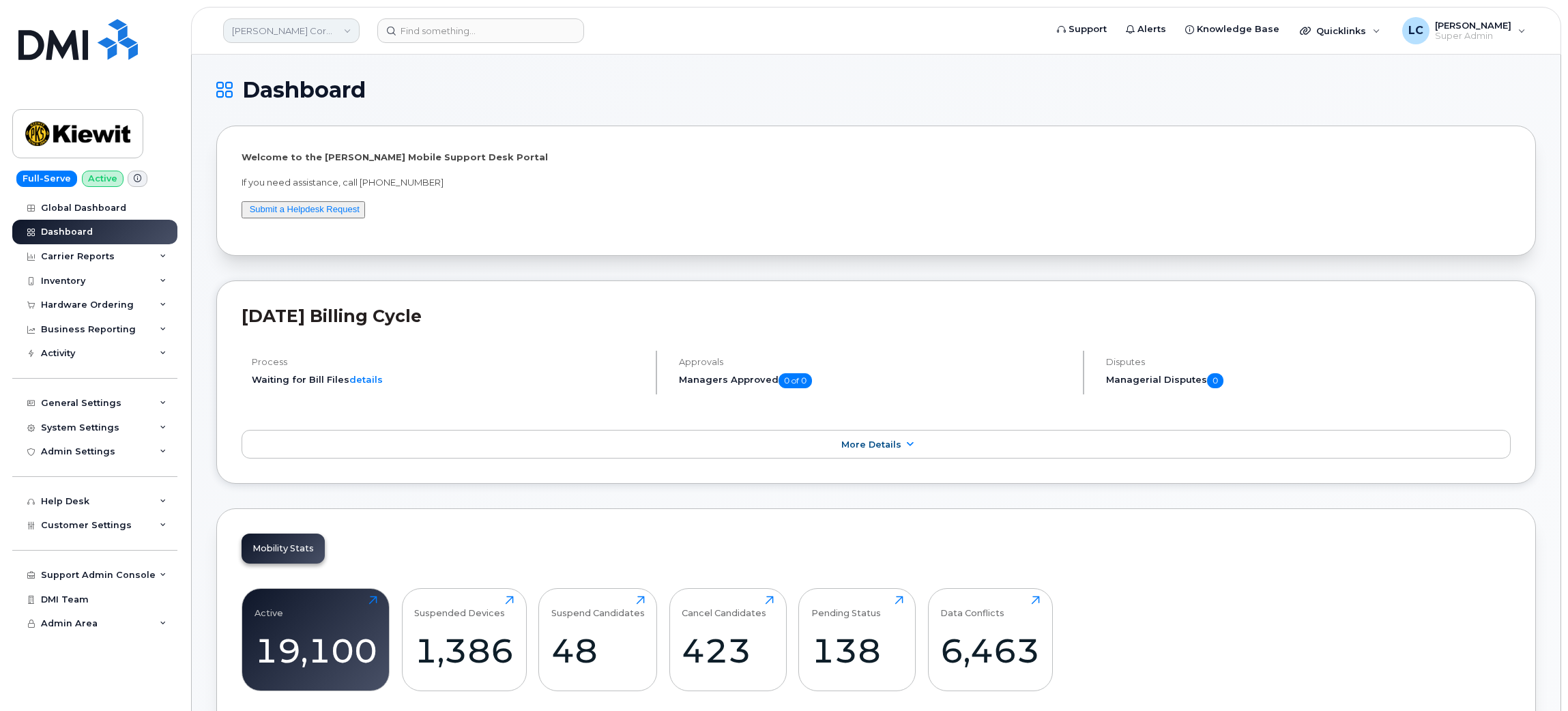
click at [334, 24] on link "Kiewit Corporation" at bounding box center [292, 31] width 137 height 25
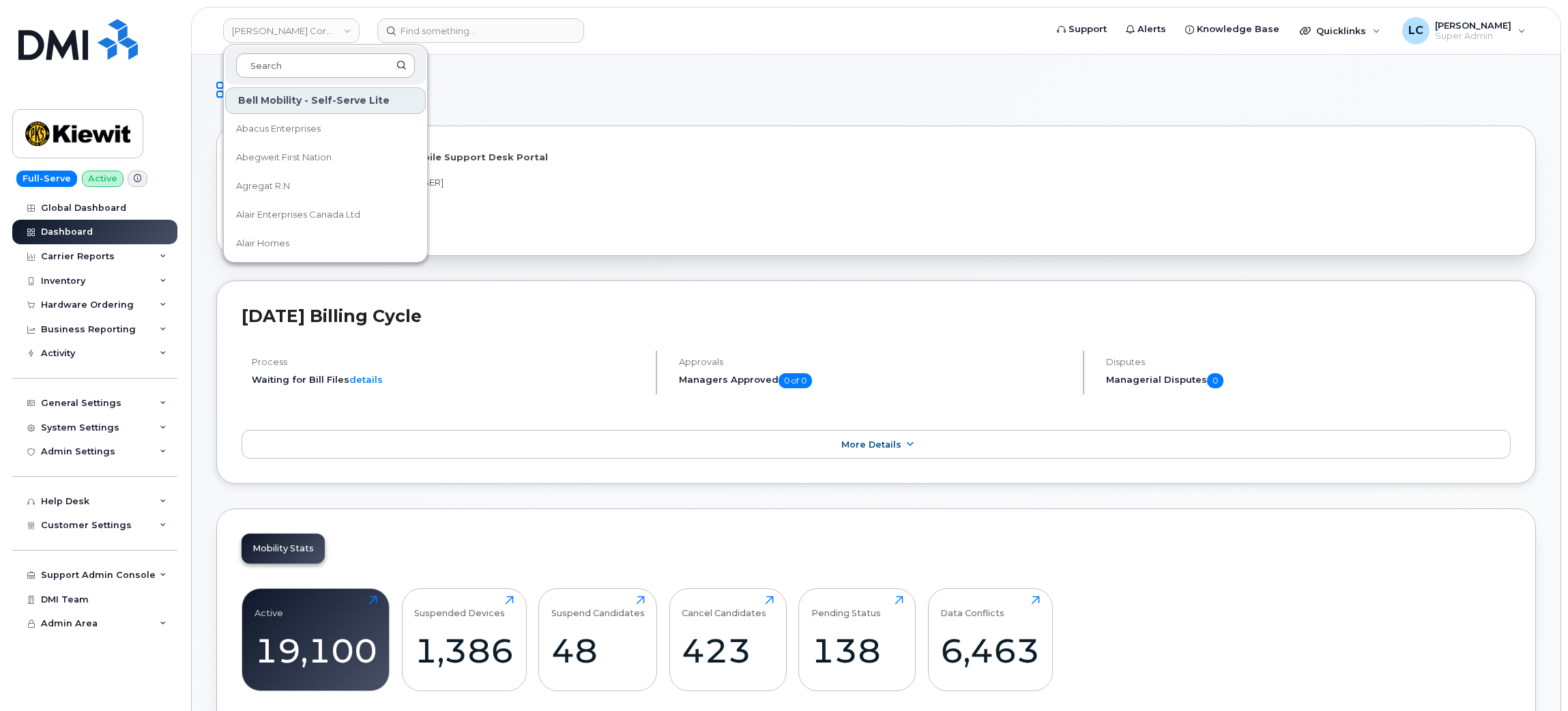
click at [337, 72] on input at bounding box center [325, 65] width 179 height 25
type input "M"
type input "Mount R"
click at [310, 121] on span "The Board of Governors Of [GEOGRAPHIC_DATA]" at bounding box center [314, 129] width 157 height 26
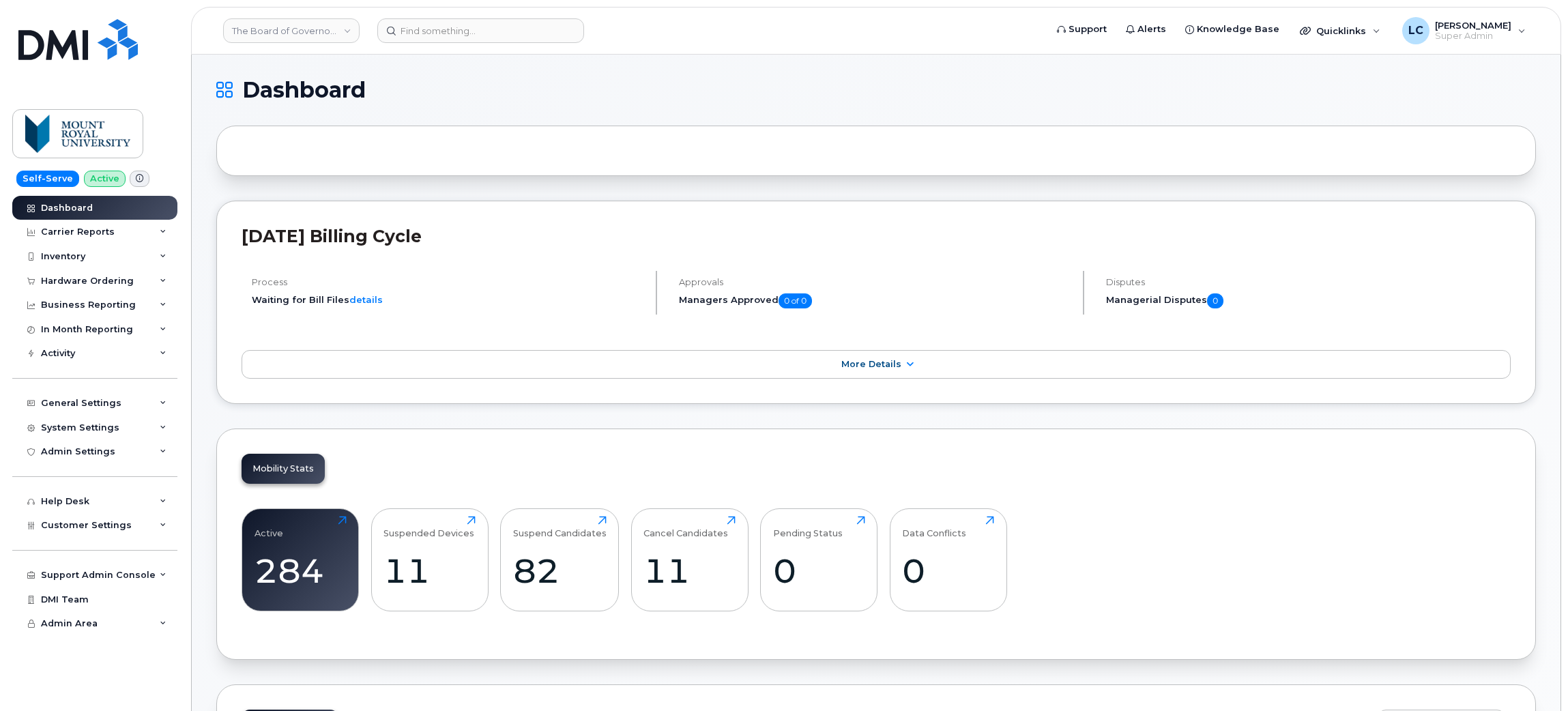
scroll to position [102, 0]
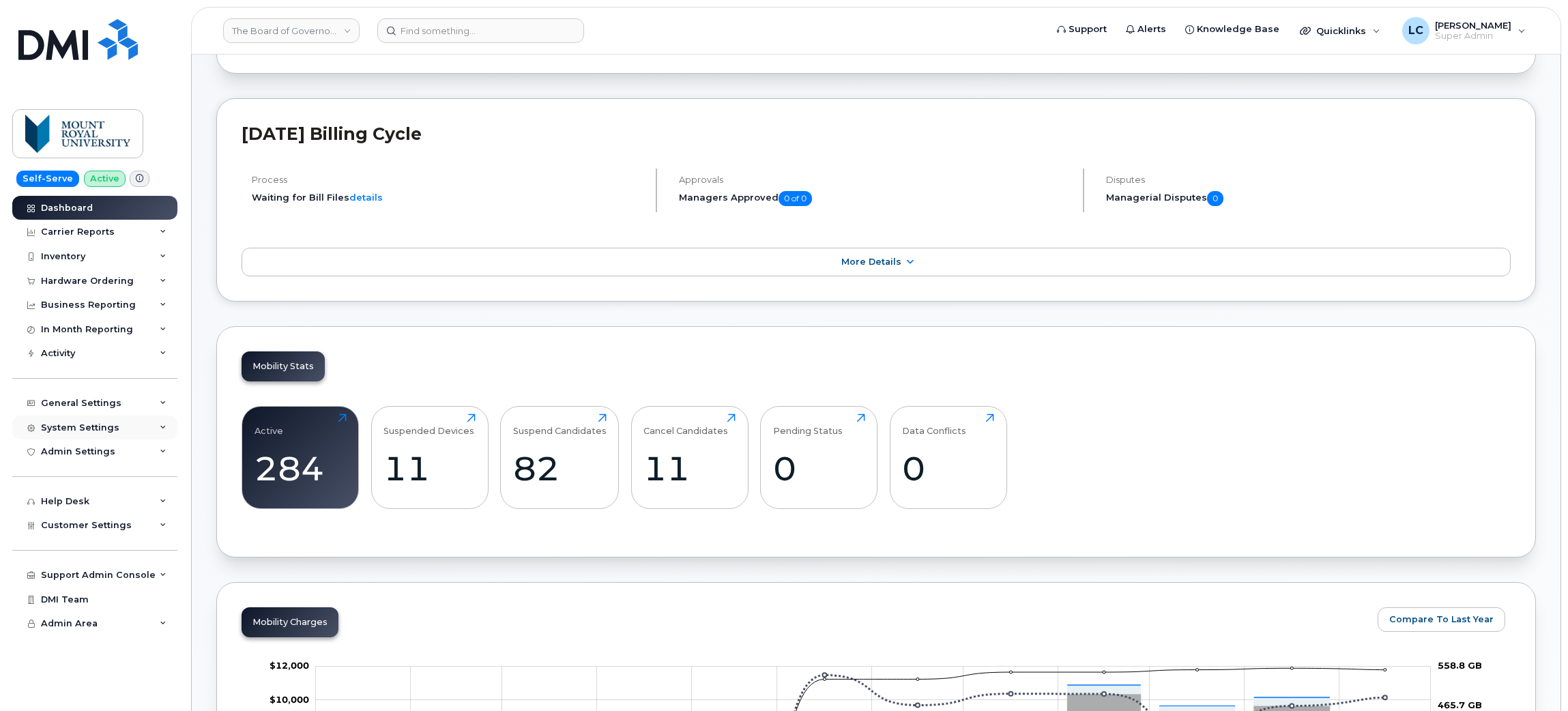
click at [130, 422] on div "System Settings" at bounding box center [95, 428] width 165 height 25
click at [104, 507] on div "Plans and Features" at bounding box center [93, 505] width 92 height 12
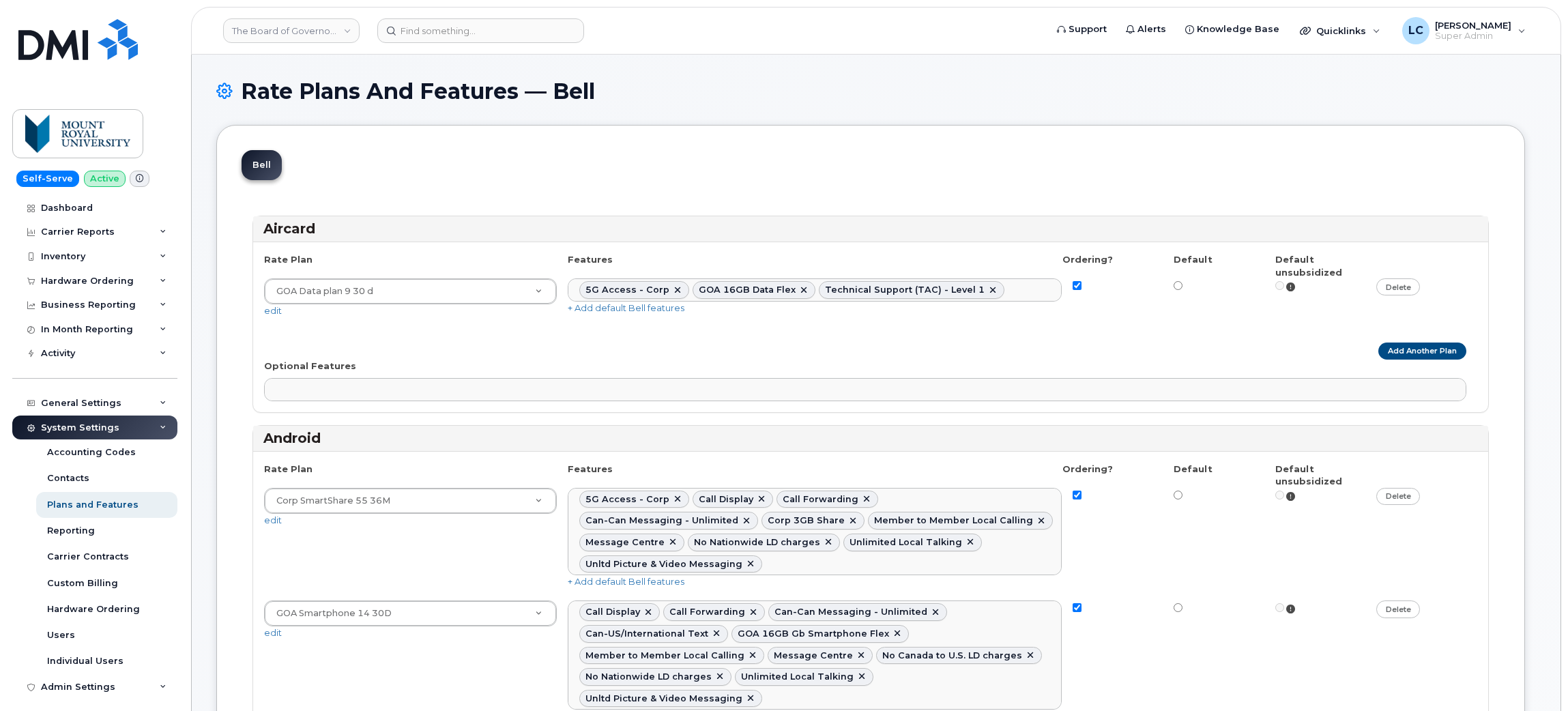
select select
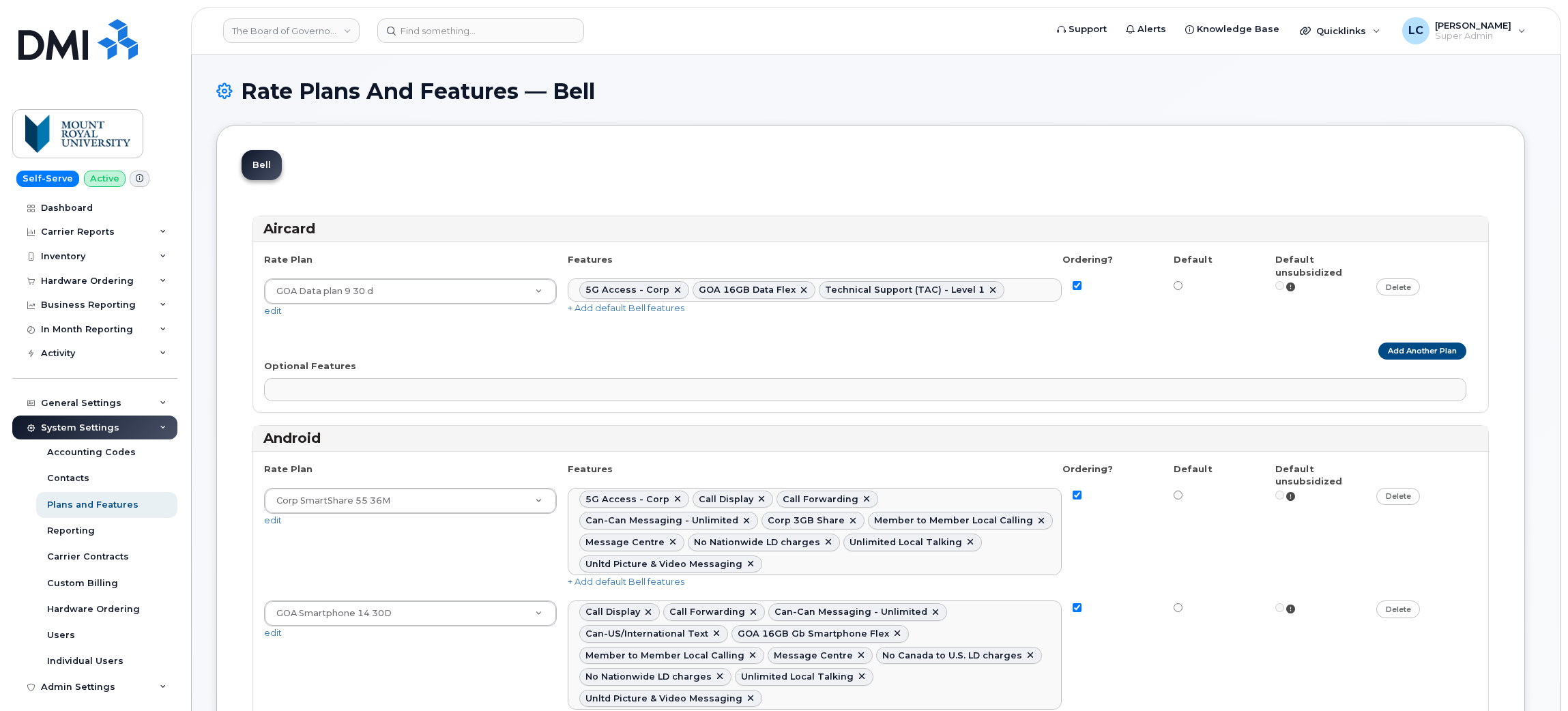
select select
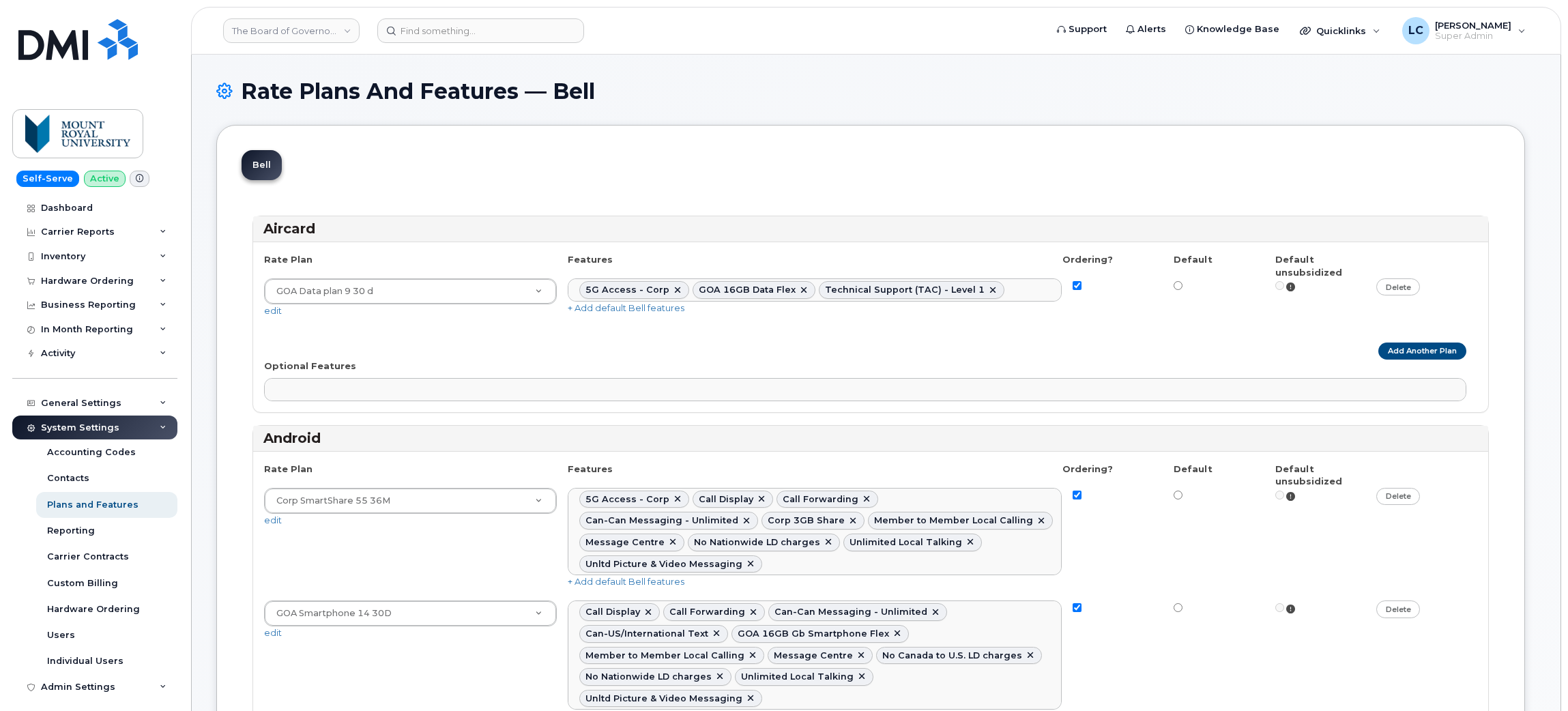
select select
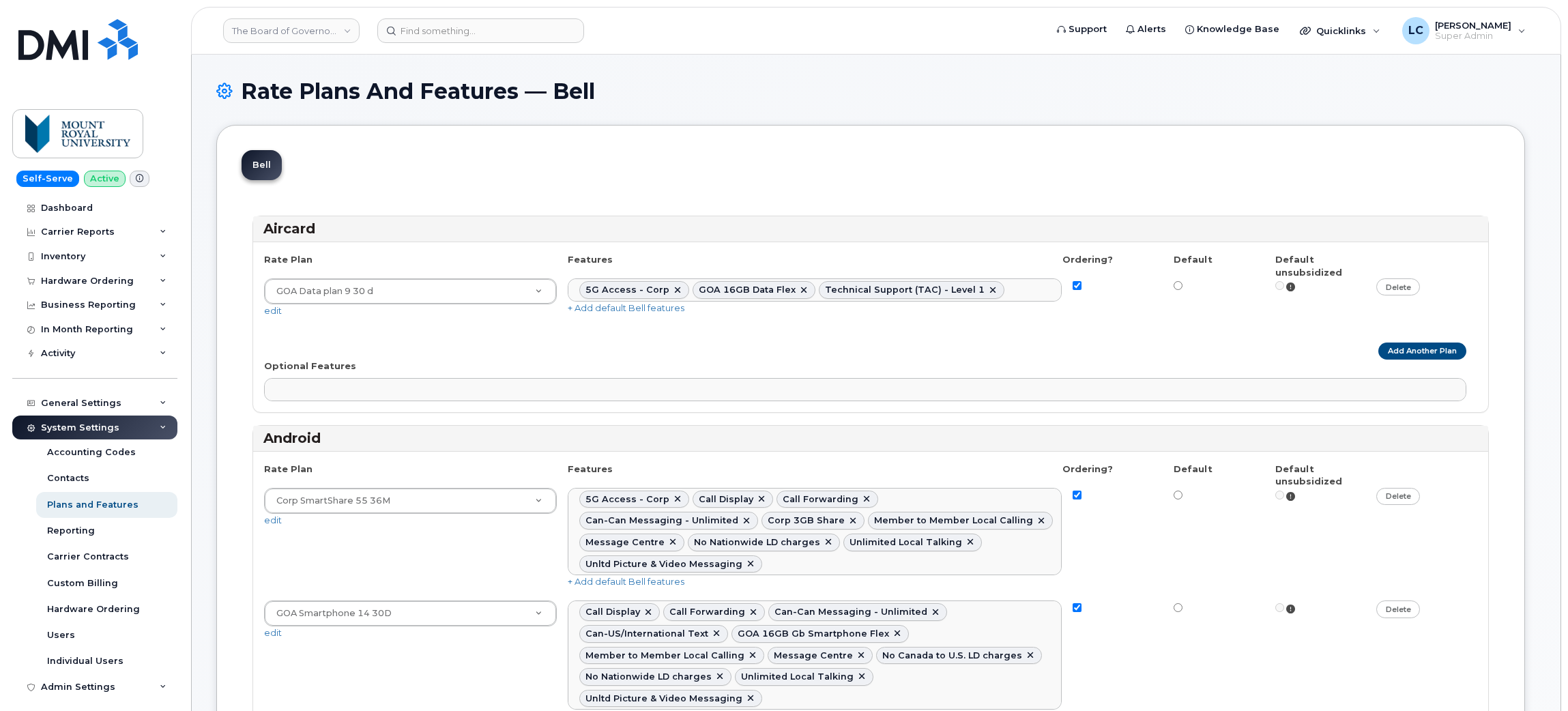
select select
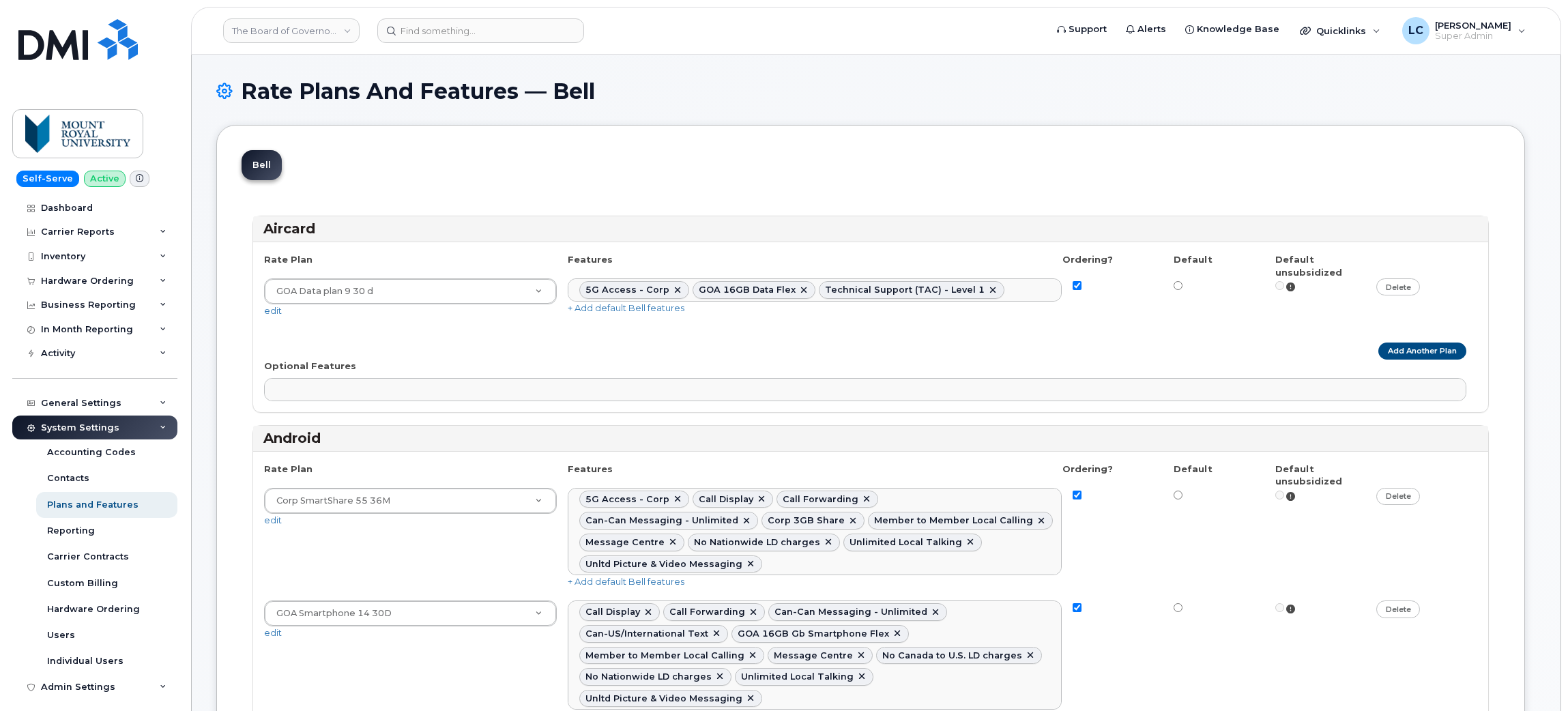
select select
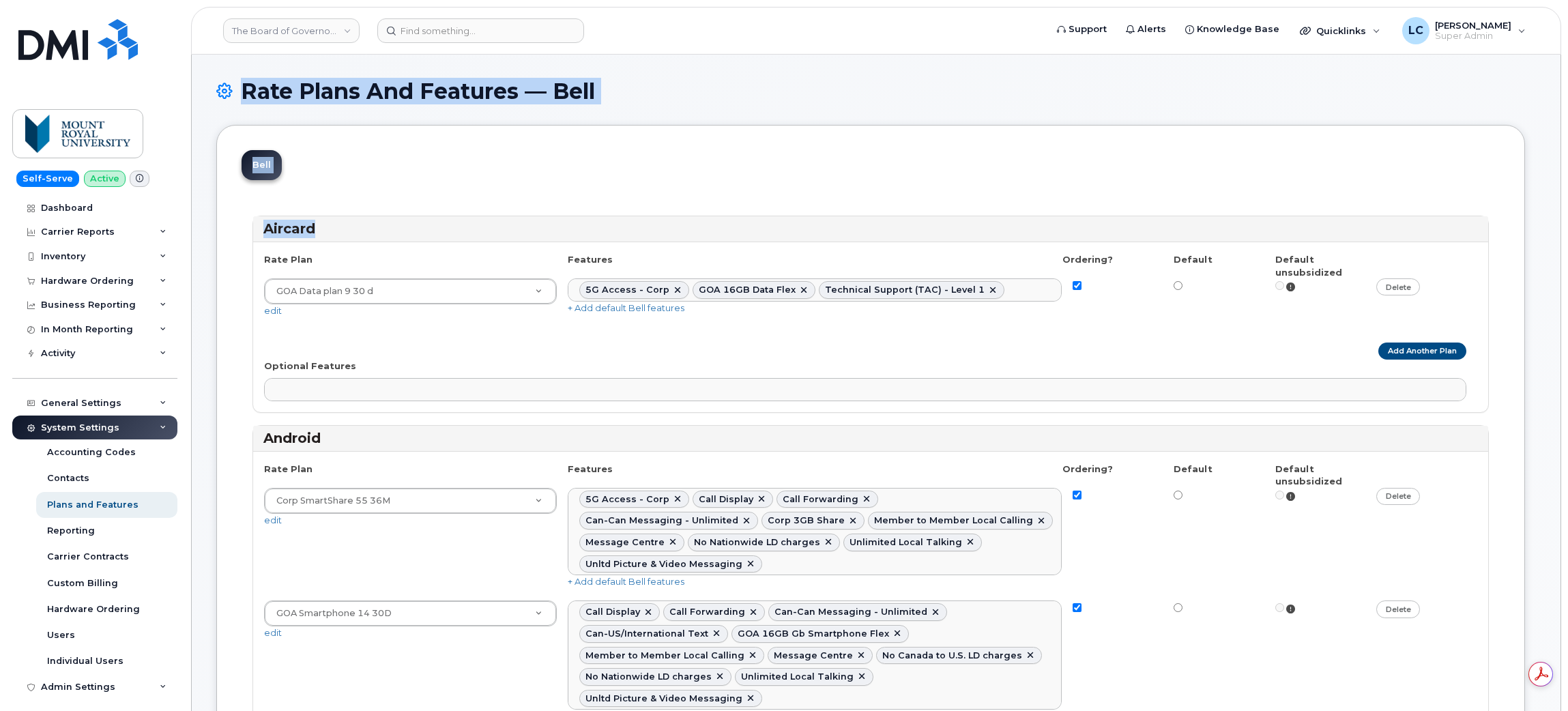
drag, startPoint x: 1566, startPoint y: 72, endPoint x: 1554, endPoint y: 219, distance: 147.5
